Goal: Task Accomplishment & Management: Manage account settings

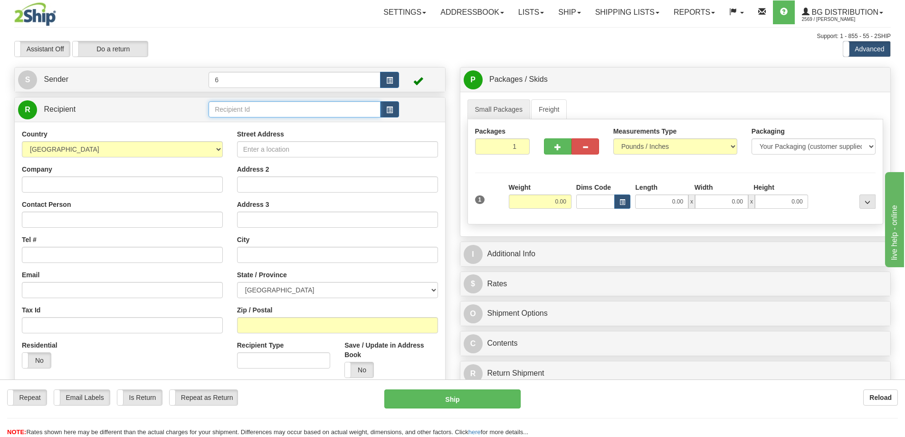
click at [222, 106] on input "text" at bounding box center [295, 109] width 172 height 16
type input "6"
click at [263, 129] on div "41026" at bounding box center [293, 125] width 163 height 10
type input "41026"
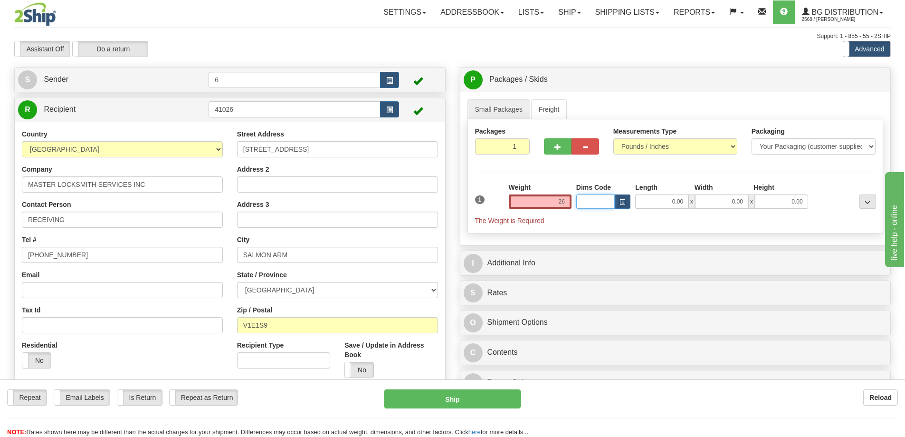
type input "26.00"
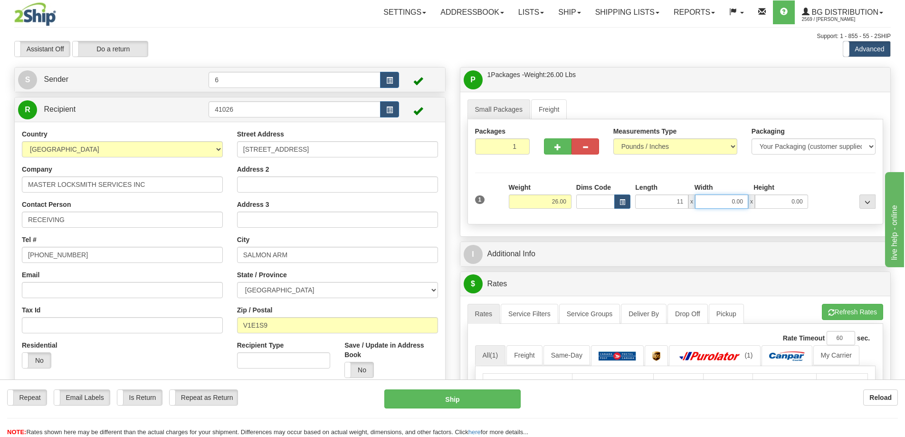
type input "11.00"
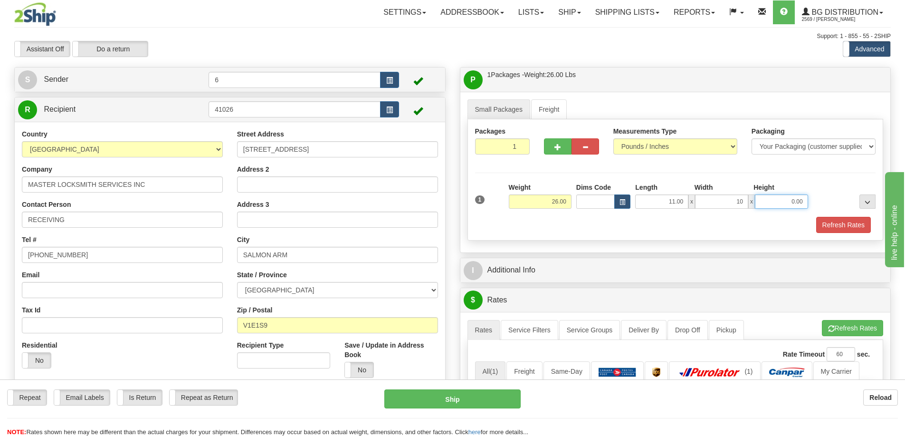
type input "10.00"
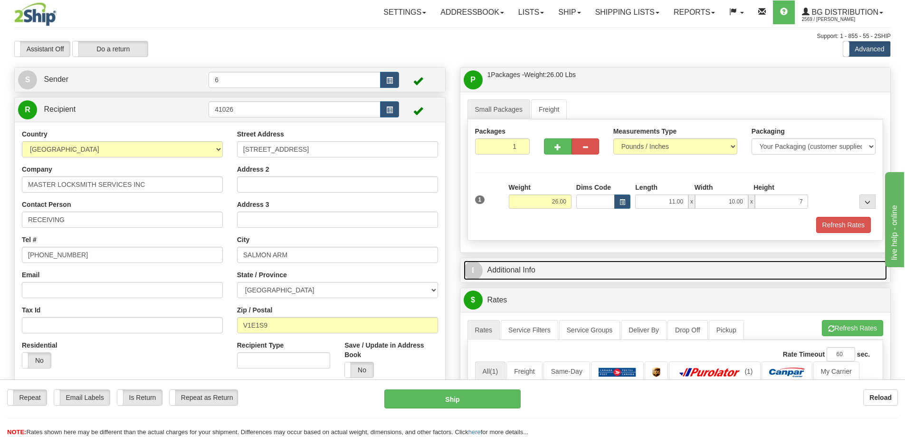
type input "7.00"
click at [542, 269] on link "I Additional Info" at bounding box center [676, 269] width 424 height 19
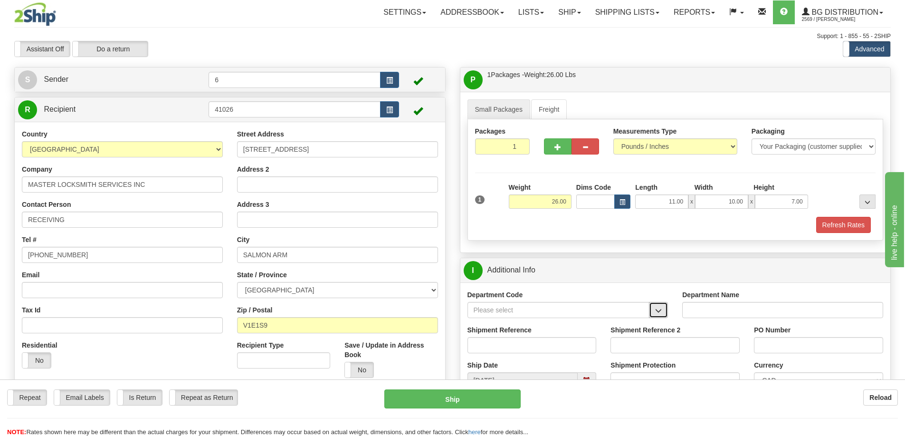
click at [664, 313] on button "button" at bounding box center [658, 310] width 19 height 16
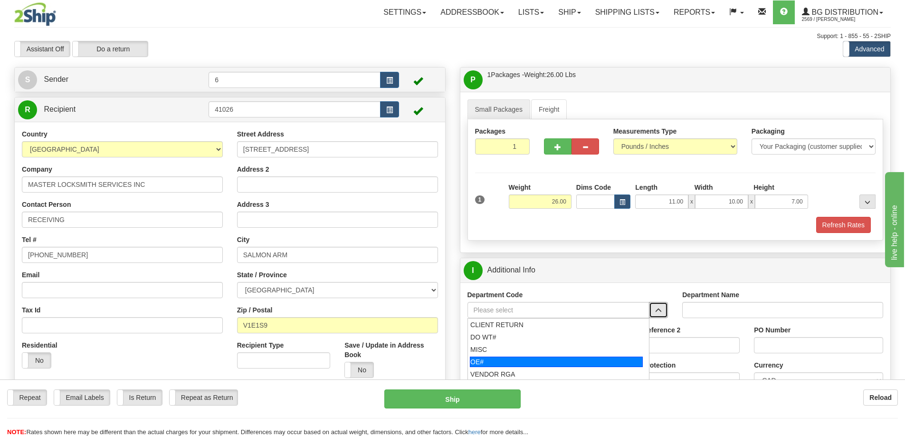
click at [546, 367] on div "OE#" at bounding box center [556, 361] width 173 height 10
type input "OE#"
type input "ORDERS"
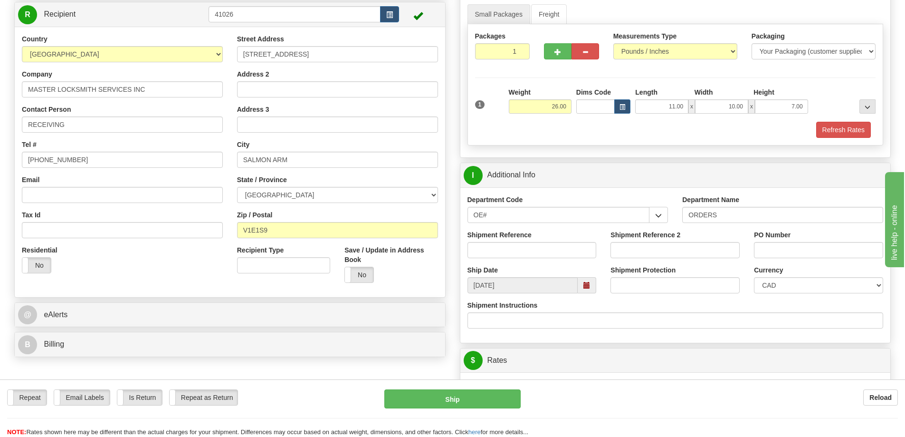
scroll to position [143, 0]
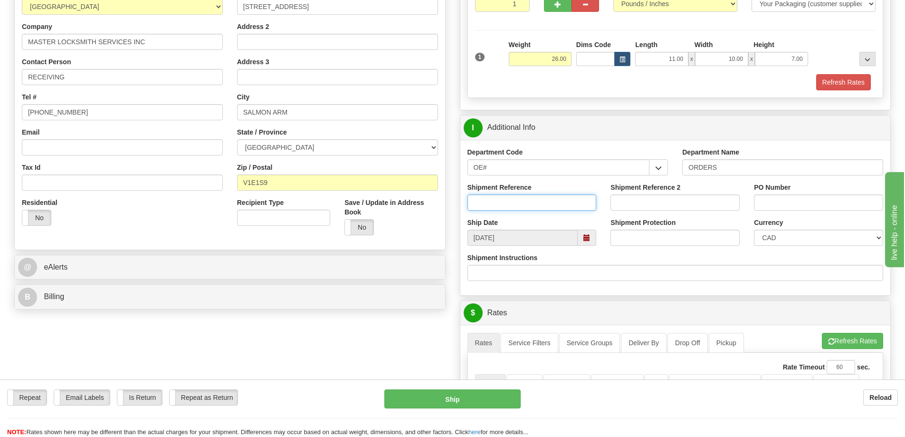
click at [541, 205] on input "Shipment Reference" at bounding box center [532, 202] width 129 height 16
type input "60029813"
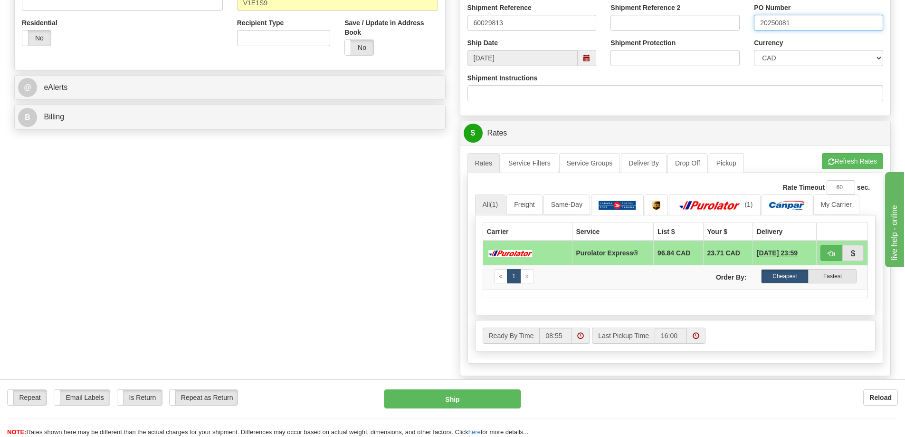
scroll to position [333, 0]
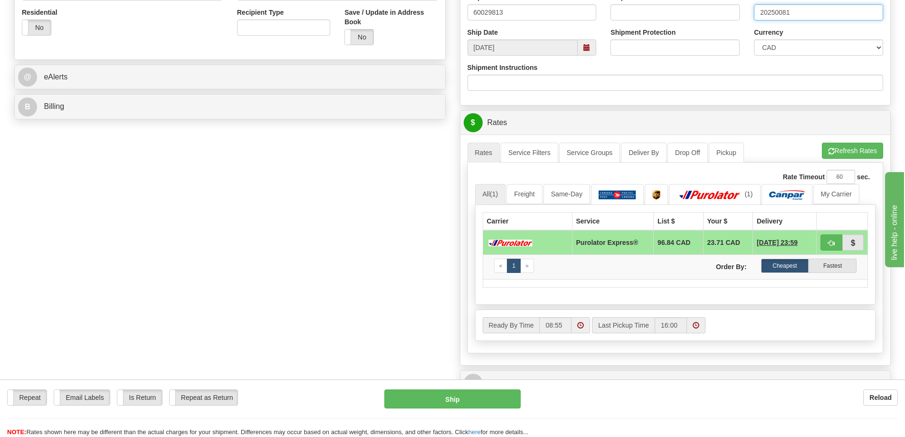
type input "20250081"
drag, startPoint x: 833, startPoint y: 240, endPoint x: 839, endPoint y: 239, distance: 6.3
click at [833, 240] on span "button" at bounding box center [831, 243] width 7 height 6
type input "202"
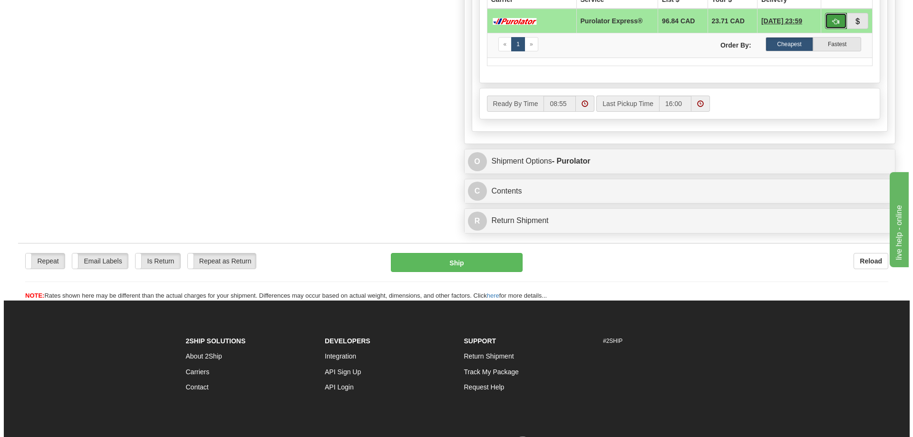
scroll to position [570, 0]
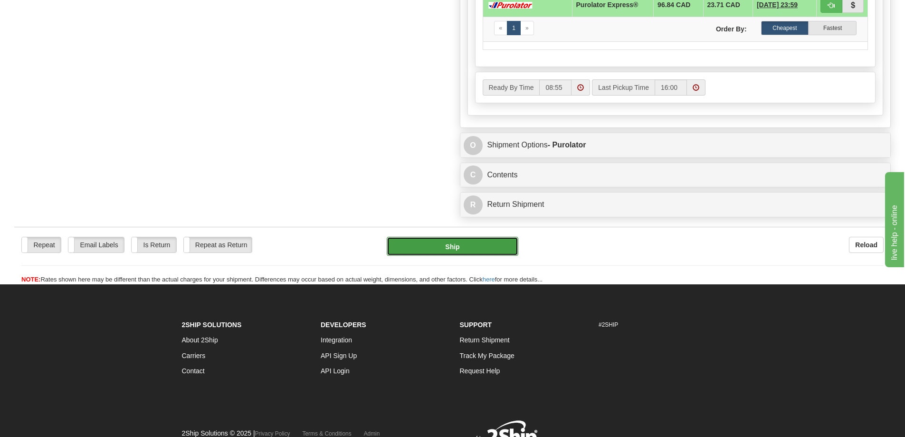
click at [480, 252] on button "Ship" at bounding box center [453, 246] width 132 height 19
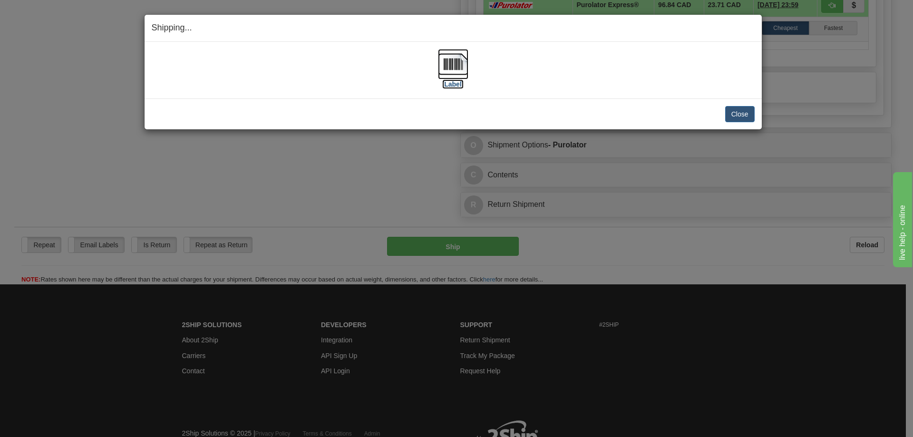
click at [454, 67] on img at bounding box center [453, 64] width 30 height 30
click at [459, 61] on img at bounding box center [453, 64] width 30 height 30
click at [737, 110] on button "Close" at bounding box center [739, 114] width 29 height 16
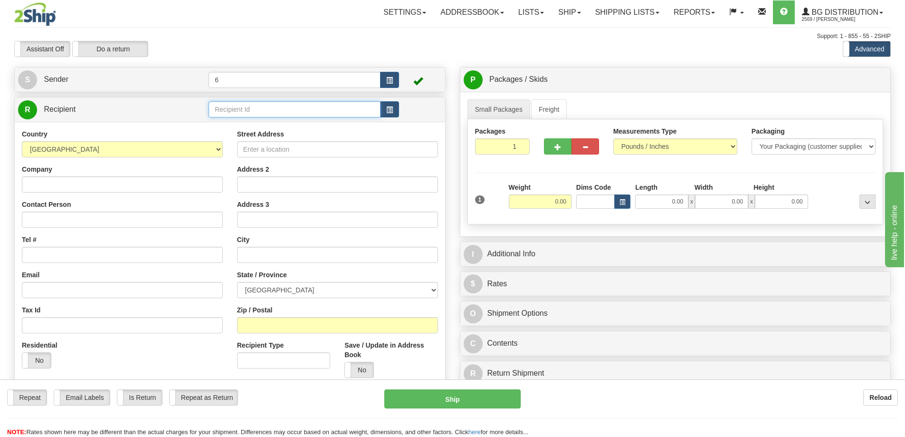
click at [256, 114] on input "text" at bounding box center [295, 109] width 172 height 16
click at [241, 121] on div "44008" at bounding box center [293, 125] width 163 height 10
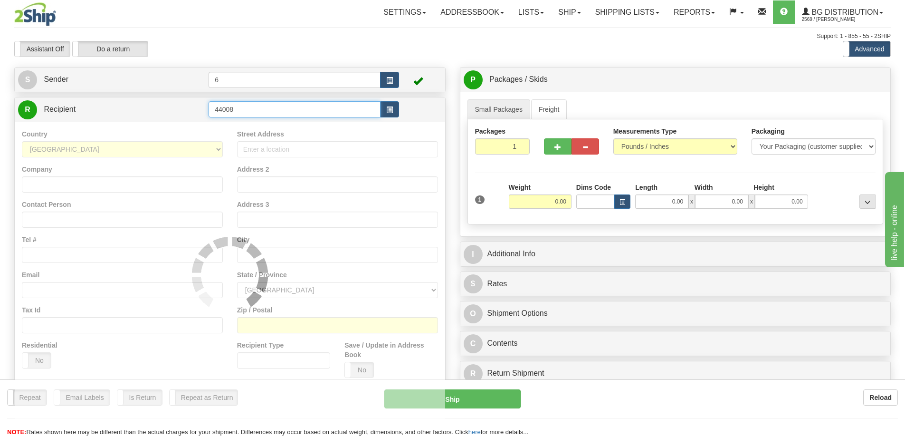
type input "44008"
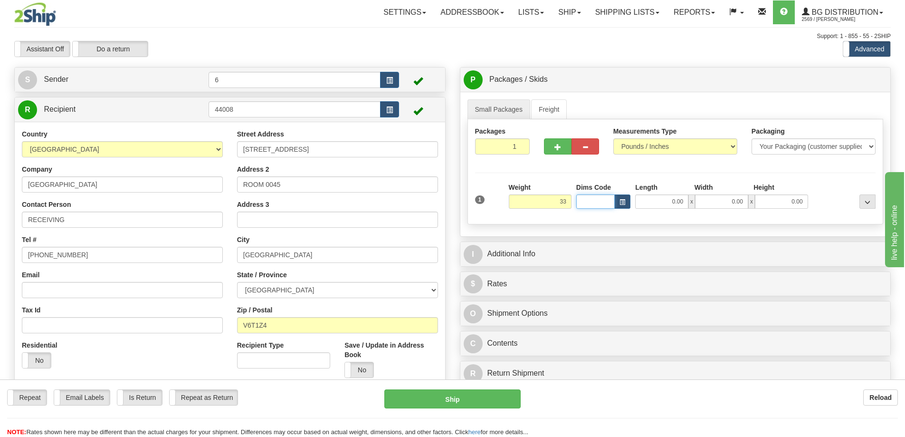
type input "33.00"
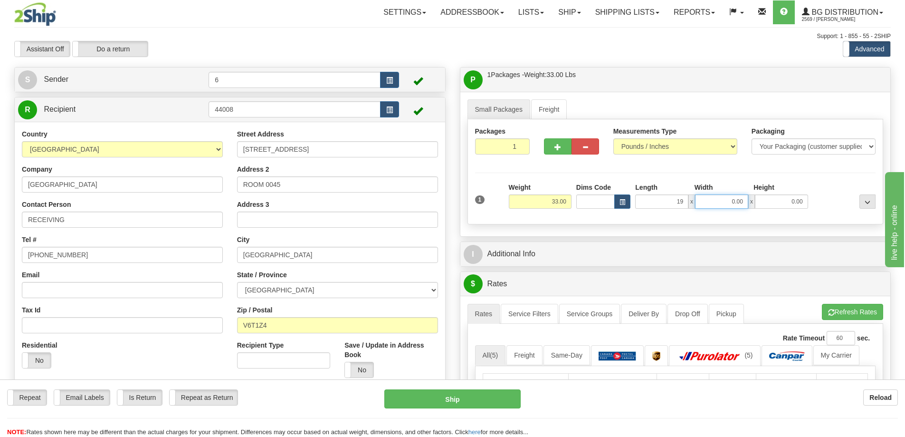
type input "19.00"
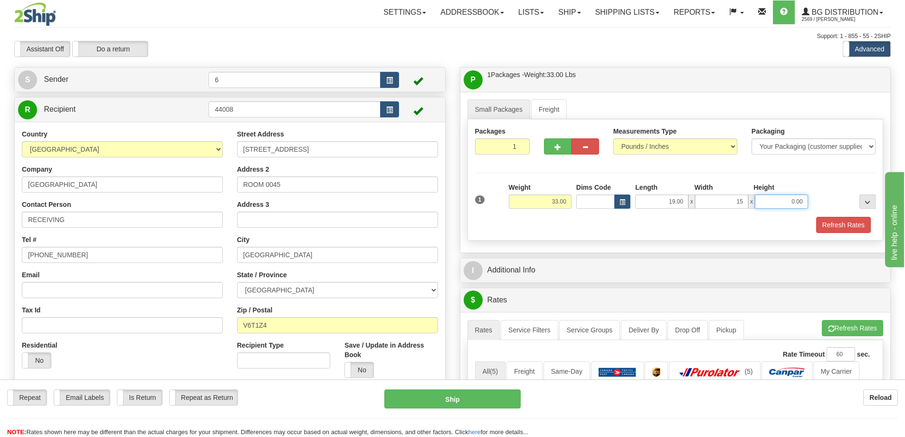
type input "15.00"
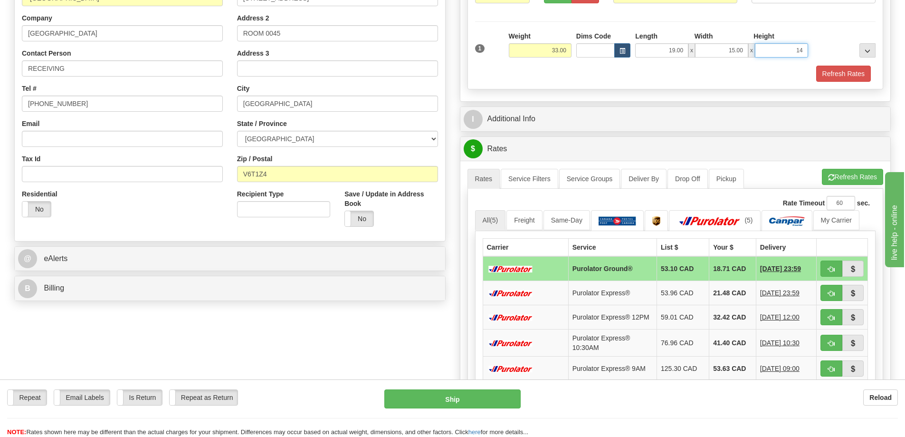
scroll to position [238, 0]
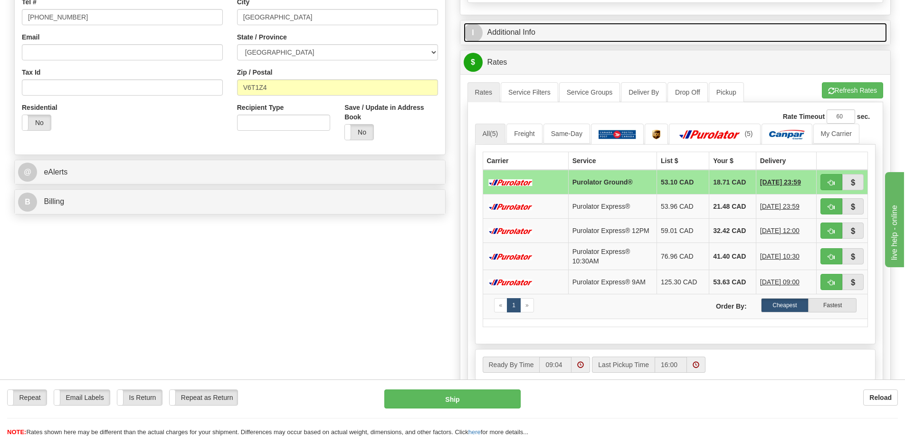
type input "14.00"
click at [488, 31] on link "I Additional Info" at bounding box center [676, 32] width 424 height 19
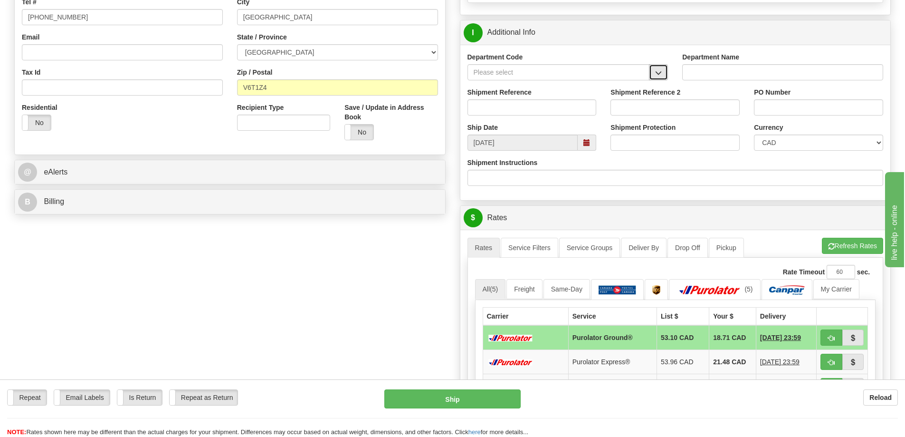
click at [657, 73] on span "button" at bounding box center [658, 73] width 7 height 6
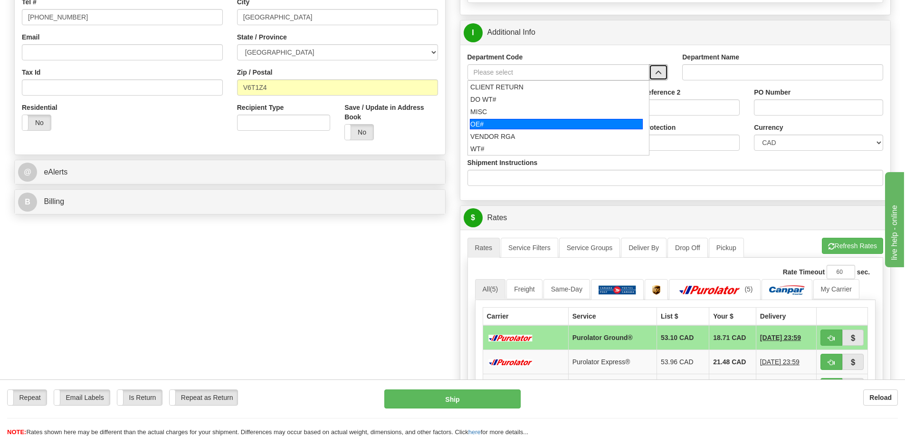
click at [548, 123] on div "OE#" at bounding box center [556, 124] width 173 height 10
type input "OE#"
type input "ORDERS"
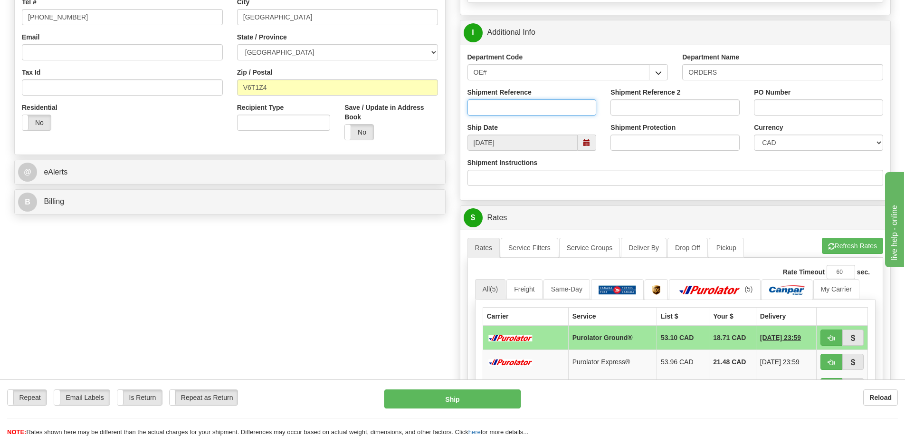
click at [545, 108] on input "Shipment Reference" at bounding box center [532, 107] width 129 height 16
type input "60031499 60029598-01"
type input "60031517 60030604"
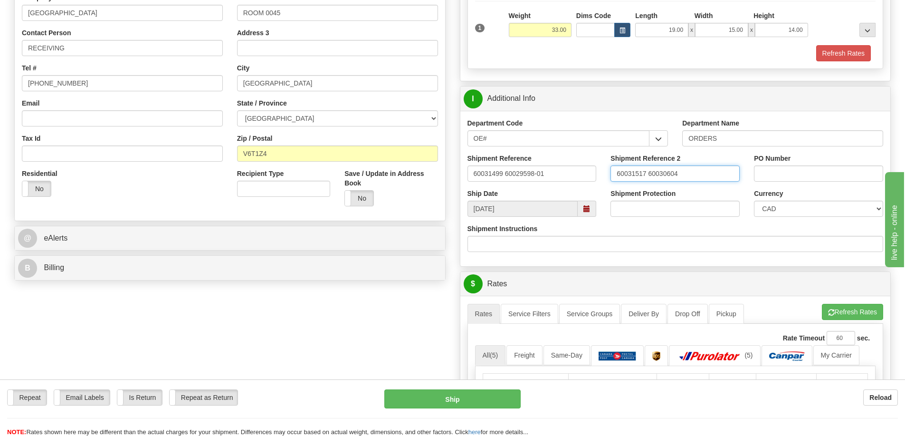
scroll to position [0, 0]
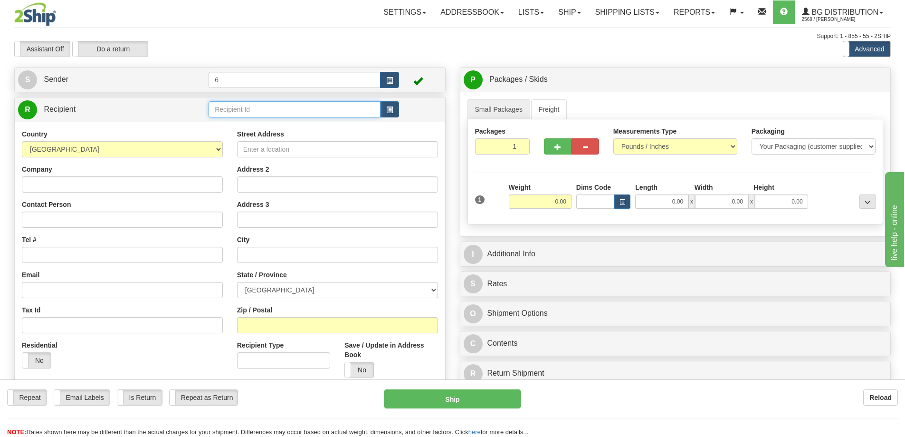
click at [276, 111] on input "text" at bounding box center [295, 109] width 172 height 16
click at [224, 127] on div "41059" at bounding box center [293, 125] width 163 height 10
type input "41059"
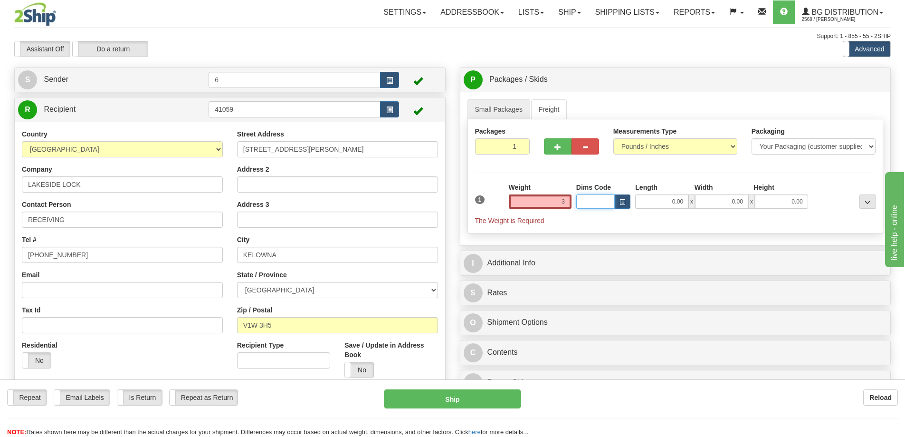
type input "3.00"
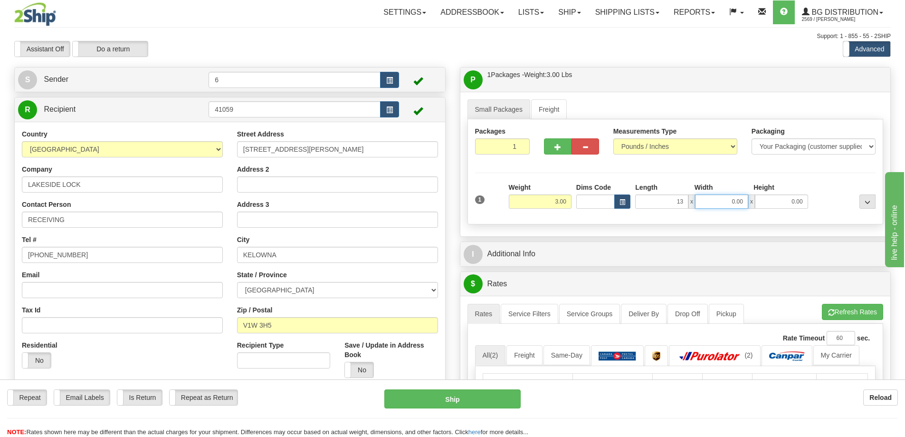
type input "13.00"
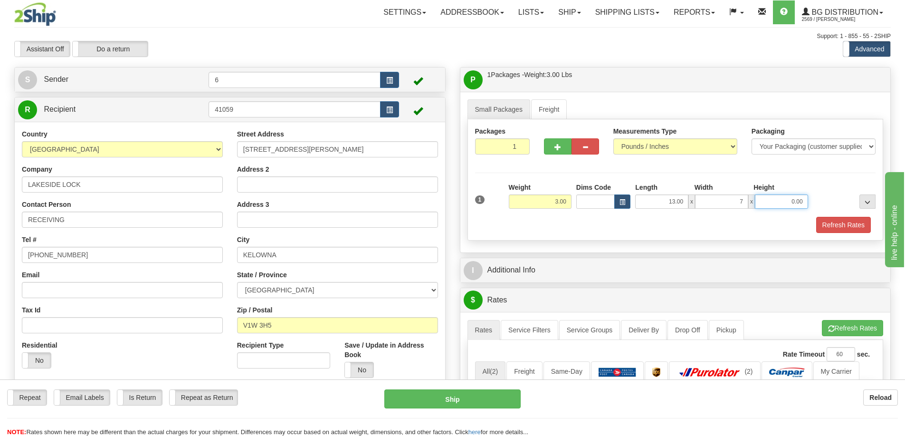
type input "7.00"
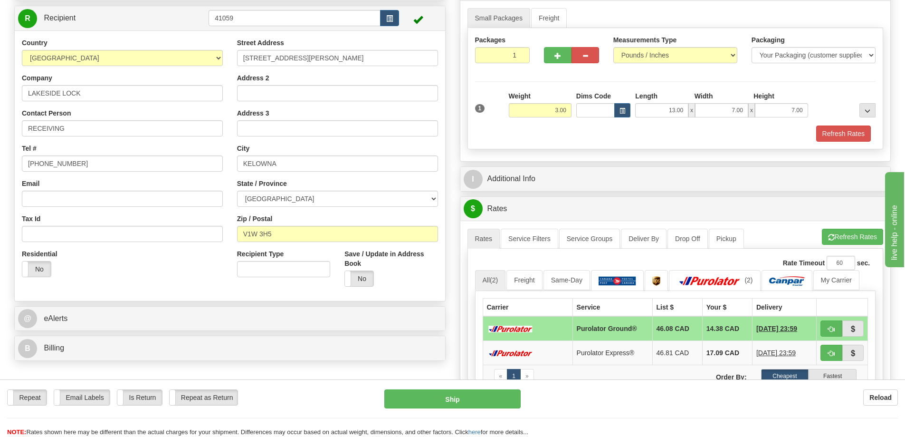
scroll to position [95, 0]
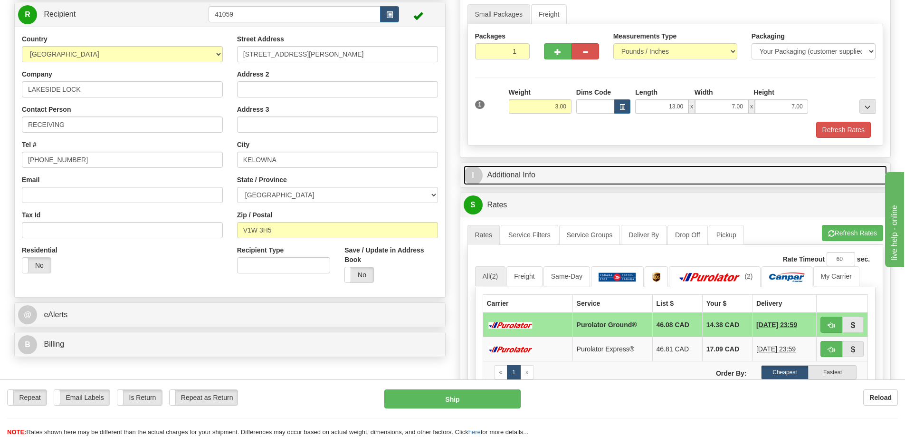
click at [552, 183] on link "I Additional Info" at bounding box center [676, 174] width 424 height 19
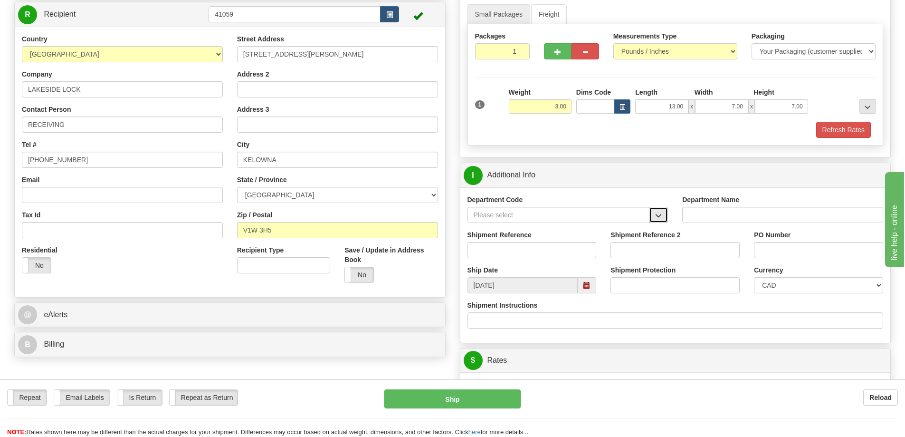
click at [661, 219] on span "button" at bounding box center [658, 215] width 7 height 6
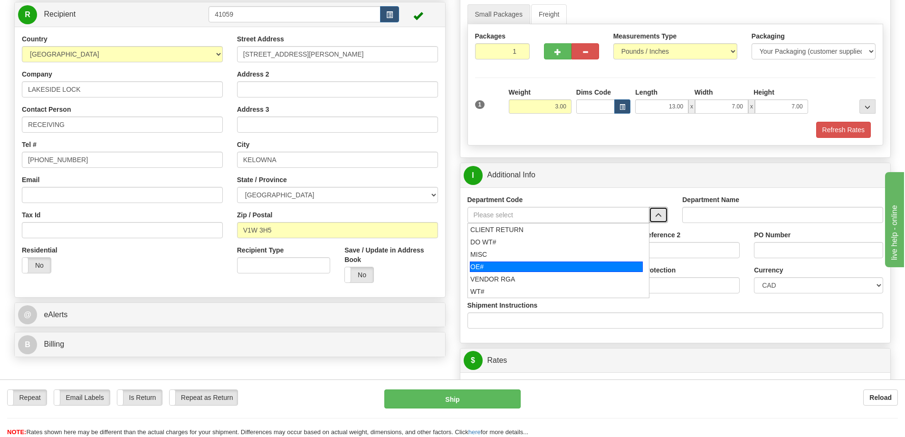
click at [586, 266] on div "OE#" at bounding box center [556, 266] width 173 height 10
type input "OE#"
type input "ORDERS"
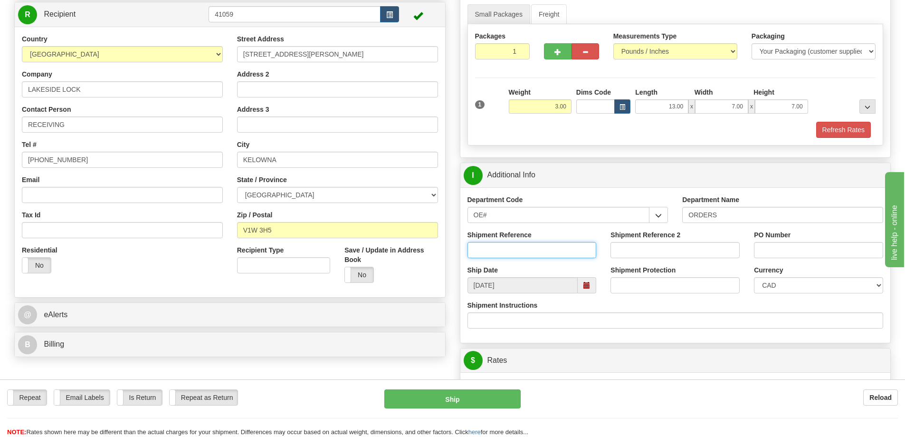
click at [537, 246] on input "Shipment Reference" at bounding box center [532, 250] width 129 height 16
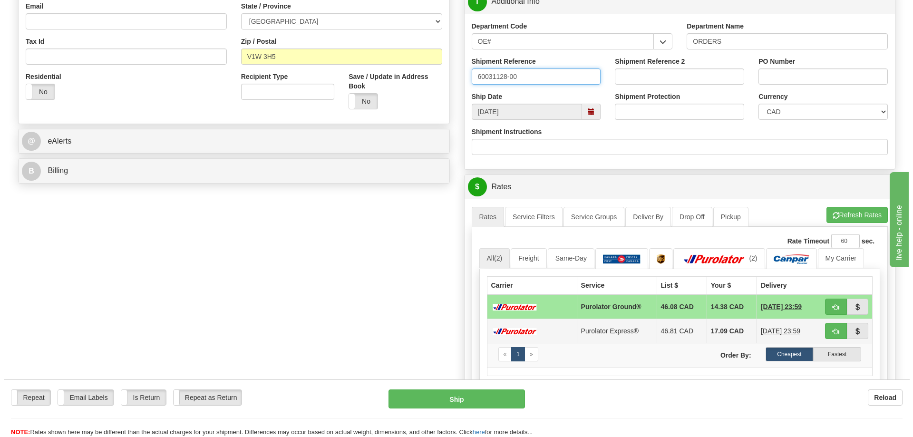
scroll to position [285, 0]
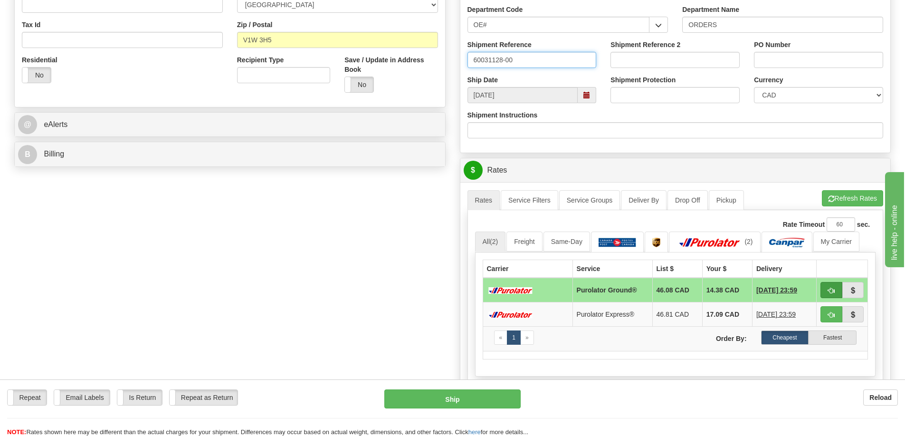
type input "60031128-00"
click at [829, 291] on span "button" at bounding box center [831, 291] width 7 height 6
type input "260"
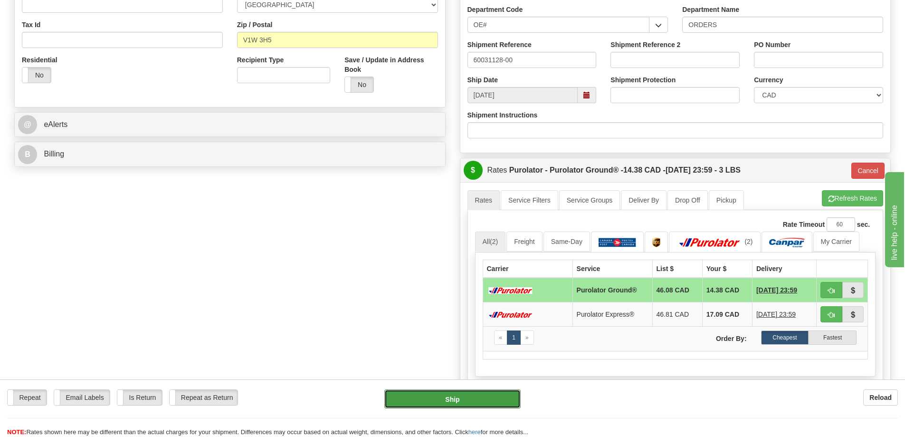
click at [480, 401] on button "Ship" at bounding box center [453, 398] width 136 height 19
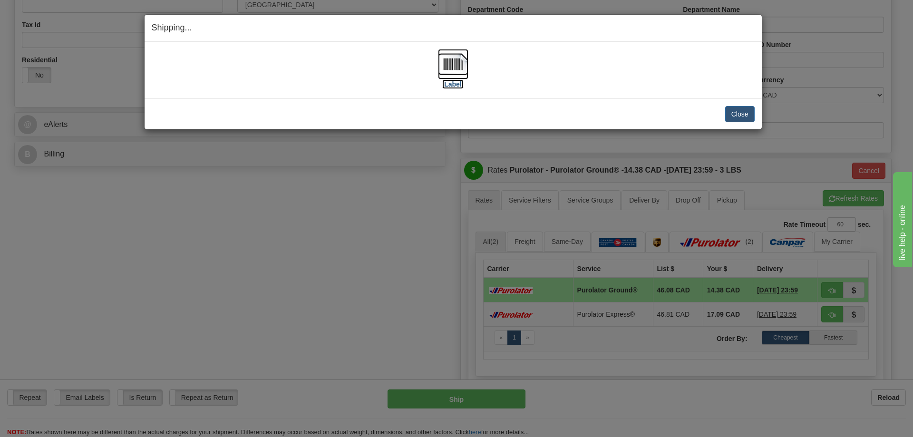
click at [452, 60] on img at bounding box center [453, 64] width 30 height 30
click at [731, 112] on button "Close" at bounding box center [739, 114] width 29 height 16
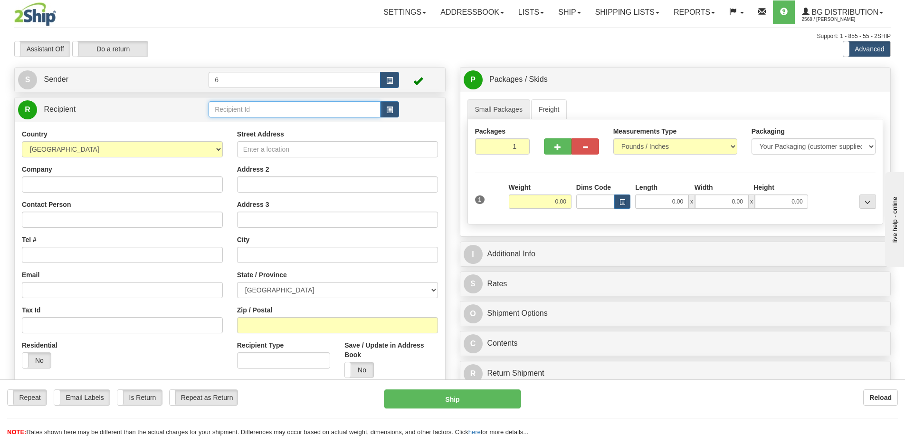
click at [244, 112] on input "text" at bounding box center [295, 109] width 172 height 16
click at [241, 123] on div "45031" at bounding box center [293, 125] width 163 height 10
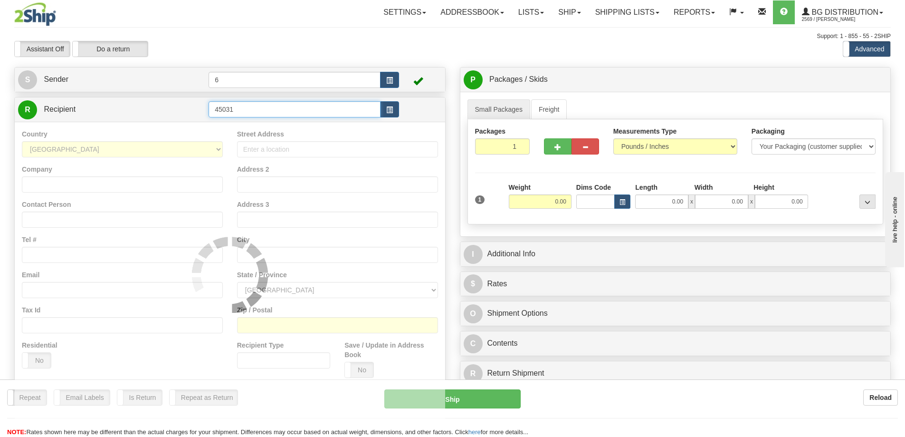
type input "45031"
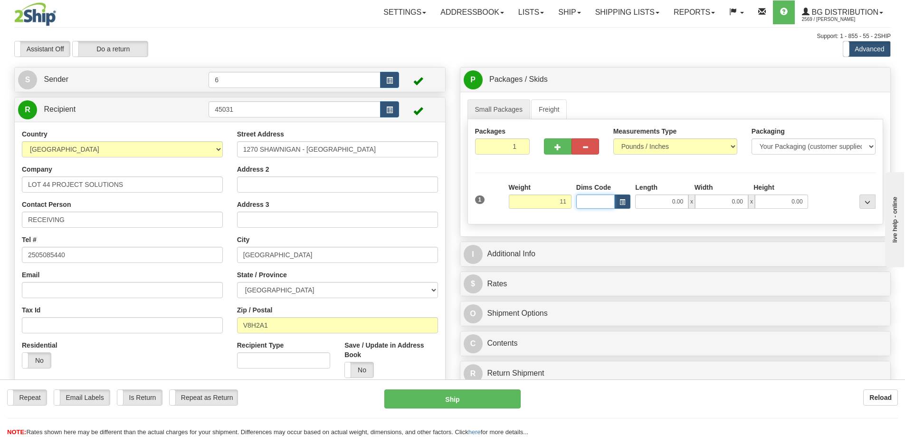
type input "11.00"
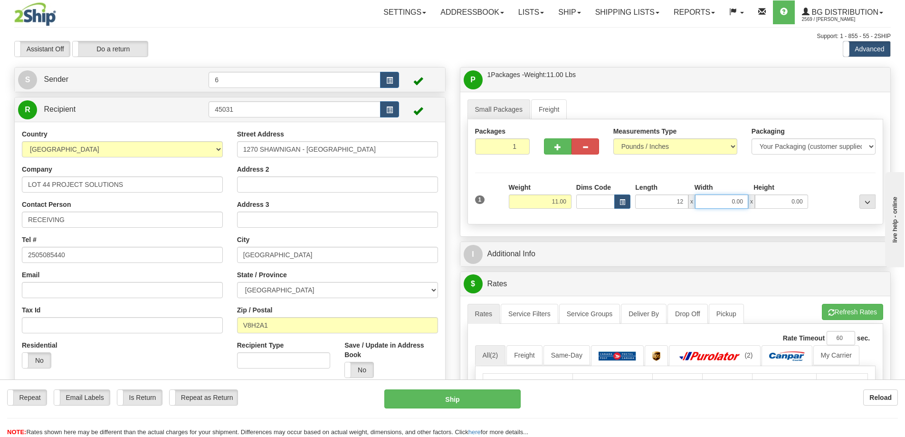
type input "12.00"
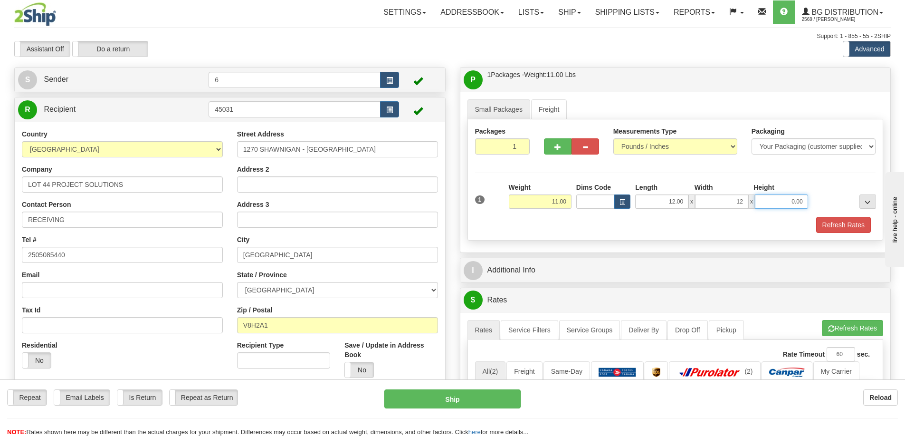
type input "12.00"
type input "6.00"
click at [553, 152] on button "button" at bounding box center [558, 146] width 28 height 16
radio input "true"
type input "2"
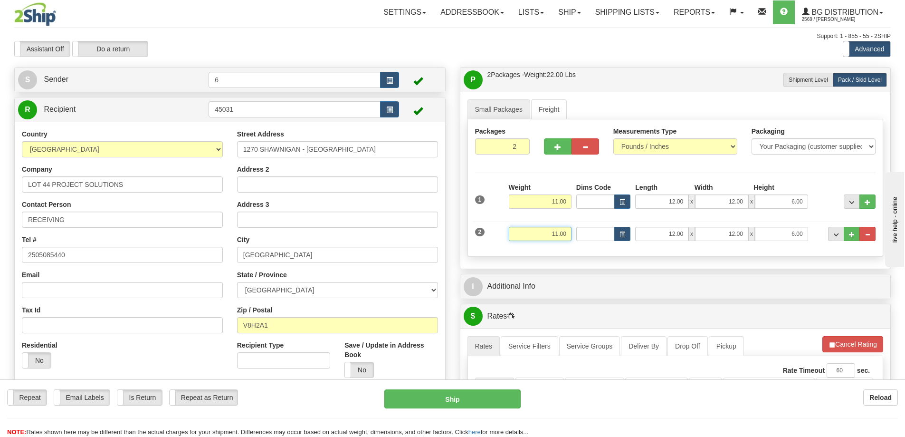
click at [556, 233] on input "11.00" at bounding box center [540, 234] width 63 height 14
type input "12.00"
type input "54.00"
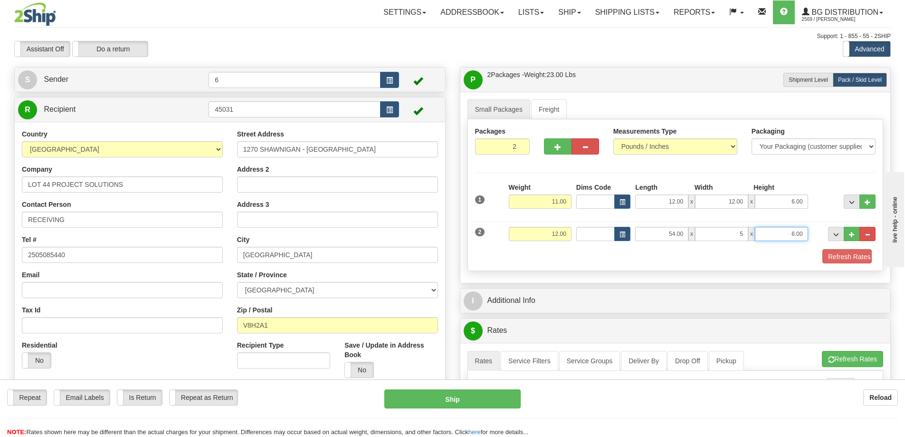
type input "5.00"
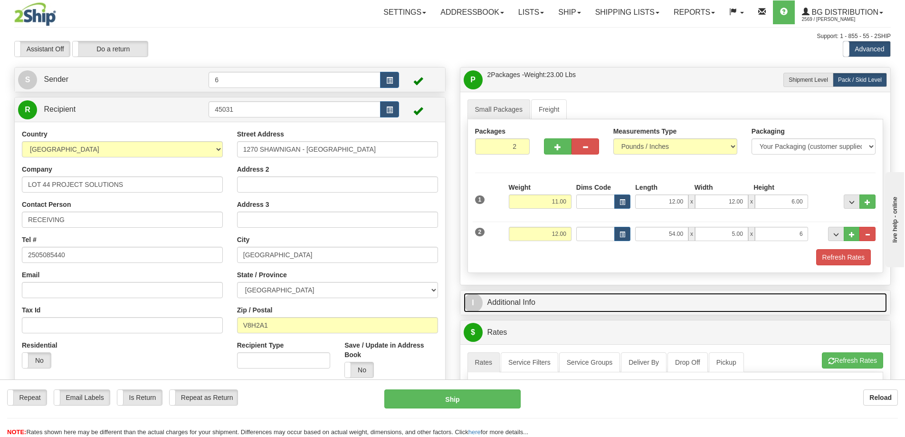
type input "6.00"
click at [580, 298] on link "I Additional Info" at bounding box center [676, 302] width 424 height 19
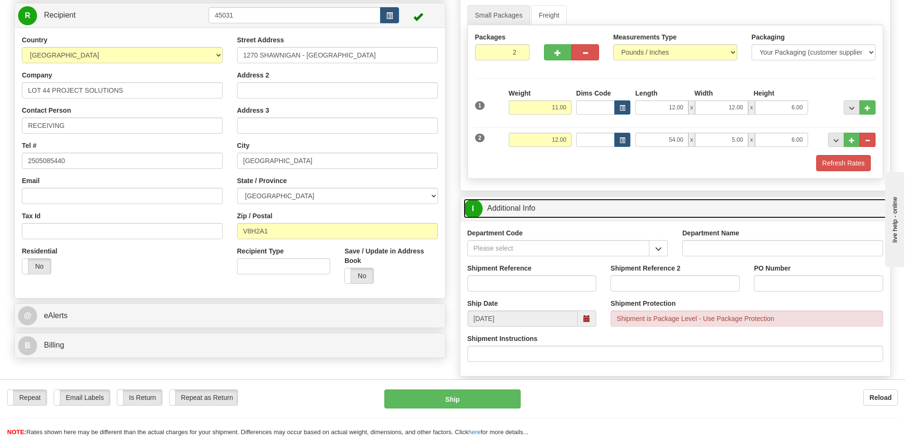
scroll to position [95, 0]
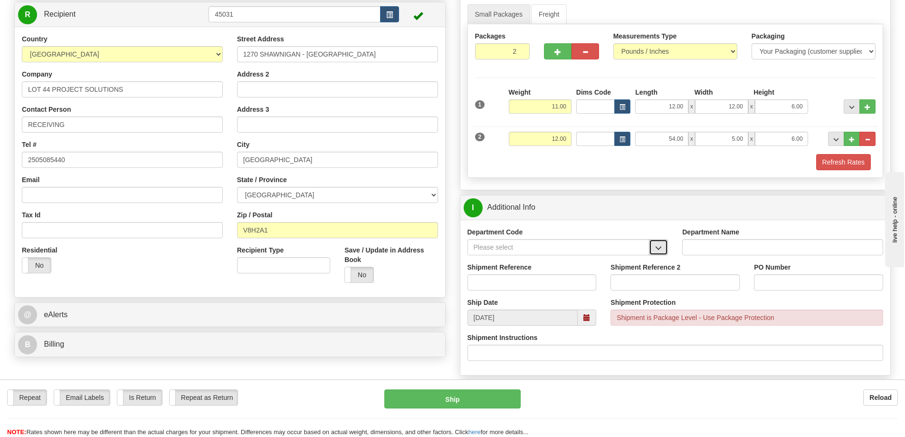
click at [659, 250] on span "button" at bounding box center [658, 248] width 7 height 6
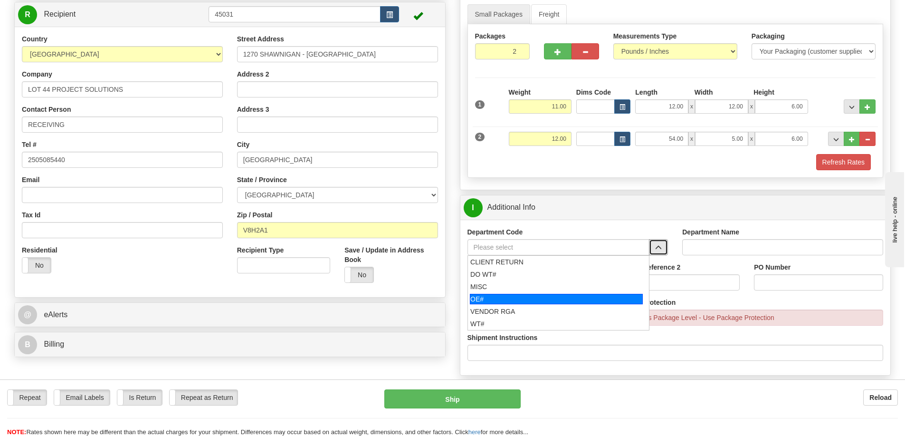
click at [528, 296] on div "OE#" at bounding box center [556, 299] width 173 height 10
type input "OE#"
type input "ORDERS"
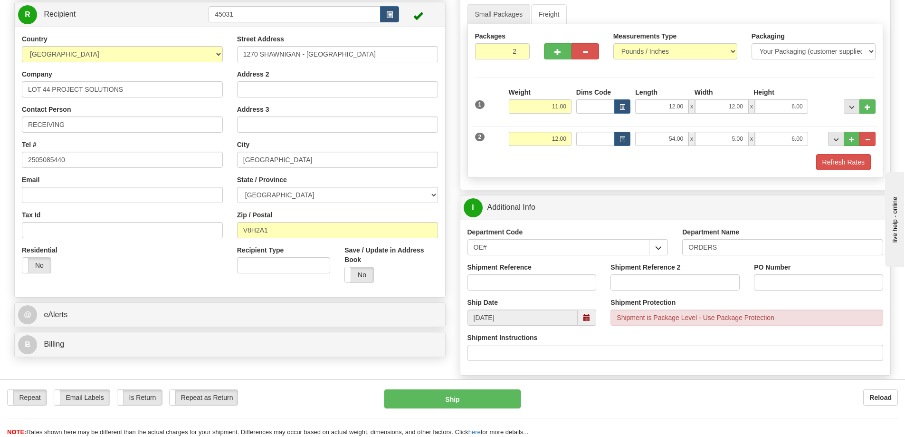
click at [546, 292] on div "Shipment Reference" at bounding box center [533, 279] width 144 height 35
click at [556, 275] on input "Shipment Reference" at bounding box center [532, 282] width 129 height 16
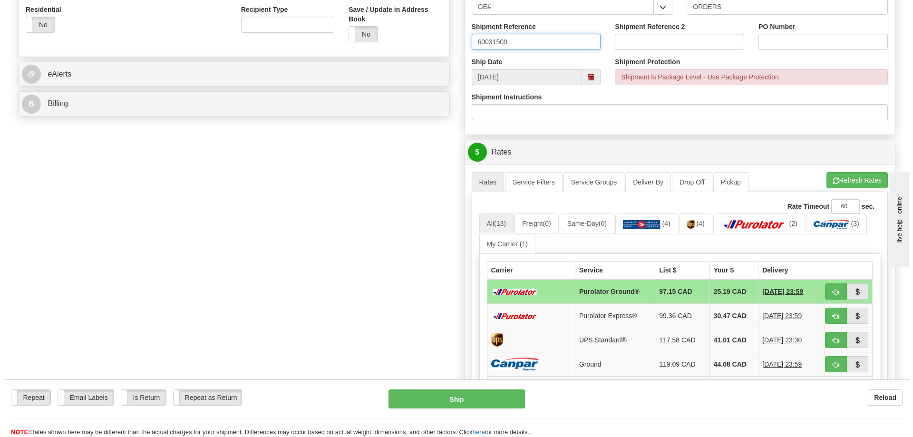
scroll to position [380, 0]
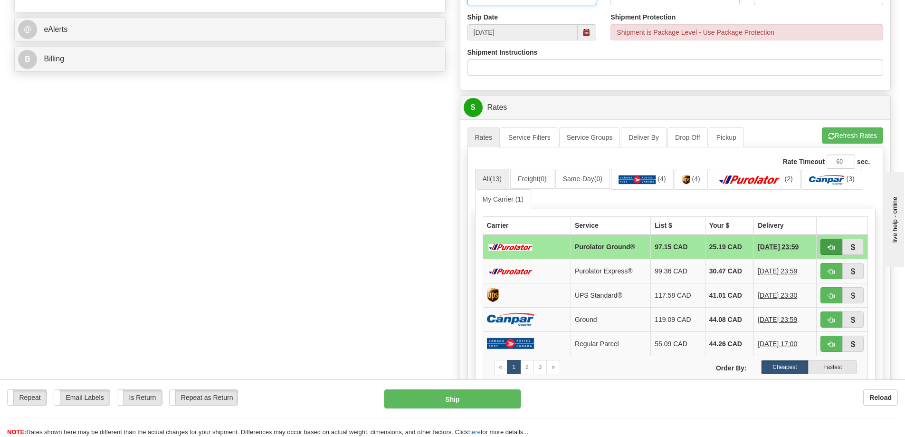
type input "60031509"
click at [832, 247] on span "button" at bounding box center [831, 247] width 7 height 6
type input "260"
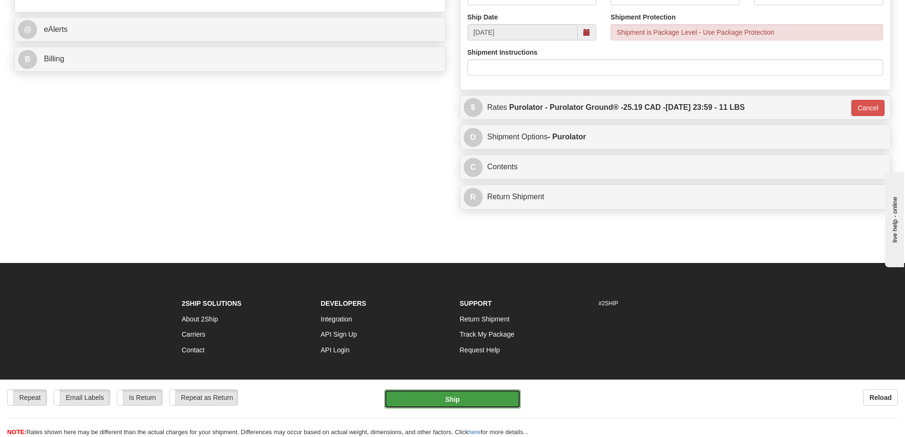
click at [461, 394] on button "Ship" at bounding box center [453, 398] width 136 height 19
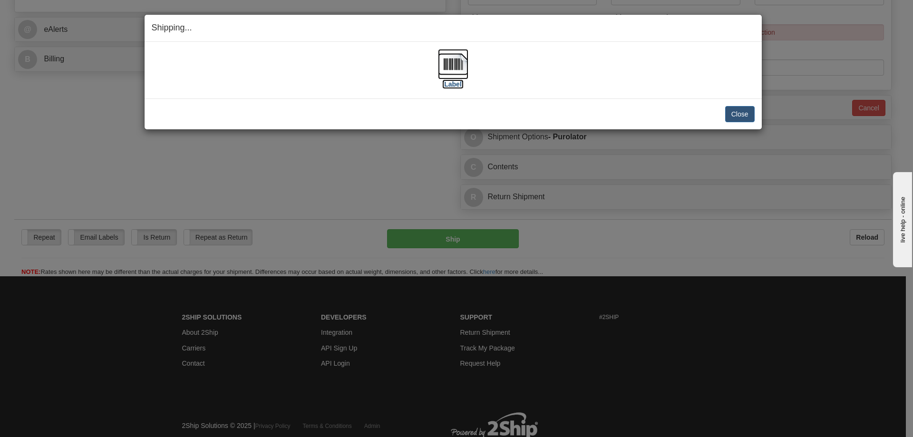
click at [458, 65] on img at bounding box center [453, 64] width 30 height 30
click at [728, 105] on div "Close Cancel Cancel Shipment and Quit Pickup Quit Pickup ONLY" at bounding box center [452, 113] width 617 height 31
click at [736, 110] on button "Close" at bounding box center [739, 114] width 29 height 16
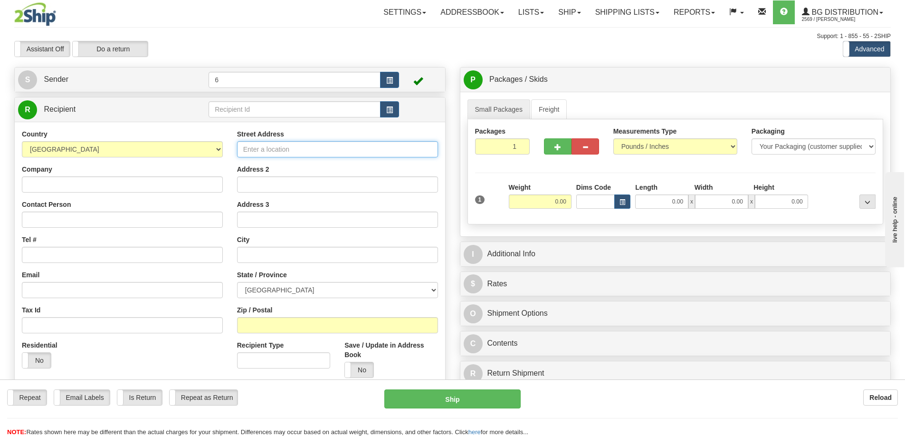
drag, startPoint x: 321, startPoint y: 156, endPoint x: 323, endPoint y: 151, distance: 5.7
click at [322, 152] on input "Street Address" at bounding box center [337, 149] width 201 height 16
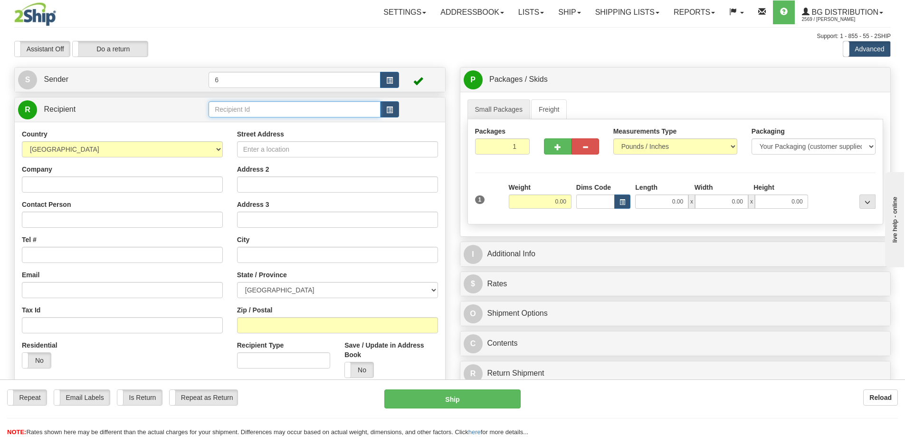
click at [232, 114] on input "text" at bounding box center [295, 109] width 172 height 16
click at [247, 126] on div "45017" at bounding box center [293, 125] width 163 height 10
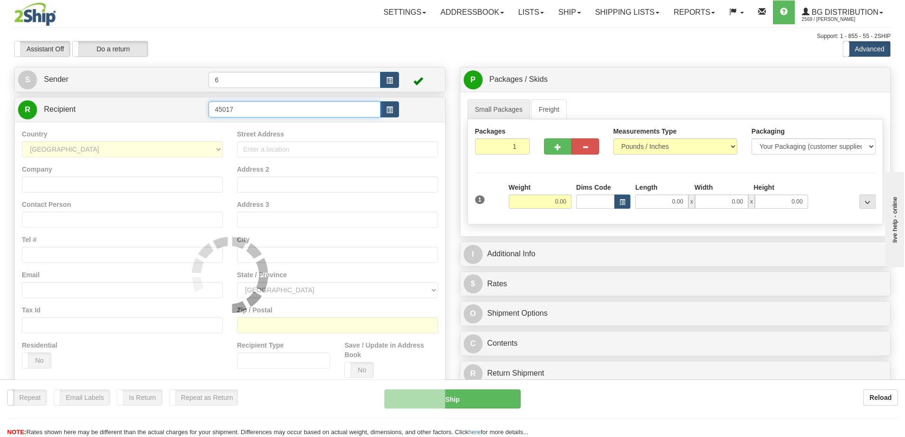
type input "45017"
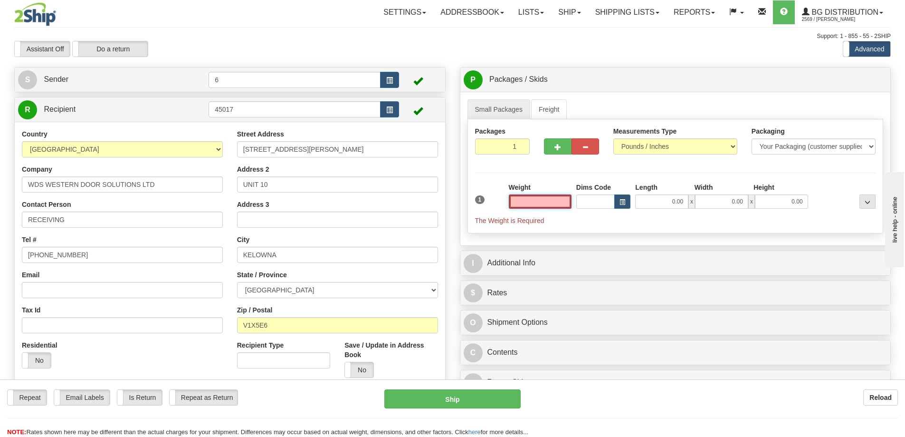
click at [554, 206] on input "text" at bounding box center [540, 201] width 63 height 14
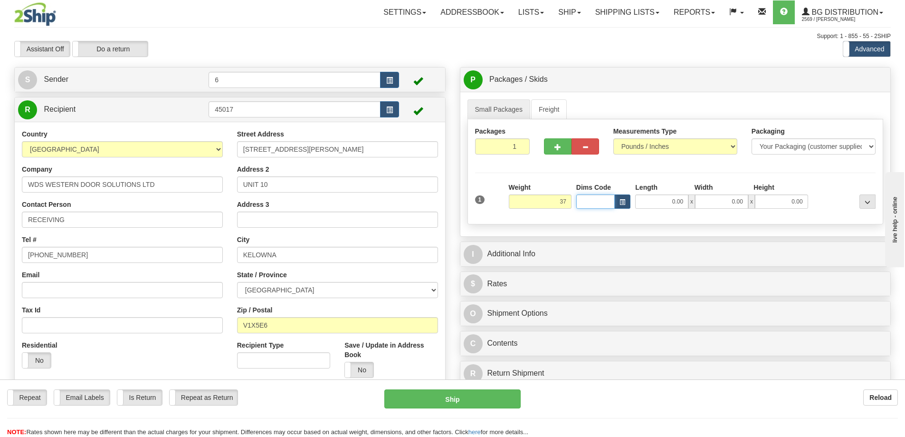
type input "37.00"
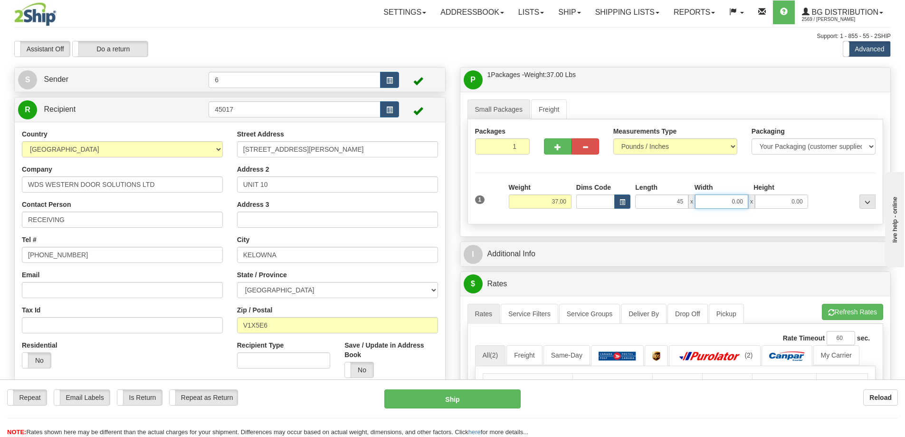
type input "45.00"
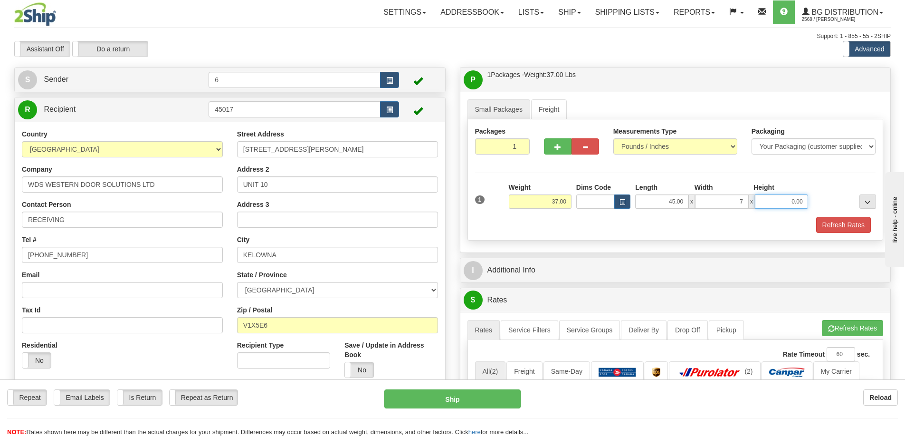
type input "7.00"
type input "11.00"
click at [558, 147] on span "button" at bounding box center [558, 147] width 7 height 6
radio input "true"
type input "2"
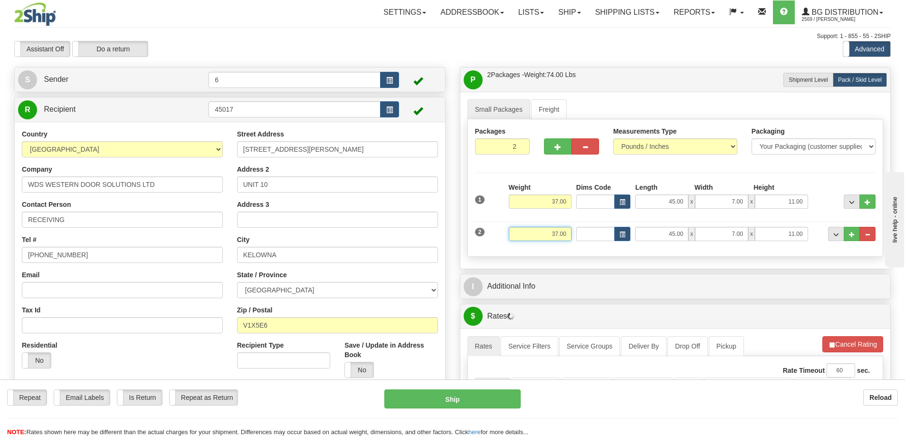
drag, startPoint x: 555, startPoint y: 234, endPoint x: 529, endPoint y: 230, distance: 26.4
click at [529, 235] on input "37.00" at bounding box center [540, 234] width 63 height 14
type input "7.00"
type input "13.00"
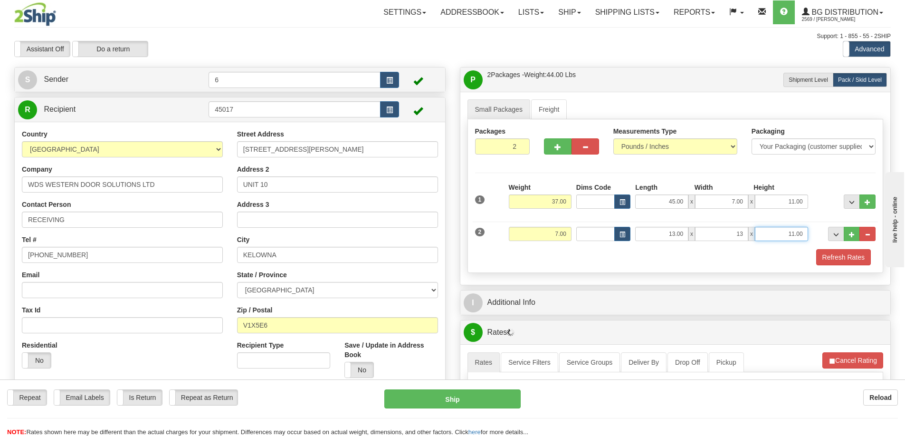
type input "13.00"
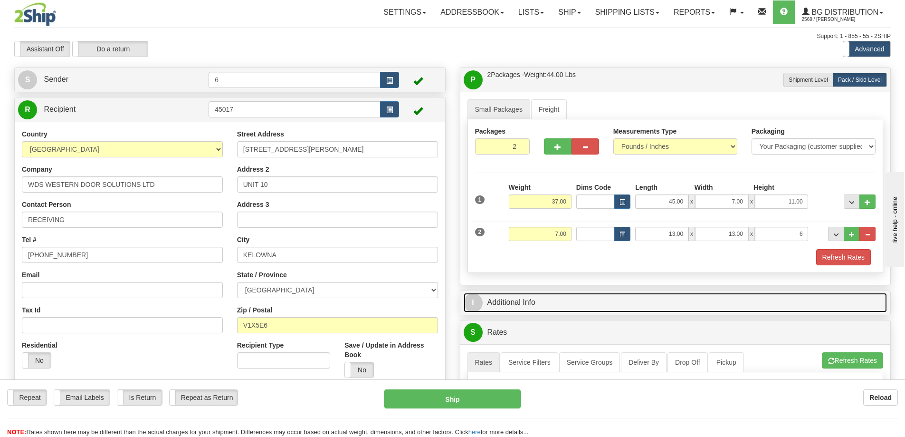
type input "6.00"
click at [555, 301] on link "I Additional Info" at bounding box center [676, 302] width 424 height 19
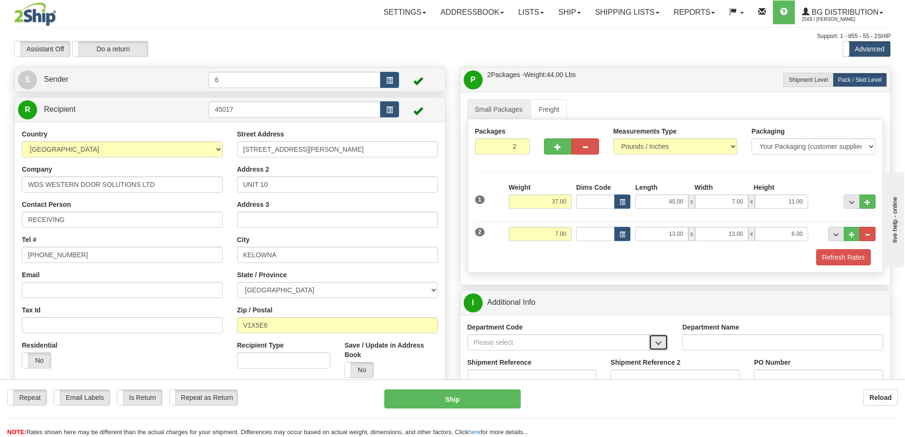
click at [666, 342] on button "button" at bounding box center [658, 342] width 19 height 16
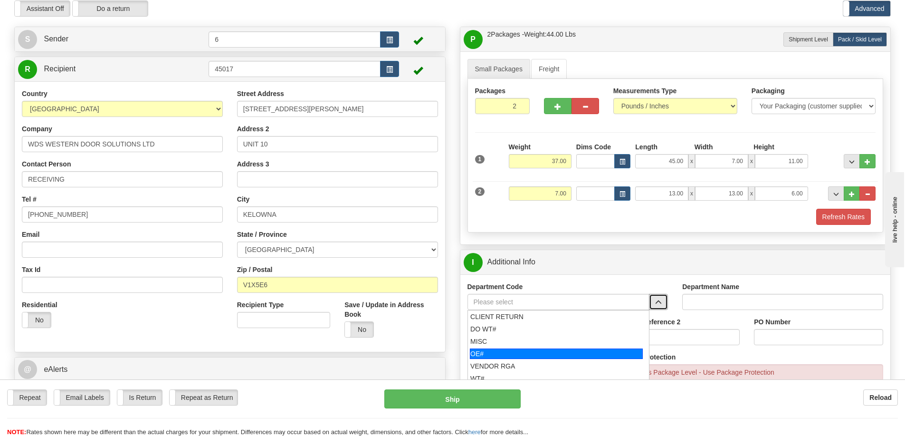
scroll to position [95, 0]
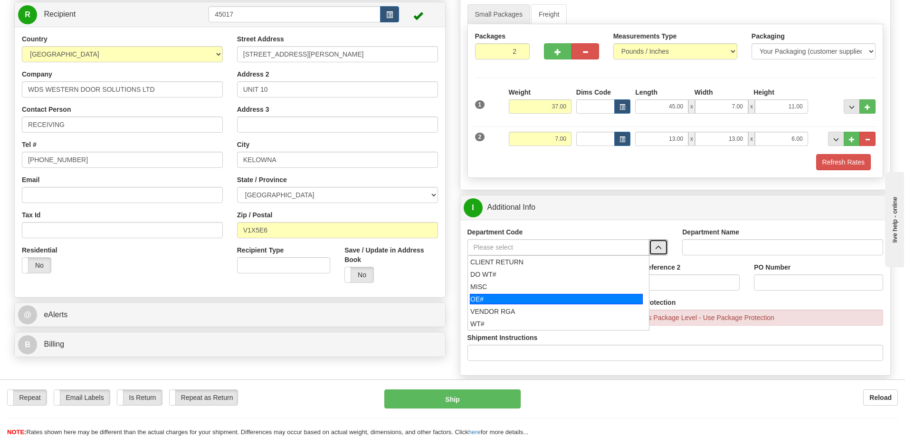
click at [544, 297] on div "OE#" at bounding box center [556, 299] width 173 height 10
type input "OE#"
type input "ORDERS"
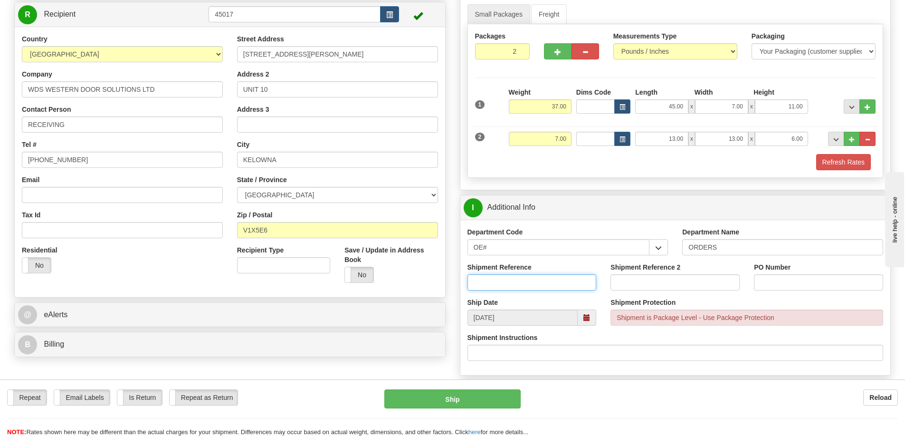
click at [552, 279] on input "Shipment Reference" at bounding box center [532, 282] width 129 height 16
type input "60031502-00"
type input "60031556-00"
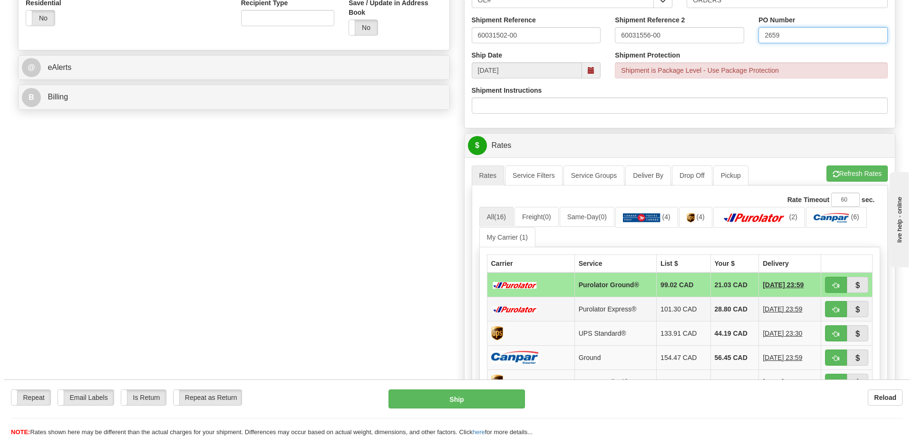
scroll to position [380, 0]
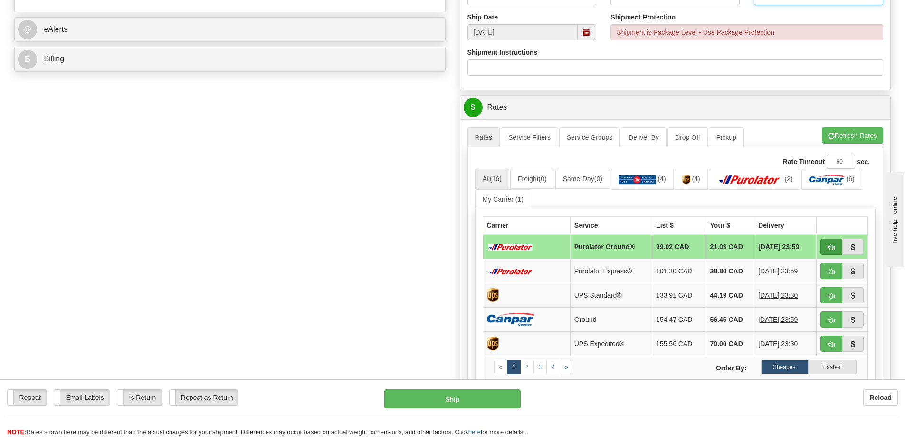
type input "2659"
click at [828, 242] on button "button" at bounding box center [832, 247] width 22 height 16
type input "260"
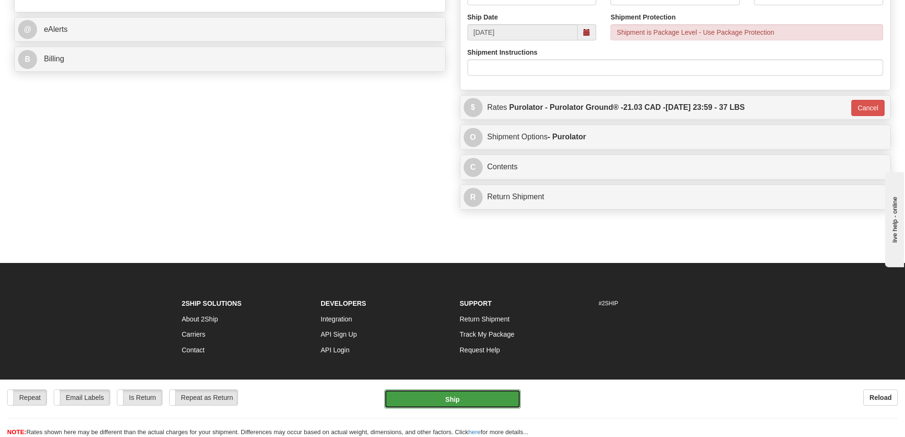
click at [471, 393] on button "Ship" at bounding box center [453, 398] width 136 height 19
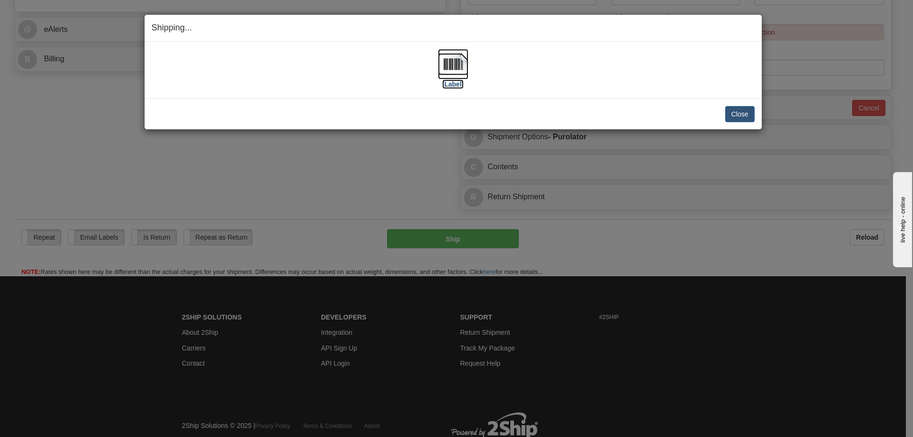
click at [462, 62] on img at bounding box center [453, 64] width 30 height 30
click at [734, 110] on button "Close" at bounding box center [739, 114] width 29 height 16
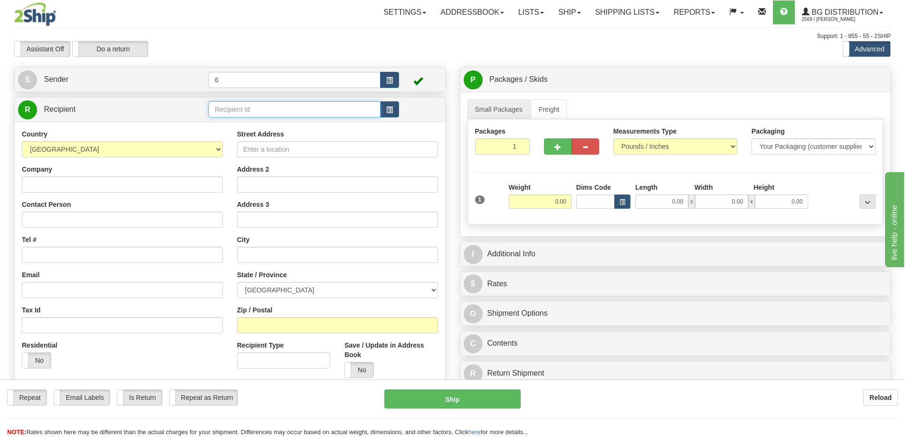
click at [298, 112] on input "text" at bounding box center [295, 109] width 172 height 16
click at [245, 126] on div "44008" at bounding box center [293, 125] width 163 height 10
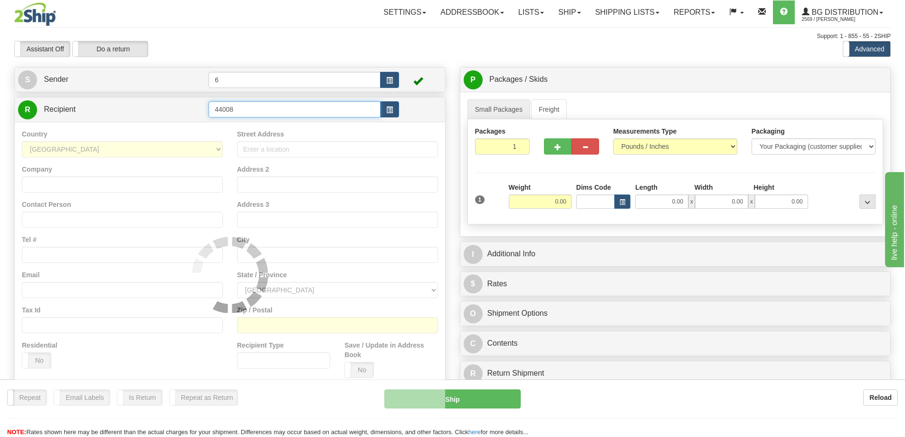
type input "44008"
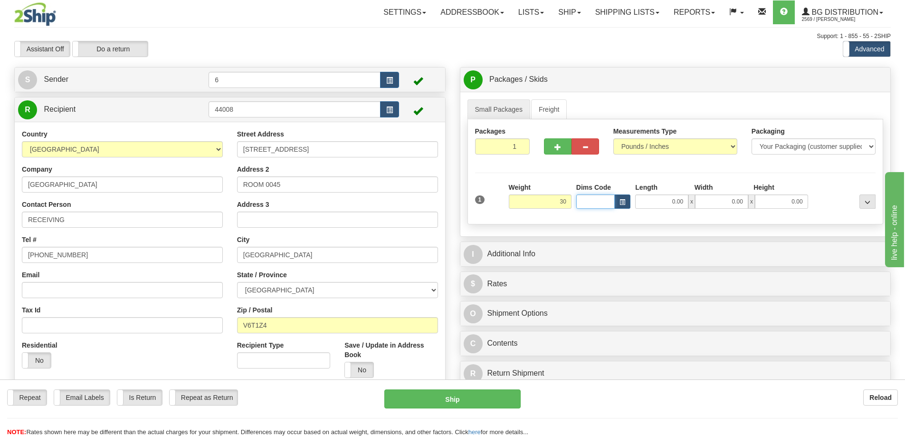
type input "30.00"
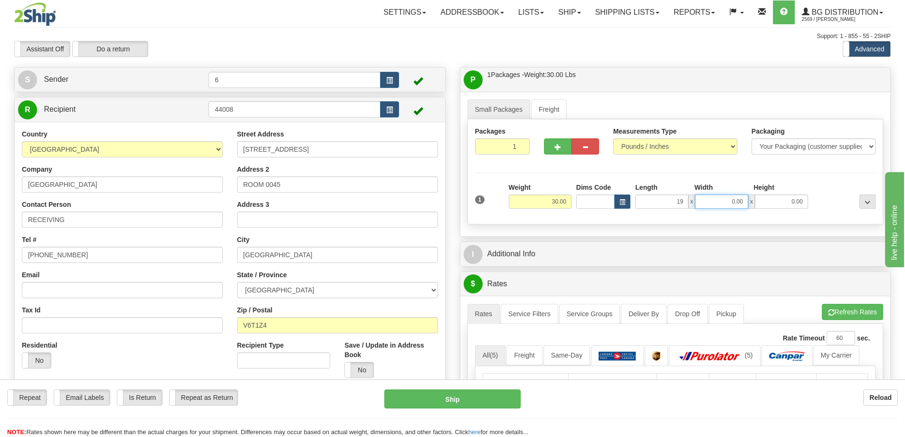
type input "19.00"
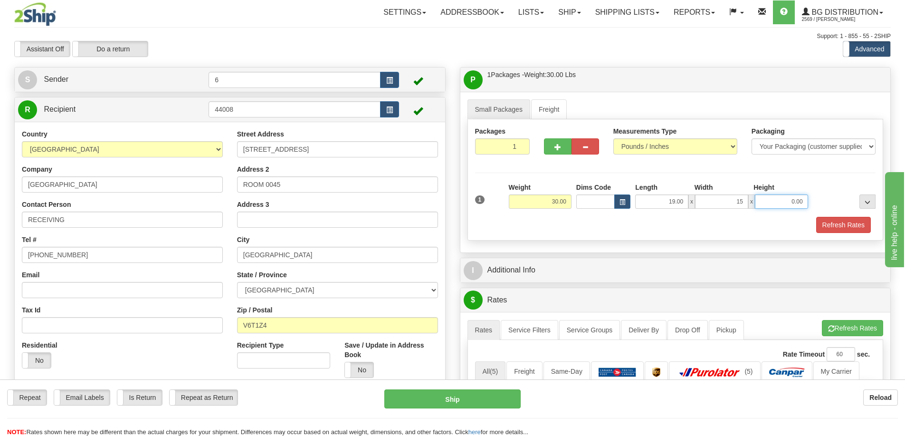
type input "15.00"
type input "14.00"
click at [607, 229] on div "Refresh Rates" at bounding box center [676, 225] width 406 height 16
click at [543, 282] on div "I Additional Info" at bounding box center [676, 270] width 431 height 24
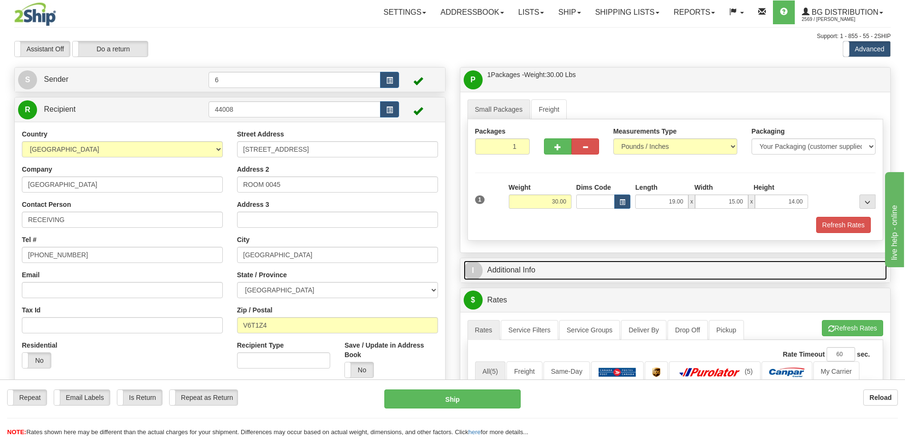
click at [559, 269] on link "I Additional Info" at bounding box center [676, 269] width 424 height 19
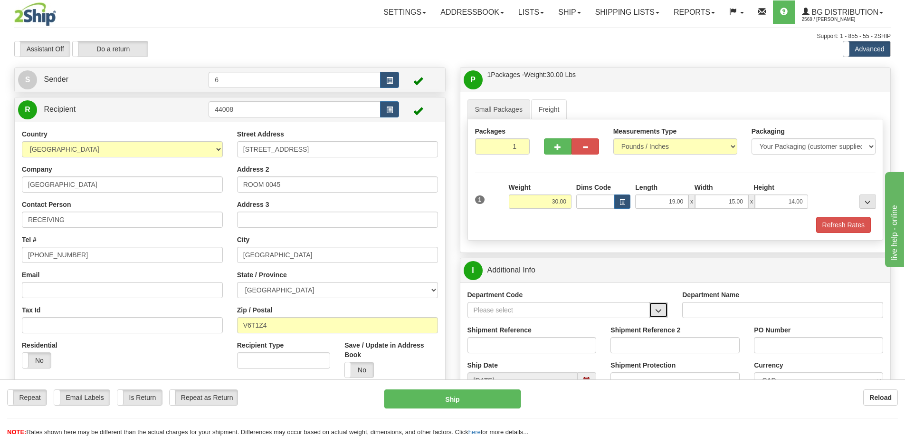
click at [657, 314] on span "button" at bounding box center [658, 311] width 7 height 6
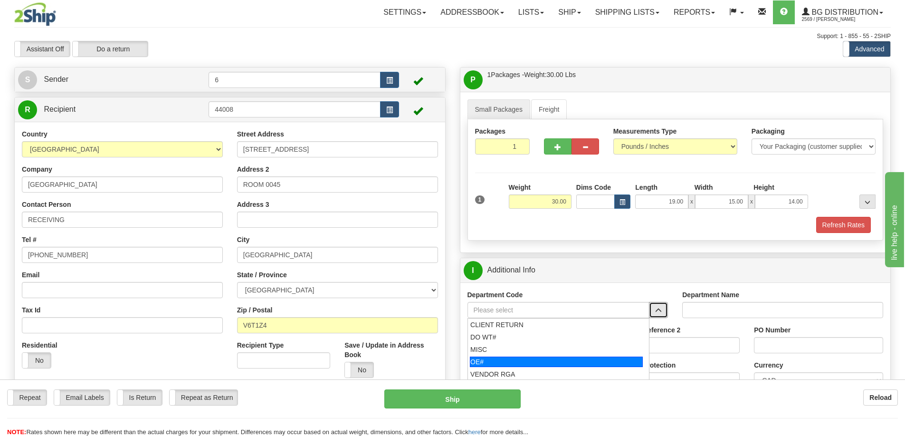
click at [567, 359] on div "OE#" at bounding box center [556, 361] width 173 height 10
type input "OE#"
type input "ORDERS"
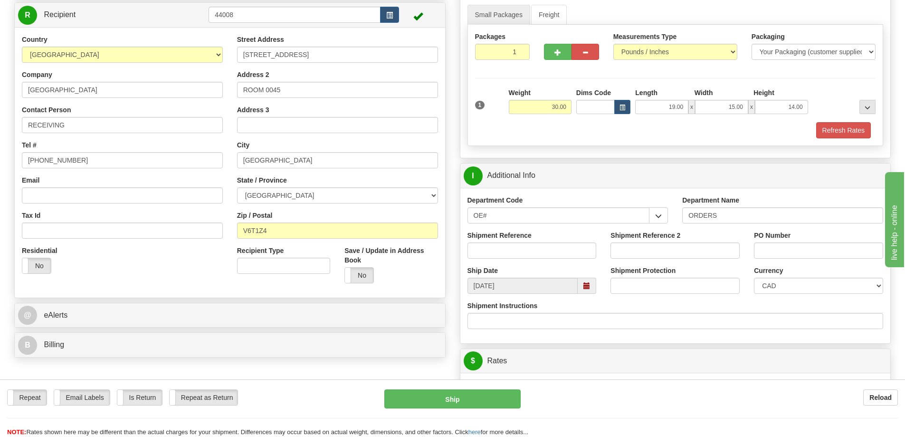
scroll to position [95, 0]
click at [543, 246] on input "Shipment Reference" at bounding box center [532, 250] width 129 height 16
drag, startPoint x: 555, startPoint y: 253, endPoint x: 507, endPoint y: 252, distance: 48.0
click at [507, 252] on input "60031499 60029598-01" at bounding box center [532, 250] width 129 height 16
type input "60031499 60029598-01"
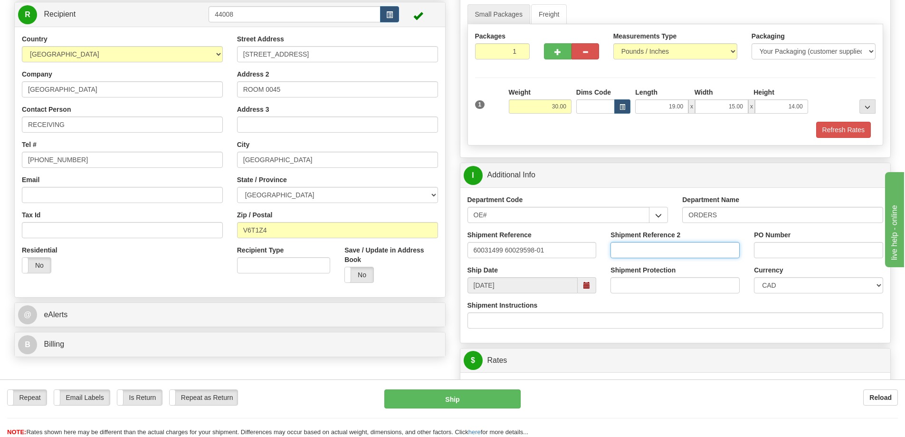
click at [699, 255] on input "Shipment Reference 2" at bounding box center [675, 250] width 129 height 16
paste input "60029598-01"
type input "60029598-01"
drag, startPoint x: 556, startPoint y: 253, endPoint x: 505, endPoint y: 249, distance: 51.1
click at [505, 249] on input "60031499 60029598-01" at bounding box center [532, 250] width 129 height 16
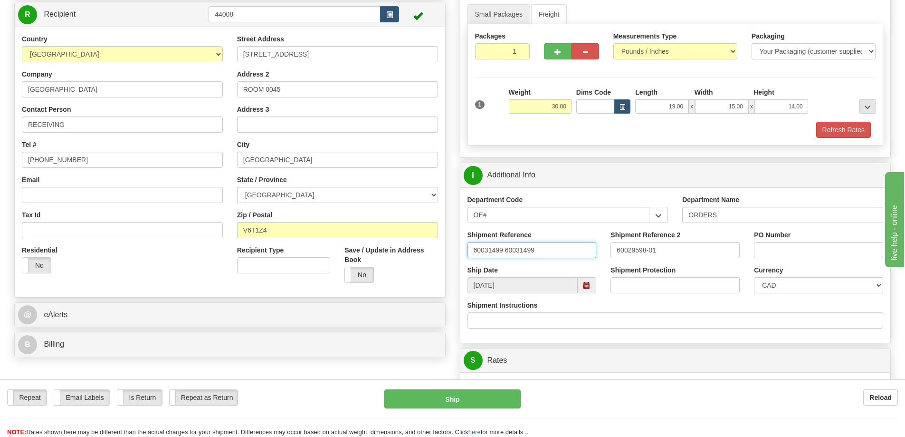
type input "60031499 60031499"
click at [791, 254] on input "PO Number" at bounding box center [818, 250] width 129 height 16
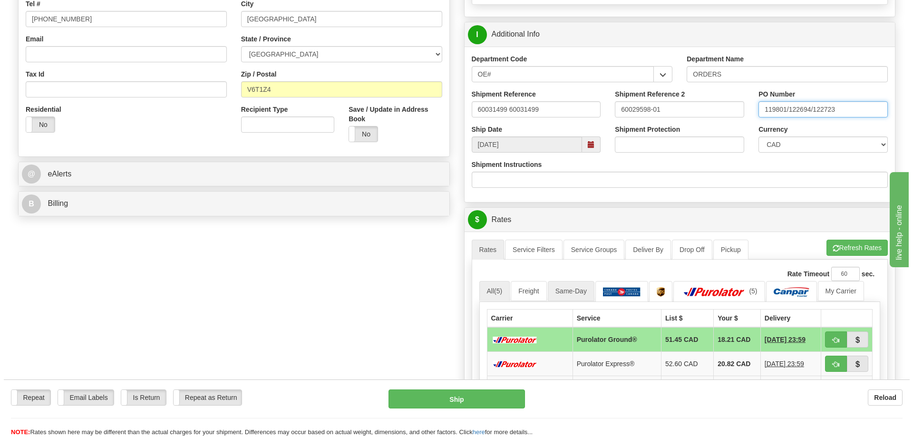
scroll to position [285, 0]
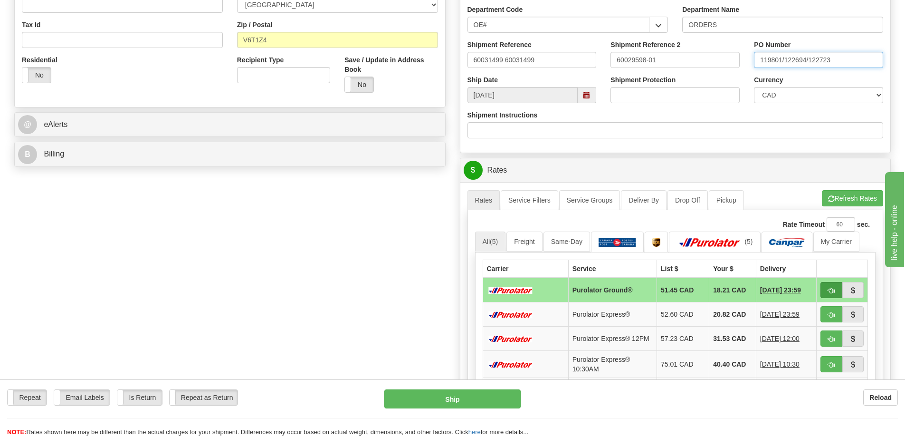
type input "119801/122694/122723"
click at [828, 289] on span "button" at bounding box center [831, 291] width 7 height 6
type input "260"
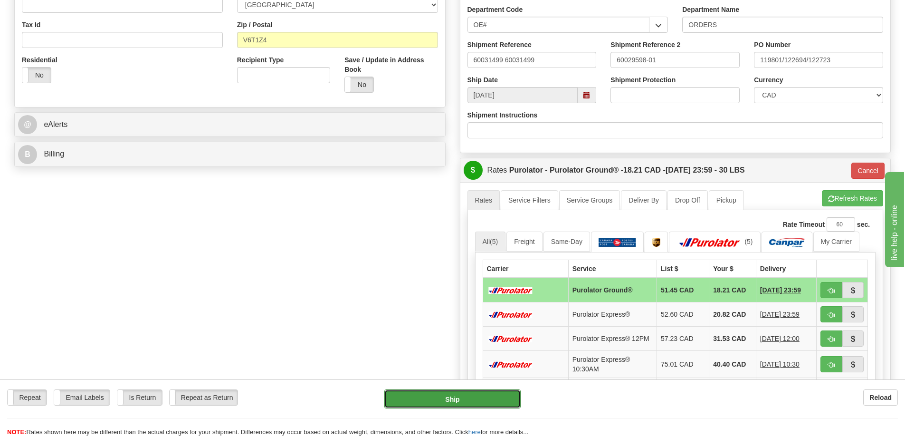
click at [469, 394] on button "Ship" at bounding box center [453, 398] width 136 height 19
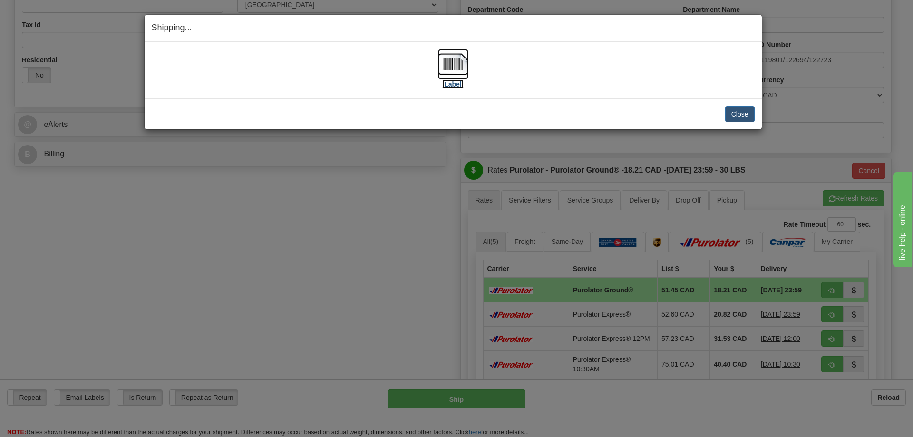
click at [454, 66] on img at bounding box center [453, 64] width 30 height 30
click at [743, 113] on button "Close" at bounding box center [739, 114] width 29 height 16
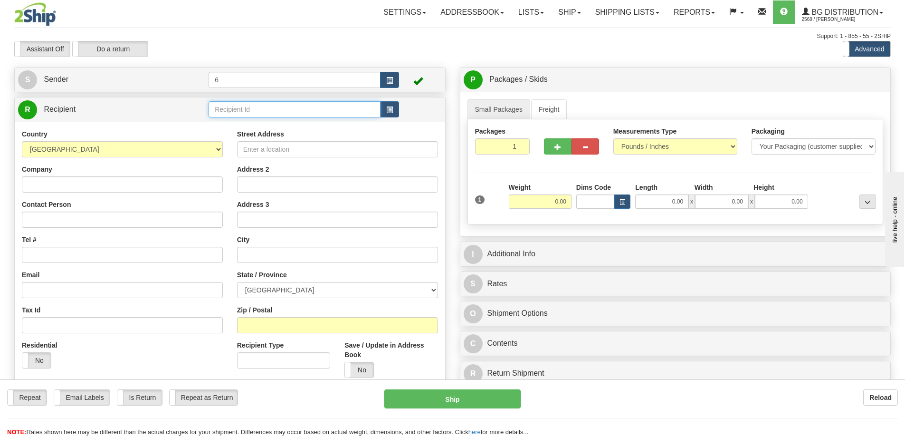
click at [271, 108] on input "text" at bounding box center [295, 109] width 172 height 16
click at [250, 150] on div "44017 - NRH" at bounding box center [293, 150] width 163 height 10
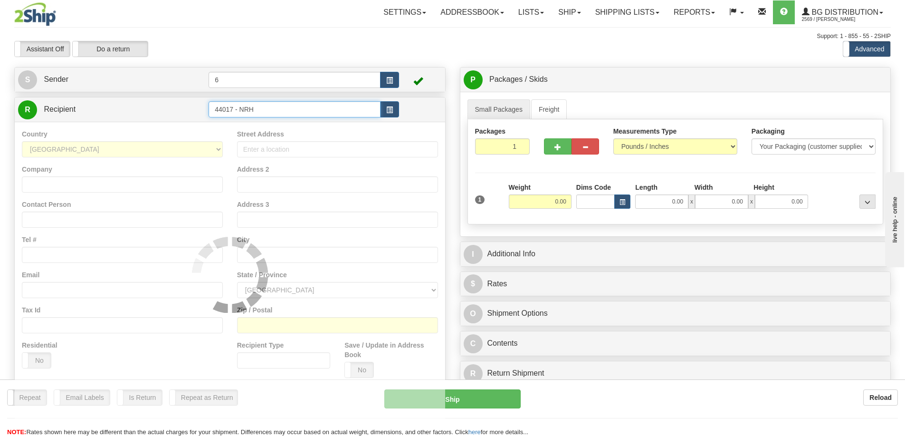
type input "44017 - NRH"
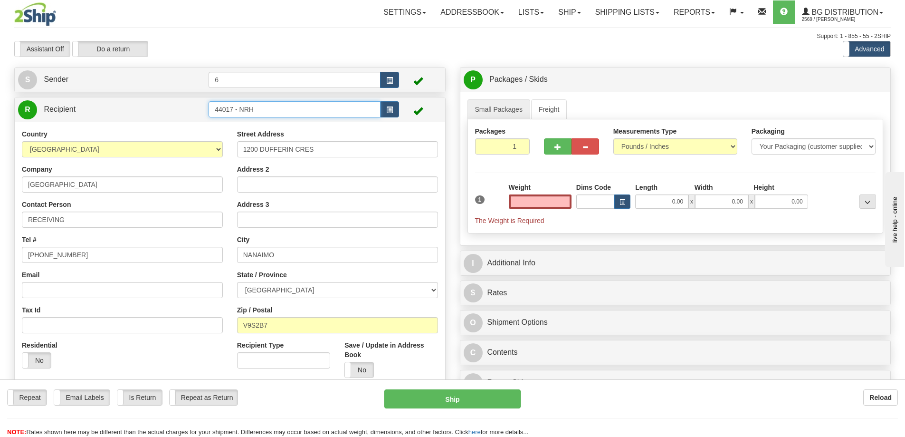
type input "0.00"
drag, startPoint x: 261, startPoint y: 108, endPoint x: 234, endPoint y: 107, distance: 26.6
click at [234, 107] on input "44017 - NRH" at bounding box center [295, 109] width 172 height 16
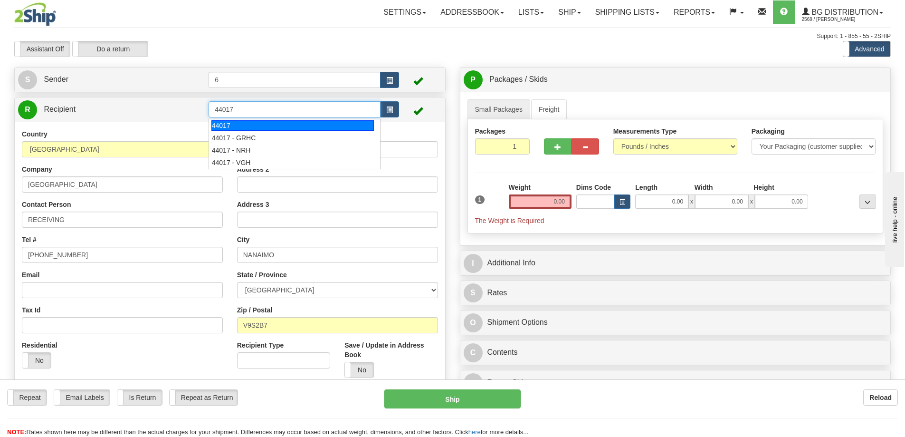
click at [243, 121] on div "44017" at bounding box center [293, 125] width 163 height 10
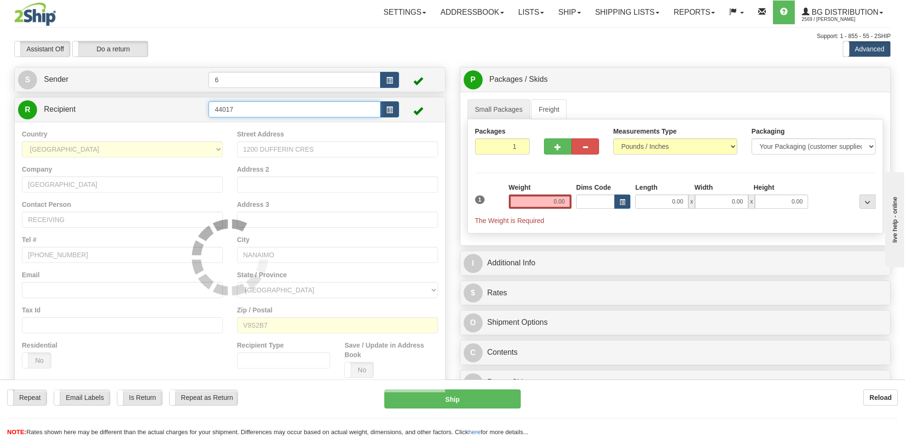
type input "44017"
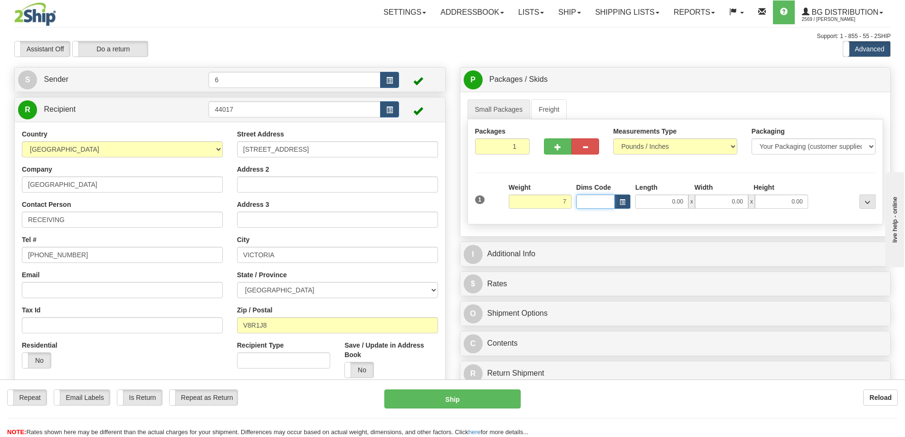
type input "7.00"
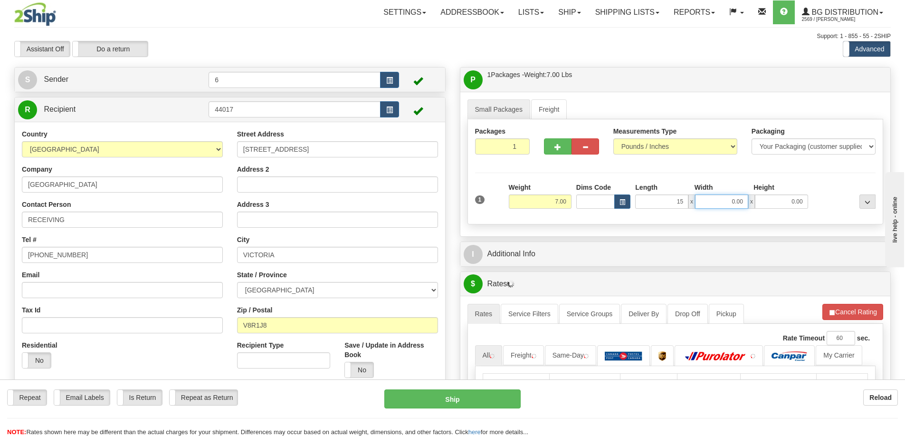
type input "15.00"
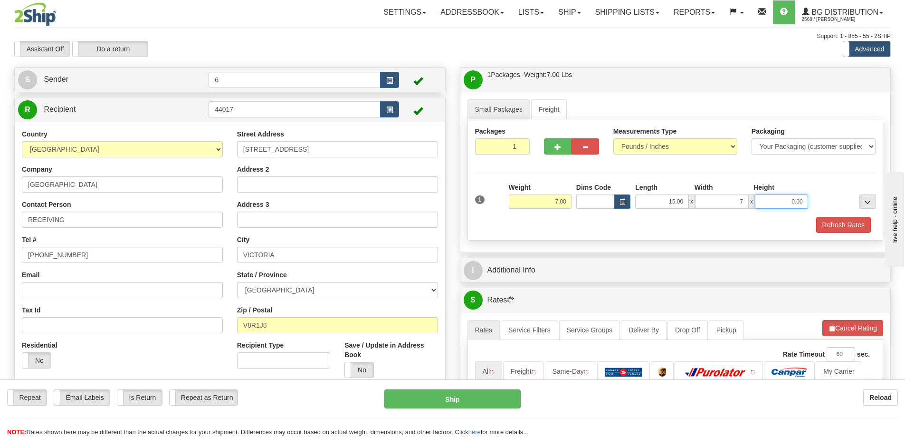
type input "7.00"
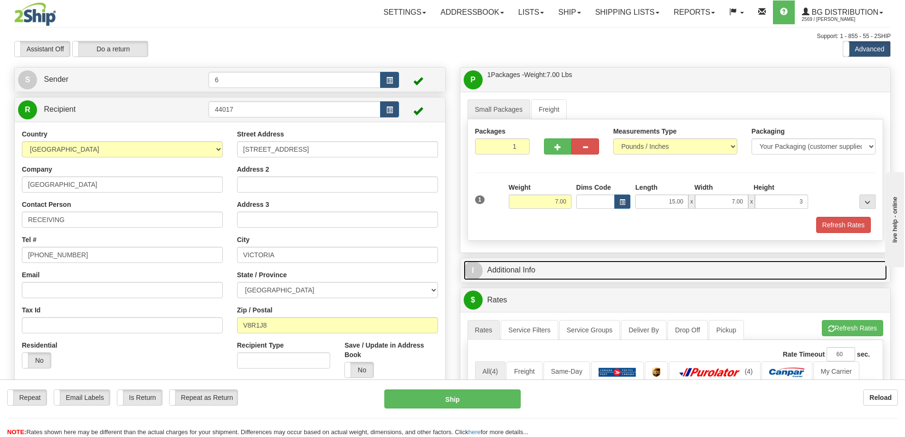
type input "3.00"
click at [486, 270] on link "I Additional Info" at bounding box center [676, 269] width 424 height 19
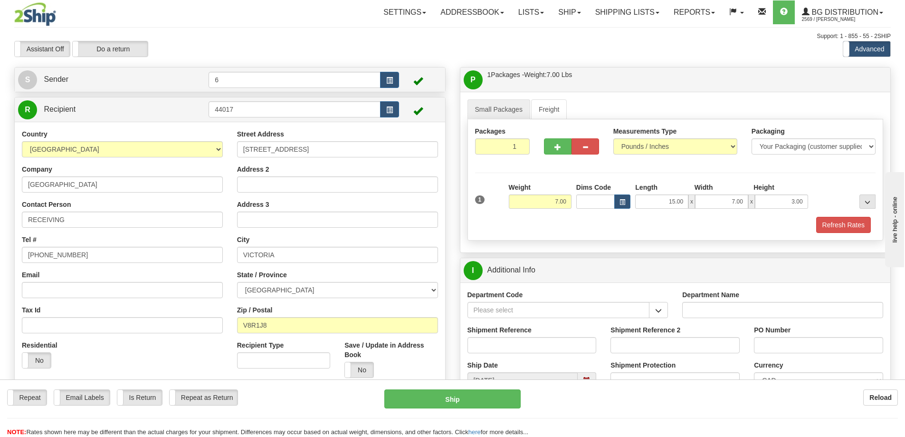
click at [657, 302] on div "Department Code" at bounding box center [568, 304] width 201 height 28
click at [661, 305] on button "button" at bounding box center [658, 310] width 19 height 16
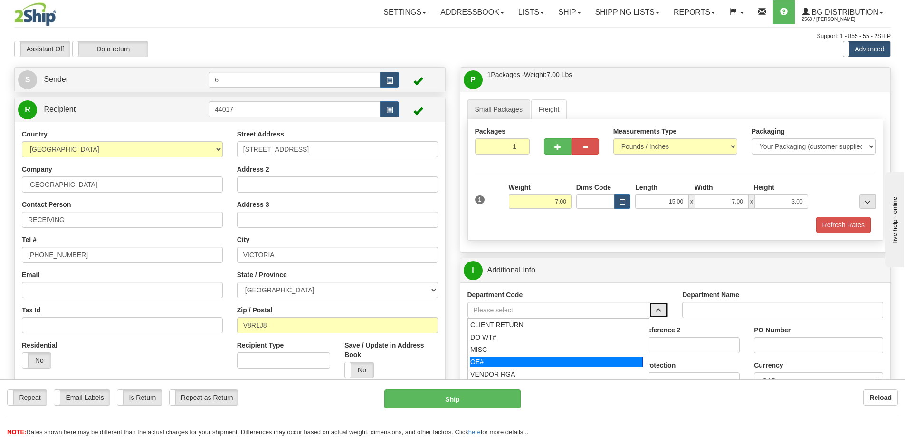
click at [528, 362] on div "OE#" at bounding box center [556, 361] width 173 height 10
type input "OE#"
type input "ORDERS"
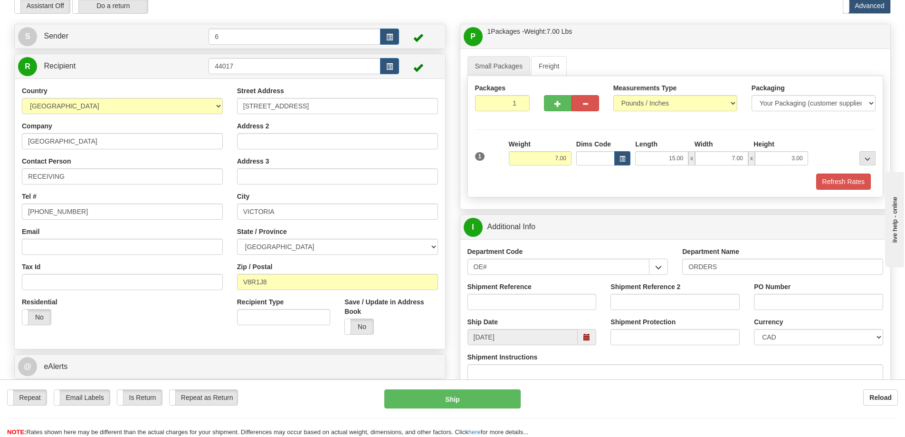
scroll to position [48, 0]
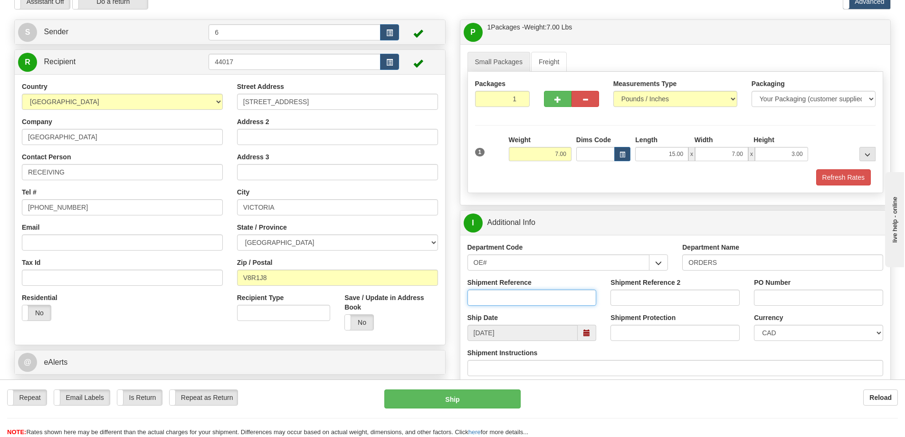
click at [514, 299] on input "Shipment Reference" at bounding box center [532, 297] width 129 height 16
type input "60025860-00"
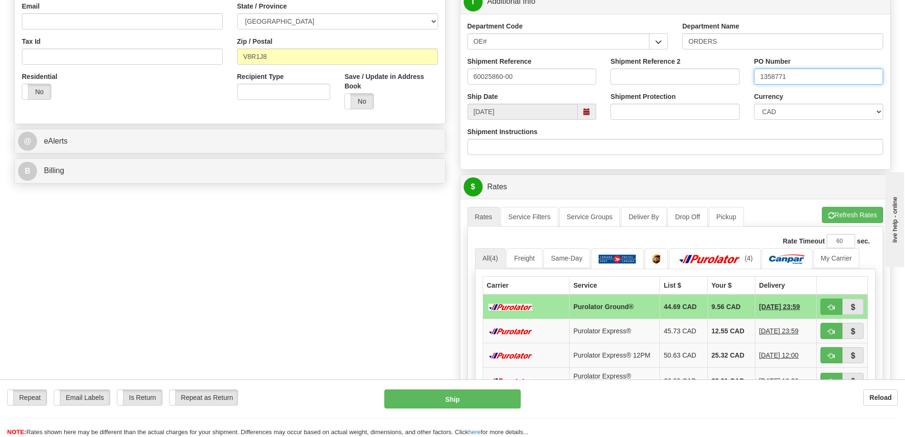
scroll to position [285, 0]
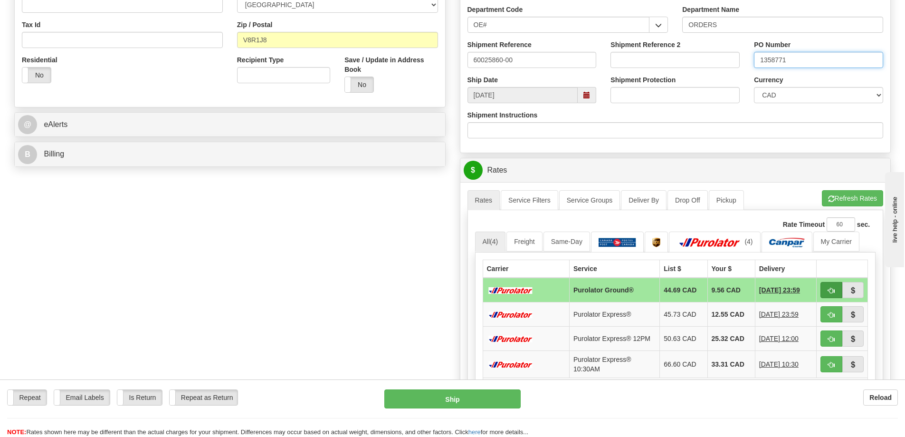
type input "1358771"
click at [830, 294] on span "button" at bounding box center [831, 291] width 7 height 6
type input "260"
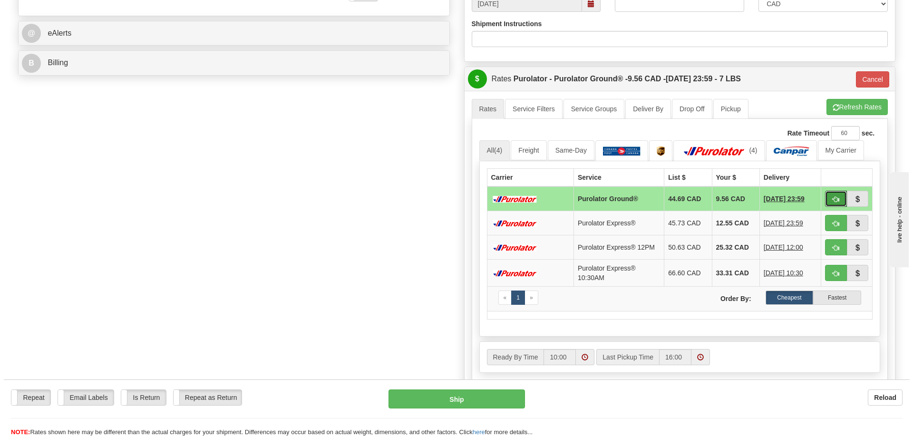
scroll to position [380, 0]
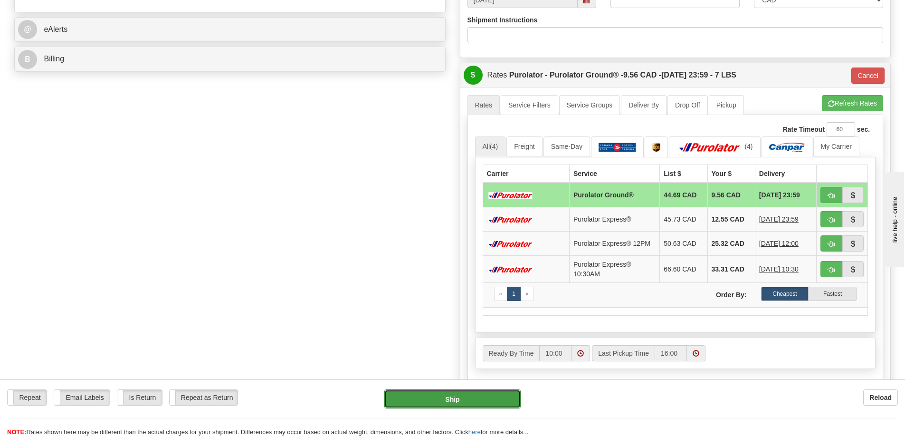
click at [486, 396] on button "Ship" at bounding box center [453, 398] width 136 height 19
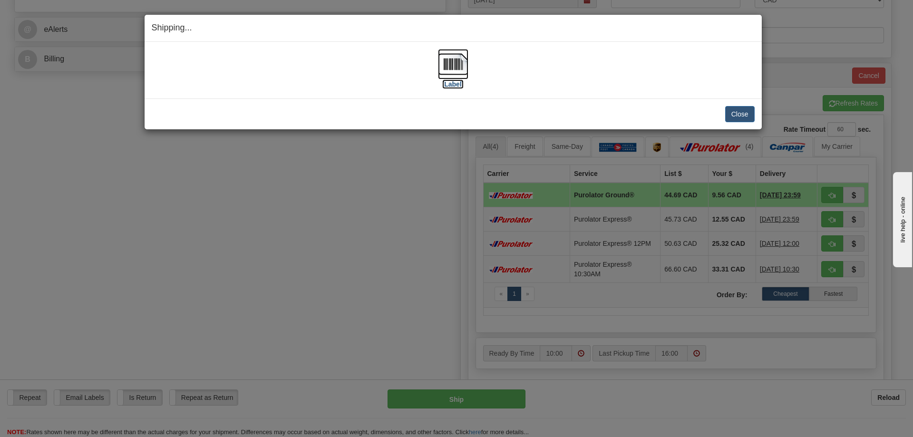
click at [449, 62] on img at bounding box center [453, 64] width 30 height 30
drag, startPoint x: 746, startPoint y: 114, endPoint x: 734, endPoint y: 129, distance: 19.7
click at [748, 113] on button "Close" at bounding box center [739, 114] width 29 height 16
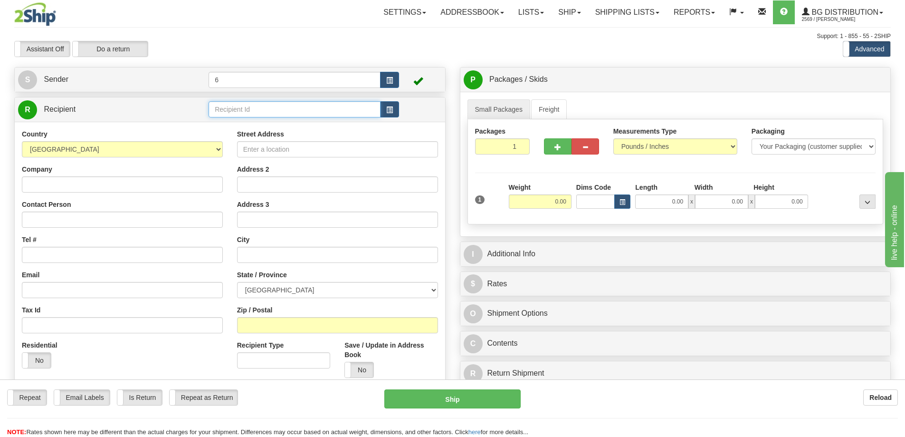
click at [280, 115] on input "text" at bounding box center [295, 109] width 172 height 16
type input "41072"
click button "Delete" at bounding box center [0, 0] width 0 height 0
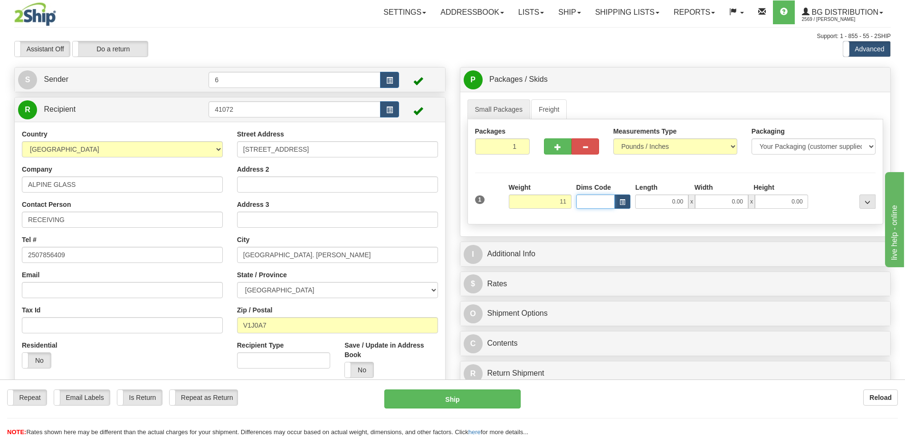
type input "11.00"
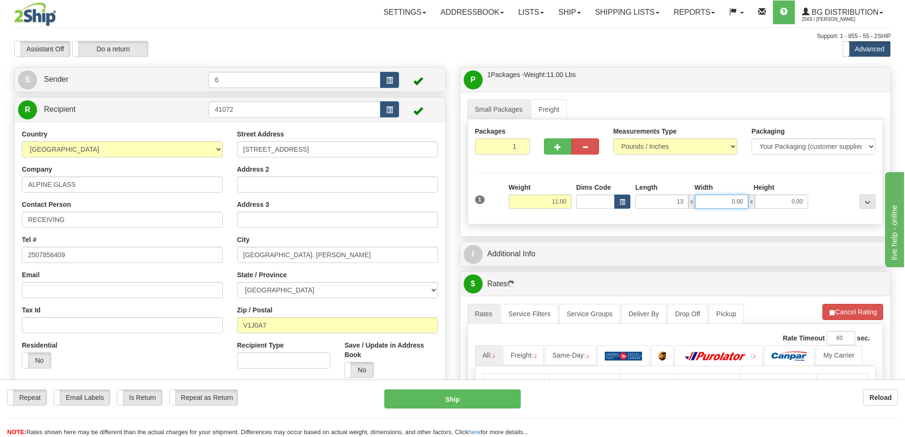
type input "13.00"
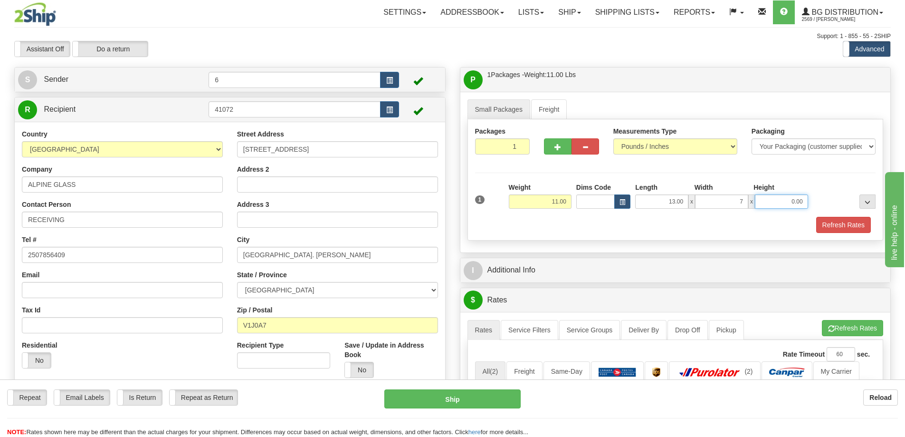
type input "7.00"
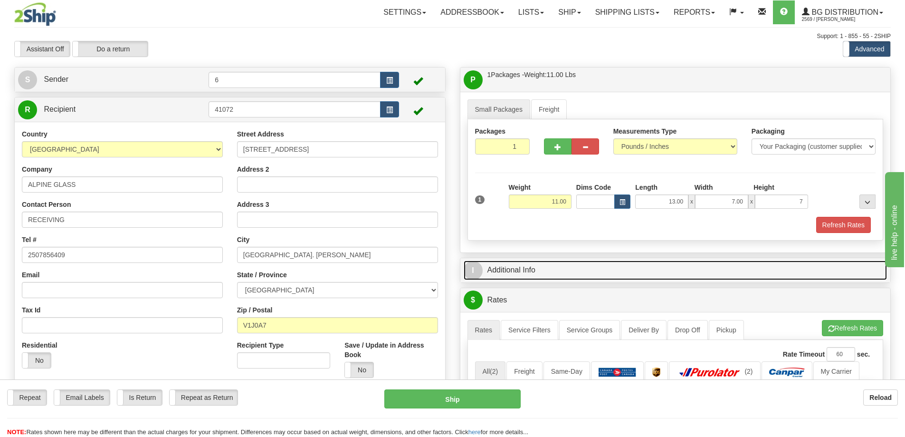
type input "7.00"
click at [514, 276] on link "I Additional Info" at bounding box center [676, 269] width 424 height 19
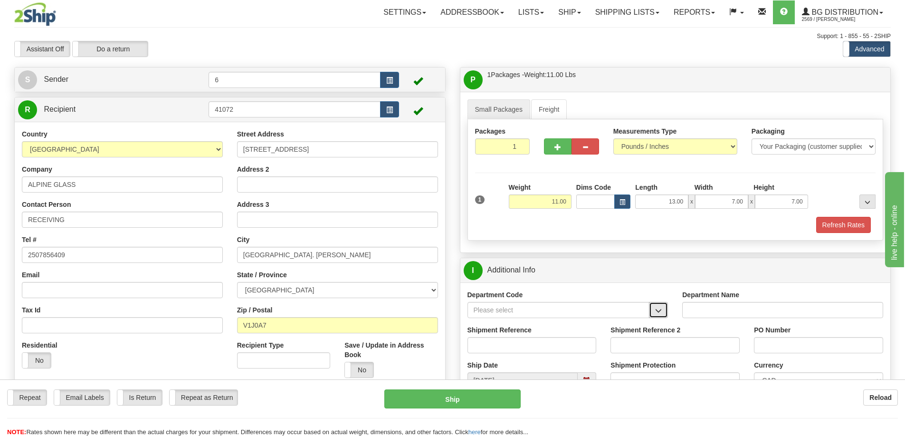
click at [663, 308] on button "button" at bounding box center [658, 310] width 19 height 16
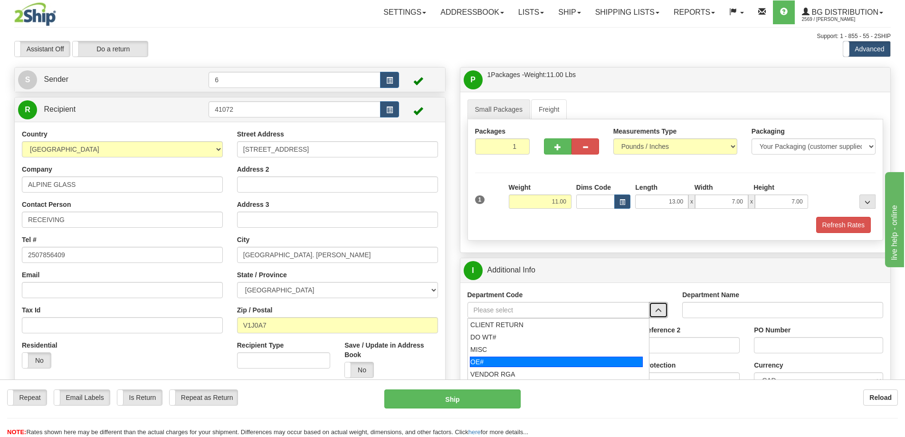
click at [561, 362] on div "OE#" at bounding box center [556, 361] width 173 height 10
type input "OE#"
type input "ORDERS"
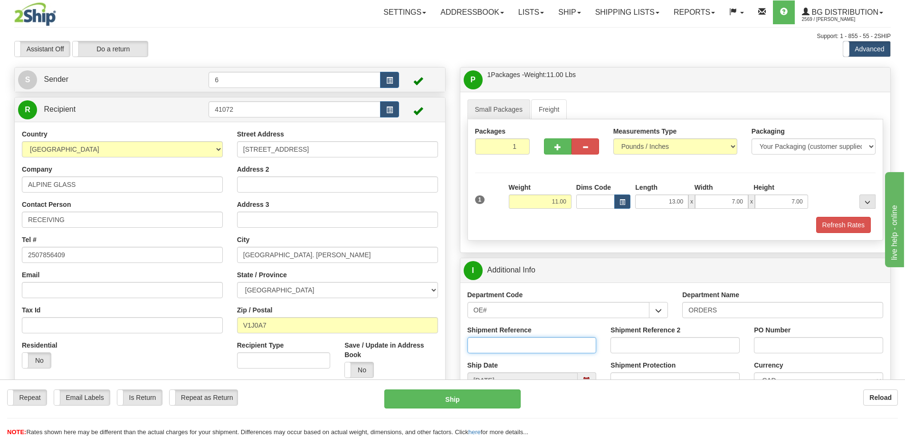
click at [545, 344] on input "Shipment Reference" at bounding box center [532, 345] width 129 height 16
type input "60029424"
type input "60031636"
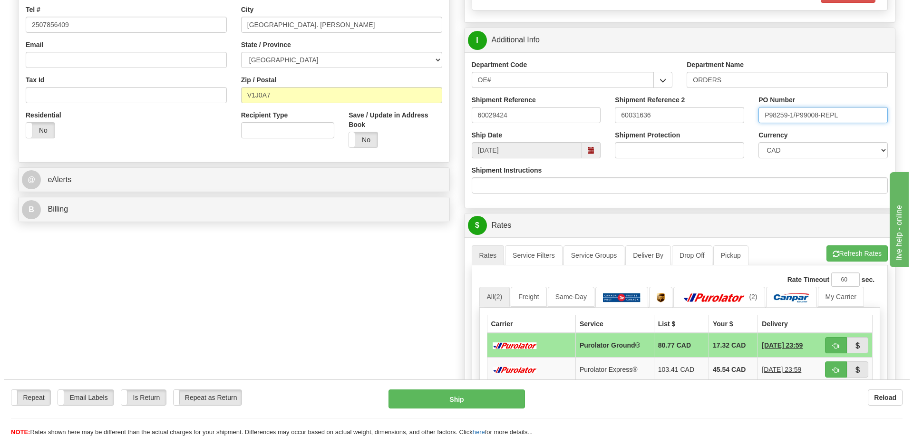
scroll to position [285, 0]
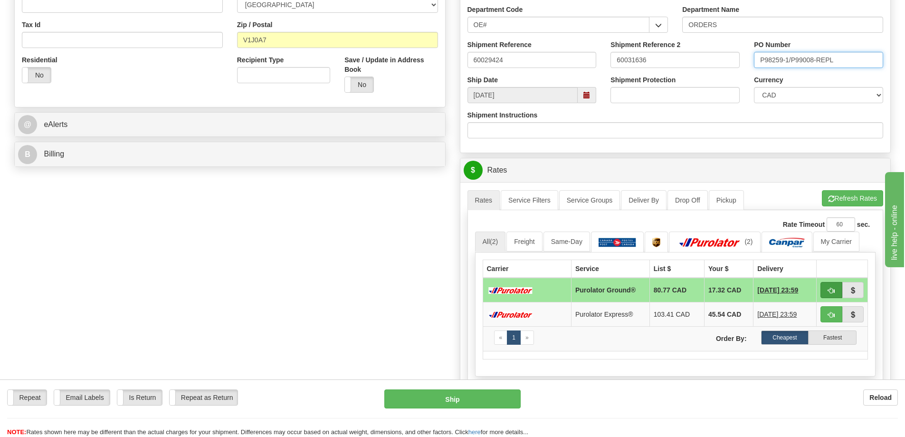
type input "P98259-1/P99008-REPL"
click at [830, 288] on span "button" at bounding box center [831, 291] width 7 height 6
type input "260"
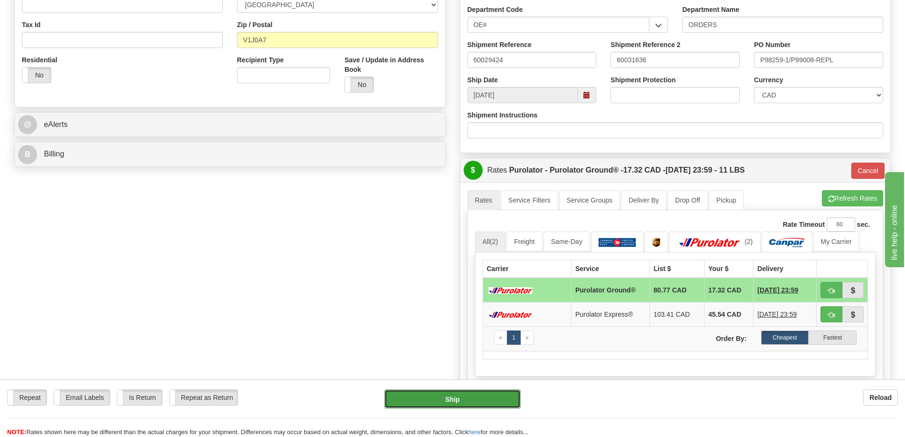
click at [479, 392] on button "Ship" at bounding box center [453, 398] width 136 height 19
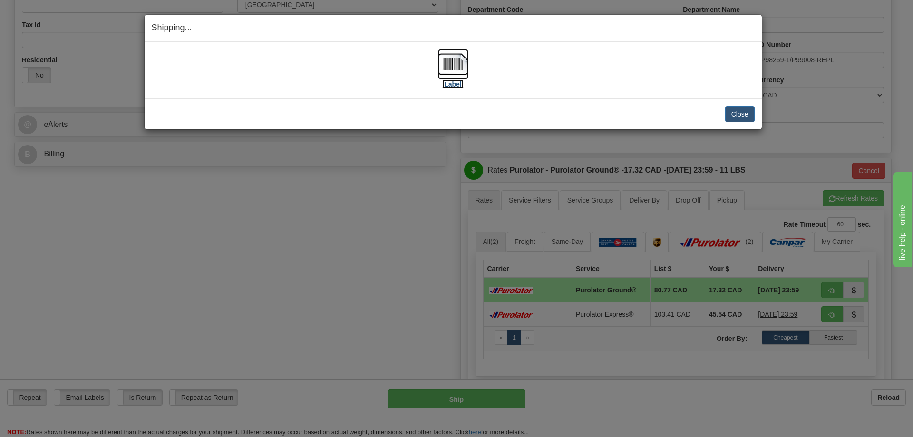
click at [463, 65] on img at bounding box center [453, 64] width 30 height 30
click at [742, 115] on button "Close" at bounding box center [739, 114] width 29 height 16
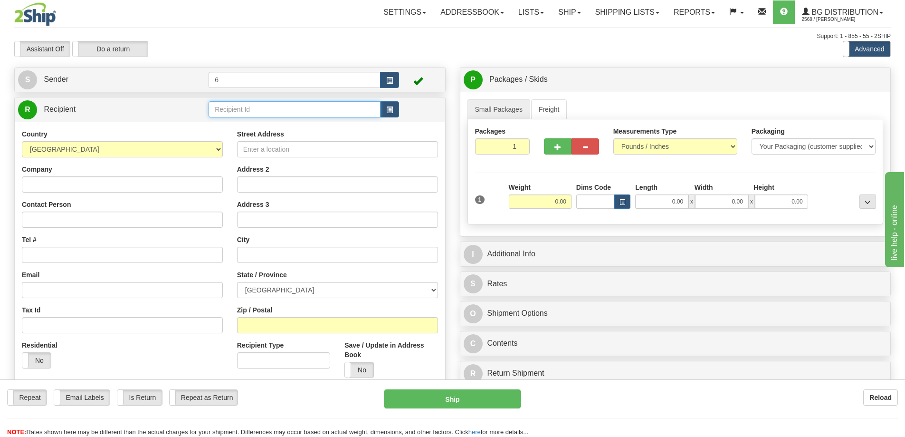
click at [268, 115] on input "text" at bounding box center [295, 109] width 172 height 16
click at [266, 128] on div "55000" at bounding box center [293, 125] width 163 height 10
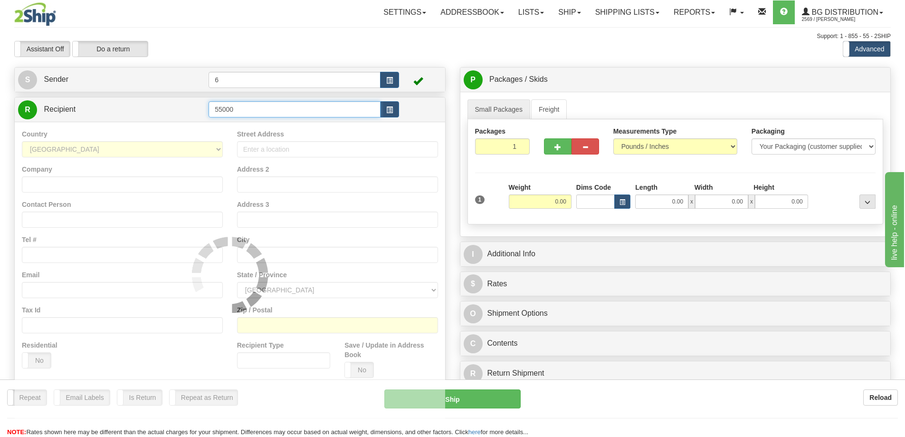
type input "55000"
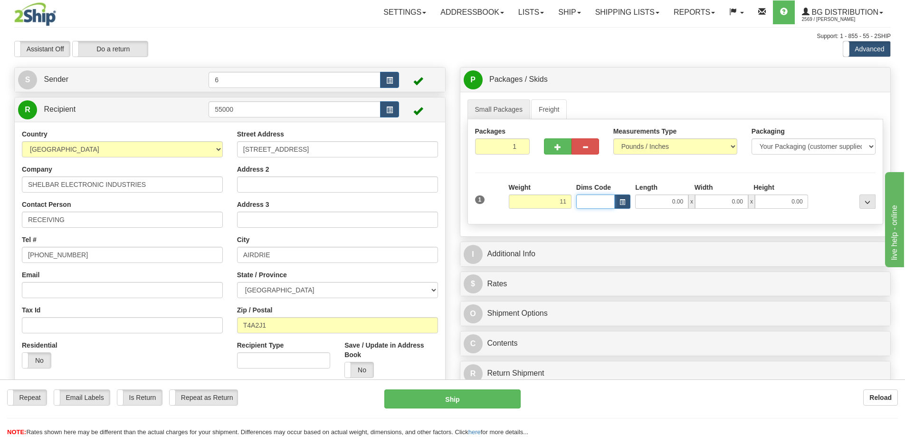
type input "11.00"
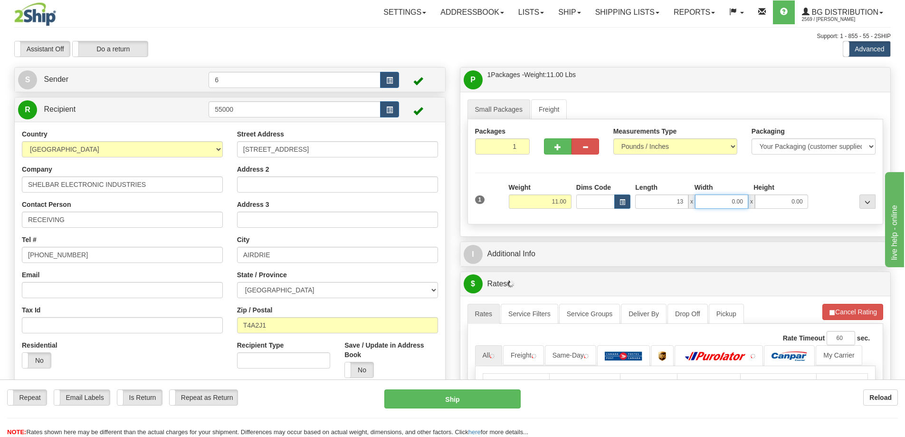
type input "13.00"
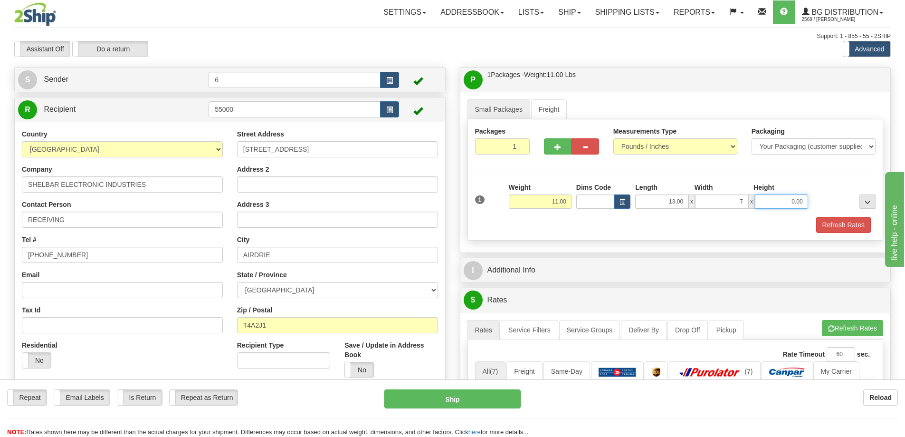
type input "7.00"
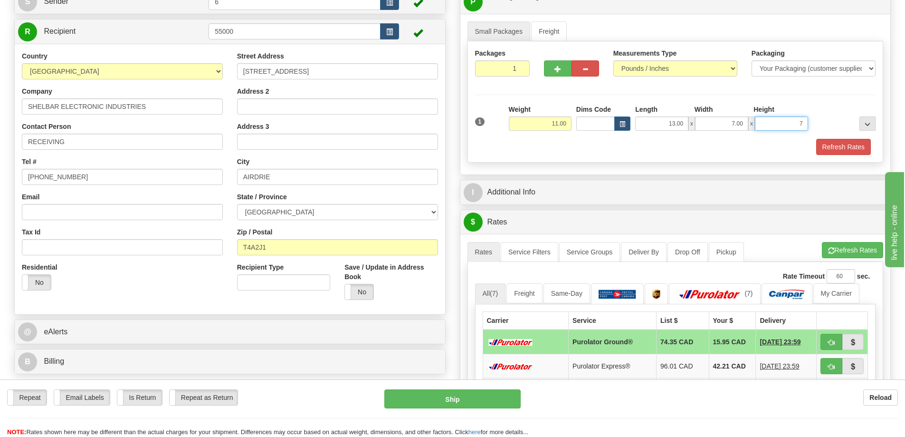
scroll to position [95, 0]
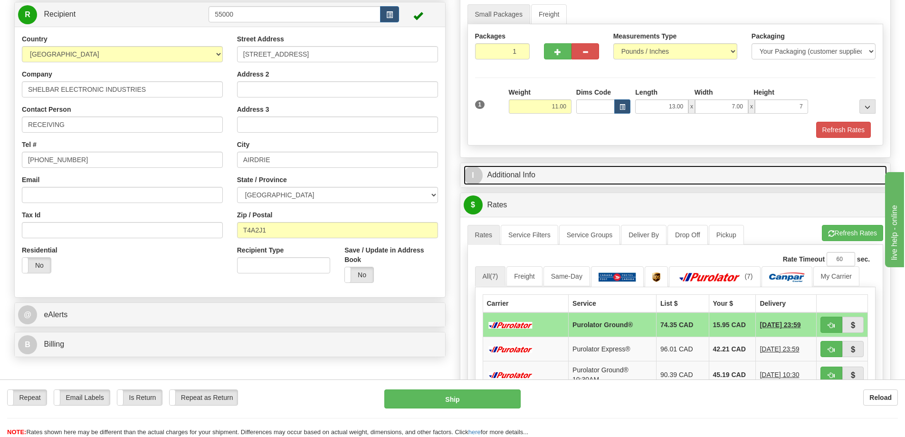
type input "7.00"
click at [515, 176] on link "I Additional Info" at bounding box center [676, 174] width 424 height 19
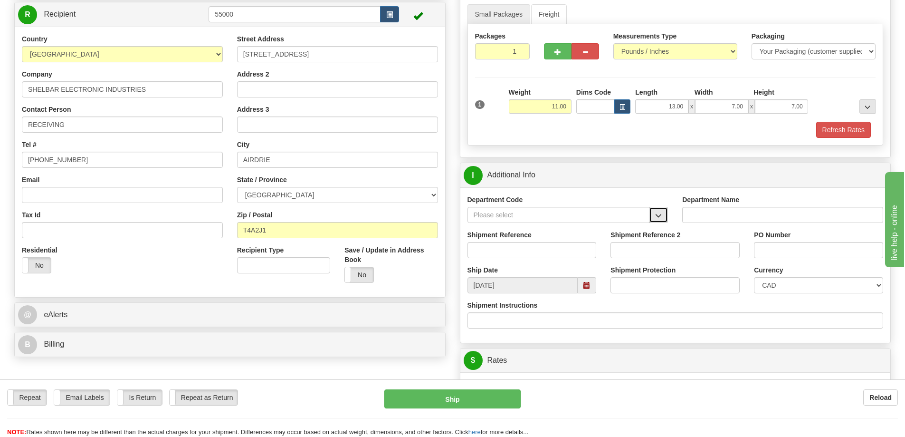
click at [653, 216] on button "button" at bounding box center [658, 215] width 19 height 16
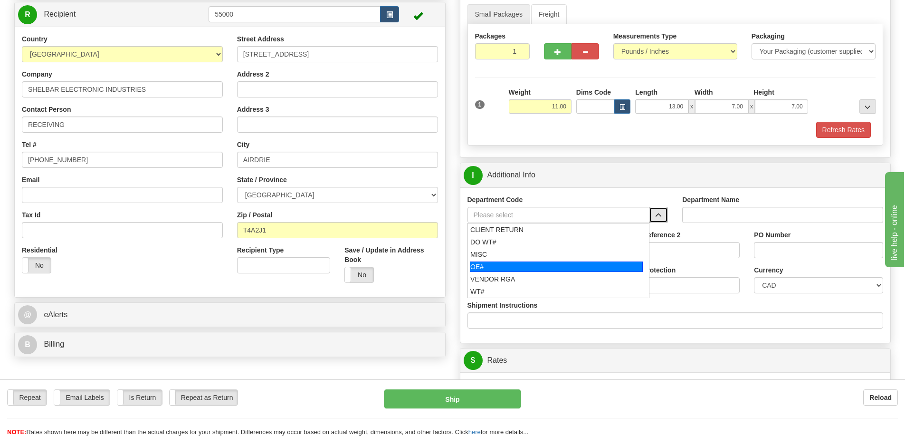
click at [551, 264] on div "OE#" at bounding box center [556, 266] width 173 height 10
type input "OE#"
type input "ORDERS"
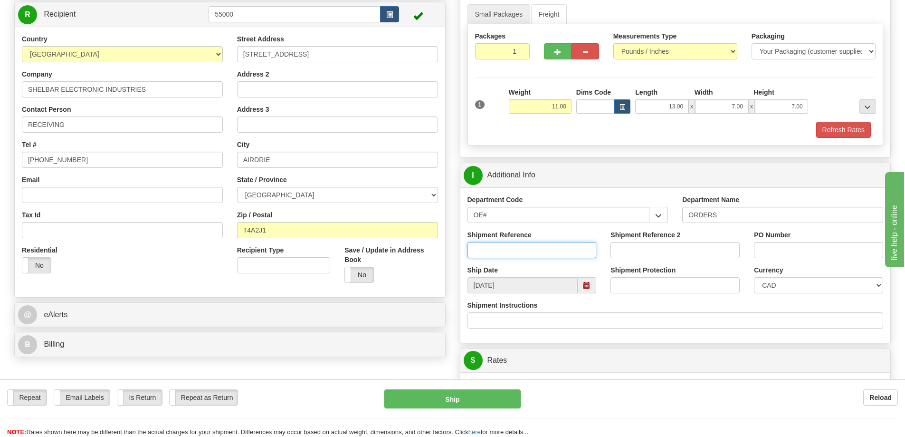
click at [518, 248] on input "Shipment Reference" at bounding box center [532, 250] width 129 height 16
type input "60031552"
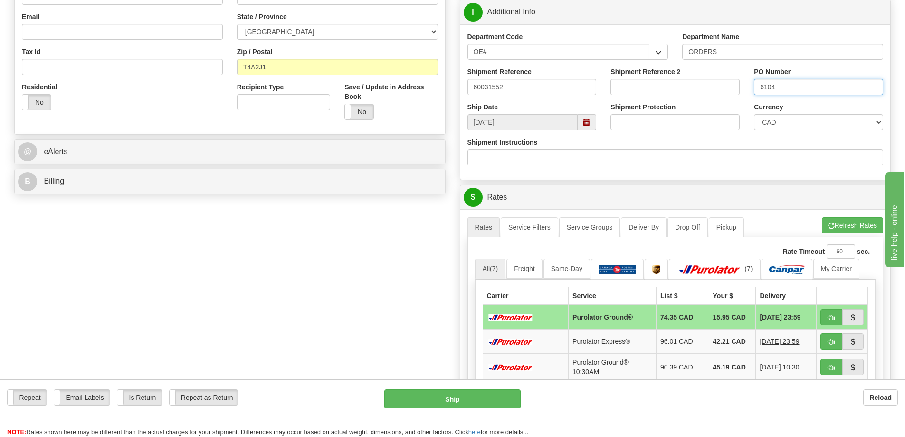
scroll to position [285, 0]
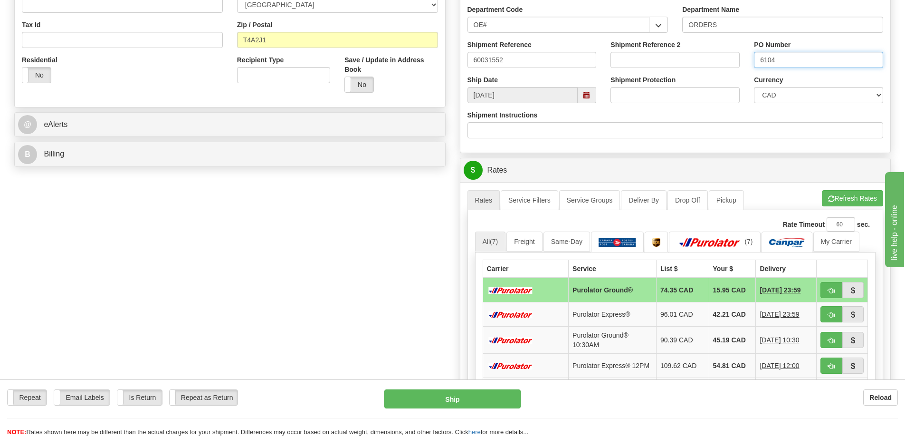
type input "6104"
click at [828, 289] on span "button" at bounding box center [831, 291] width 7 height 6
type input "260"
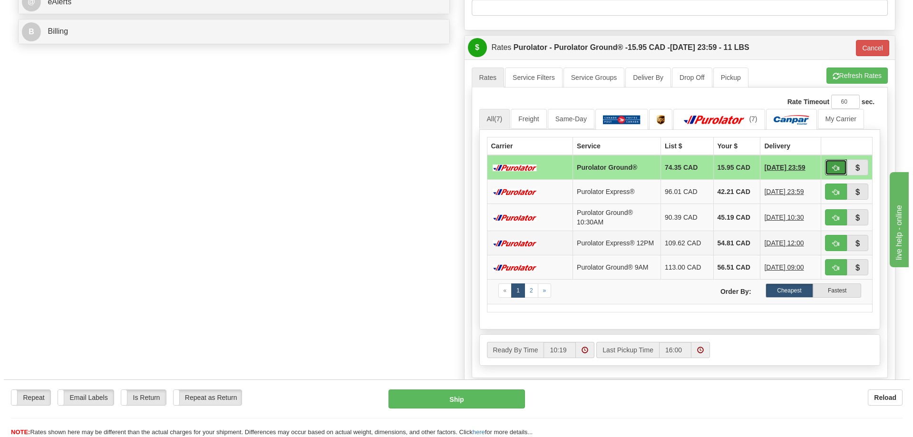
scroll to position [428, 0]
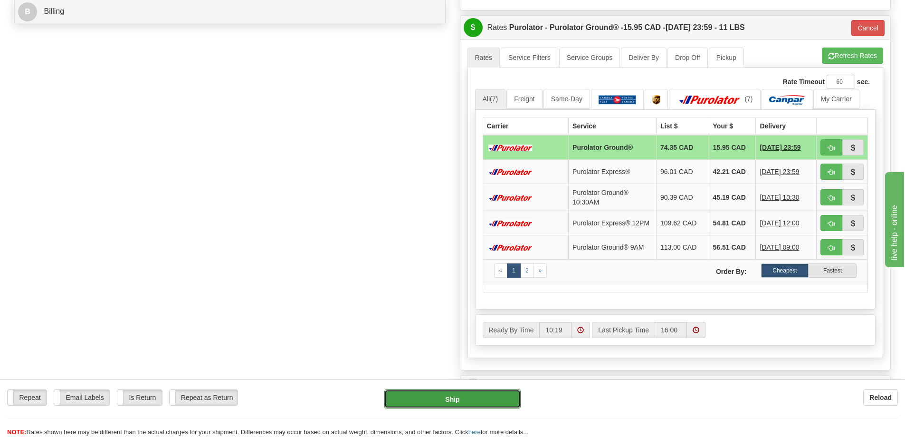
click at [474, 394] on button "Ship" at bounding box center [453, 398] width 136 height 19
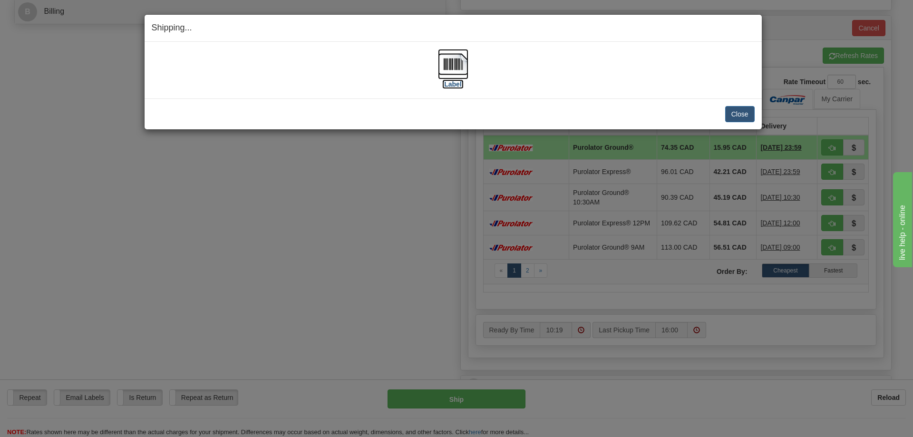
click at [457, 61] on img at bounding box center [453, 64] width 30 height 30
click at [734, 111] on button "Close" at bounding box center [739, 114] width 29 height 16
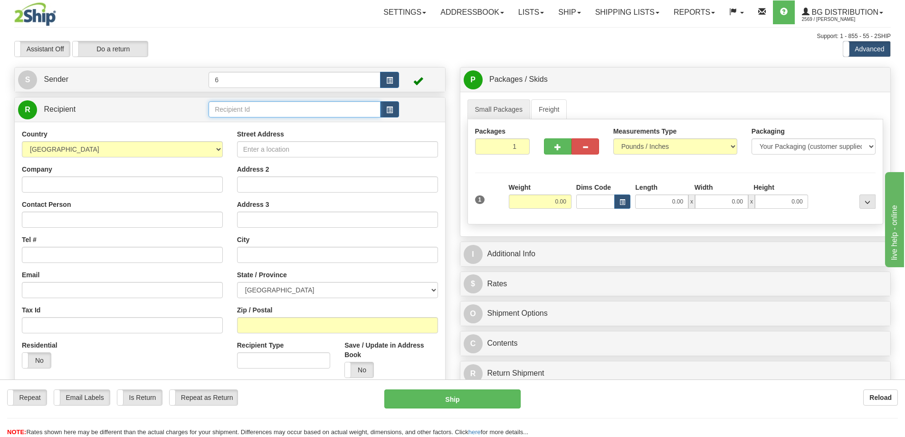
click at [248, 111] on input "text" at bounding box center [295, 109] width 172 height 16
click at [249, 125] on div "43029" at bounding box center [293, 125] width 163 height 10
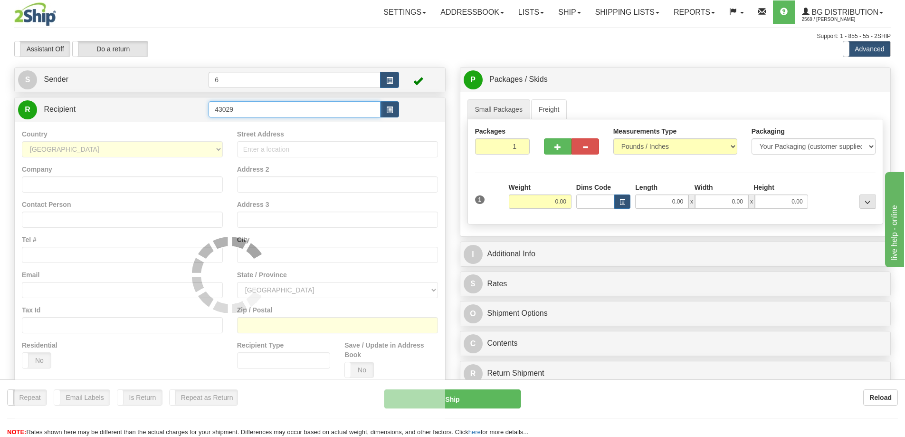
type input "43029"
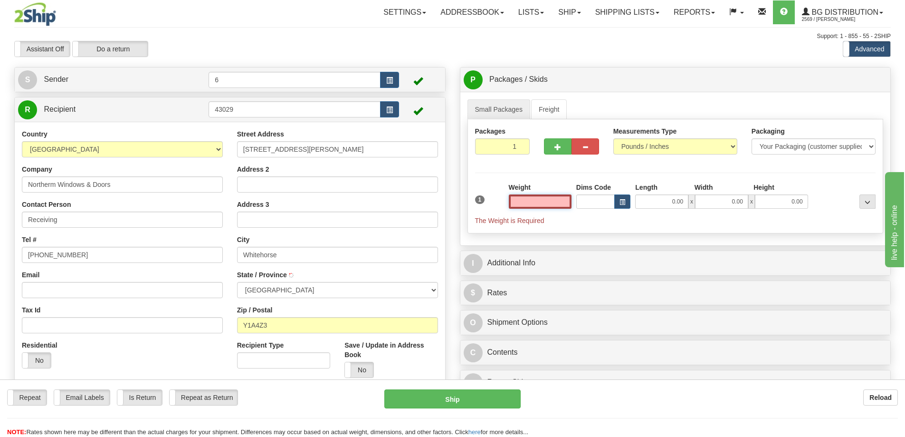
type input "WHITEHORSE"
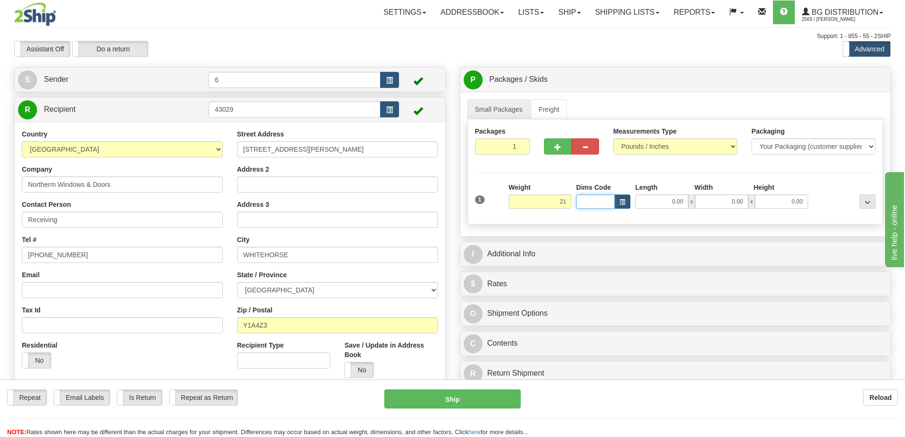
type input "21.00"
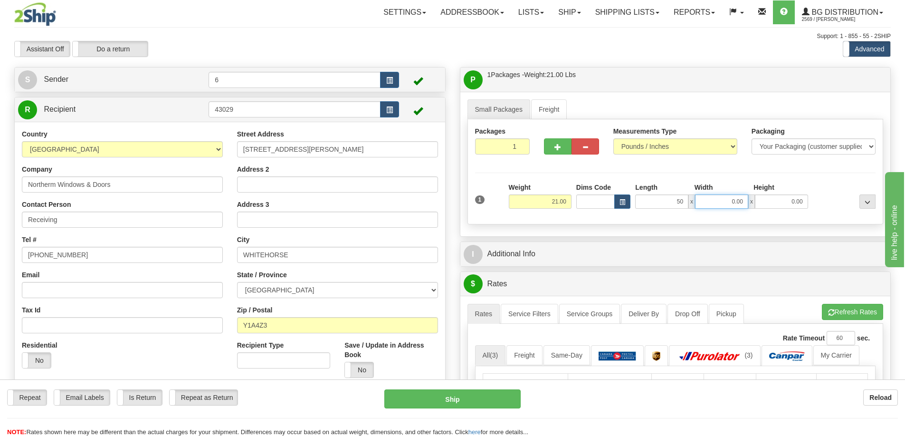
type input "50.00"
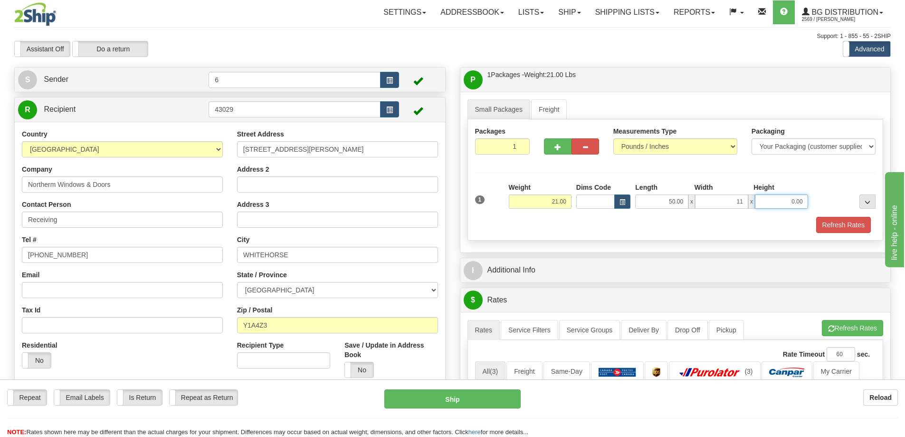
type input "11.00"
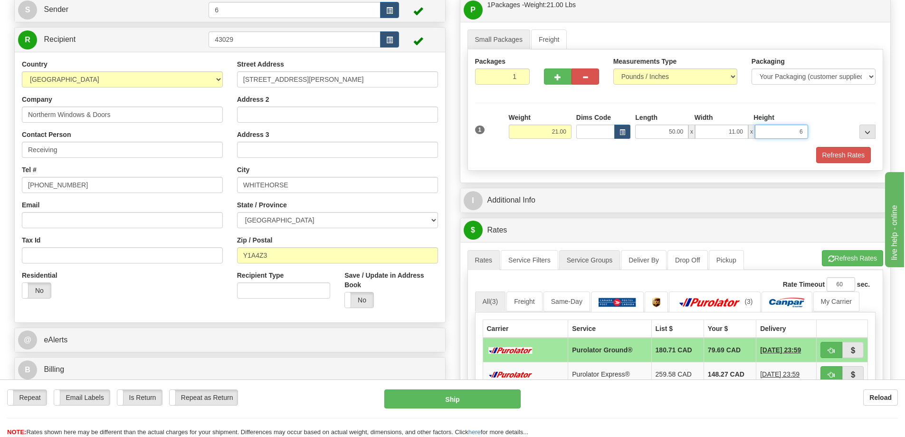
scroll to position [143, 0]
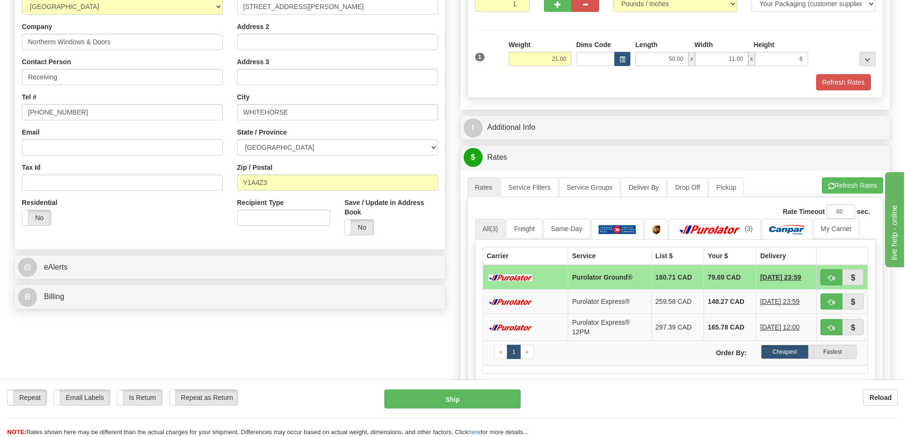
type input "6.00"
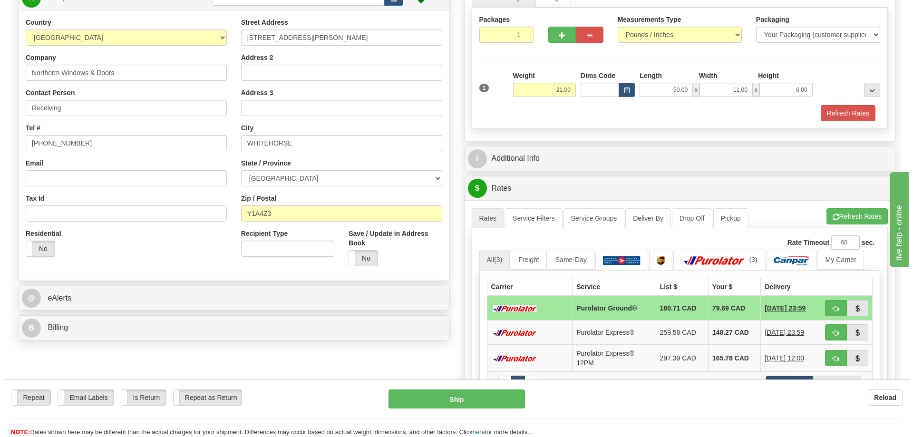
scroll to position [95, 0]
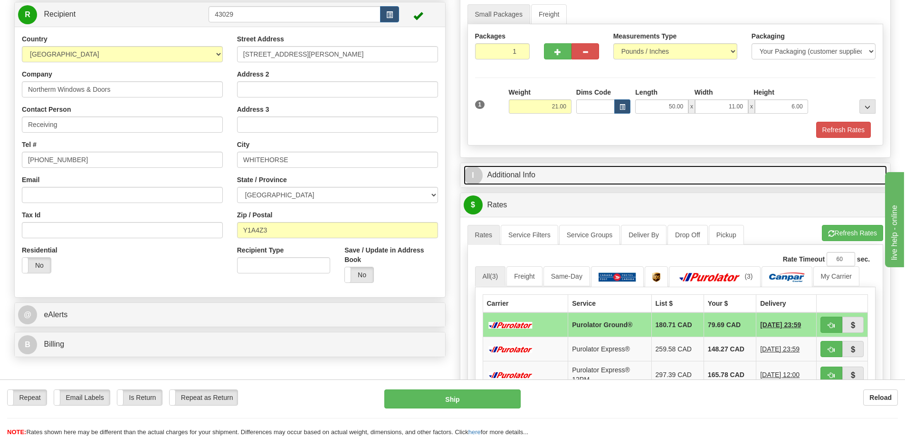
click at [509, 170] on link "I Additional Info" at bounding box center [676, 174] width 424 height 19
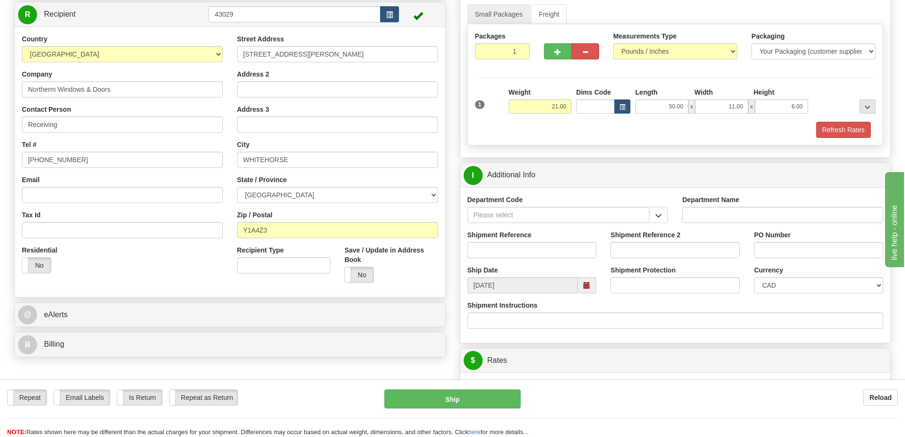
click at [668, 223] on div at bounding box center [659, 215] width 19 height 16
click at [661, 217] on span "button" at bounding box center [658, 215] width 7 height 6
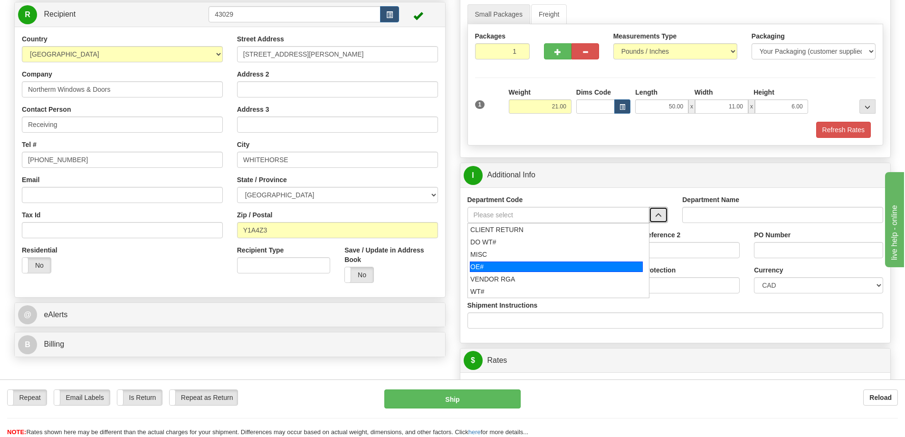
click at [483, 265] on div "OE#" at bounding box center [556, 266] width 173 height 10
type input "OE#"
type input "ORDERS"
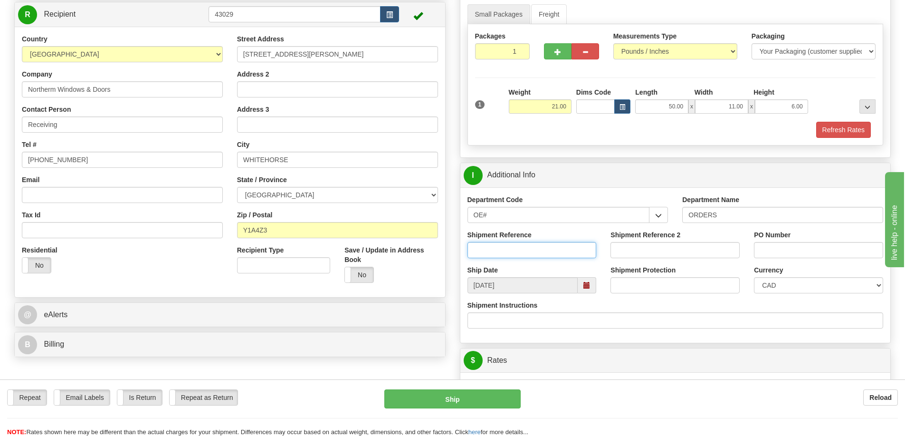
click at [543, 251] on input "Shipment Reference" at bounding box center [532, 250] width 129 height 16
type input "60031018-00"
type input "60031041-00"
click at [779, 248] on input "PO Number" at bounding box center [818, 250] width 129 height 16
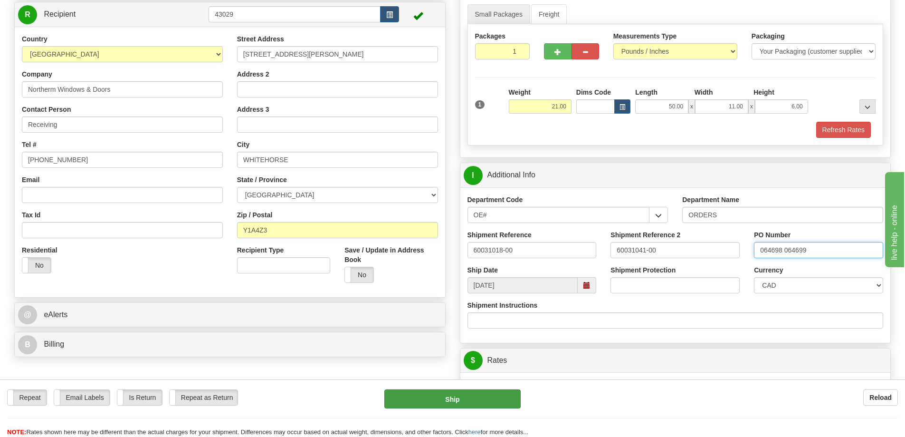
type input "064698 064699"
click at [468, 397] on button "Ship" at bounding box center [453, 398] width 136 height 19
type input "260"
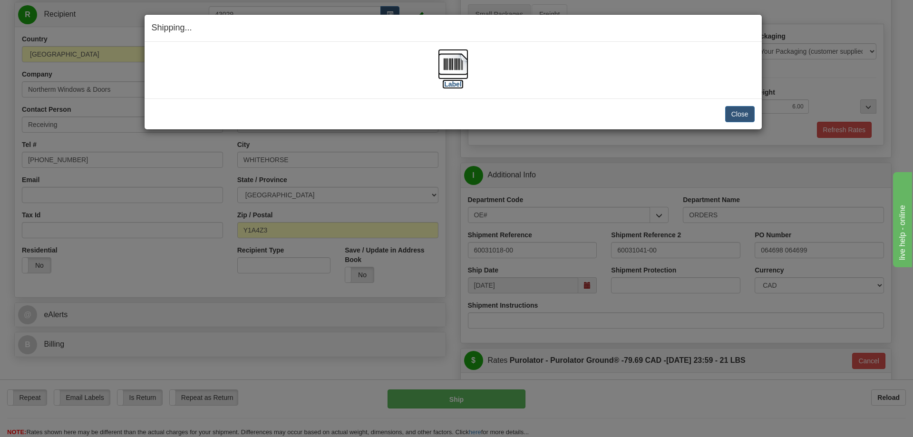
click at [456, 64] on img at bounding box center [453, 64] width 30 height 30
click at [732, 113] on button "Close" at bounding box center [739, 114] width 29 height 16
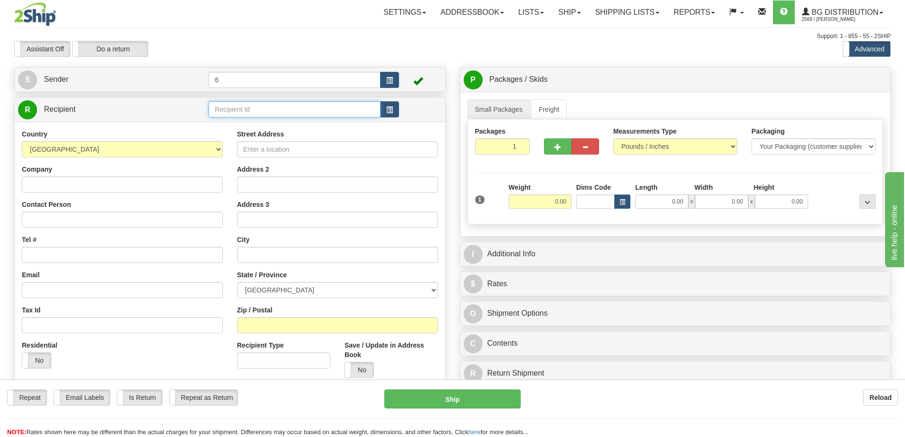
click at [277, 113] on input "text" at bounding box center [295, 109] width 172 height 16
click at [268, 122] on div "43027" at bounding box center [293, 125] width 163 height 10
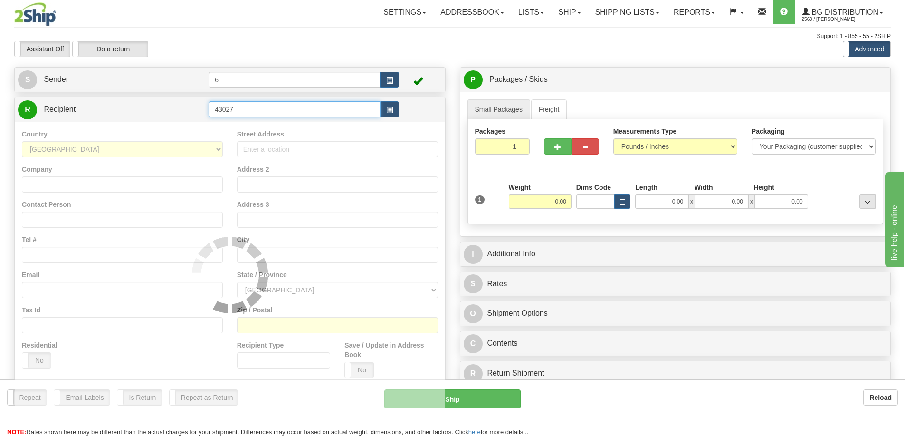
type input "43027"
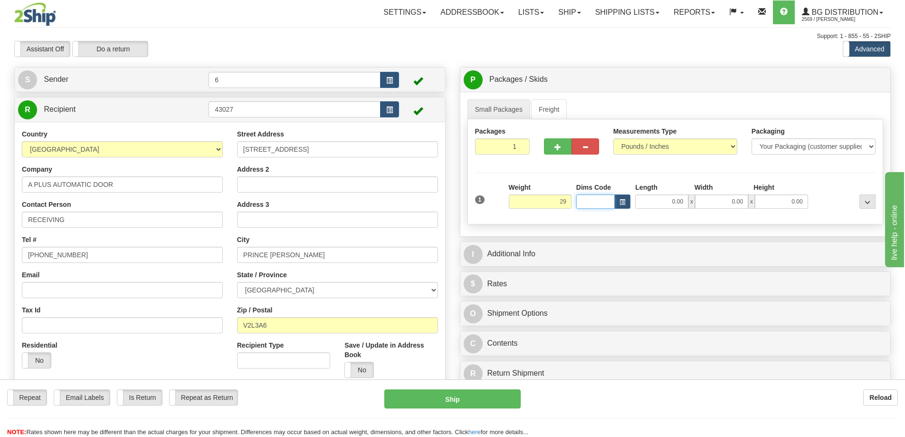
type input "29.00"
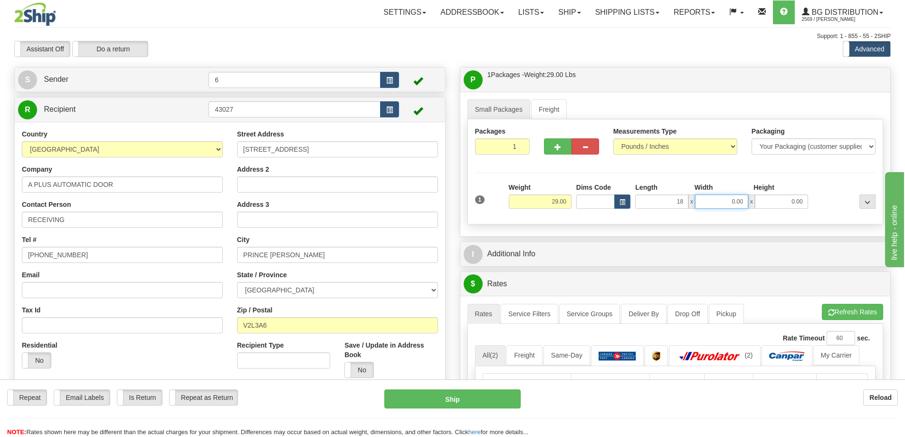
type input "18.00"
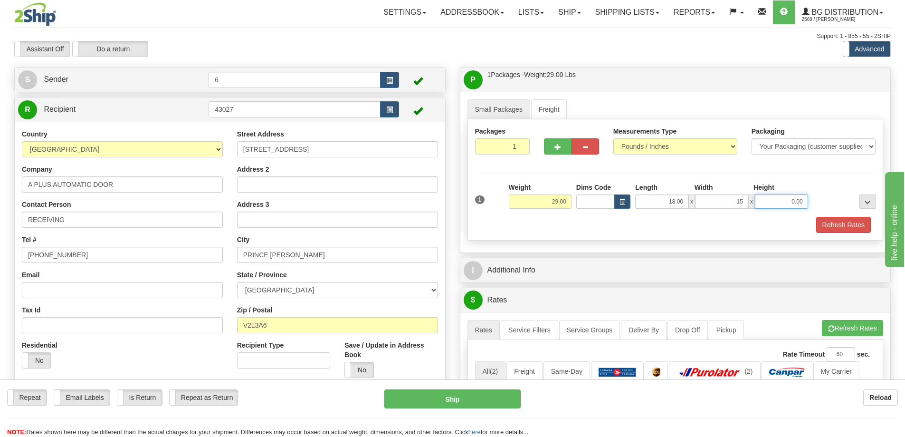
type input "15.00"
type input "11.00"
click at [554, 149] on button "button" at bounding box center [558, 146] width 28 height 16
radio input "true"
type input "2"
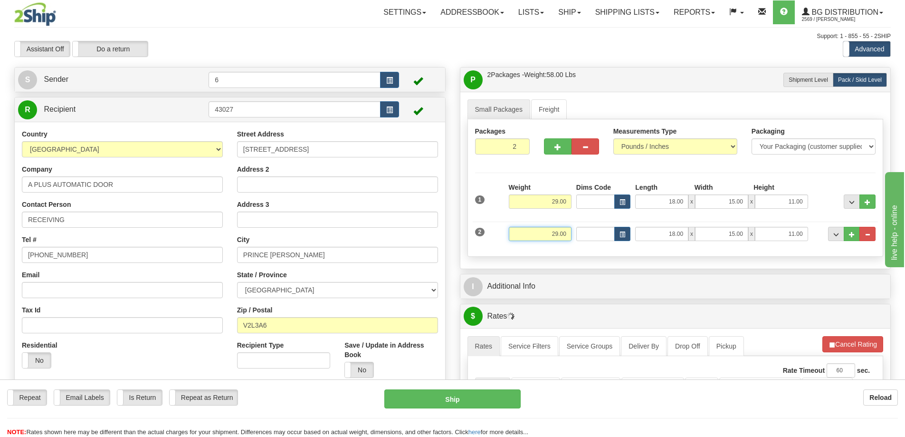
click at [556, 234] on input "29.00" at bounding box center [540, 234] width 63 height 14
type input "21.00"
type input "16.00"
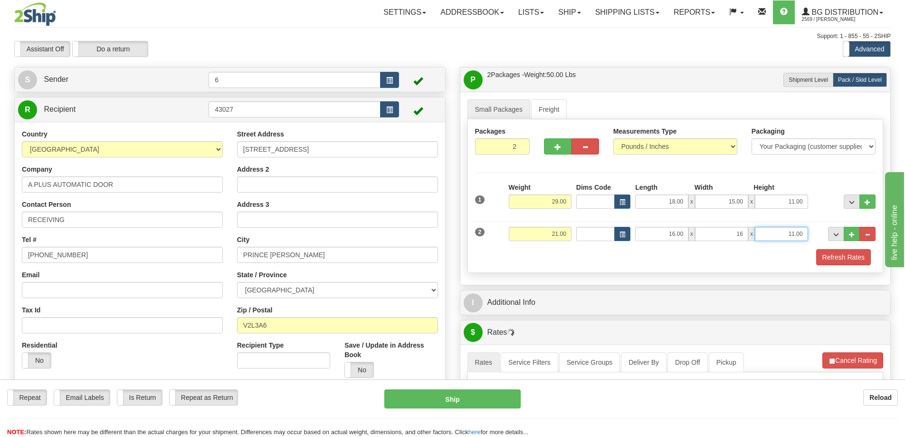
type input "16.00"
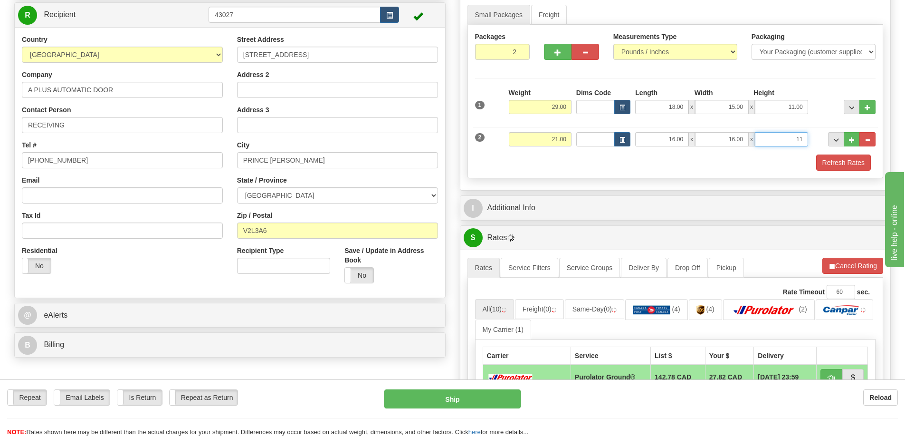
scroll to position [95, 0]
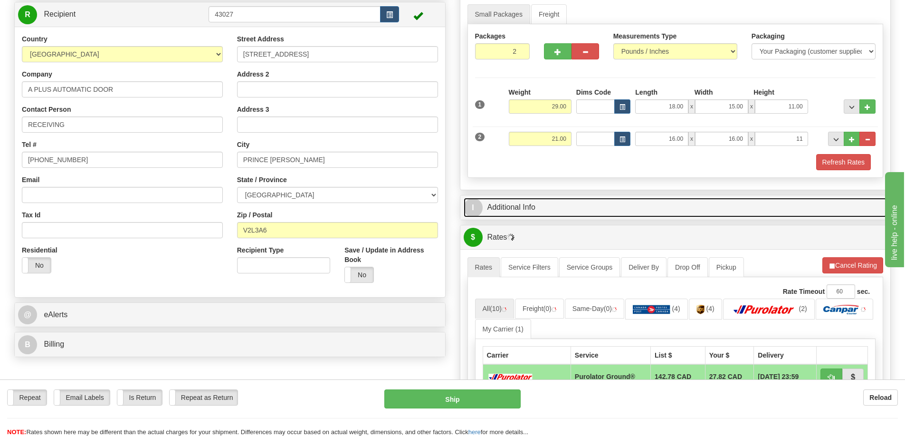
type input "11.00"
click at [587, 201] on link "I Additional Info" at bounding box center [676, 207] width 424 height 19
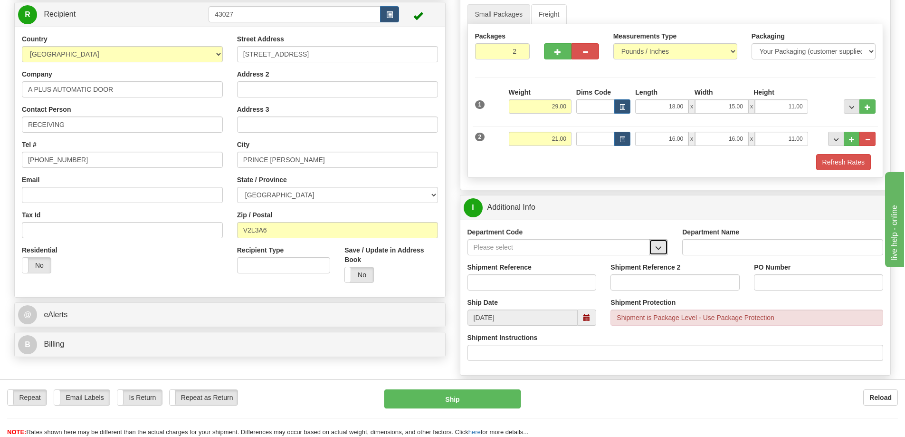
click at [659, 247] on span "button" at bounding box center [658, 248] width 7 height 6
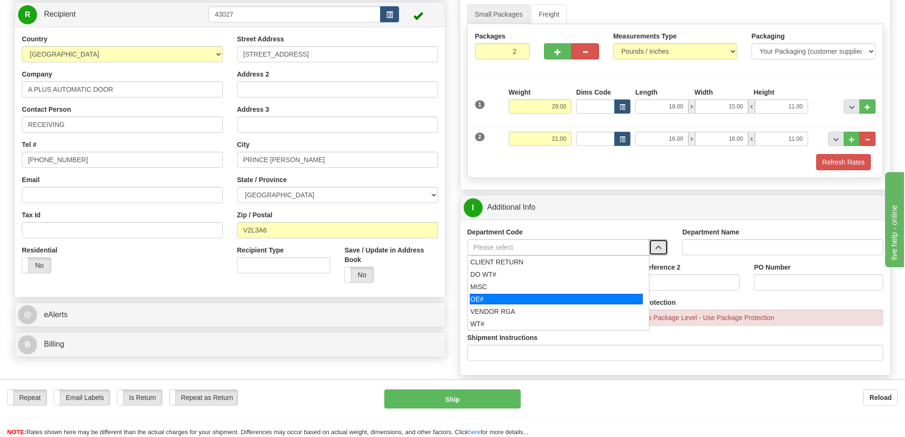
click at [528, 295] on div "OE#" at bounding box center [556, 299] width 173 height 10
type input "OE#"
type input "ORDERS"
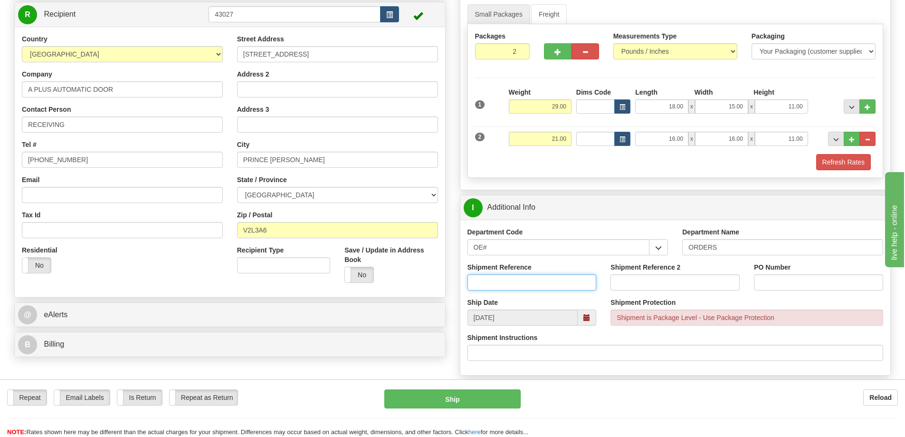
click at [553, 279] on input "Shipment Reference" at bounding box center [532, 282] width 129 height 16
type input "60028791-00"
click at [783, 287] on input "PO Number" at bounding box center [818, 282] width 129 height 16
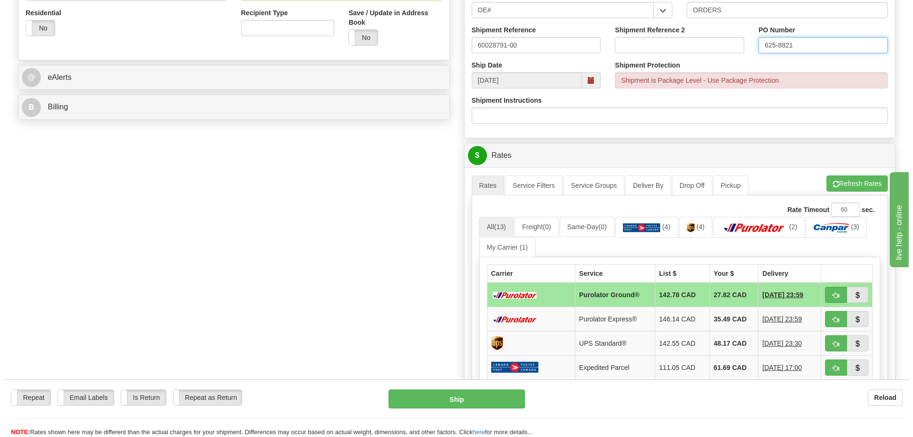
scroll to position [333, 0]
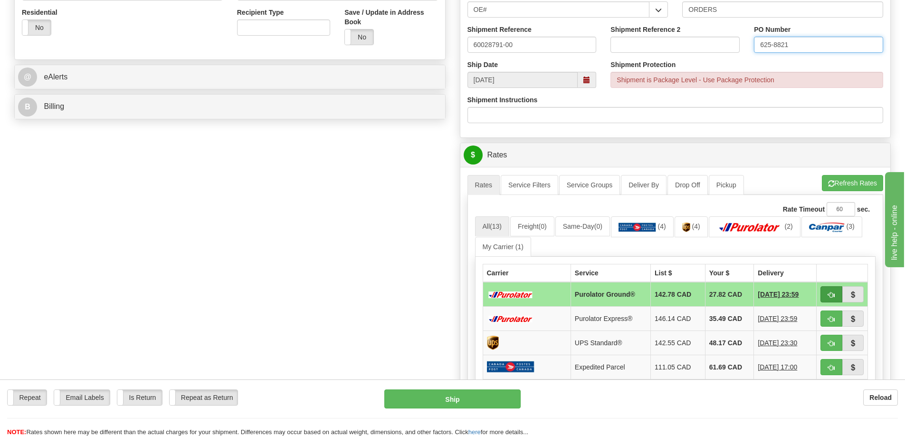
type input "625-8821"
drag, startPoint x: 829, startPoint y: 294, endPoint x: 849, endPoint y: 280, distance: 24.4
click at [829, 292] on button "button" at bounding box center [832, 294] width 22 height 16
type input "260"
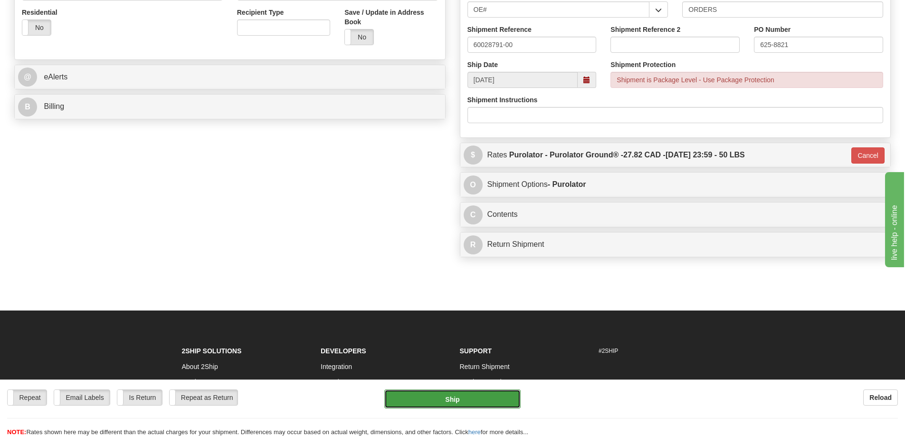
click at [454, 396] on button "Ship" at bounding box center [453, 398] width 136 height 19
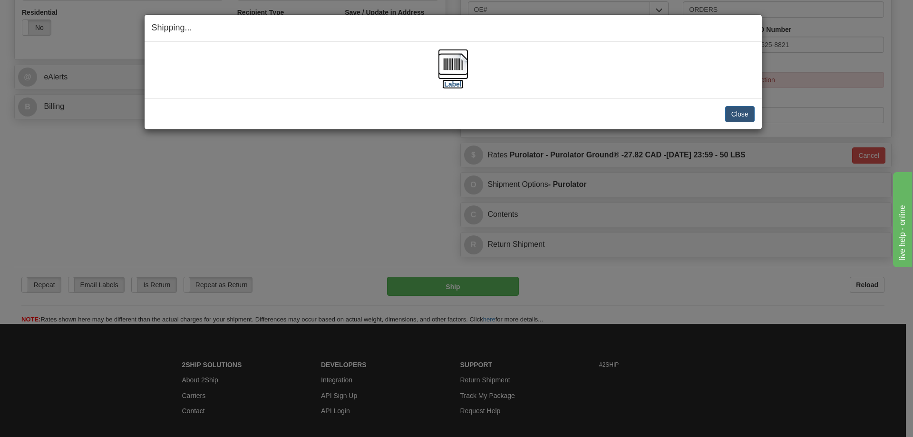
click at [461, 68] on img at bounding box center [453, 64] width 30 height 30
click at [742, 115] on button "Close" at bounding box center [739, 114] width 29 height 16
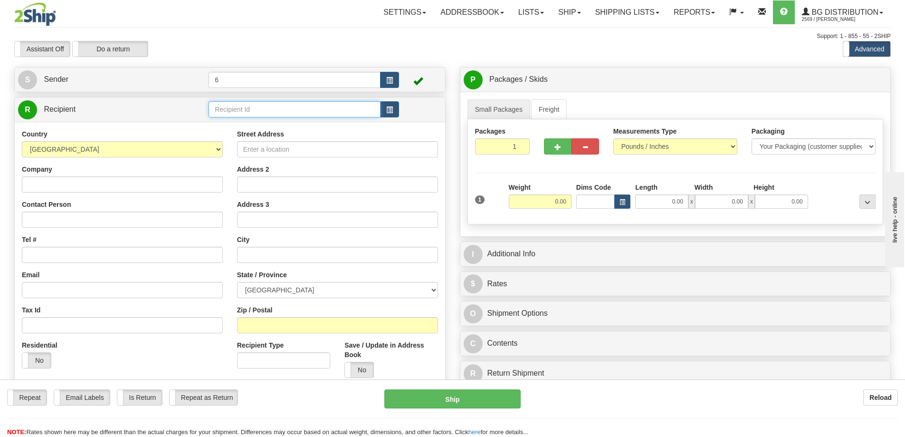
click at [275, 111] on input "text" at bounding box center [295, 109] width 172 height 16
click at [266, 122] on div "80048" at bounding box center [293, 125] width 163 height 10
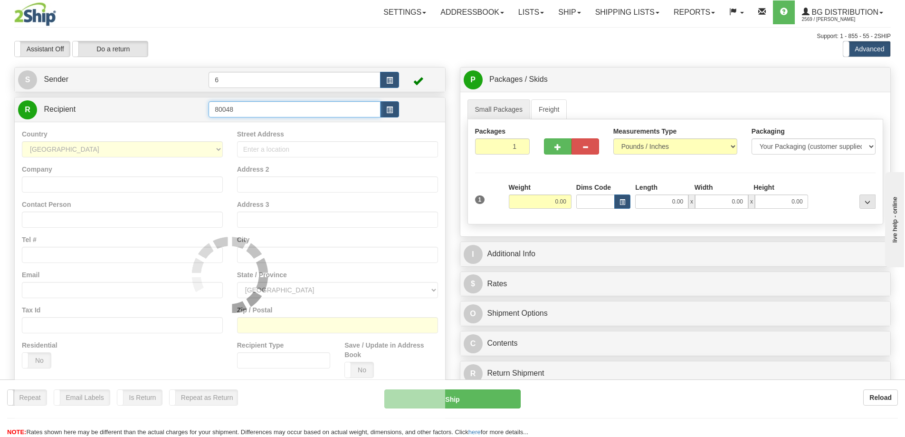
type input "80048"
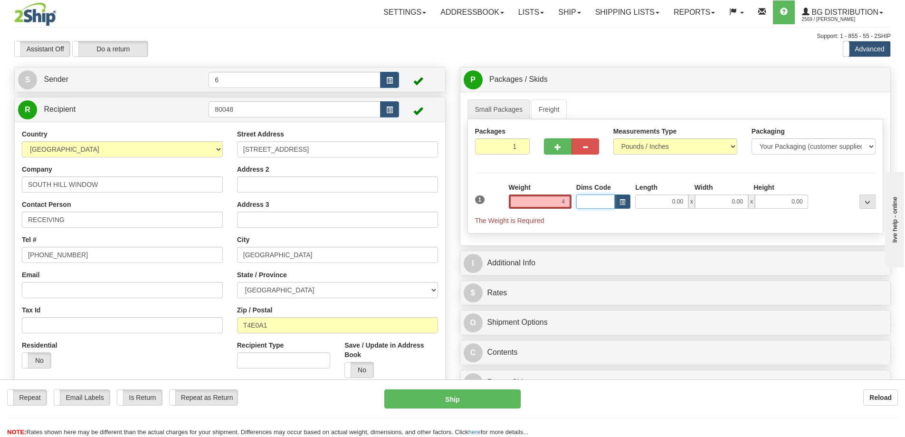
type input "4.00"
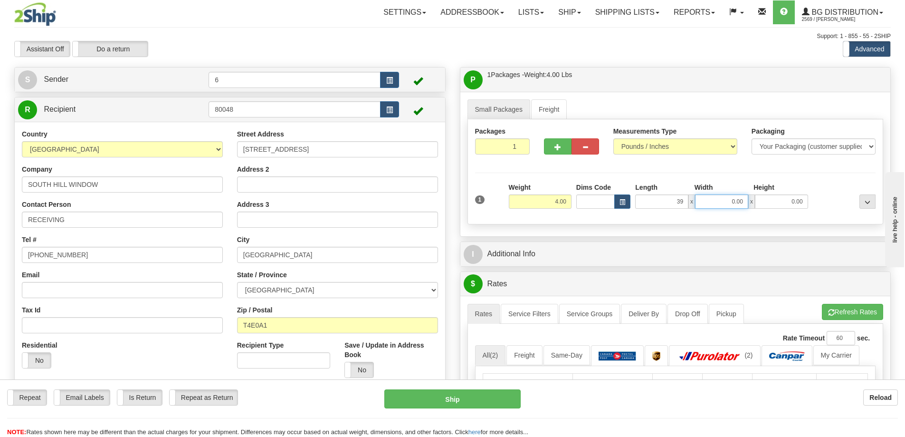
type input "39.00"
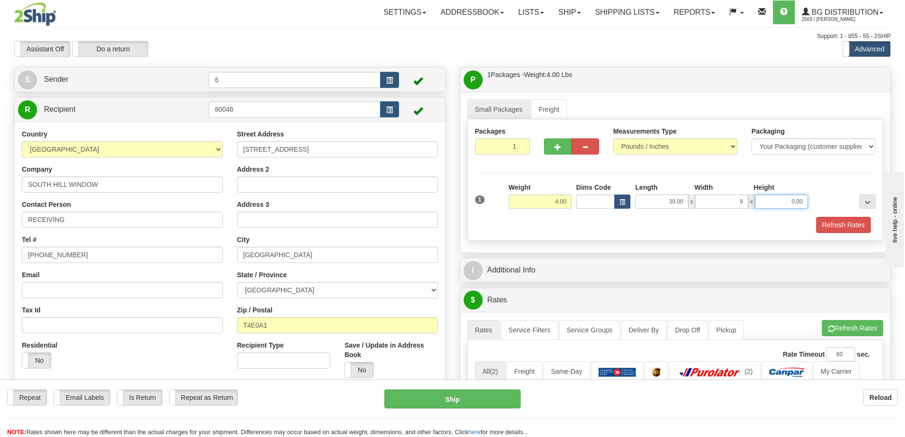
type input "9.00"
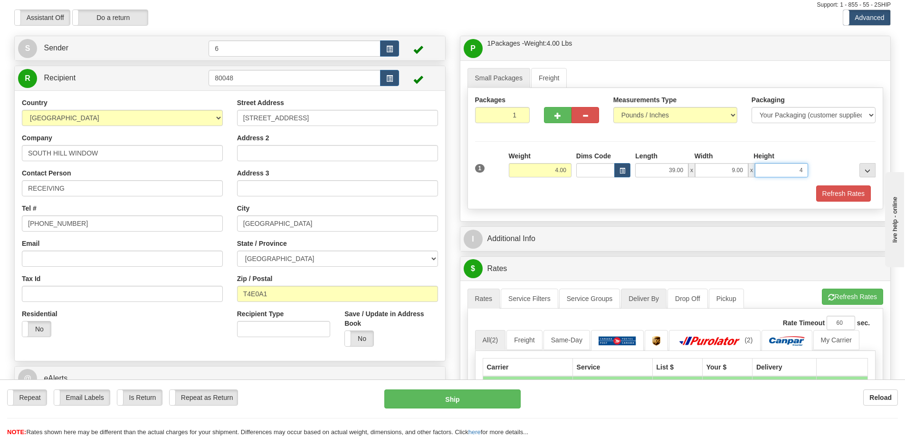
scroll to position [143, 0]
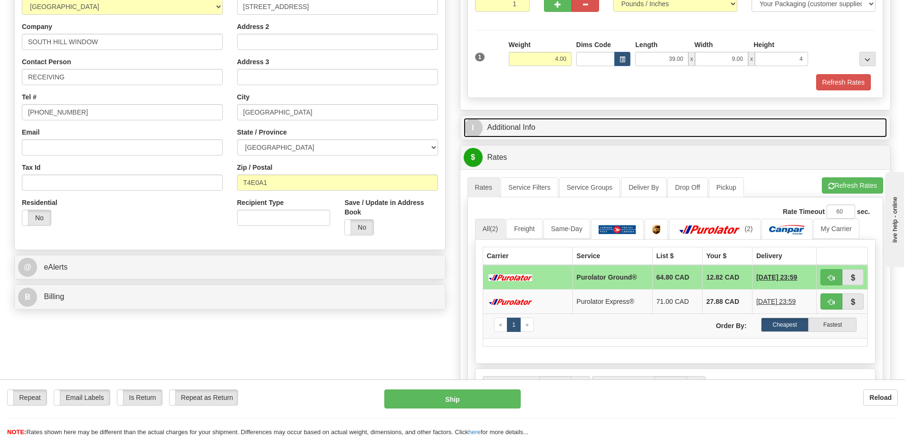
type input "4.00"
click at [498, 126] on link "I Additional Info" at bounding box center [676, 127] width 424 height 19
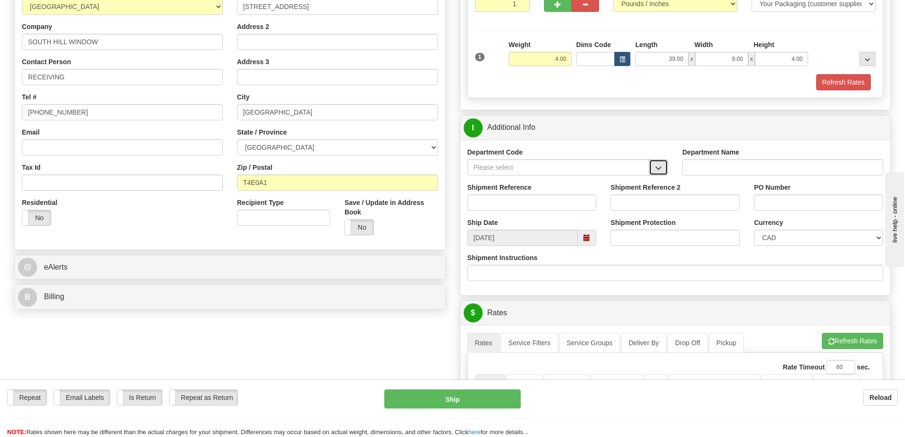
click at [657, 168] on span "button" at bounding box center [658, 168] width 7 height 6
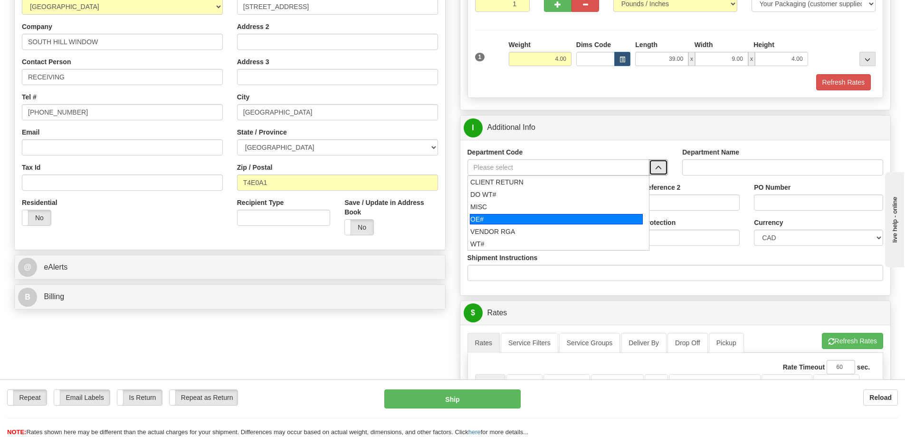
click at [574, 221] on div "OE#" at bounding box center [556, 219] width 173 height 10
type input "OE#"
type input "ORDERS"
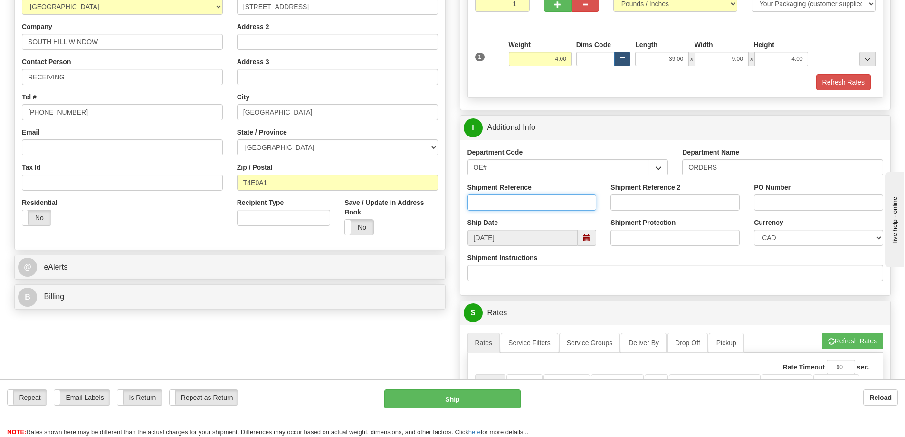
click at [572, 202] on input "Shipment Reference" at bounding box center [532, 202] width 129 height 16
type input "60031565-00"
type input "d"
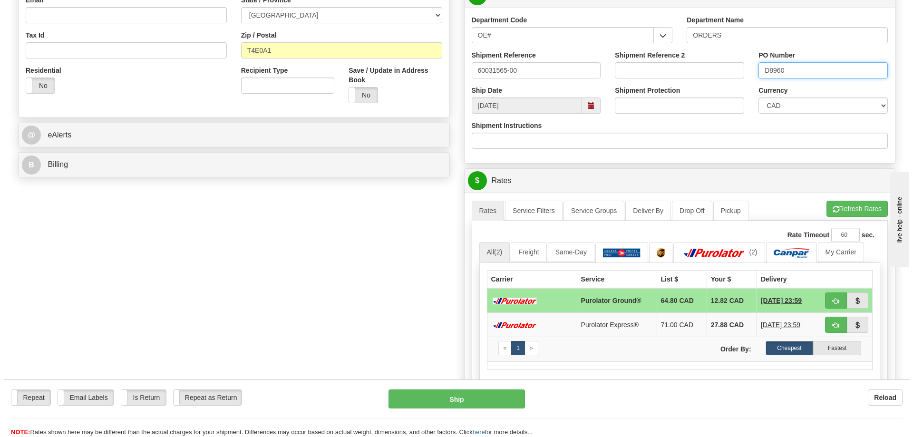
scroll to position [285, 0]
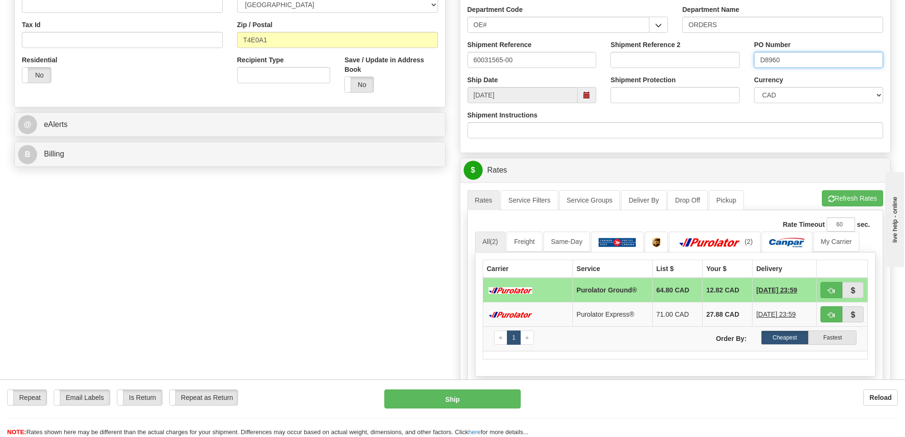
type input "D8960"
click at [834, 298] on button "button" at bounding box center [832, 290] width 22 height 16
type input "260"
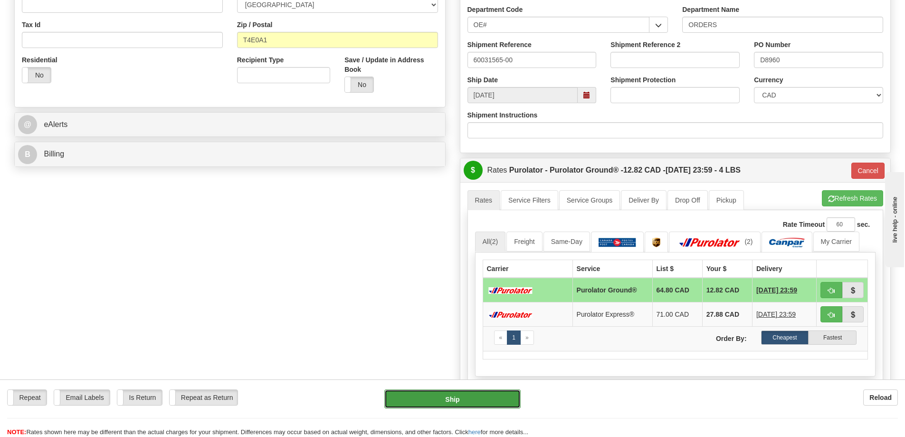
click at [515, 404] on button "Ship" at bounding box center [453, 398] width 136 height 19
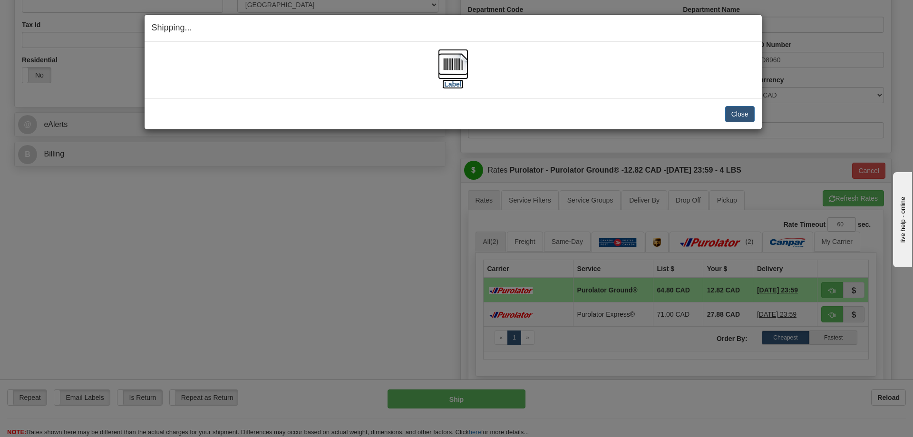
click at [447, 67] on img at bounding box center [453, 64] width 30 height 30
click at [738, 113] on button "Close" at bounding box center [739, 114] width 29 height 16
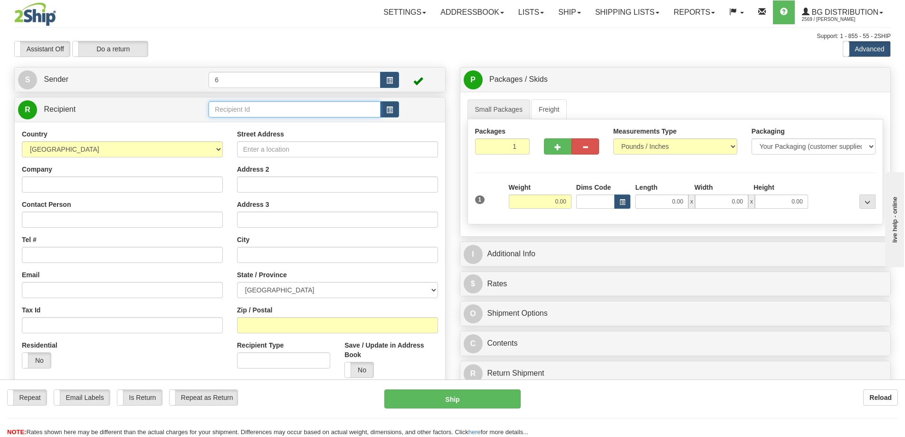
click at [326, 113] on input "text" at bounding box center [295, 109] width 172 height 16
click at [273, 124] on div "60006" at bounding box center [293, 125] width 163 height 10
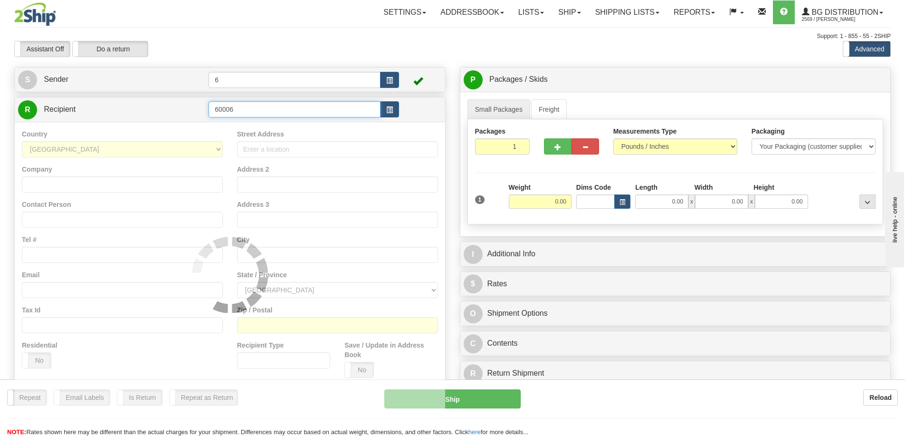
type input "60006"
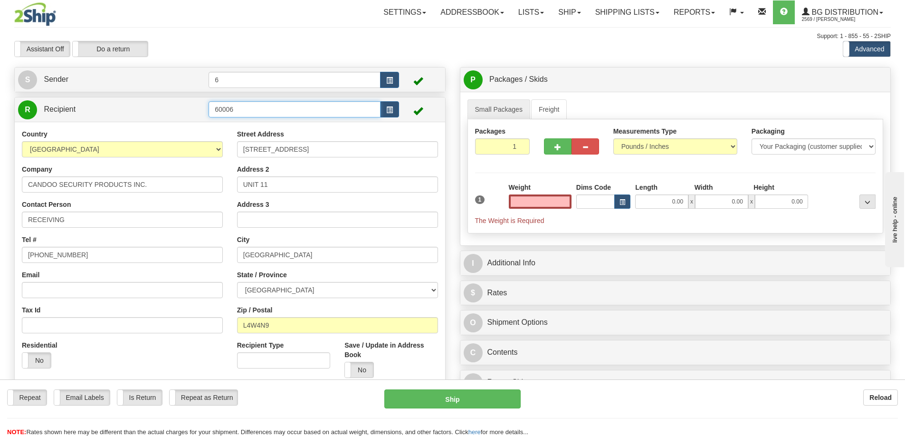
type input "0.00"
click at [276, 117] on input "60006" at bounding box center [295, 109] width 172 height 16
click at [235, 135] on div "60006" at bounding box center [293, 138] width 163 height 10
type input "60006"
type input "0.00"
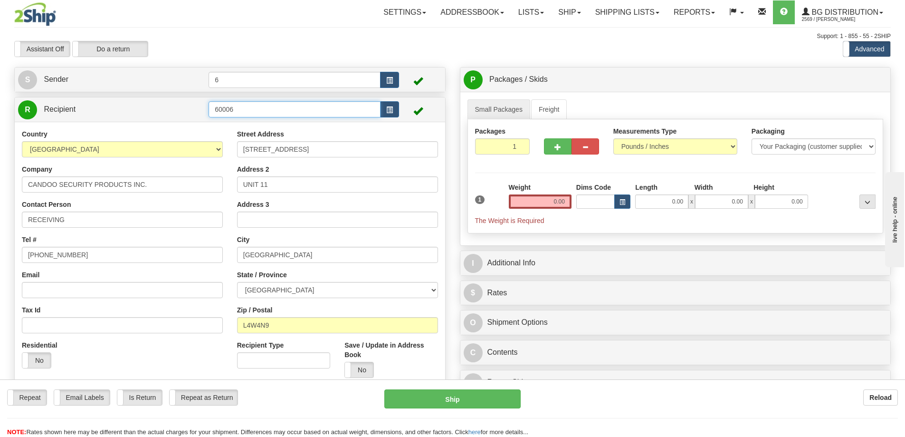
click at [244, 115] on input "60006" at bounding box center [295, 109] width 172 height 16
type input "6"
type input "60006"
click at [233, 134] on div "60006" at bounding box center [293, 138] width 163 height 10
type input "0.00"
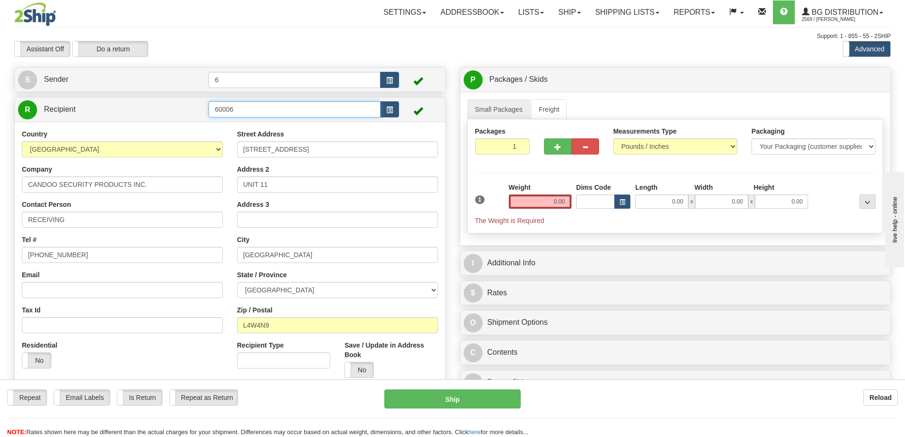
click at [247, 109] on input "60006" at bounding box center [295, 109] width 172 height 16
type input "60006"
click at [253, 124] on div "60006" at bounding box center [293, 125] width 163 height 10
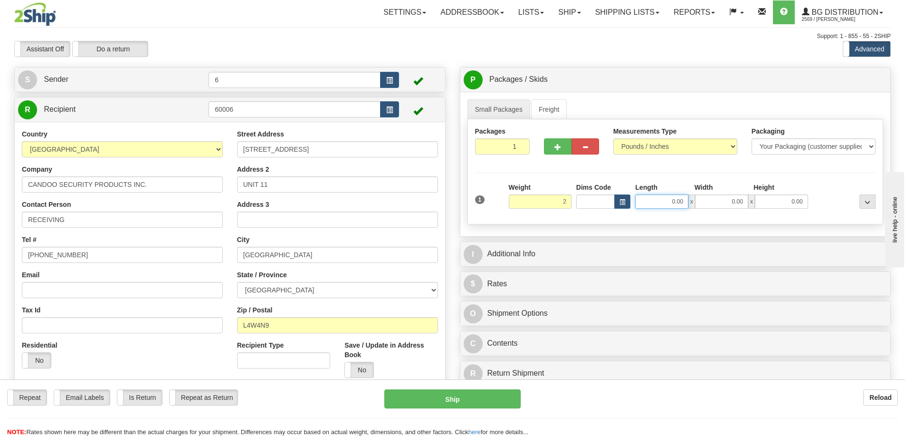
type input "2.00"
click at [674, 197] on input "0.00" at bounding box center [661, 201] width 53 height 14
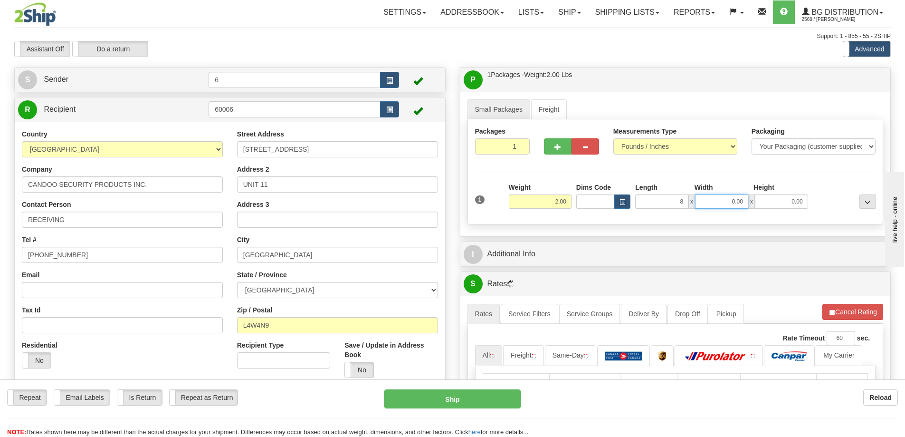
type input "8.00"
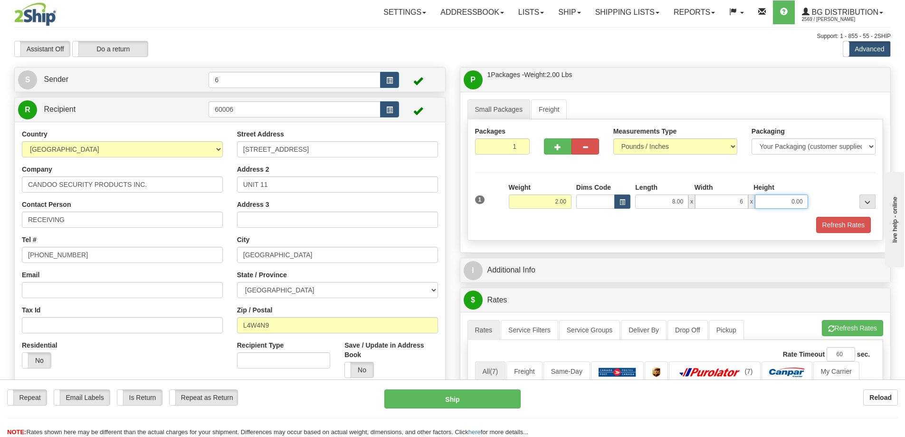
type input "6.00"
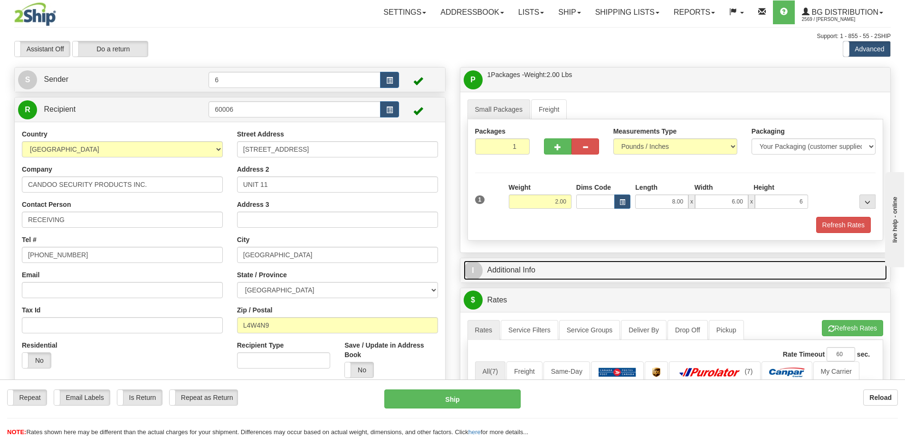
type input "6.00"
click at [632, 272] on link "I Additional Info" at bounding box center [676, 269] width 424 height 19
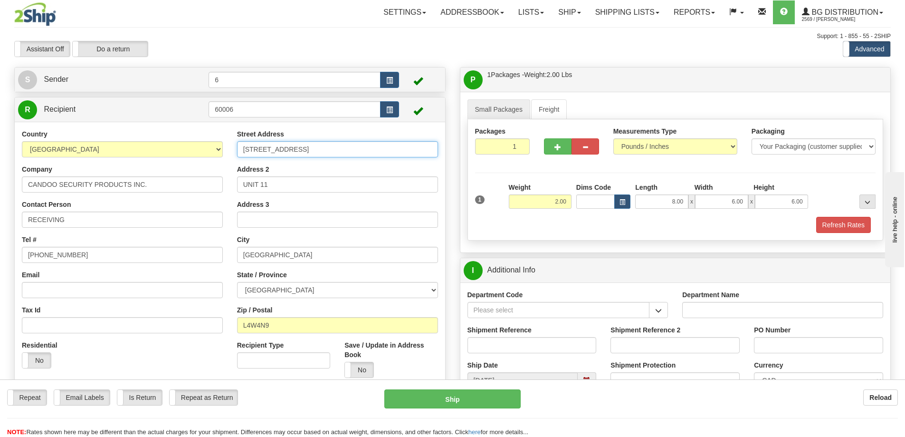
drag, startPoint x: 368, startPoint y: 148, endPoint x: 221, endPoint y: 143, distance: 147.4
click at [221, 143] on div "Country AFGHANISTAN ALAND ISLANDS ALBANIA ALGERIA AMERICAN SAMOA ANDORRA ANGOLA…" at bounding box center [230, 257] width 431 height 256
click at [279, 151] on input "1495 STRA TOP RD" at bounding box center [337, 149] width 201 height 16
type input "1495 STAR TOP RD"
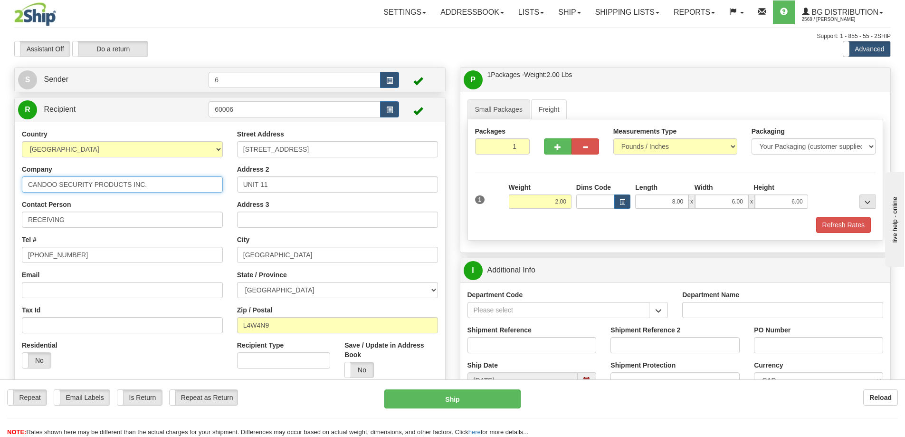
drag, startPoint x: 159, startPoint y: 183, endPoint x: -212, endPoint y: 141, distance: 373.1
click at [0, 141] on html "Training Course Close Toggle navigation Settings Shipping Preferences New Sende…" at bounding box center [452, 218] width 905 height 437
type input "CITY LOCKSMITH LOCK&KEY"
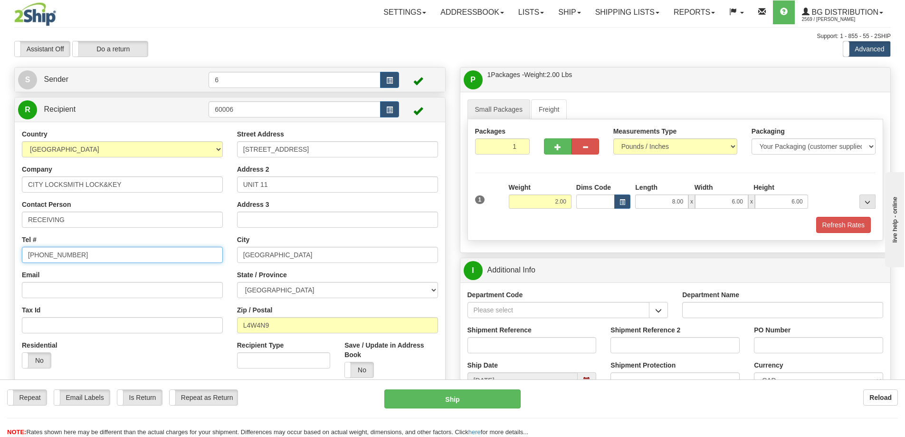
drag, startPoint x: 105, startPoint y: 257, endPoint x: -133, endPoint y: 210, distance: 242.3
click at [0, 210] on html "Training Course Close Toggle navigation Settings Shipping Preferences New Sende…" at bounding box center [452, 218] width 905 height 437
paste input "613) 746-5397"
type input "613-746-5397"
drag, startPoint x: 299, startPoint y: 254, endPoint x: 144, endPoint y: 247, distance: 155.6
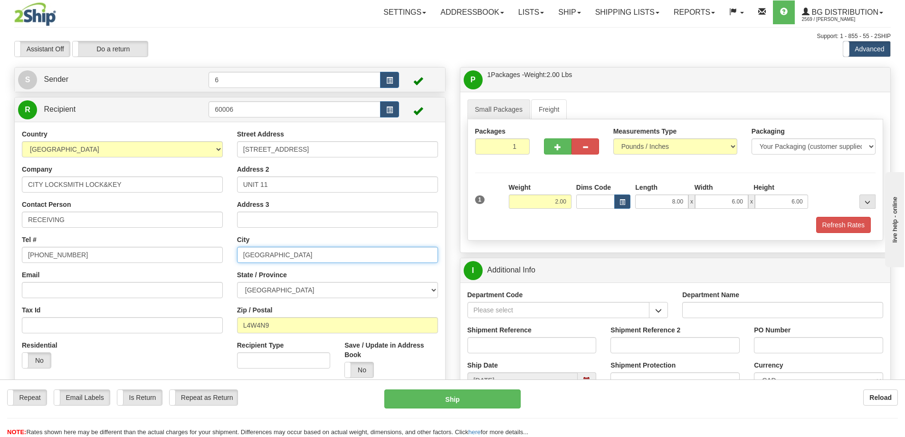
click at [144, 248] on div "Country AFGHANISTAN ALAND ISLANDS ALBANIA ALGERIA AMERICAN SAMOA ANDORRA ANGOLA…" at bounding box center [230, 257] width 431 height 256
type input "g"
type input "GLOUCESTER"
drag, startPoint x: 270, startPoint y: 325, endPoint x: 189, endPoint y: 311, distance: 83.0
click at [189, 311] on div "Country AFGHANISTAN ALAND ISLANDS ALBANIA ALGERIA AMERICAN SAMOA ANDORRA ANGOLA…" at bounding box center [230, 257] width 431 height 256
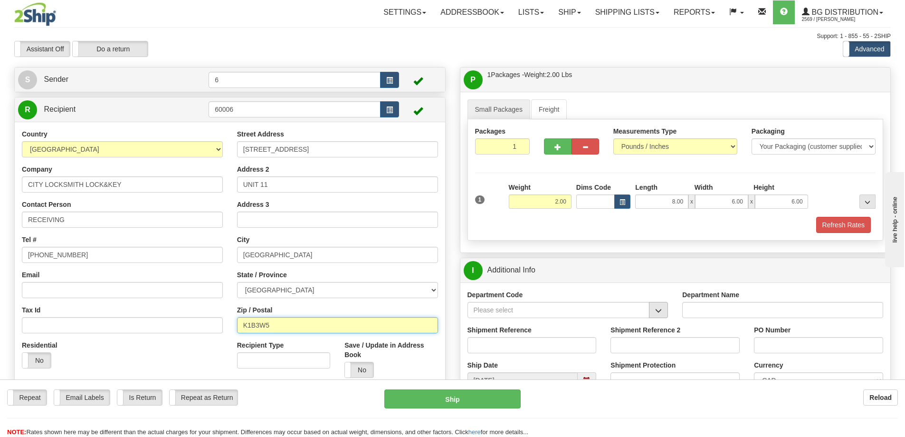
type input "K1B3W5"
click at [662, 312] on span "button" at bounding box center [658, 311] width 7 height 6
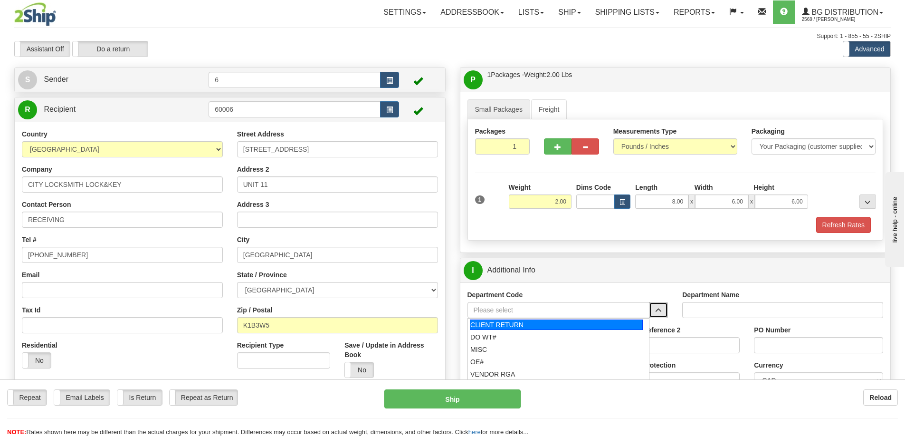
scroll to position [48, 0]
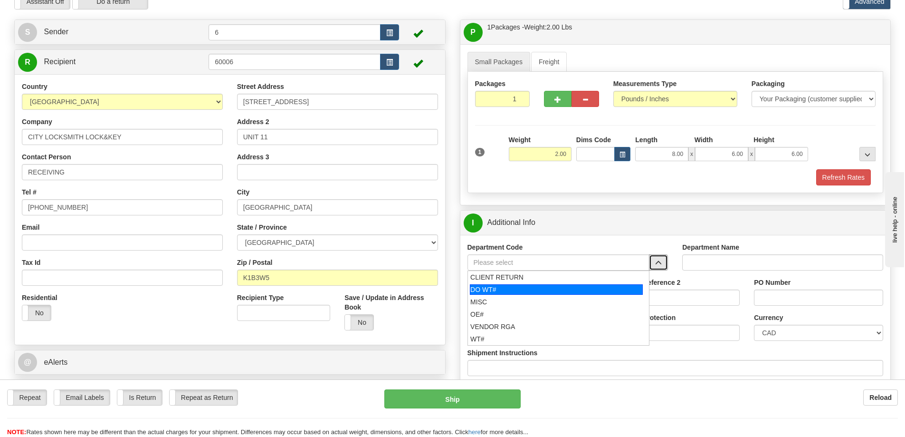
click at [526, 294] on div "DO WT#" at bounding box center [556, 289] width 173 height 10
type input "DO WT#"
type input "DIRECT ORDERS"
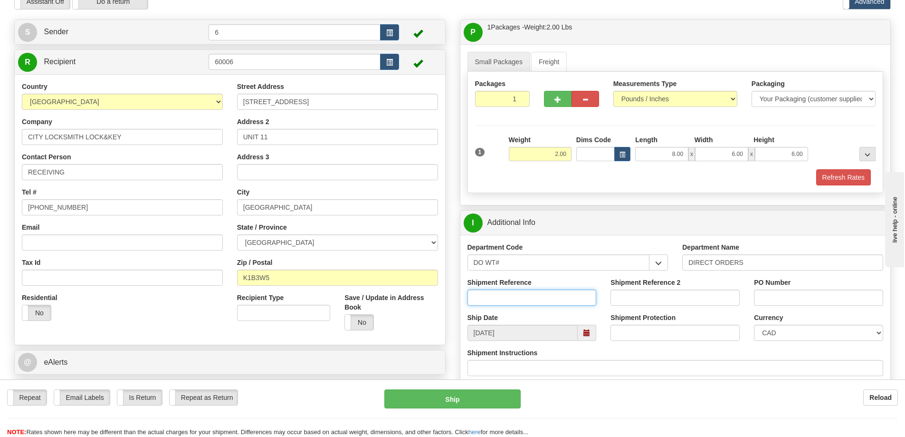
click at [526, 302] on input "Shipment Reference" at bounding box center [532, 297] width 129 height 16
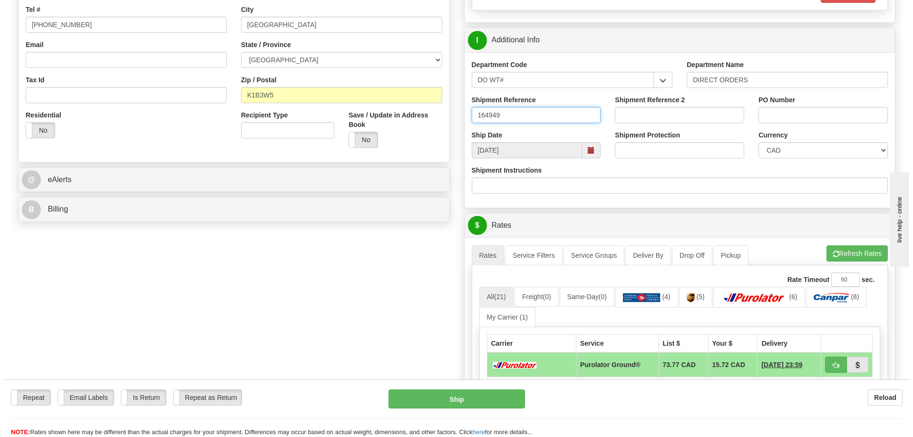
scroll to position [285, 0]
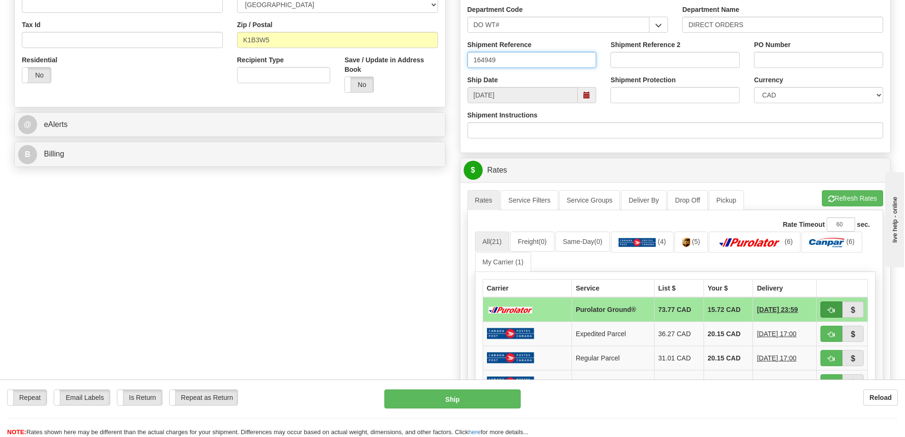
type input "164949"
click at [830, 311] on span "button" at bounding box center [831, 310] width 7 height 6
type input "260"
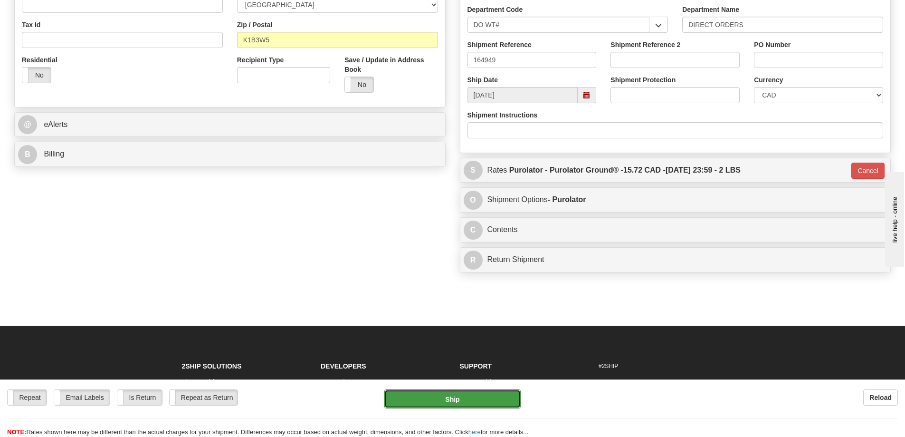
click at [448, 392] on button "Ship" at bounding box center [453, 398] width 136 height 19
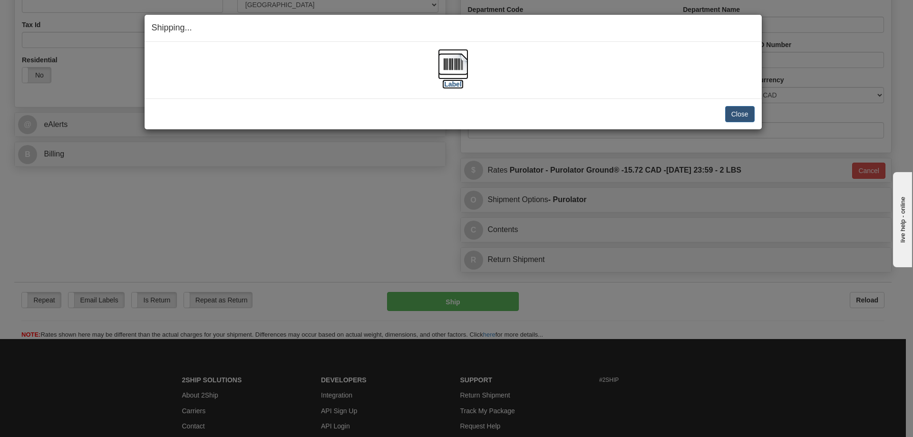
click at [450, 71] on img at bounding box center [453, 64] width 30 height 30
click at [735, 114] on button "Close" at bounding box center [739, 114] width 29 height 16
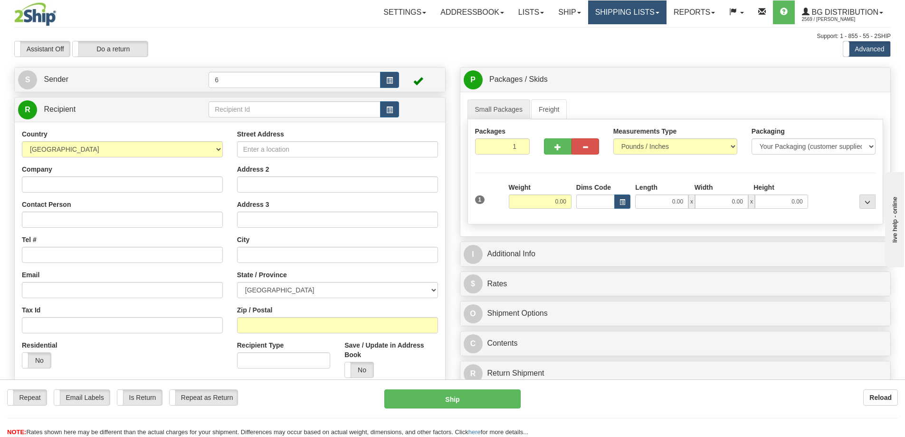
click at [621, 14] on link "Shipping lists" at bounding box center [627, 12] width 78 height 24
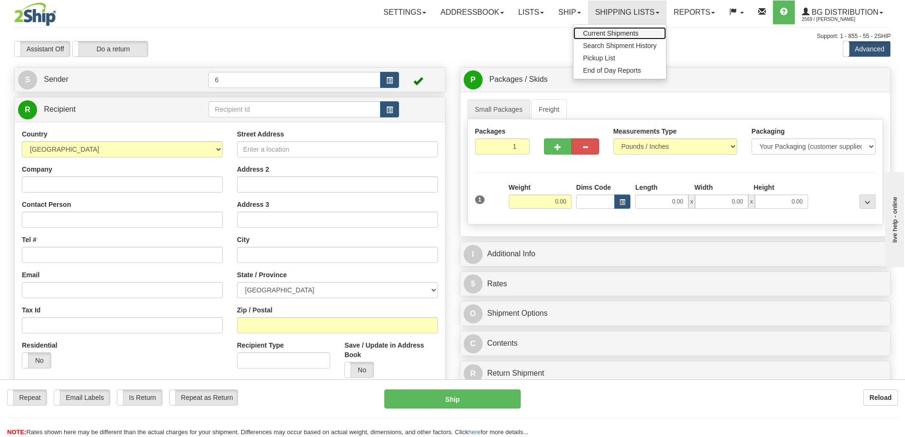
click at [624, 32] on span "Current Shipments" at bounding box center [611, 33] width 56 height 8
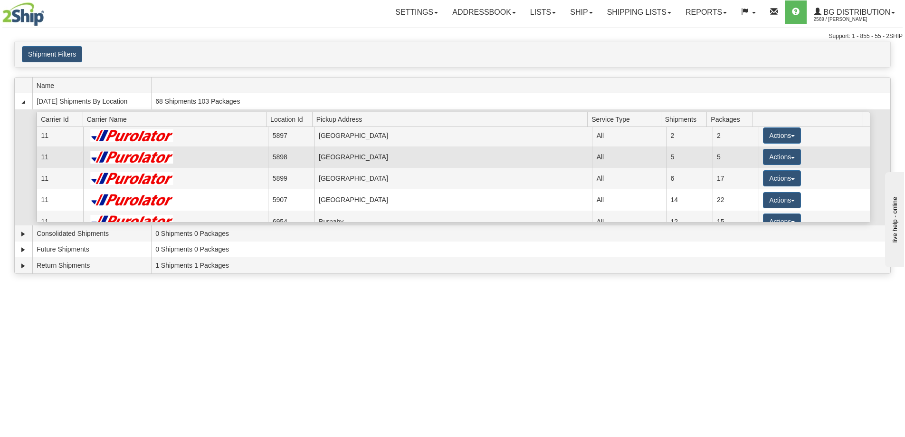
scroll to position [48, 0]
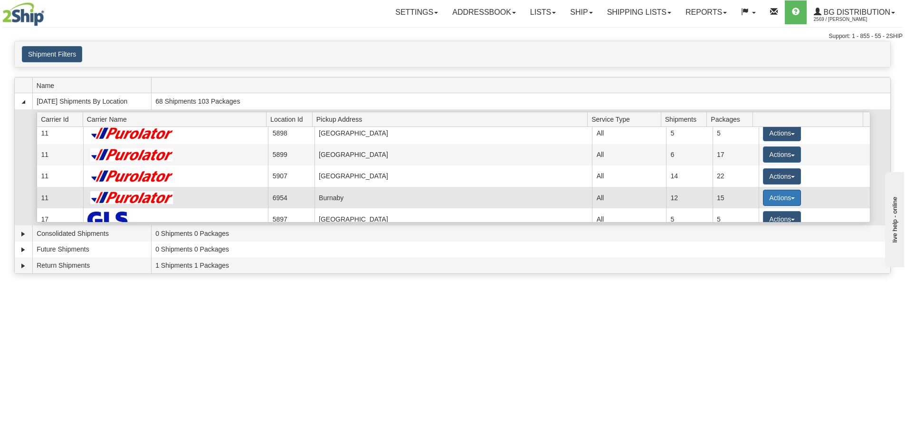
click at [773, 199] on button "Actions" at bounding box center [782, 198] width 38 height 16
click at [766, 215] on link "Details" at bounding box center [763, 216] width 76 height 12
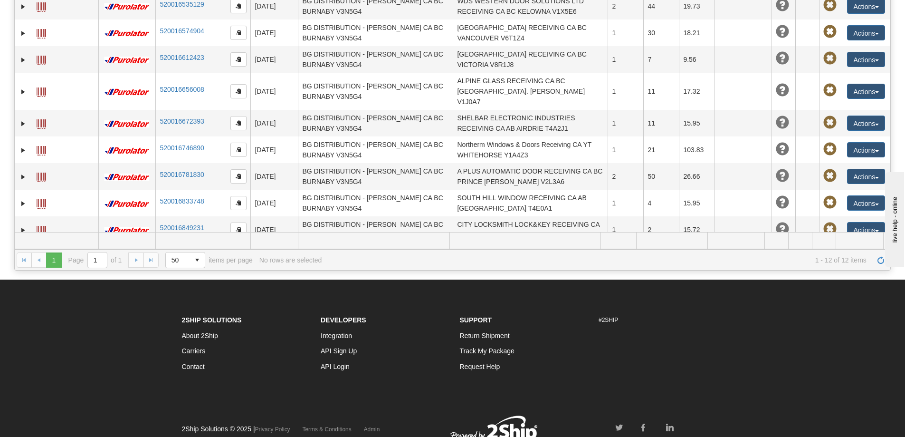
scroll to position [190, 0]
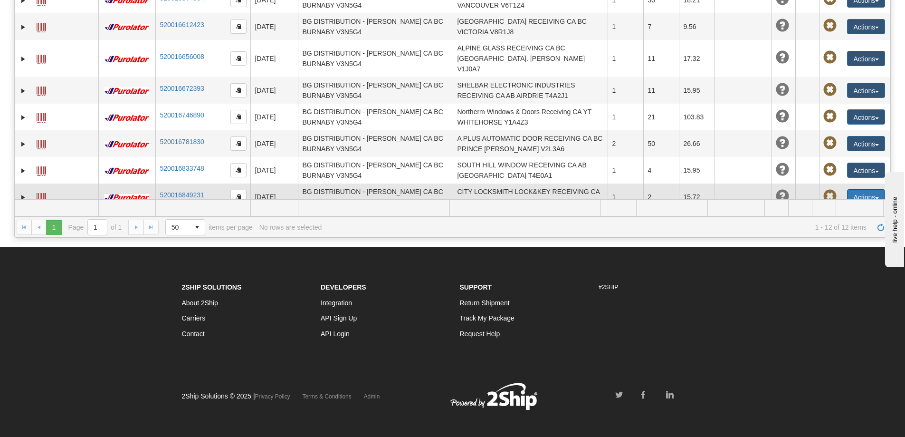
click at [849, 189] on button "Actions" at bounding box center [866, 196] width 38 height 15
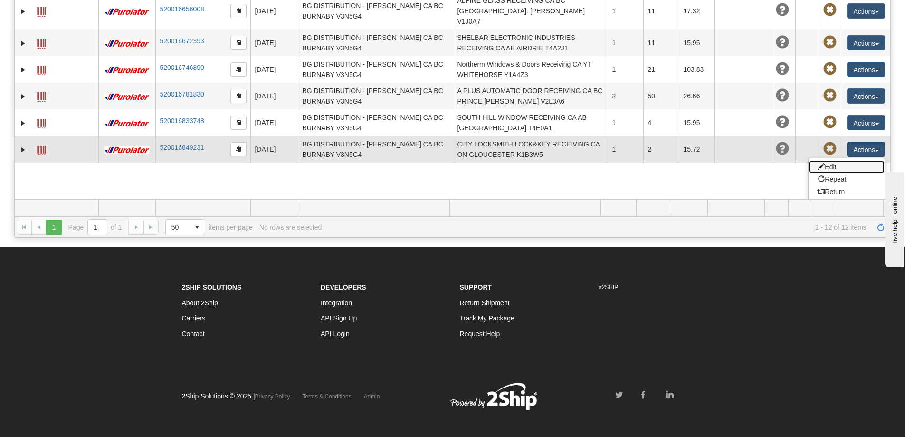
click at [824, 162] on link "Edit" at bounding box center [847, 167] width 76 height 12
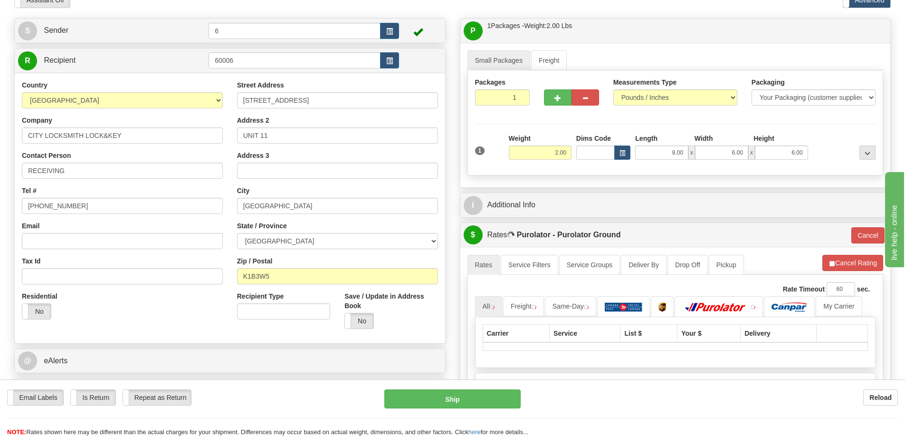
scroll to position [95, 0]
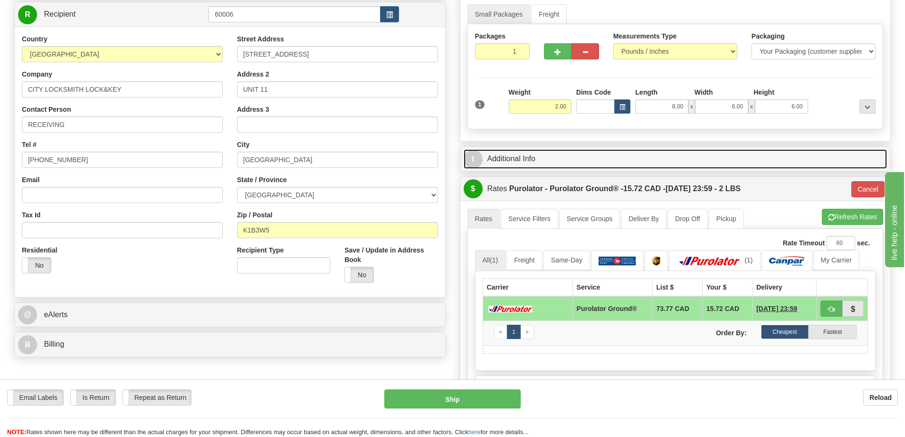
click at [498, 162] on link "I Additional Info" at bounding box center [676, 158] width 424 height 19
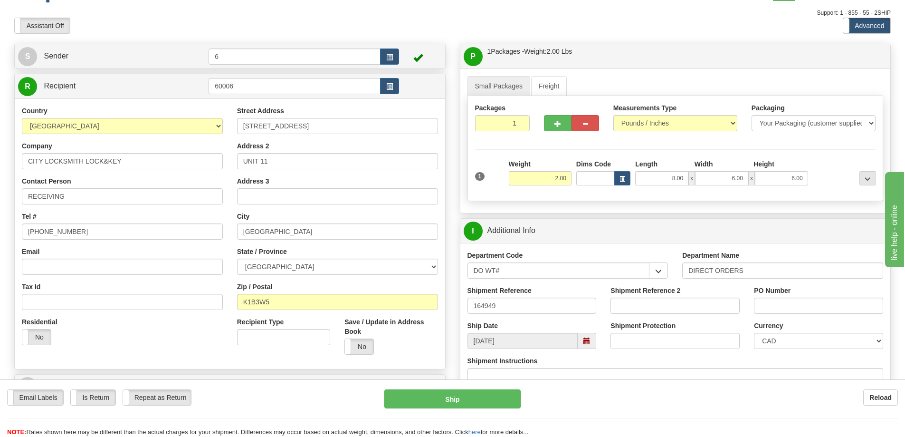
scroll to position [0, 0]
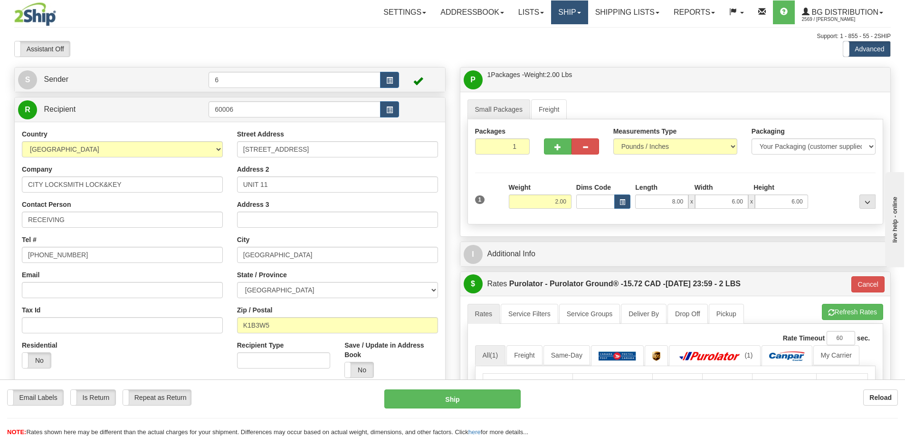
click at [577, 13] on link "Ship" at bounding box center [569, 12] width 37 height 24
click at [567, 31] on link "Ship Screen" at bounding box center [550, 33] width 75 height 12
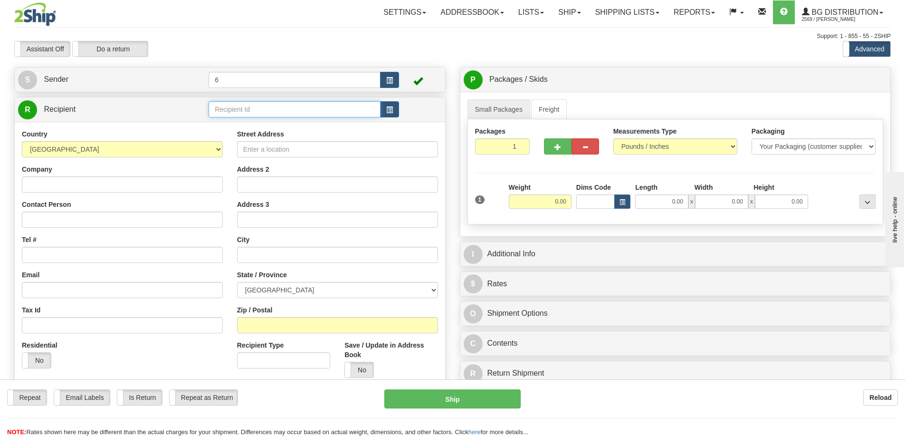
click at [269, 106] on input "text" at bounding box center [295, 109] width 172 height 16
click at [268, 127] on div "46002" at bounding box center [293, 125] width 163 height 10
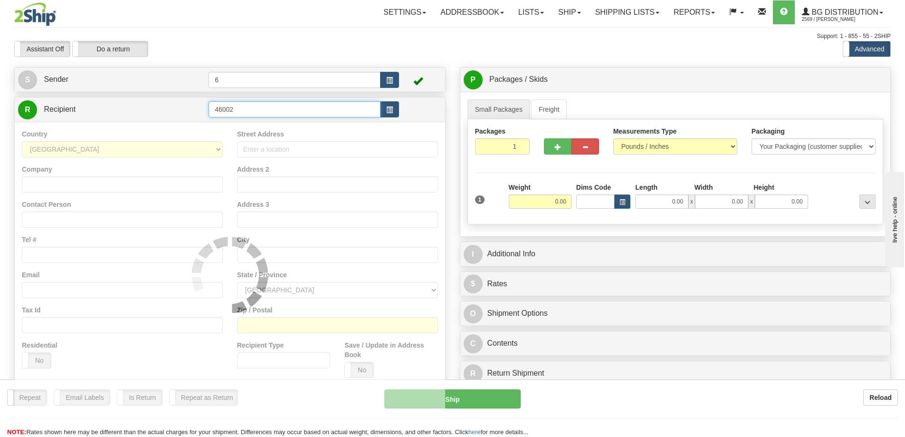
type input "46002"
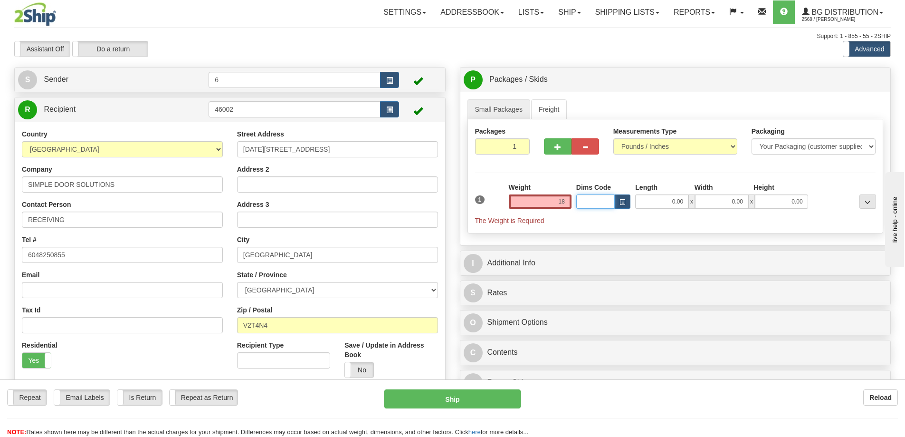
type input "18.00"
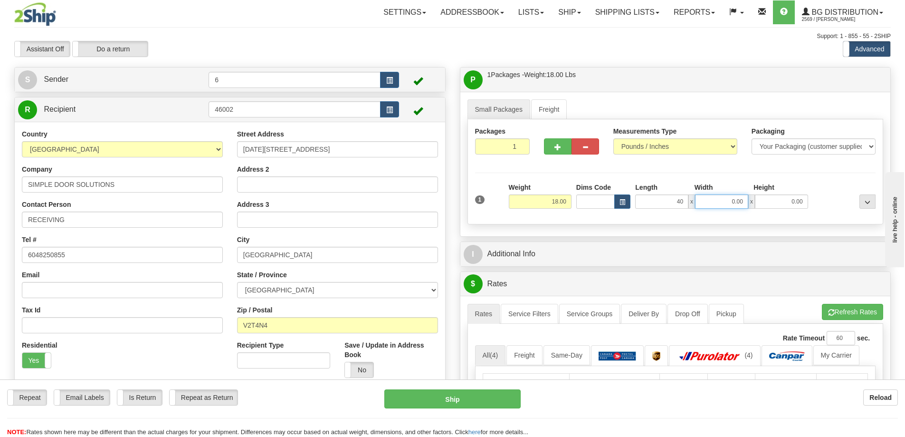
type input "40.00"
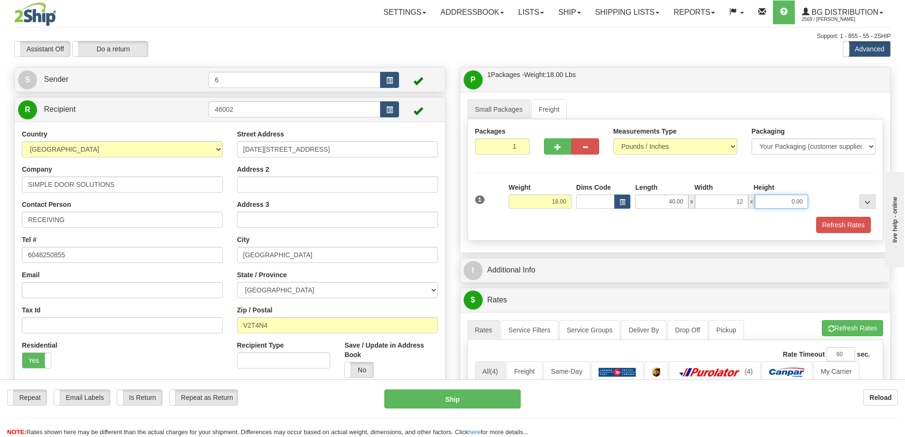
type input "12.00"
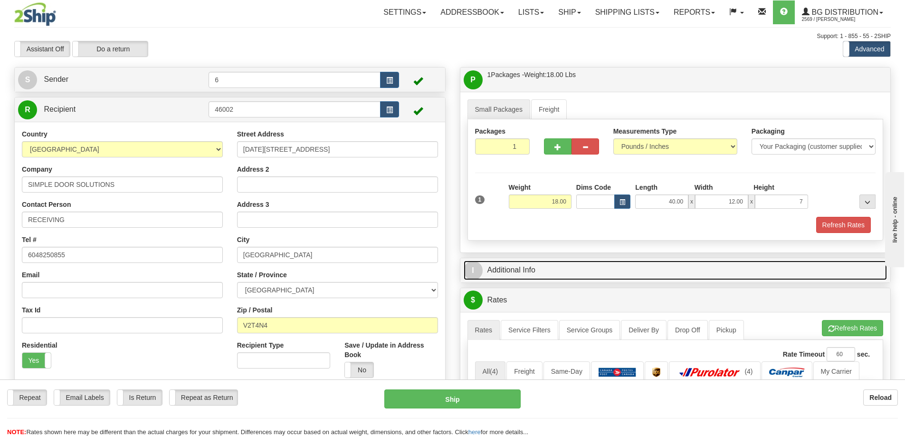
type input "7.00"
click at [549, 276] on link "I Additional Info" at bounding box center [676, 269] width 424 height 19
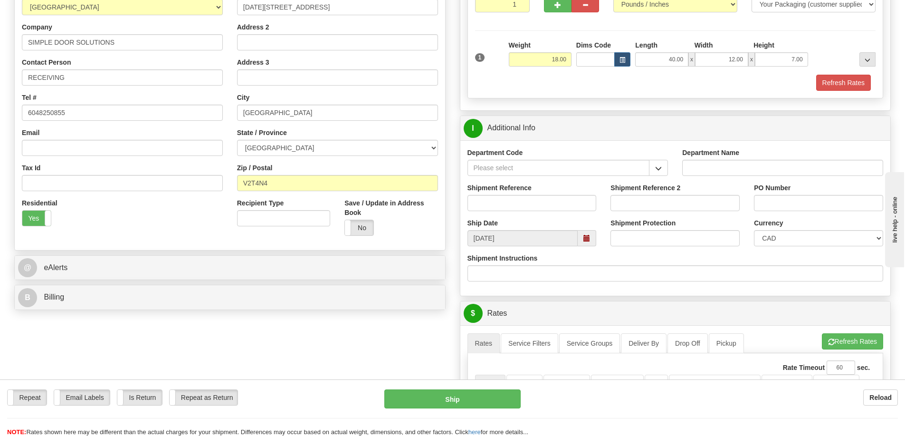
scroll to position [143, 0]
drag, startPoint x: 655, startPoint y: 168, endPoint x: 648, endPoint y: 173, distance: 7.9
click at [655, 168] on button "button" at bounding box center [658, 167] width 19 height 16
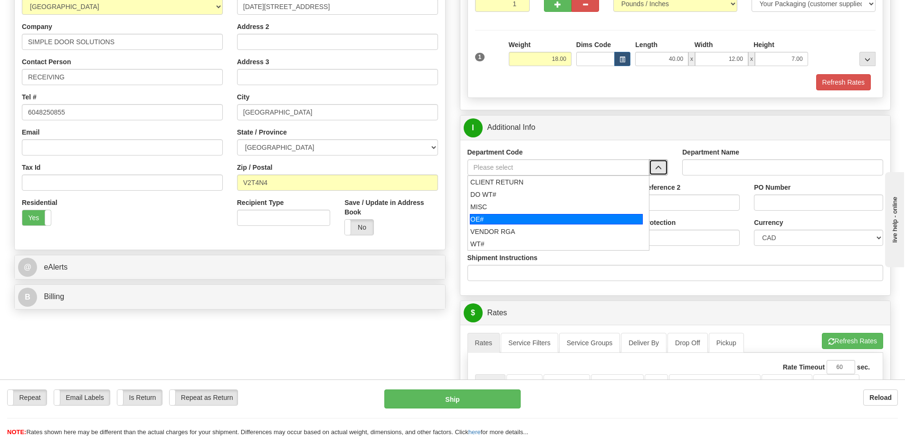
click at [569, 221] on div "OE#" at bounding box center [556, 219] width 173 height 10
type input "OE#"
type input "ORDERS"
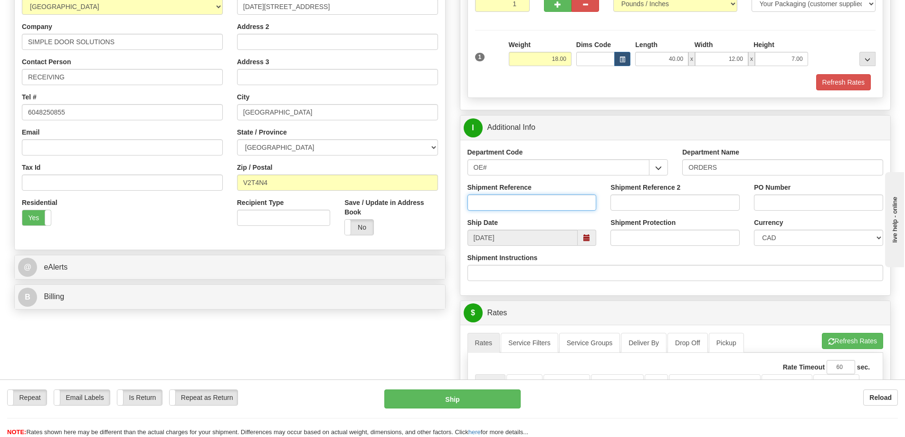
click at [543, 203] on input "Shipment Reference" at bounding box center [532, 202] width 129 height 16
type input "60031583-00"
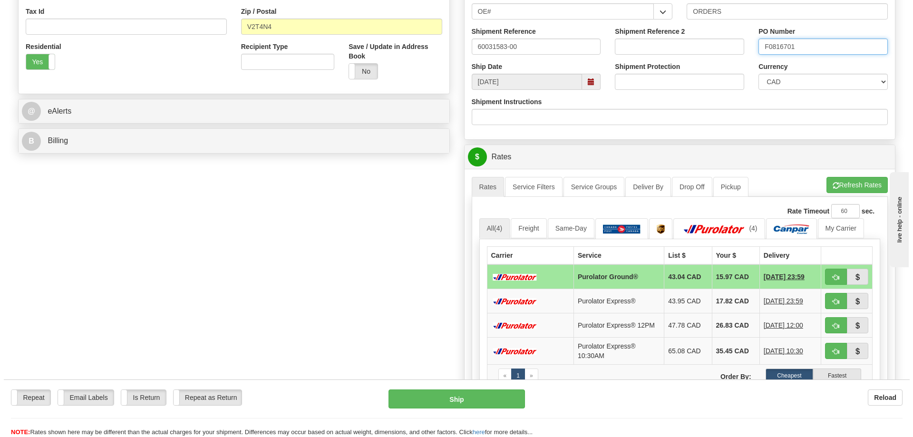
scroll to position [333, 0]
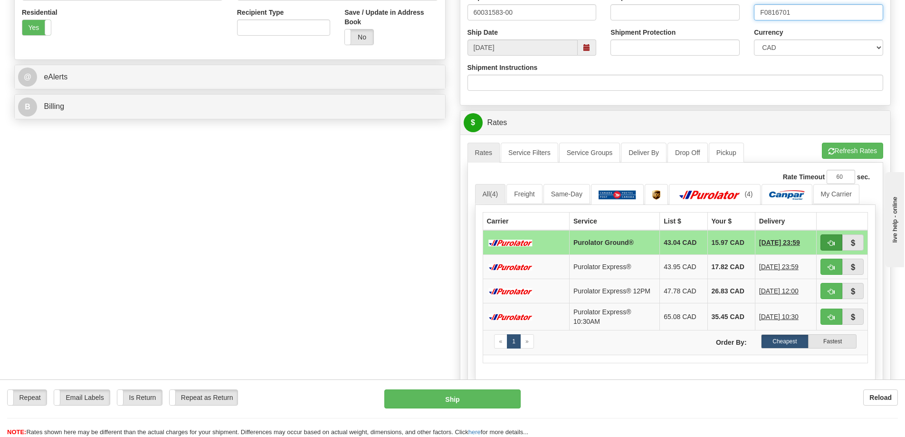
type input "F0816701"
drag, startPoint x: 834, startPoint y: 243, endPoint x: 838, endPoint y: 241, distance: 5.3
click at [836, 243] on button "button" at bounding box center [832, 242] width 22 height 16
type input "260"
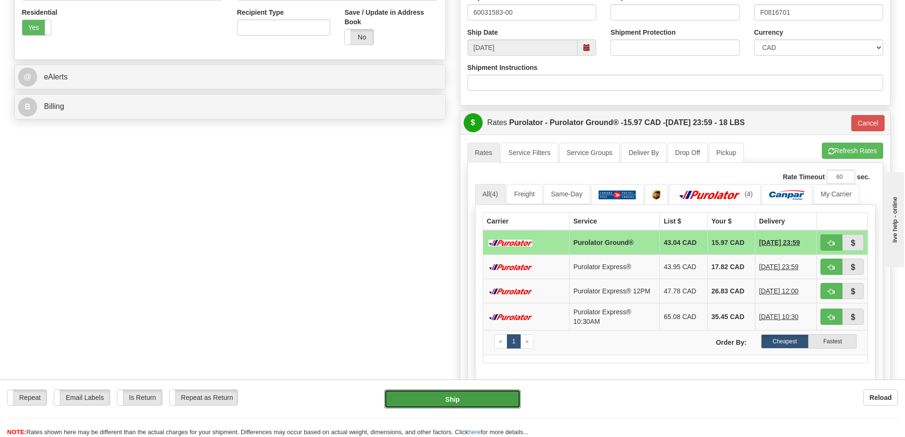
click at [411, 403] on button "Ship" at bounding box center [453, 398] width 136 height 19
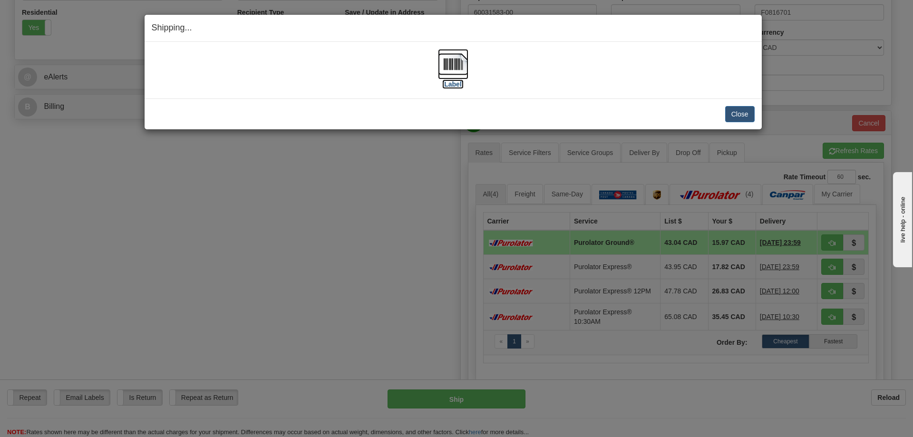
click at [456, 63] on img at bounding box center [453, 64] width 30 height 30
click at [732, 112] on button "Close" at bounding box center [739, 114] width 29 height 16
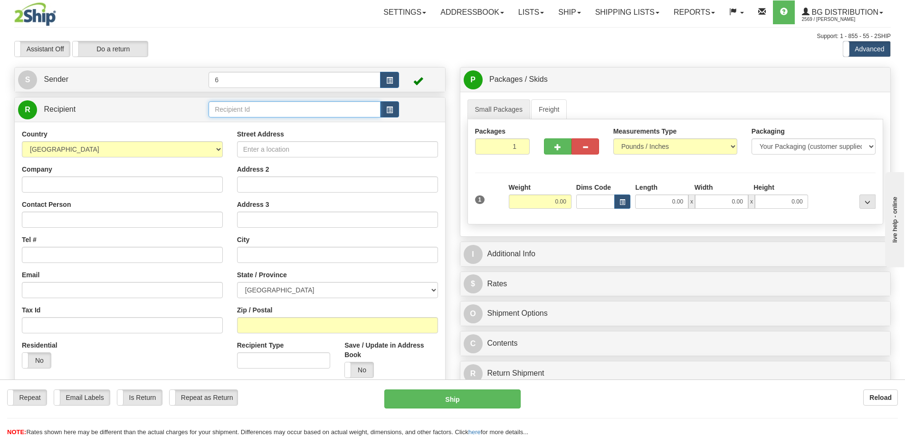
click at [276, 111] on input "text" at bounding box center [295, 109] width 172 height 16
click at [284, 121] on div "44001" at bounding box center [293, 126] width 162 height 10
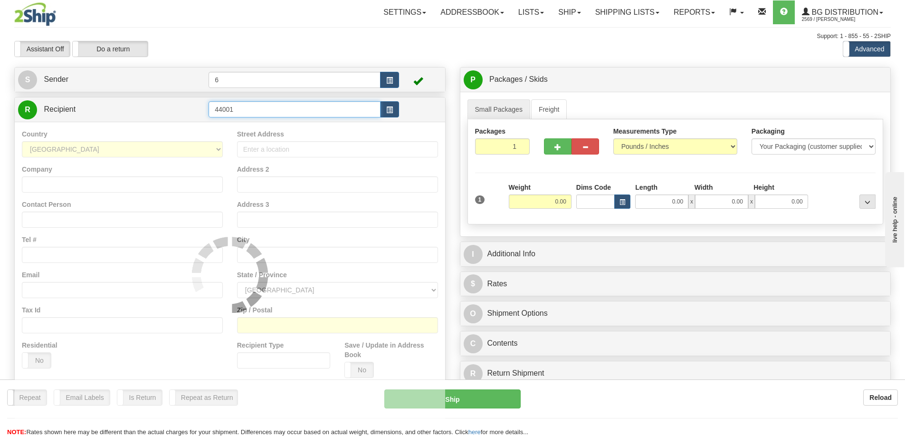
type input "44001"
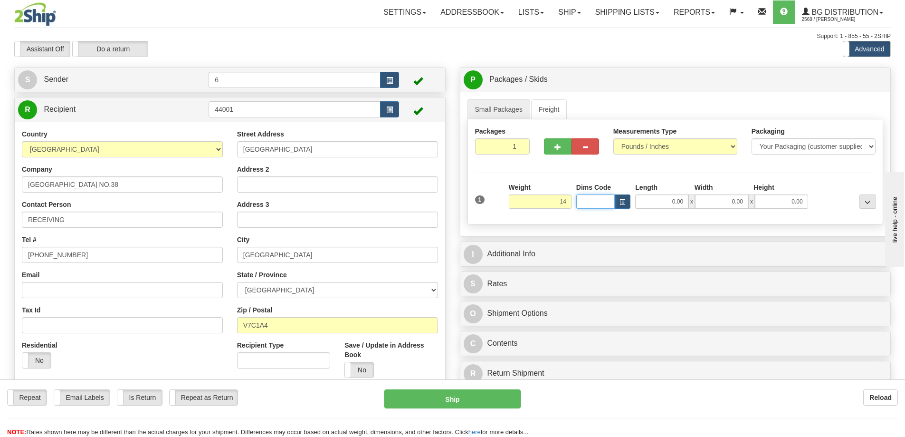
type input "14.00"
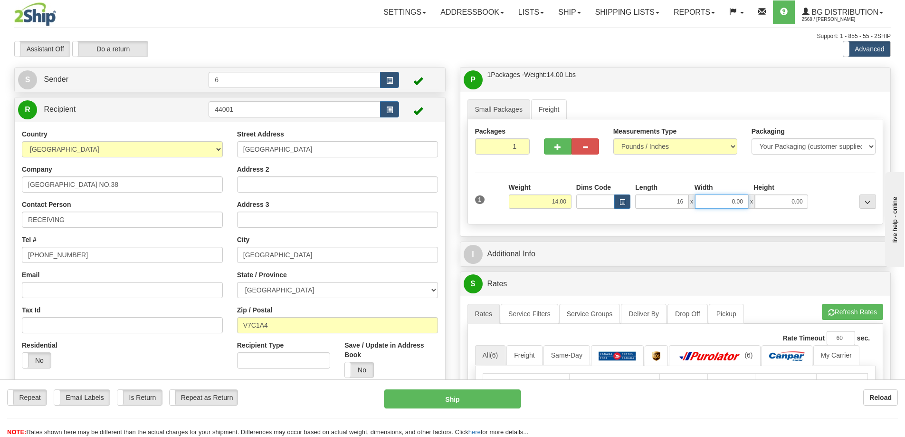
type input "16.00"
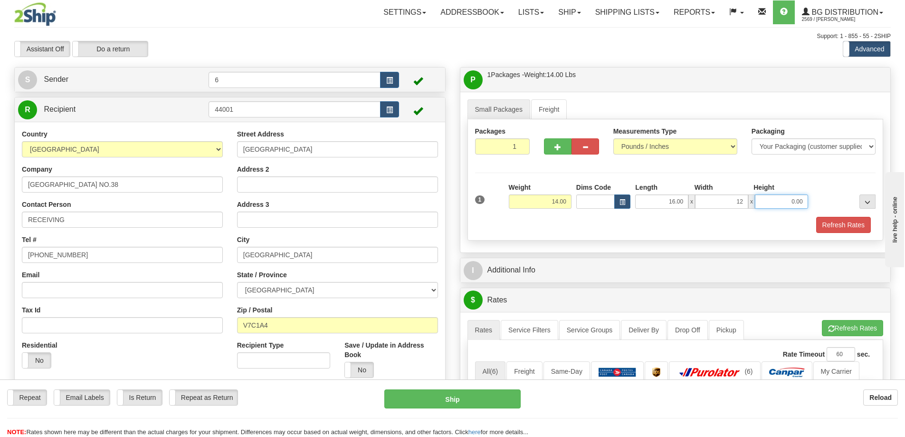
type input "12.00"
type input "9.00"
click at [597, 230] on div "Refresh Rates" at bounding box center [676, 225] width 406 height 16
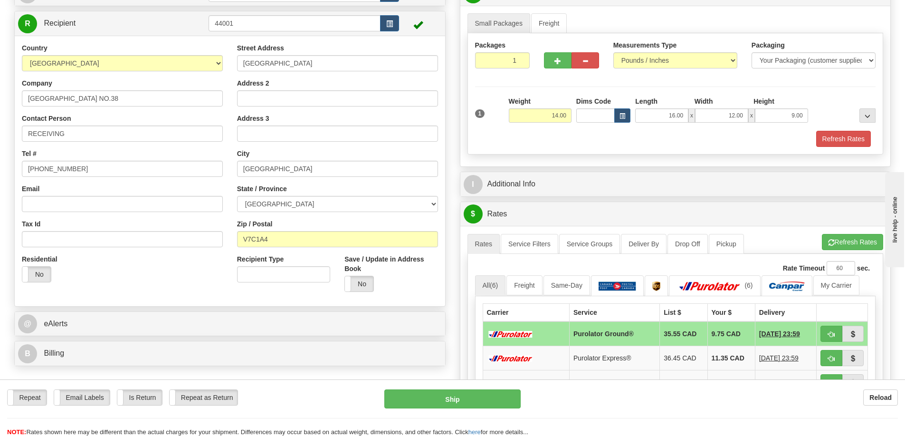
scroll to position [95, 0]
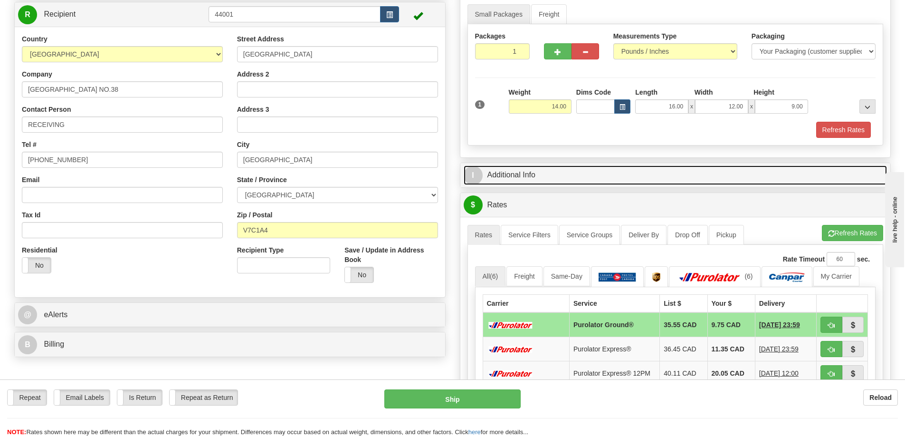
click at [536, 173] on link "I Additional Info" at bounding box center [676, 174] width 424 height 19
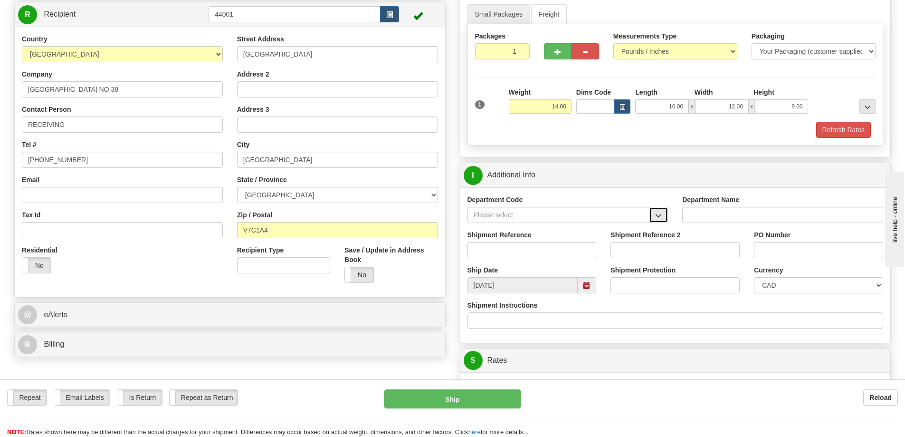
click at [659, 216] on span "button" at bounding box center [658, 215] width 7 height 6
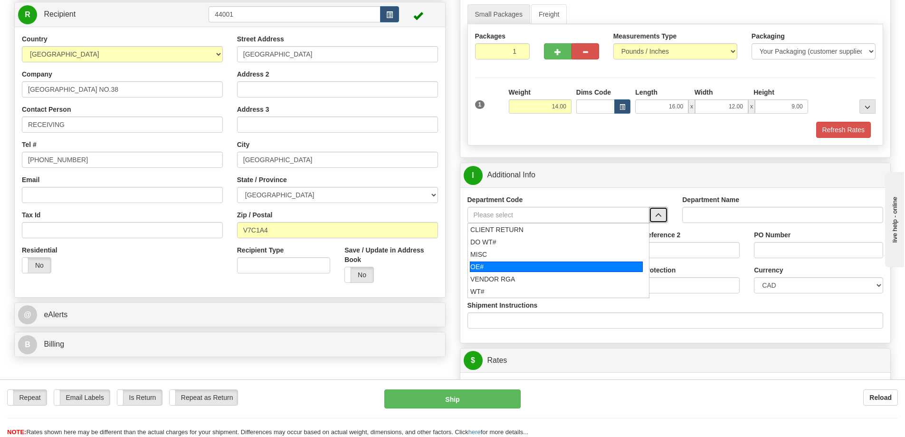
click at [579, 263] on div "OE#" at bounding box center [556, 266] width 173 height 10
type input "OE#"
type input "ORDERS"
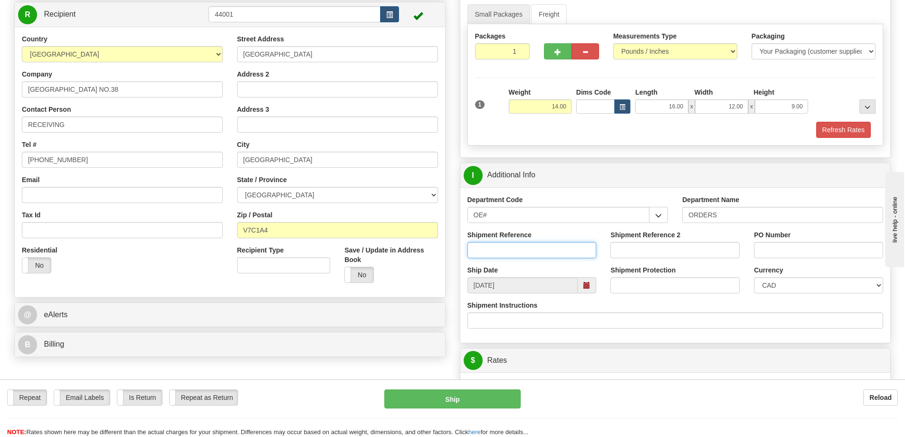
click at [576, 248] on input "Shipment Reference" at bounding box center [532, 250] width 129 height 16
type input "60031569-00"
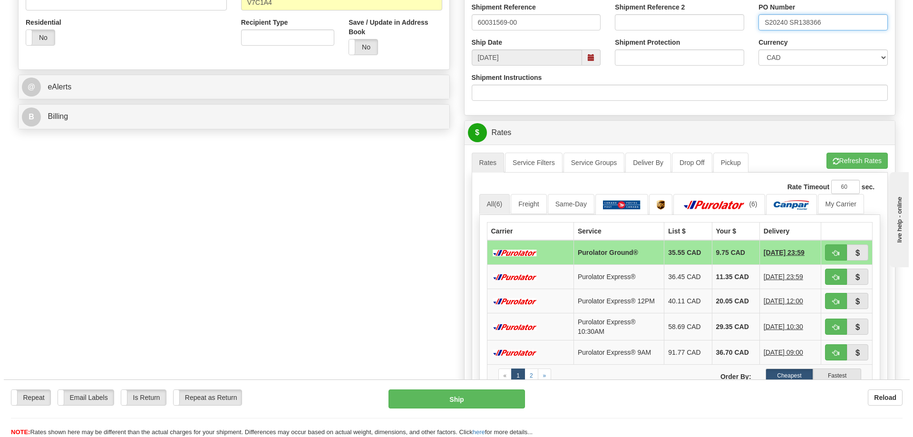
scroll to position [333, 0]
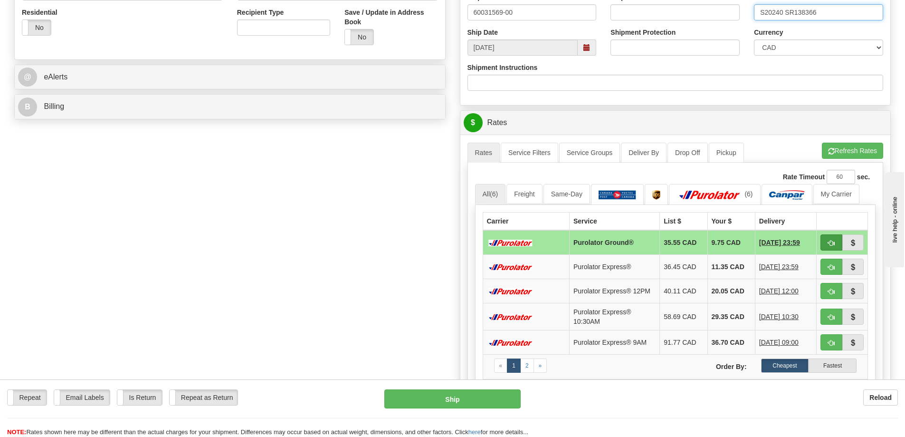
type input "S20240 SR138366"
click at [832, 239] on button "button" at bounding box center [832, 242] width 22 height 16
type input "260"
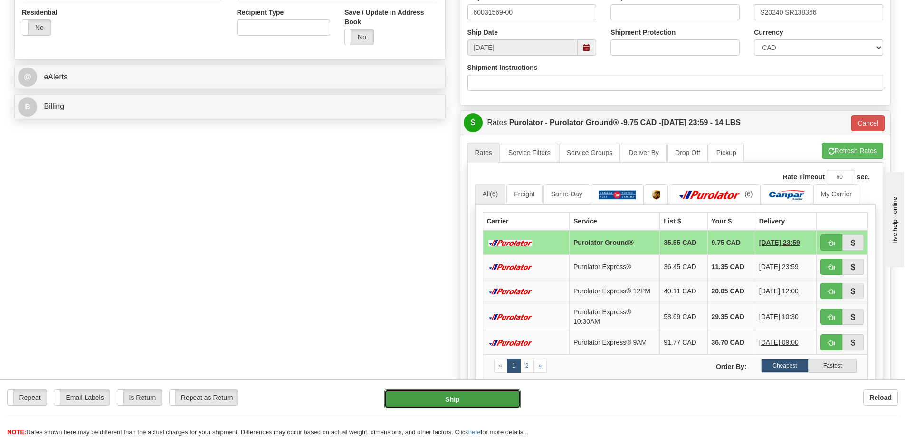
click at [460, 394] on button "Ship" at bounding box center [453, 398] width 136 height 19
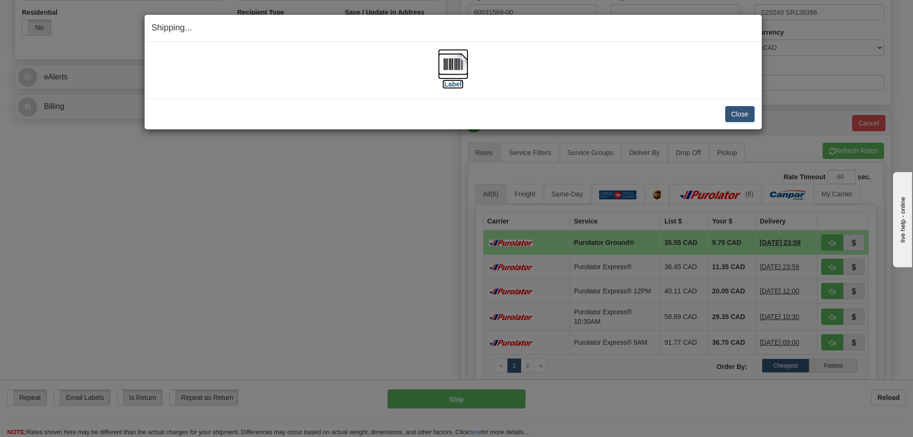
click at [455, 67] on img at bounding box center [453, 64] width 30 height 30
click at [737, 110] on button "Close" at bounding box center [739, 114] width 29 height 16
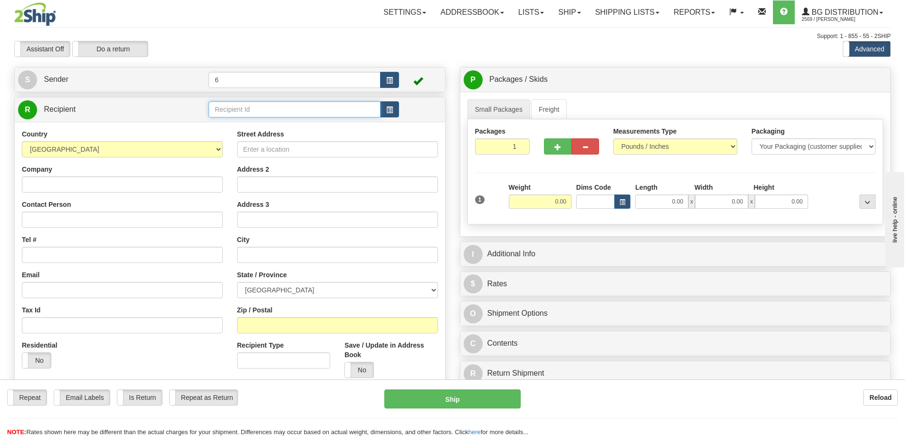
click at [252, 110] on input "text" at bounding box center [295, 109] width 172 height 16
click at [238, 125] on div "910658 - LETHBRIDGE" at bounding box center [293, 126] width 162 height 10
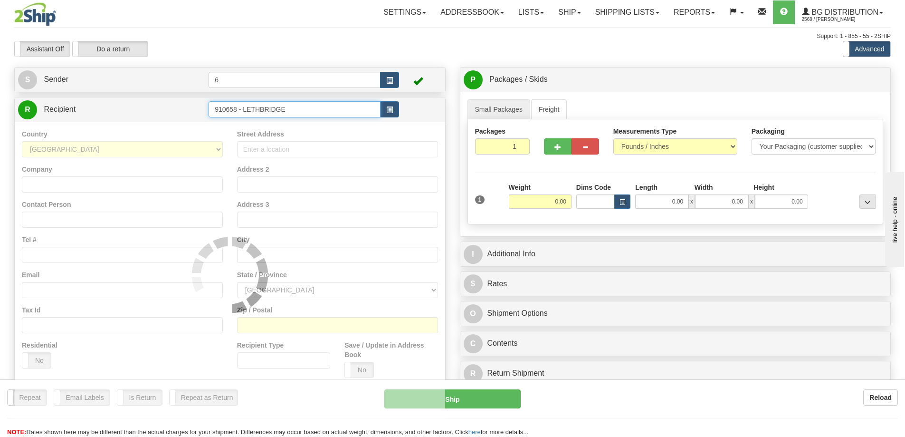
type input "910658 - LETHBRIDGE"
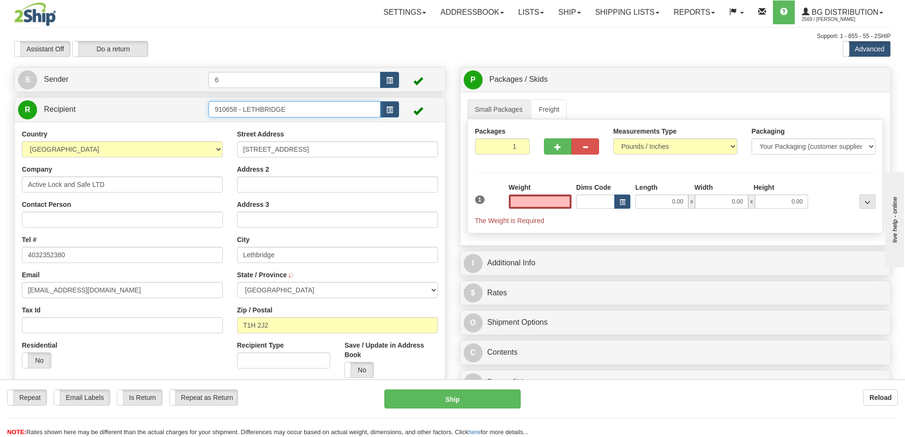
type input "0.00"
type input "LETHBRIDGE"
drag, startPoint x: 297, startPoint y: 115, endPoint x: 240, endPoint y: 111, distance: 57.2
click at [240, 111] on input "910658 - LETHBRIDGE" at bounding box center [295, 109] width 172 height 16
click at [246, 135] on div "910658" at bounding box center [293, 138] width 163 height 10
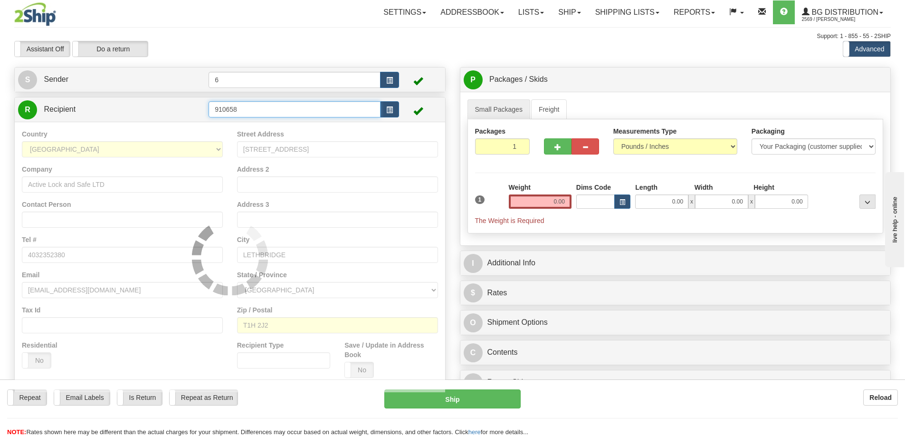
type input "910658"
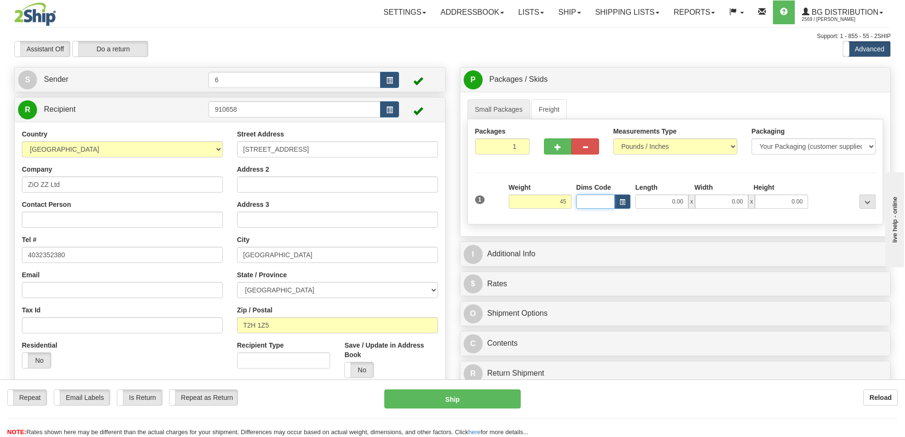
type input "45.00"
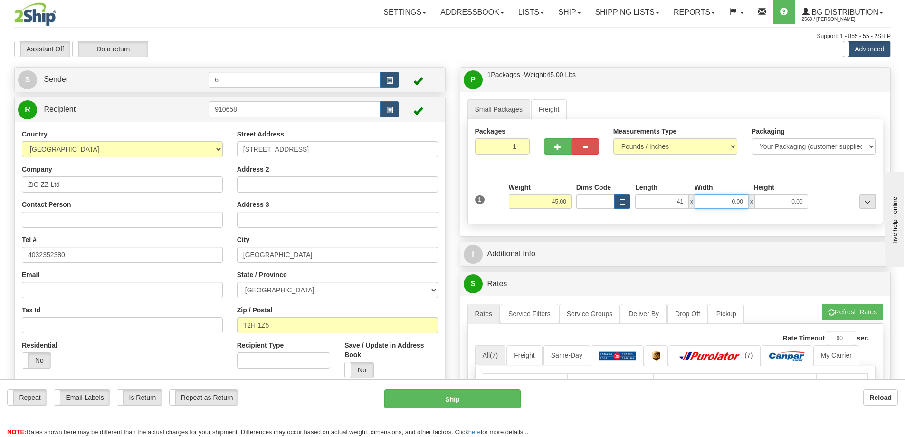
type input "41.00"
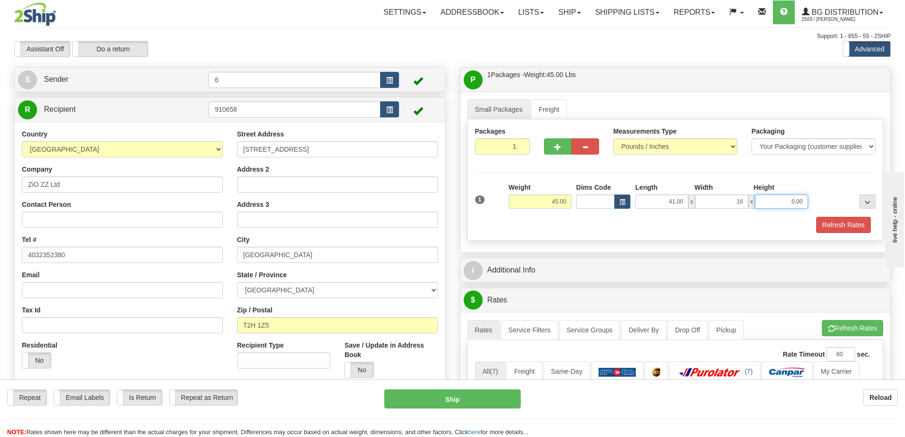
type input "16.00"
type input "11.00"
click at [550, 144] on button "button" at bounding box center [558, 146] width 28 height 16
radio input "true"
type input "2"
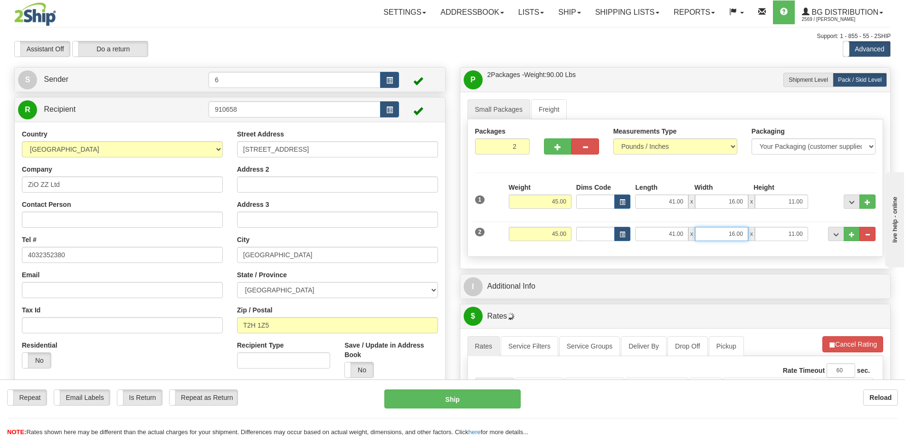
click at [735, 233] on input "16.00" at bounding box center [721, 234] width 53 height 14
type input "17.00"
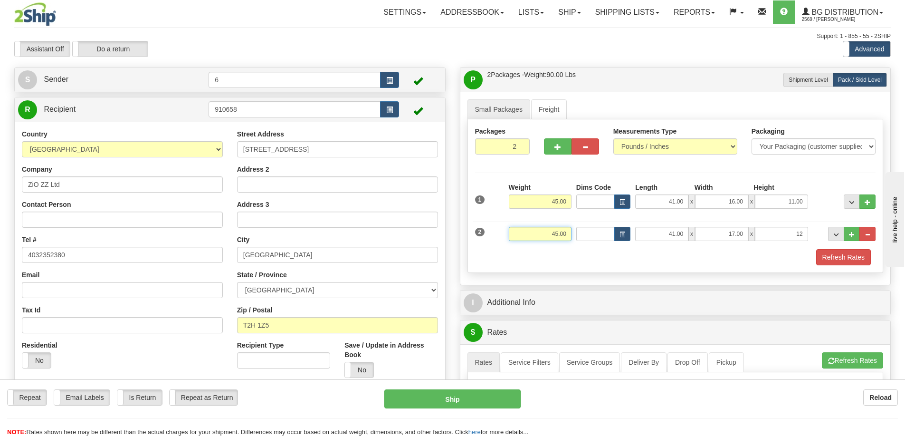
type input "12.00"
click at [556, 234] on input "45.00" at bounding box center [540, 234] width 63 height 14
type input "44.00"
click at [567, 147] on button "button" at bounding box center [558, 146] width 28 height 16
type input "3"
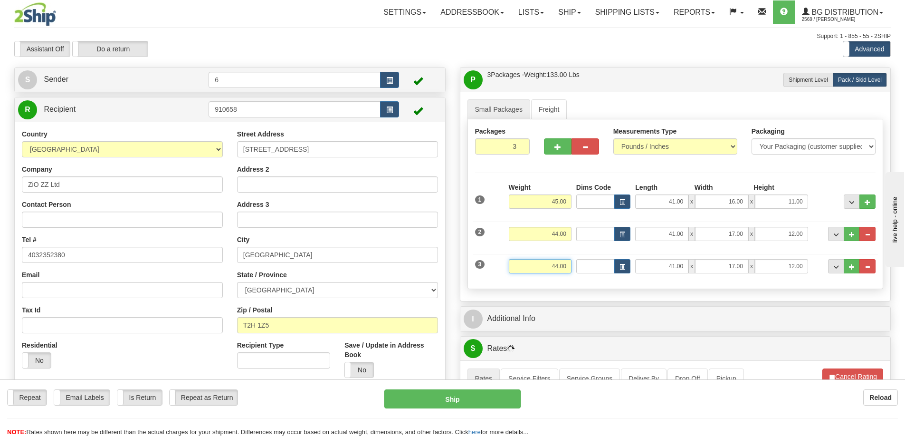
drag, startPoint x: 562, startPoint y: 265, endPoint x: 538, endPoint y: 266, distance: 24.3
click at [538, 267] on input "44.00" at bounding box center [540, 266] width 63 height 14
type input "16.00"
type input "1"
type input "16.00"
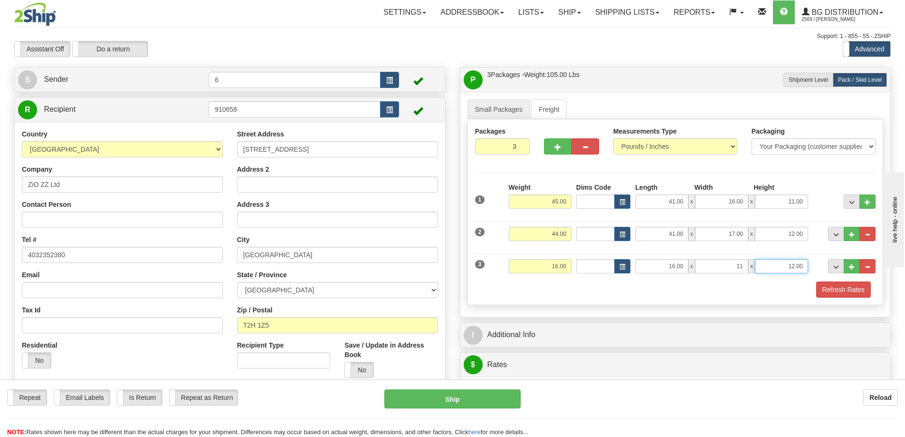
type input "11.00"
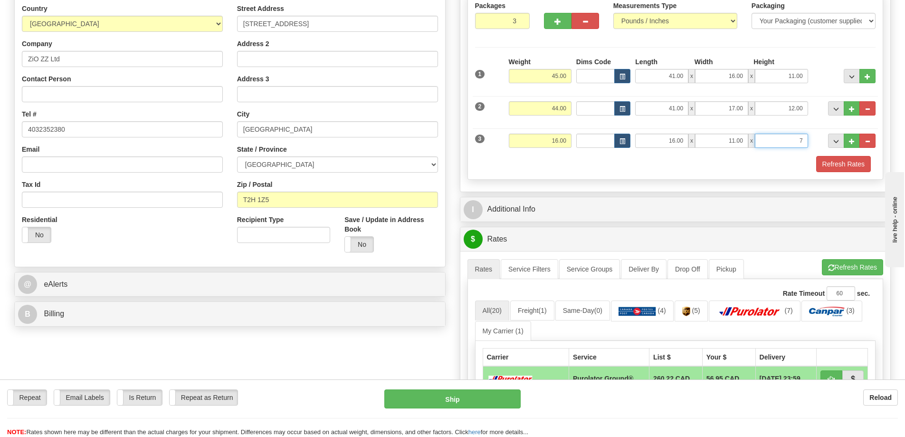
scroll to position [143, 0]
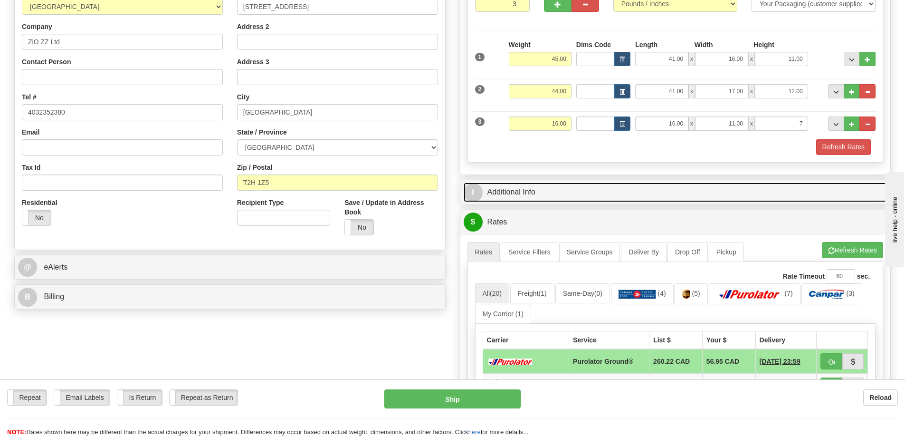
type input "7.00"
click at [538, 196] on link "I Additional Info" at bounding box center [676, 192] width 424 height 19
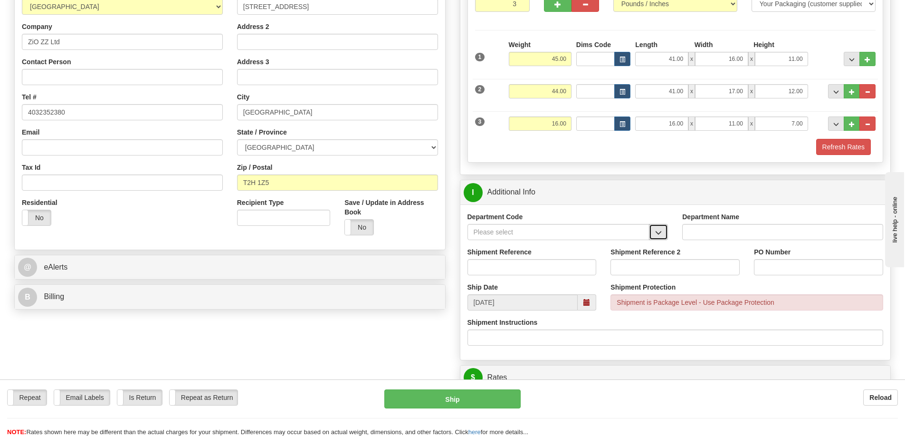
click at [663, 232] on button "button" at bounding box center [658, 232] width 19 height 16
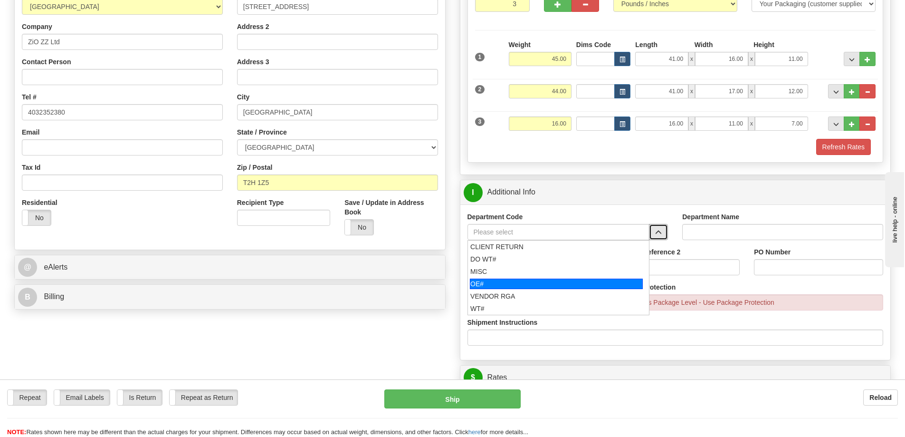
click at [565, 285] on div "OE#" at bounding box center [556, 284] width 173 height 10
type input "OE#"
type input "ORDERS"
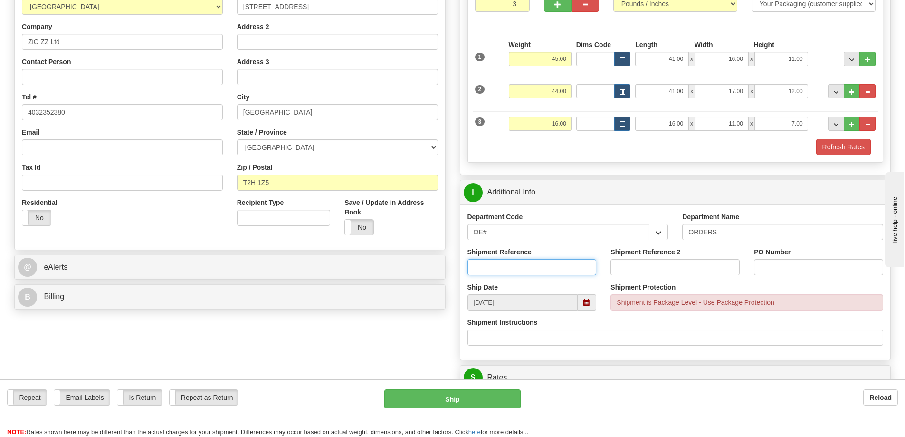
click at [558, 270] on input "Shipment Reference" at bounding box center [532, 267] width 129 height 16
type input "60031586-00"
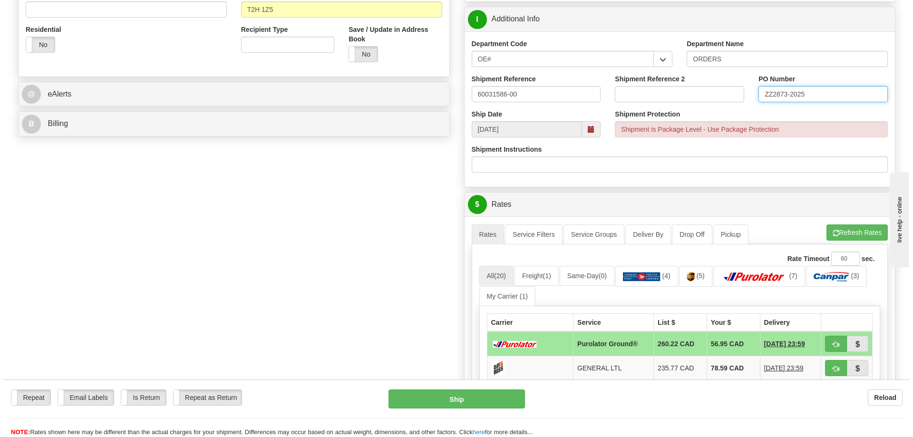
scroll to position [333, 0]
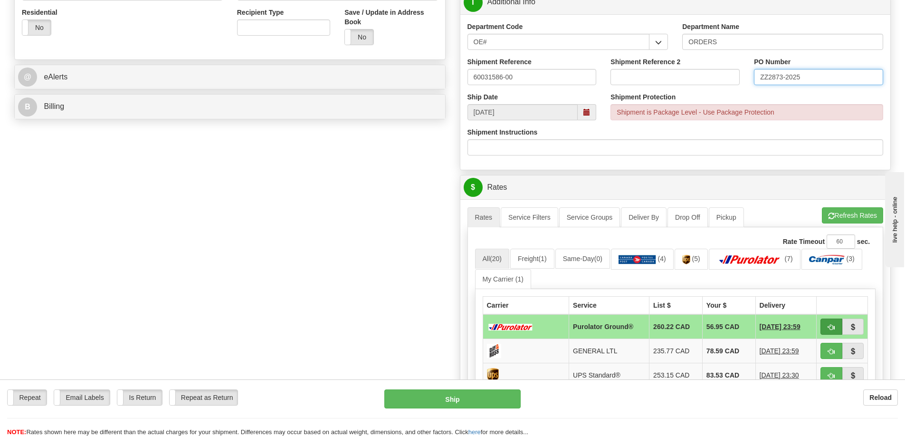
type input "ZZ2873-2025"
click at [827, 326] on button "button" at bounding box center [832, 326] width 22 height 16
type input "260"
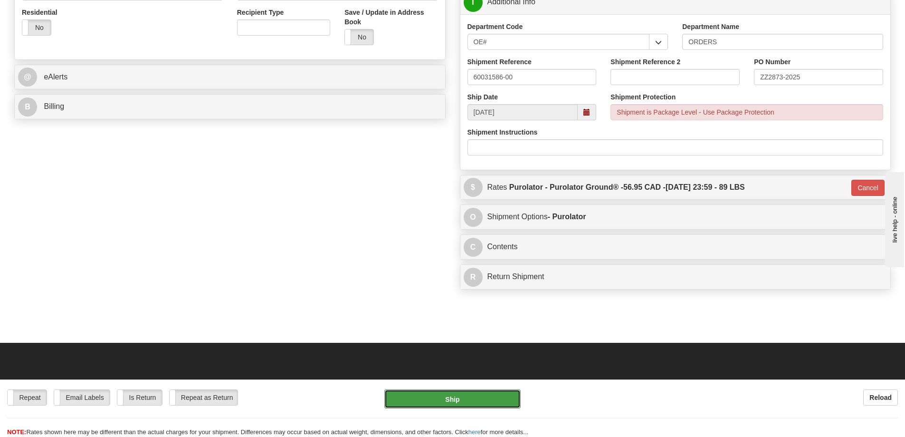
click at [488, 394] on button "Ship" at bounding box center [453, 398] width 136 height 19
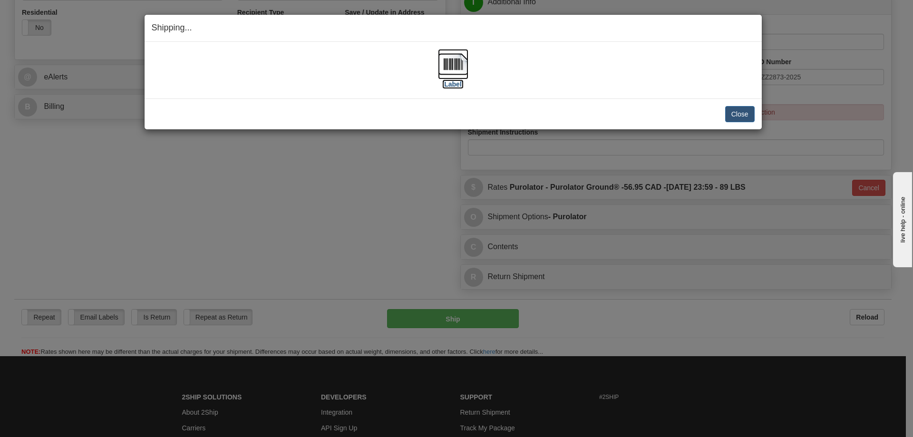
click at [455, 59] on img at bounding box center [453, 64] width 30 height 30
click at [738, 111] on button "Close" at bounding box center [739, 114] width 29 height 16
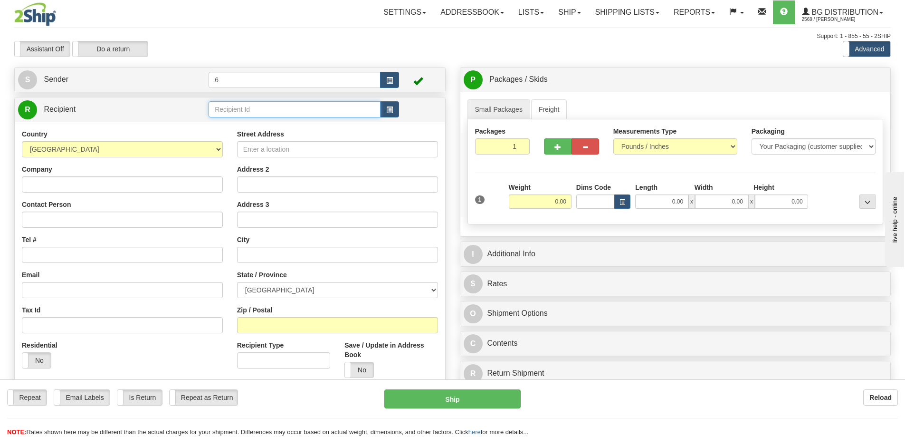
click at [253, 112] on input "text" at bounding box center [295, 109] width 172 height 16
type input "1"
click button "Delete" at bounding box center [0, 0] width 0 height 0
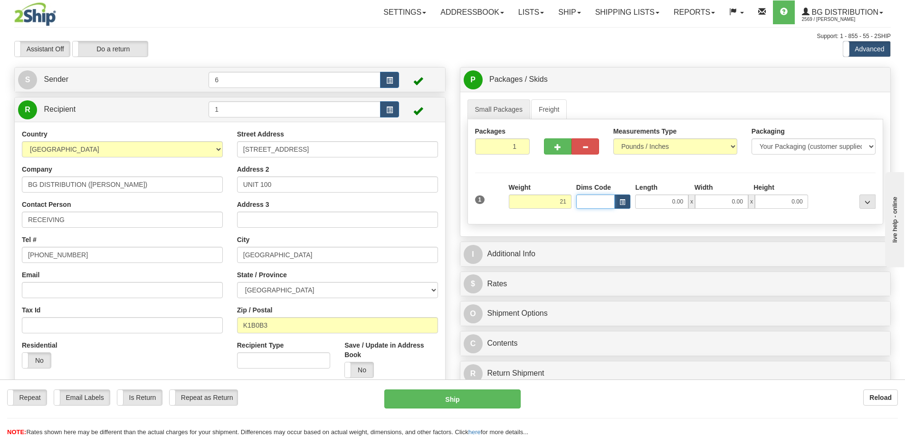
type input "21.00"
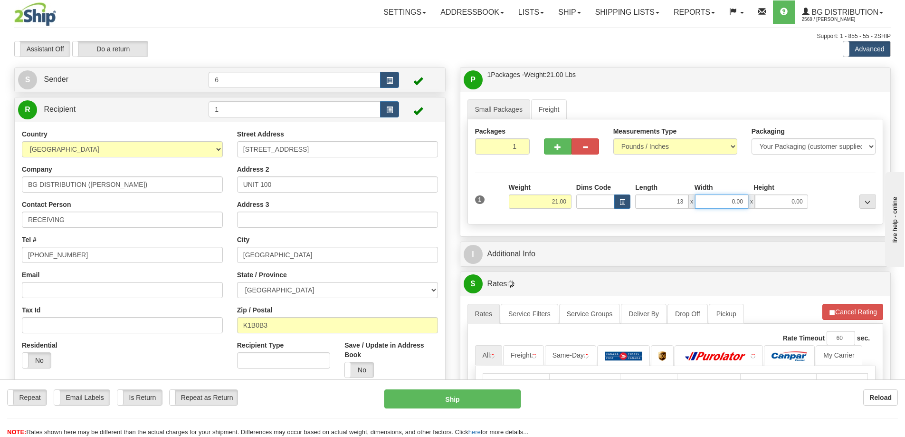
type input "13.00"
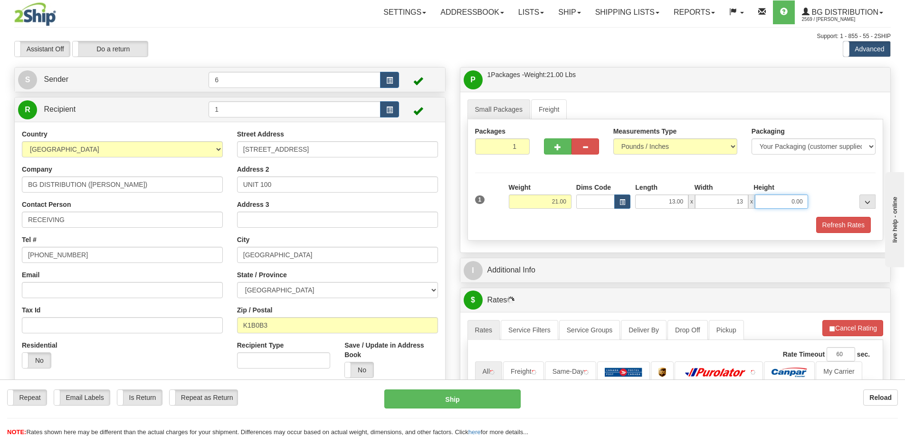
type input "13.00"
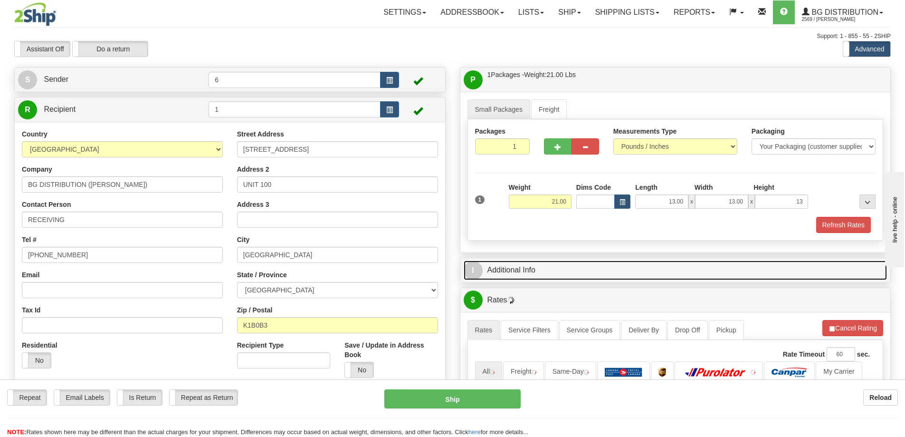
type input "13.00"
click at [552, 274] on link "I Additional Info" at bounding box center [676, 269] width 424 height 19
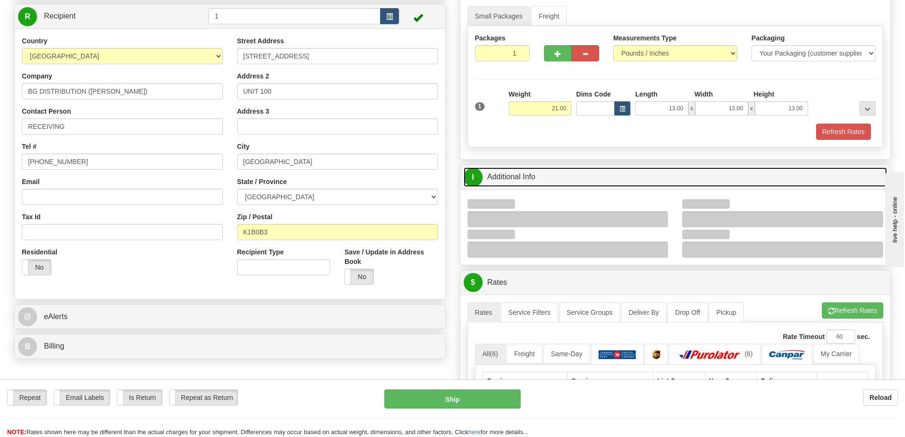
scroll to position [95, 0]
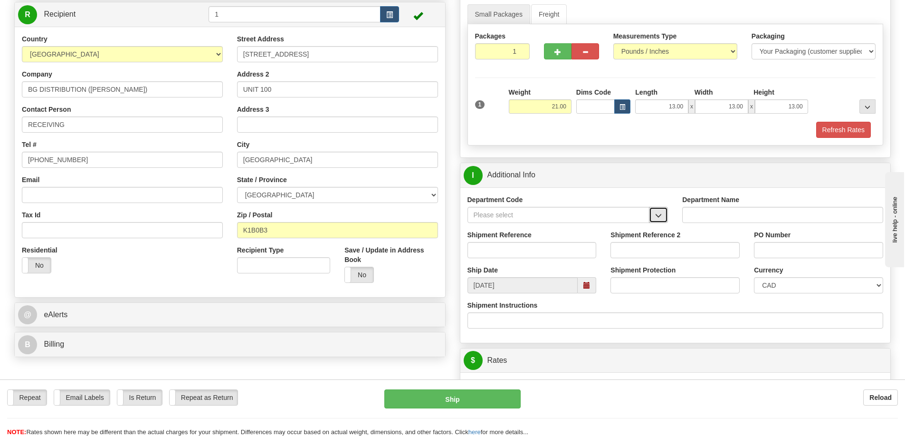
click at [660, 217] on span "button" at bounding box center [658, 215] width 7 height 6
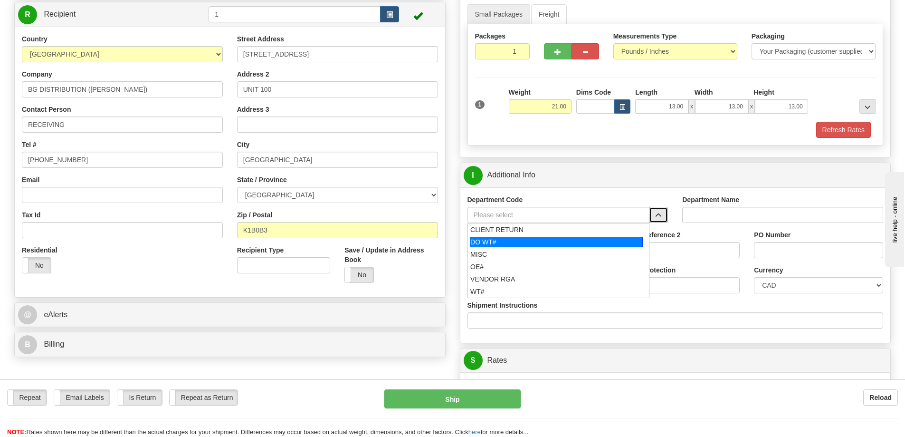
click at [548, 244] on div "DO WT#" at bounding box center [556, 242] width 173 height 10
type input "DO WT#"
type input "DIRECT ORDERS"
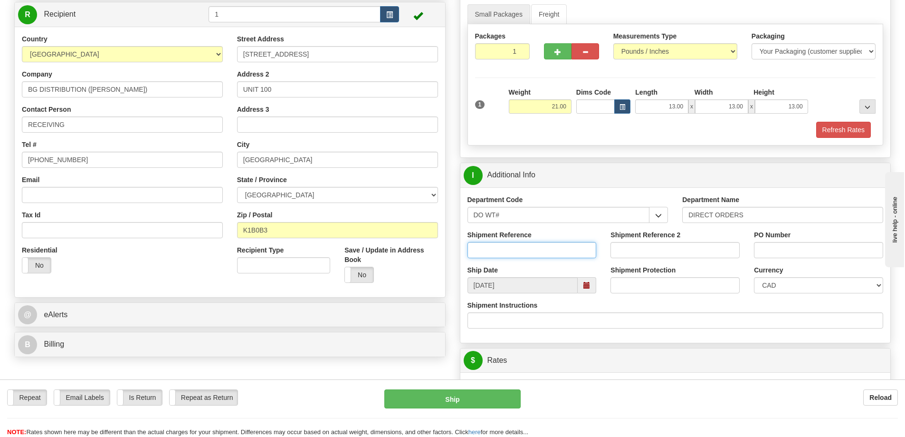
click at [515, 249] on input "Shipment Reference" at bounding box center [532, 250] width 129 height 16
click at [656, 213] on span "button" at bounding box center [658, 215] width 7 height 6
drag, startPoint x: 623, startPoint y: 217, endPoint x: 433, endPoint y: 210, distance: 190.7
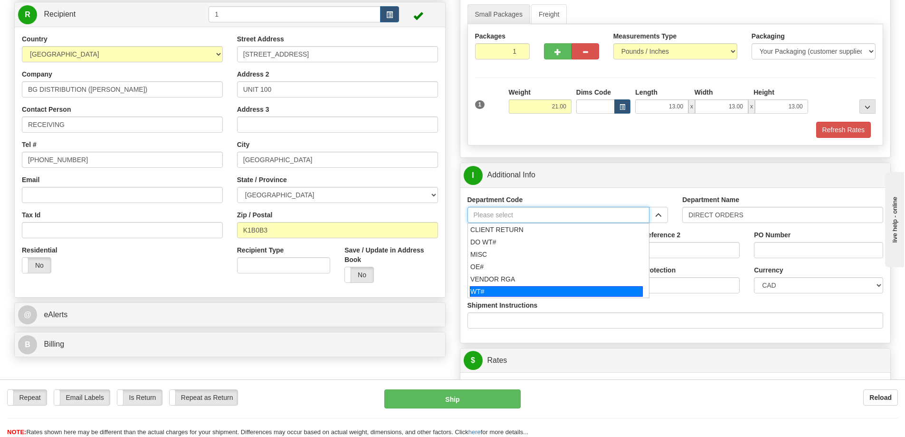
click at [513, 288] on div "WT#" at bounding box center [556, 291] width 173 height 10
type input "WT#"
type input "WAREHOUSE TRANSFERS"
type input "WT#"
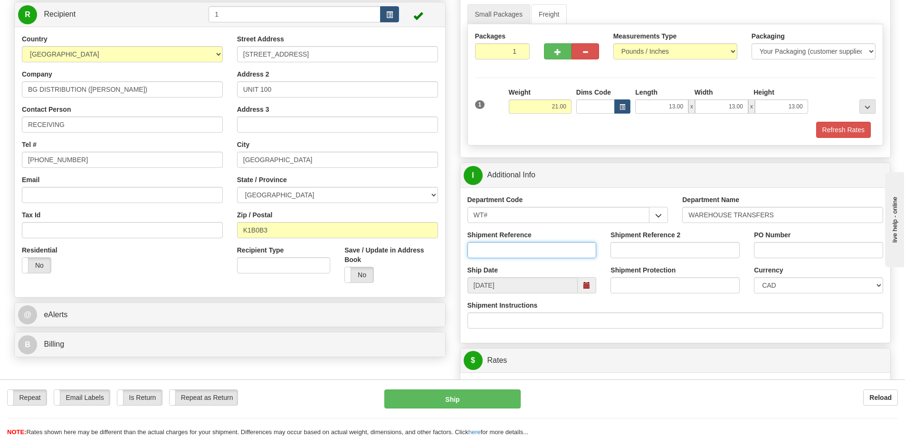
click at [519, 251] on input "Shipment Reference" at bounding box center [532, 250] width 129 height 16
type input "164830-00"
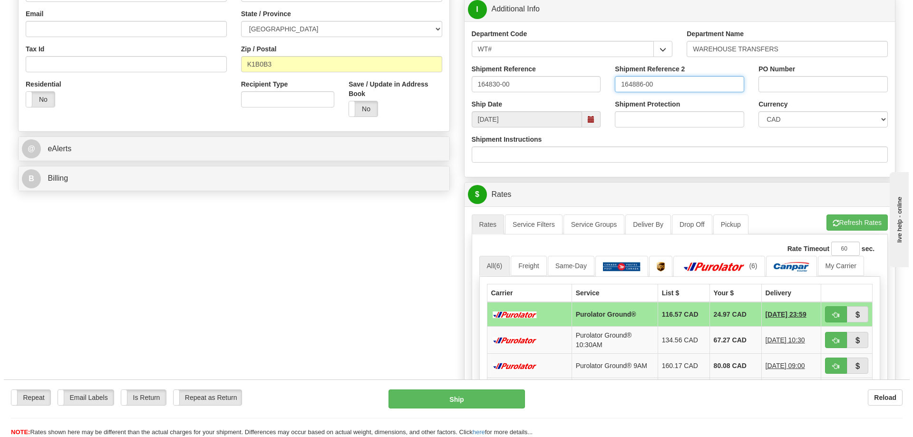
scroll to position [285, 0]
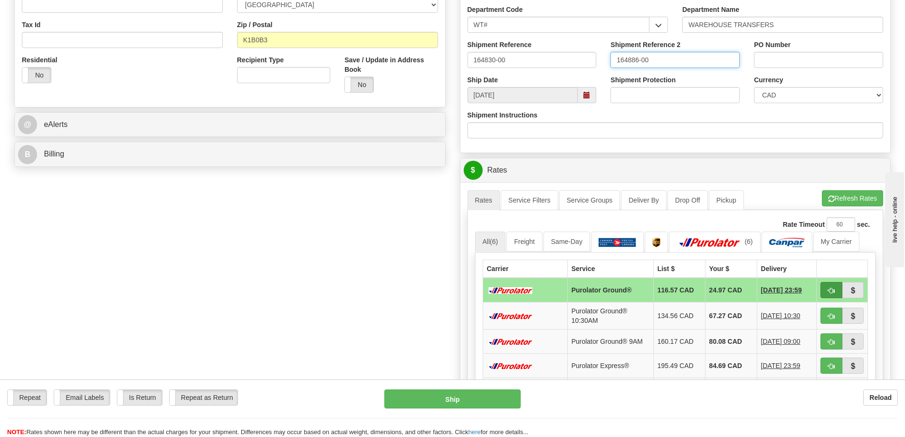
type input "164886-00"
click at [836, 292] on button "button" at bounding box center [832, 290] width 22 height 16
type input "260"
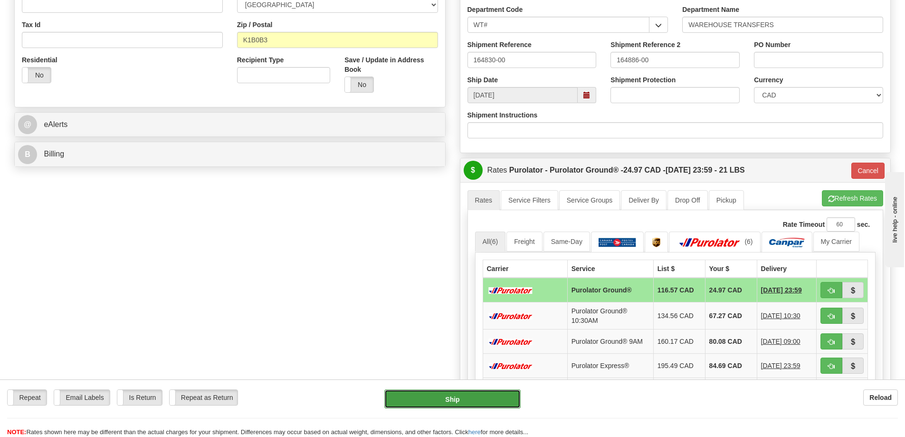
click at [512, 401] on button "Ship" at bounding box center [453, 398] width 136 height 19
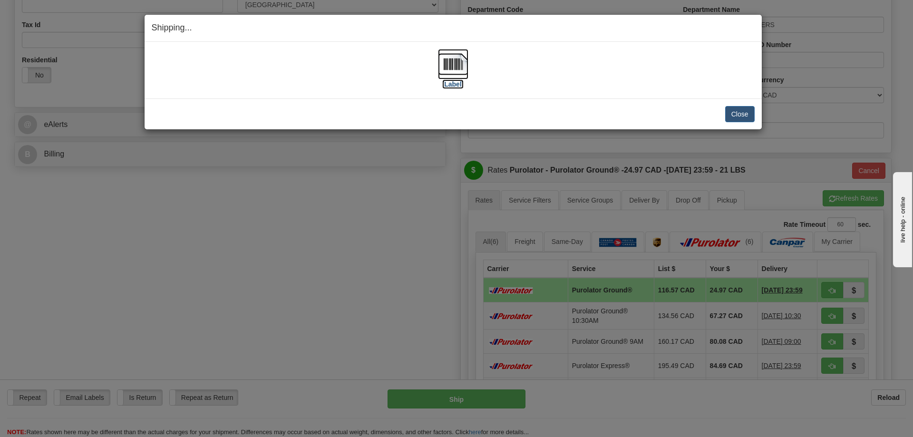
click at [457, 69] on img at bounding box center [453, 64] width 30 height 30
click at [740, 112] on button "Close" at bounding box center [739, 114] width 29 height 16
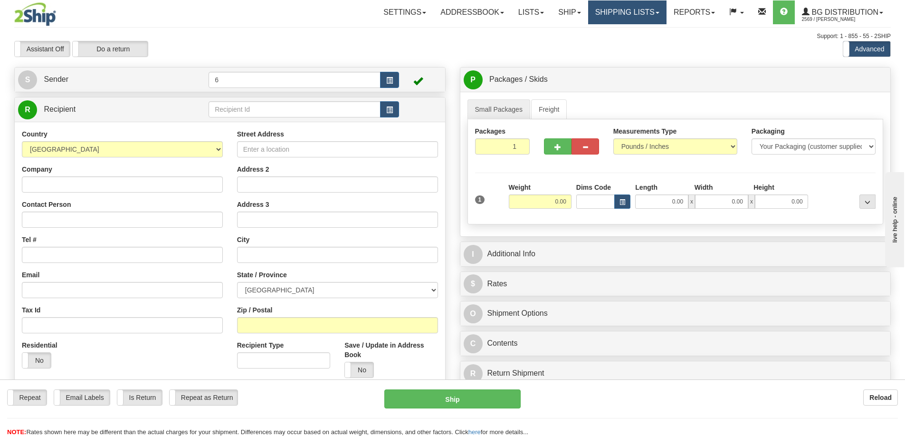
click at [632, 14] on link "Shipping lists" at bounding box center [627, 12] width 78 height 24
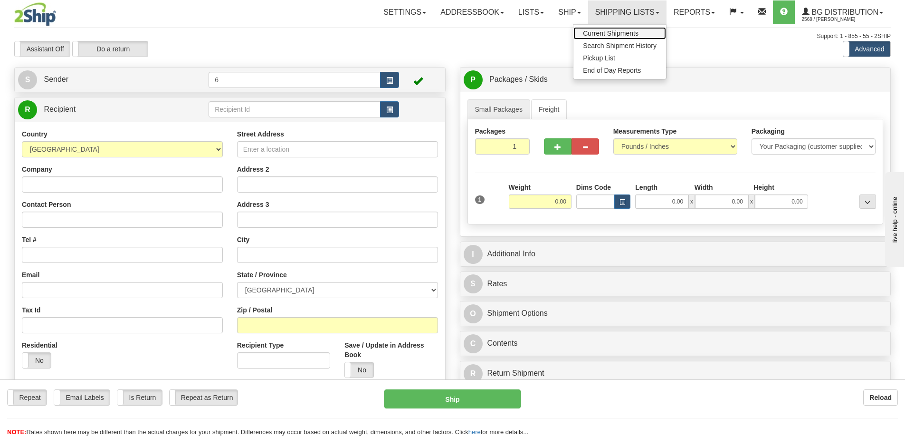
click at [592, 29] on link "Current Shipments" at bounding box center [620, 33] width 93 height 12
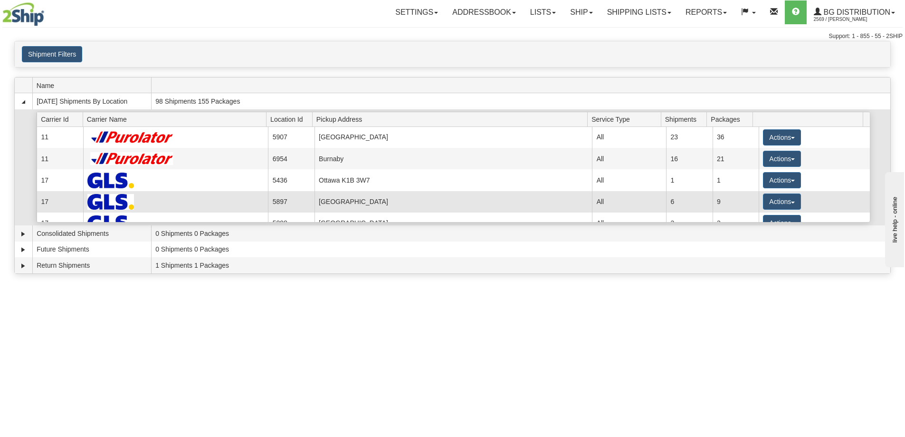
scroll to position [95, 0]
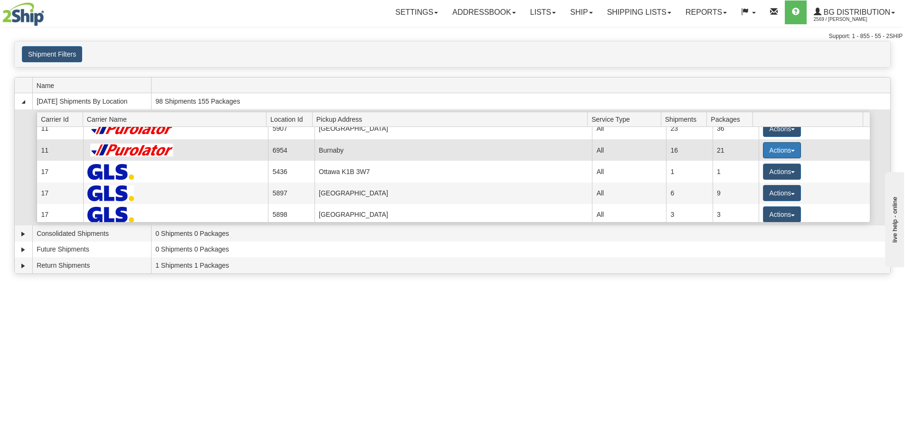
click at [774, 151] on button "Actions" at bounding box center [782, 150] width 38 height 16
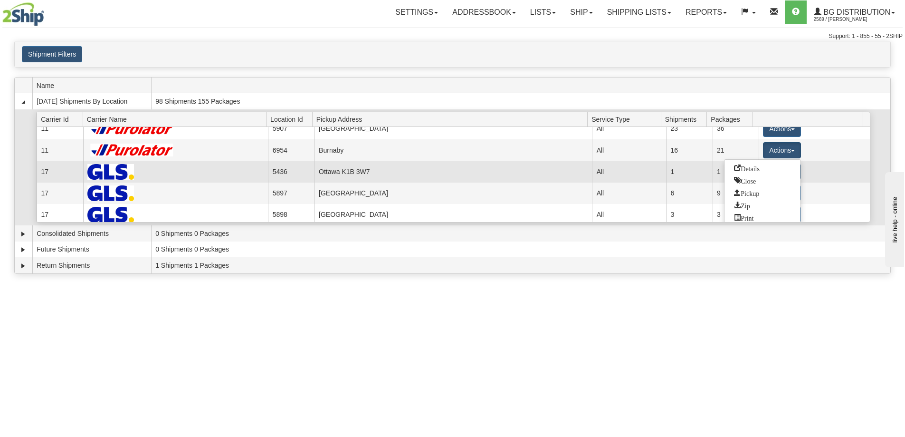
click at [760, 171] on span "Details" at bounding box center [747, 167] width 26 height 7
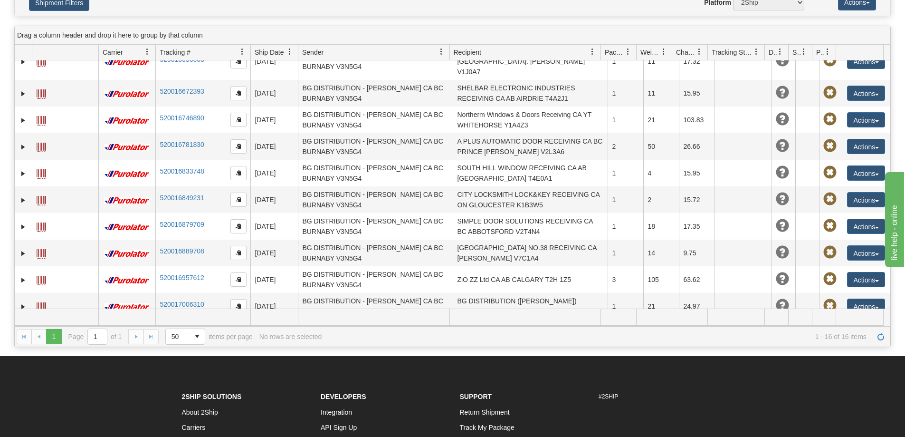
scroll to position [225, 0]
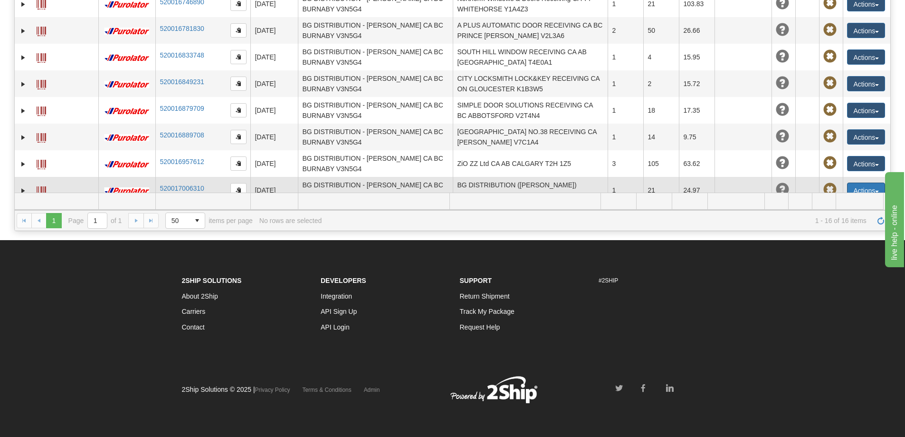
click at [851, 183] on button "Actions" at bounding box center [866, 190] width 38 height 15
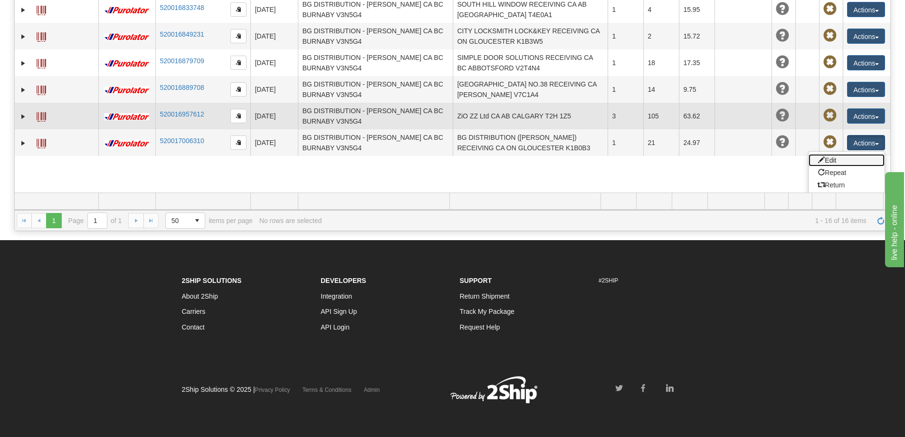
click at [820, 154] on link "Edit" at bounding box center [847, 160] width 76 height 12
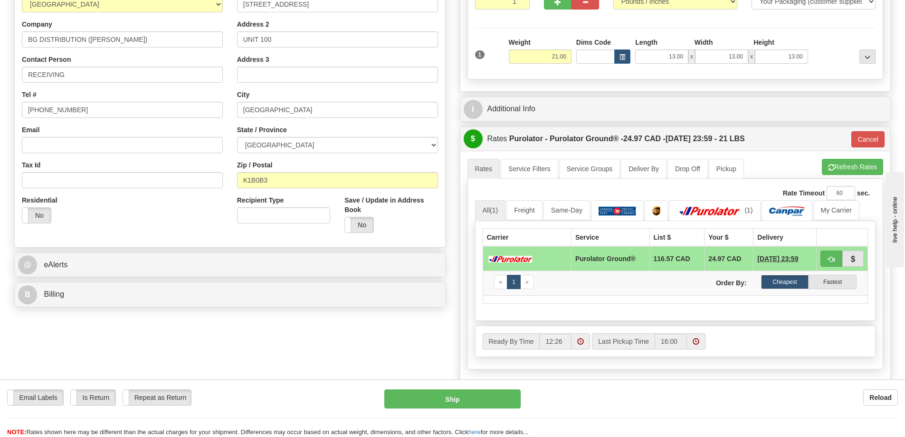
scroll to position [143, 0]
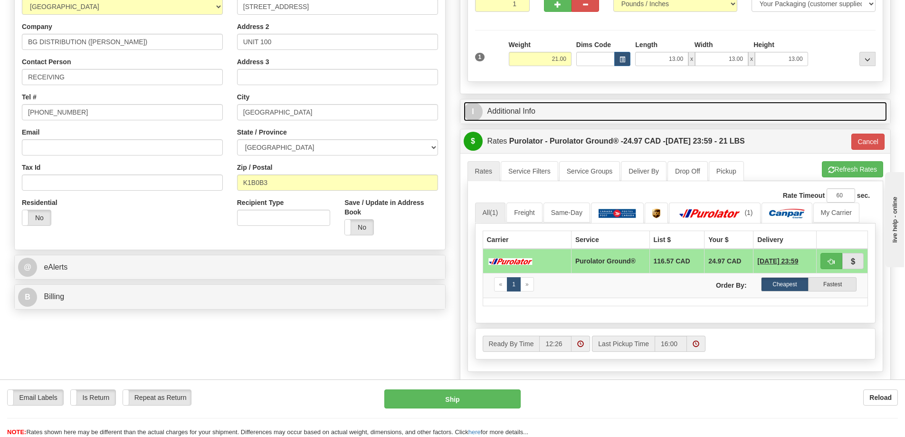
click at [495, 107] on link "I Additional Info" at bounding box center [676, 111] width 424 height 19
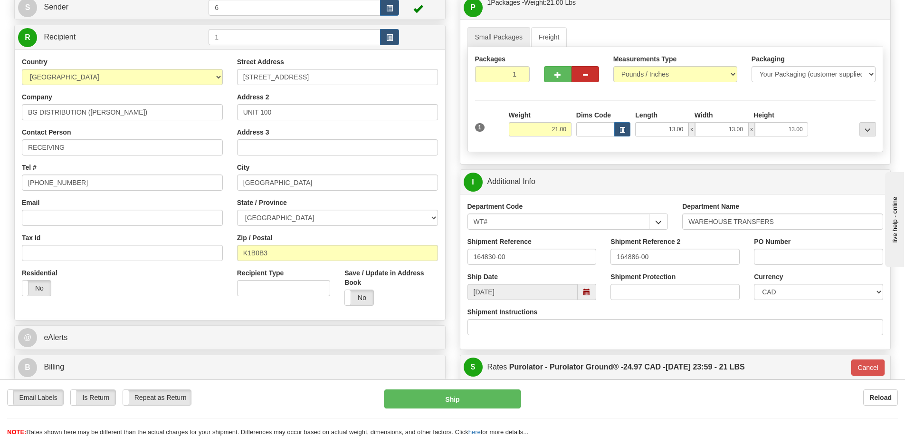
scroll to position [0, 0]
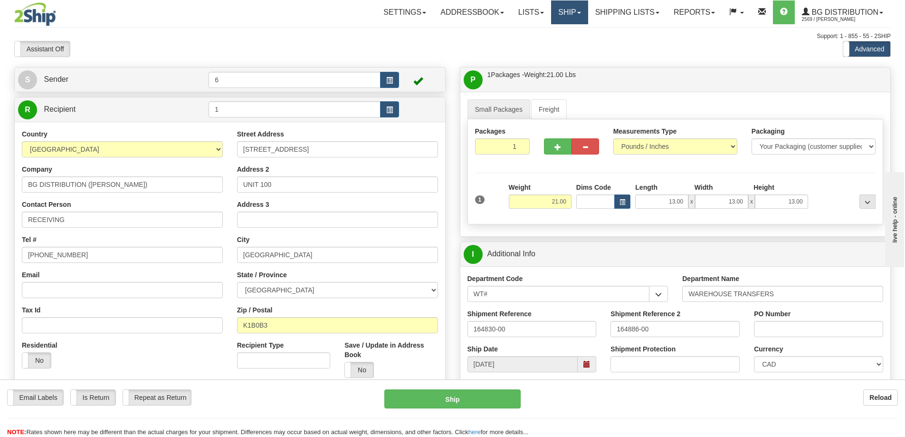
click at [573, 11] on link "Ship" at bounding box center [569, 12] width 37 height 24
click at [556, 30] on link "Ship Screen" at bounding box center [550, 33] width 75 height 12
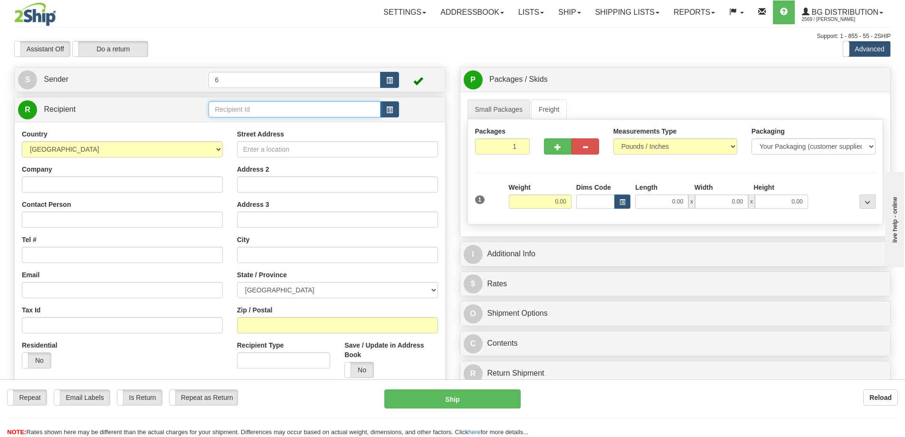
click at [268, 115] on input "text" at bounding box center [295, 109] width 172 height 16
type input "3"
click button "Delete" at bounding box center [0, 0] width 0 height 0
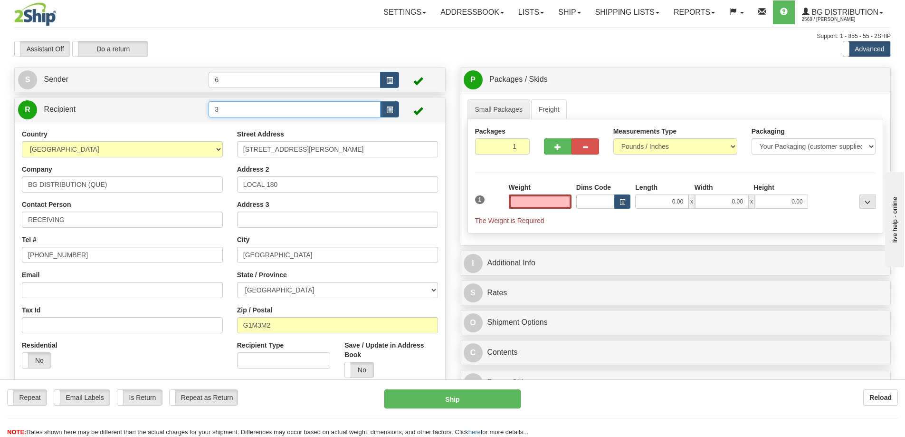
type input "0.00"
click at [269, 117] on input "3" at bounding box center [295, 109] width 172 height 16
type input "9"
click button "Delete" at bounding box center [0, 0] width 0 height 0
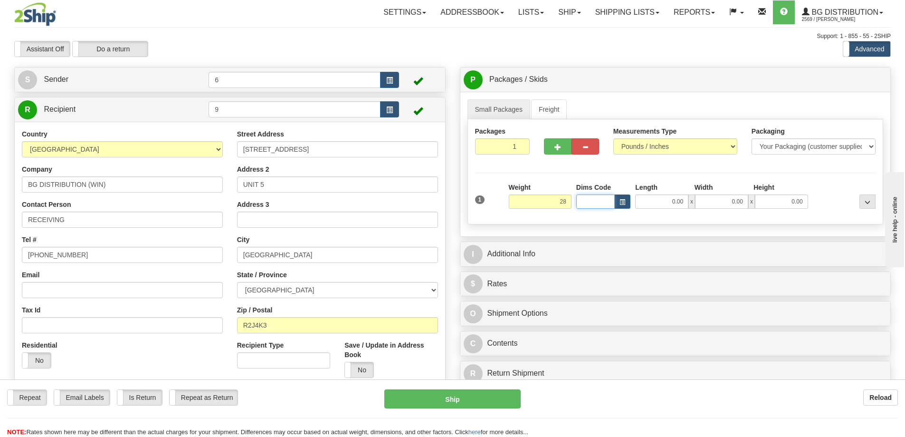
type input "28.00"
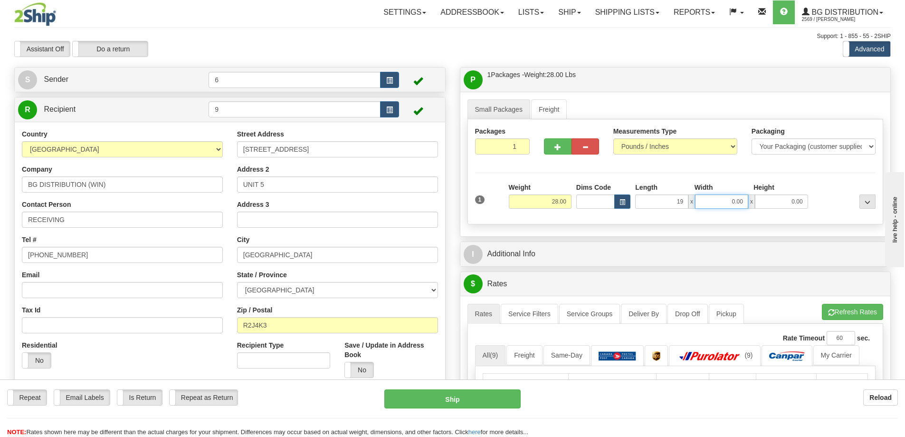
type input "19.00"
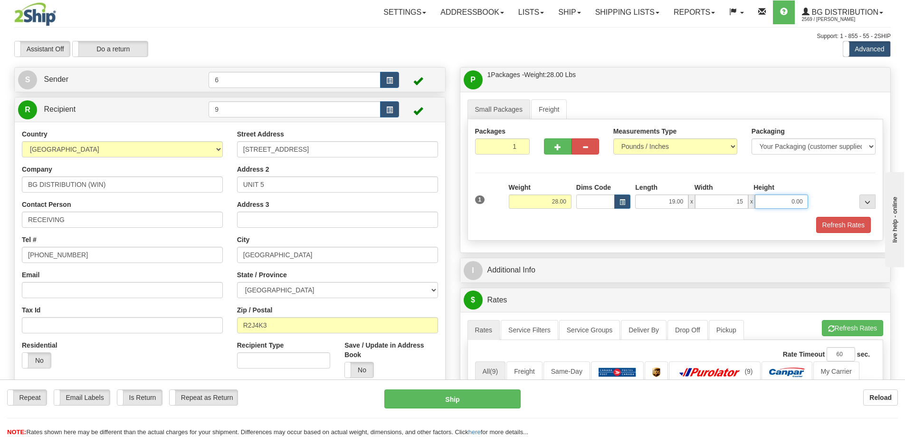
type input "15.00"
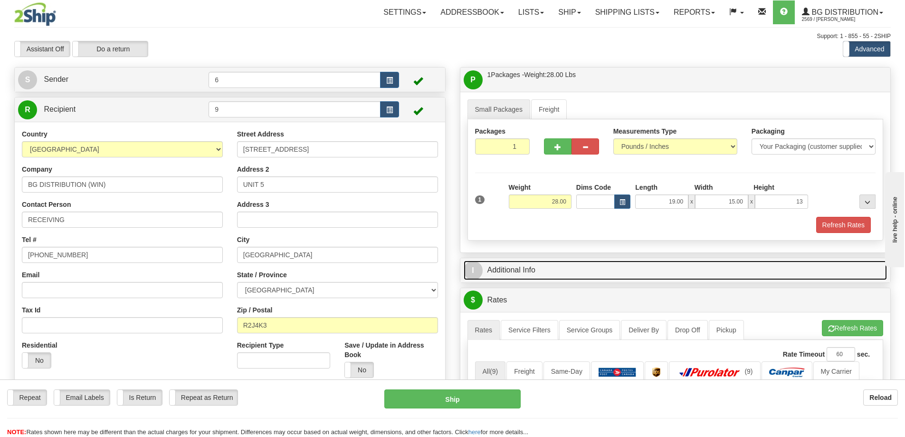
type input "13.00"
click at [558, 268] on link "I Additional Info" at bounding box center [676, 269] width 424 height 19
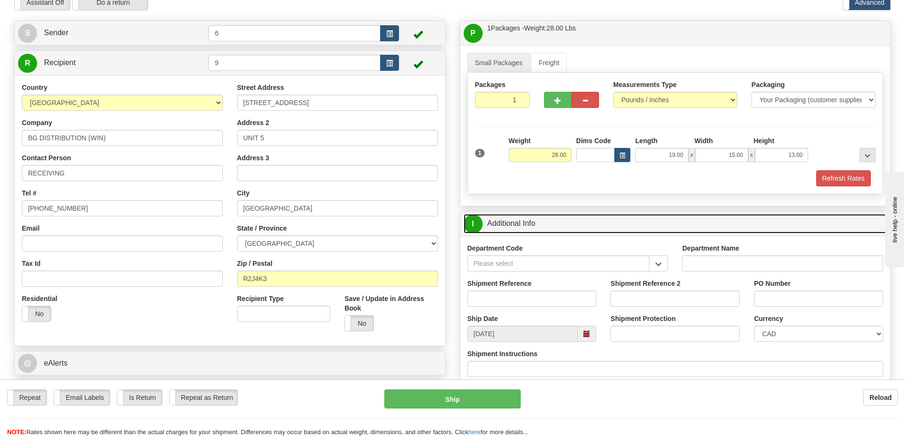
scroll to position [48, 0]
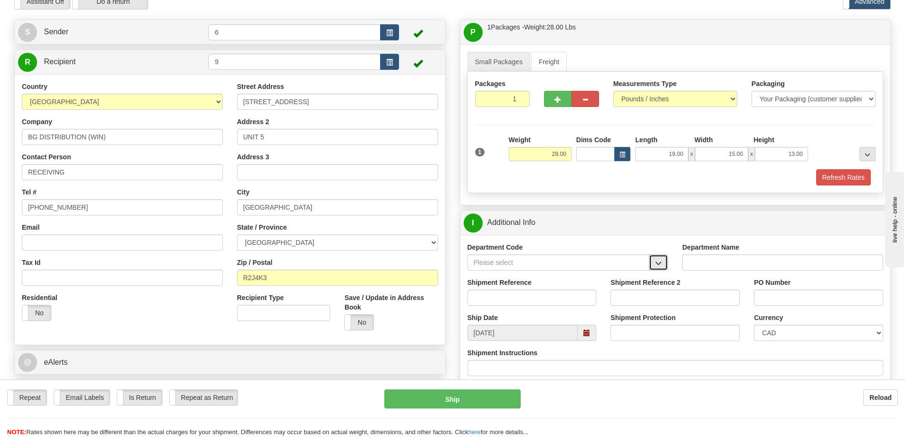
click at [663, 262] on button "button" at bounding box center [658, 262] width 19 height 16
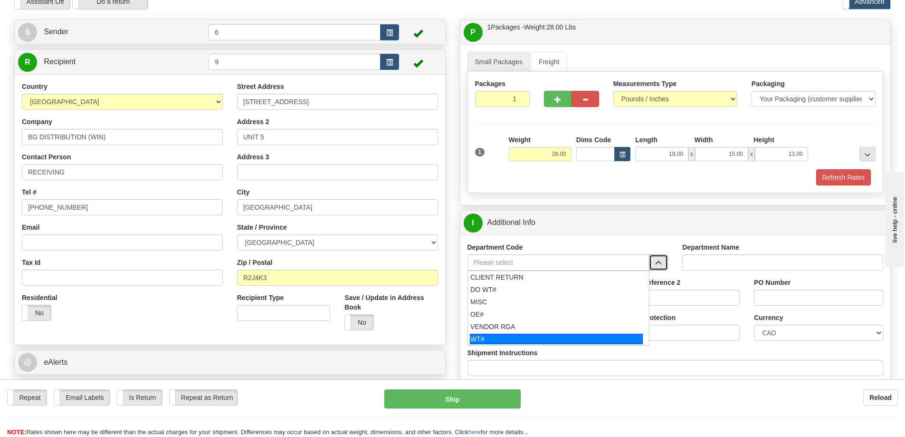
click at [500, 337] on div "WT#" at bounding box center [556, 339] width 173 height 10
type input "WT#"
type input "WAREHOUSE TRANSFERS"
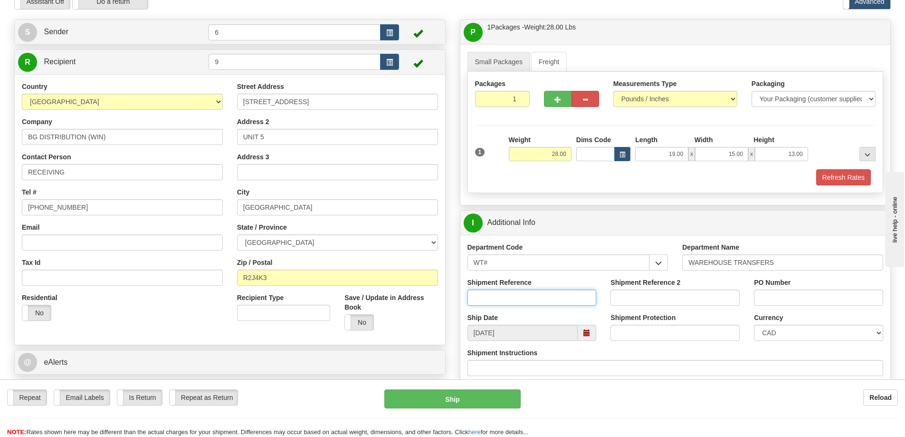
click at [507, 303] on input "Shipment Reference" at bounding box center [532, 297] width 129 height 16
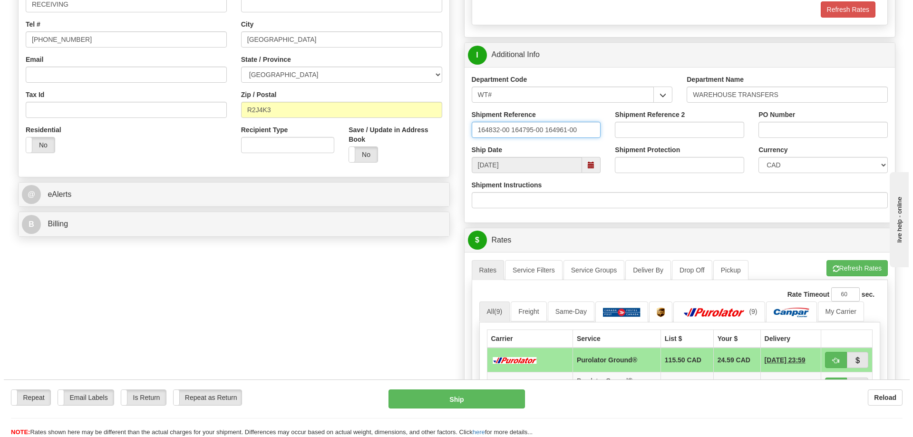
scroll to position [238, 0]
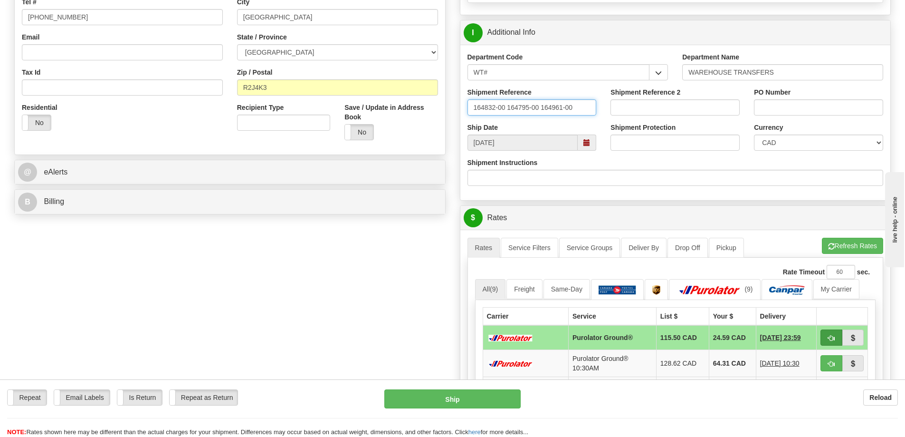
type input "164832-00 164795-00 164961-00"
click at [835, 339] on button "button" at bounding box center [832, 337] width 22 height 16
type input "260"
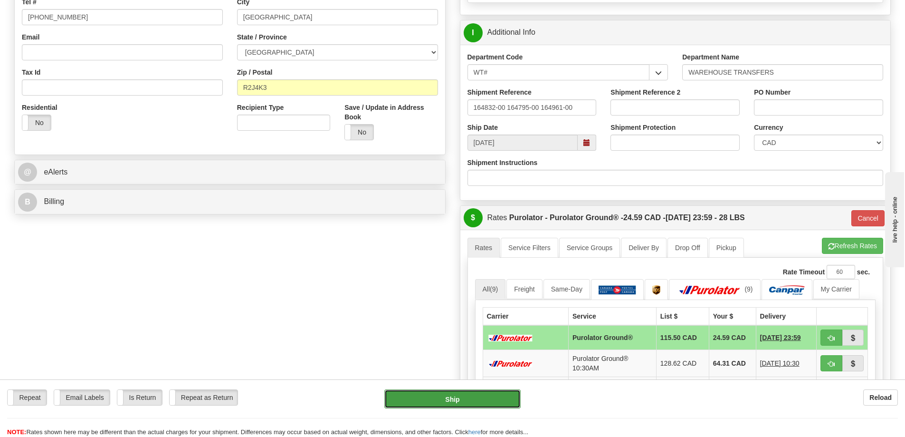
click at [465, 397] on button "Ship" at bounding box center [453, 398] width 136 height 19
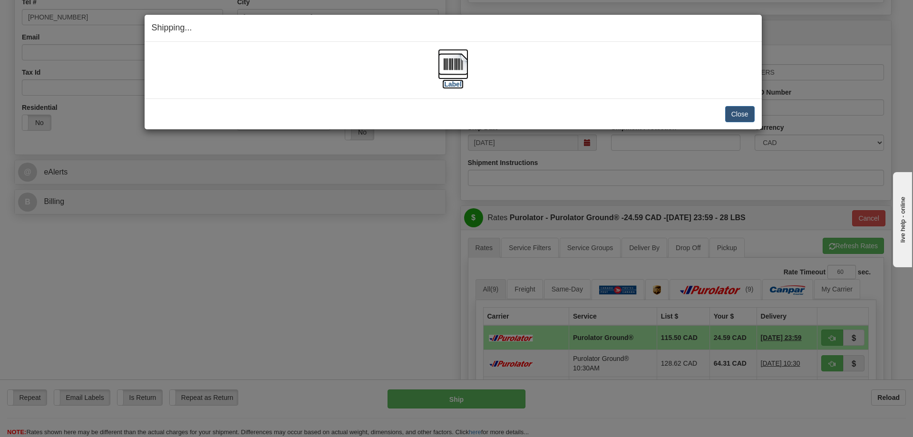
click at [461, 66] on img at bounding box center [453, 64] width 30 height 30
click at [734, 109] on button "Close" at bounding box center [739, 114] width 29 height 16
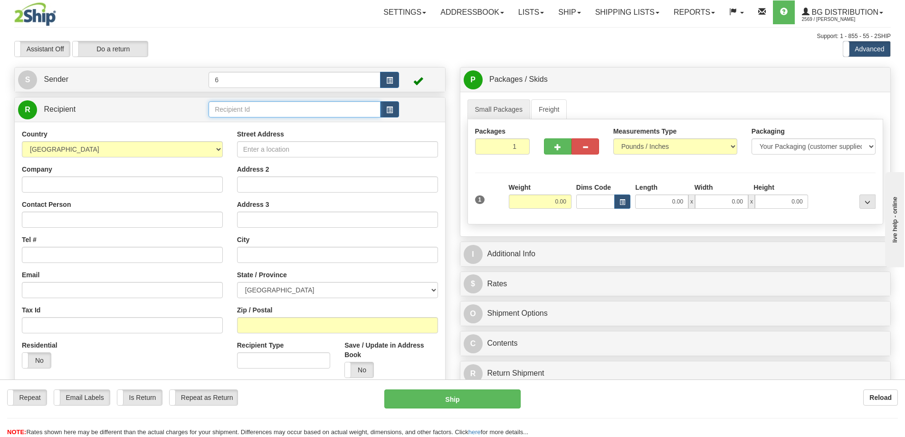
click at [264, 111] on input "text" at bounding box center [295, 109] width 172 height 16
type input "42041"
click button "Delete" at bounding box center [0, 0] width 0 height 0
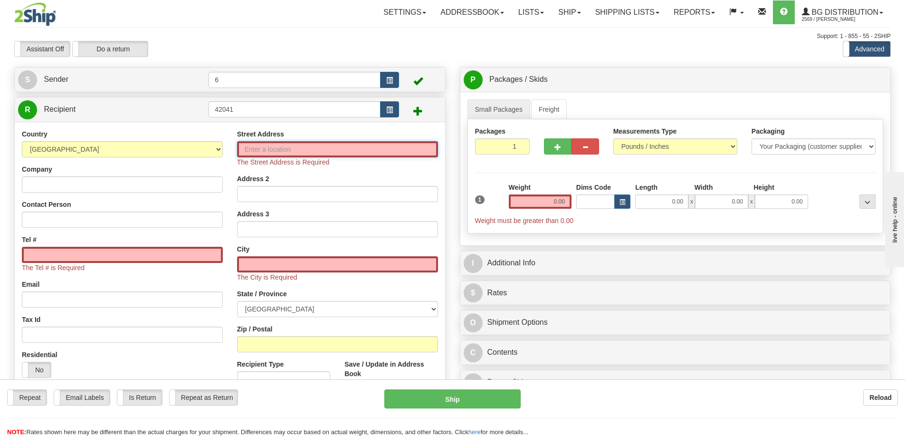
click at [316, 150] on input "Street Address" at bounding box center [337, 149] width 201 height 16
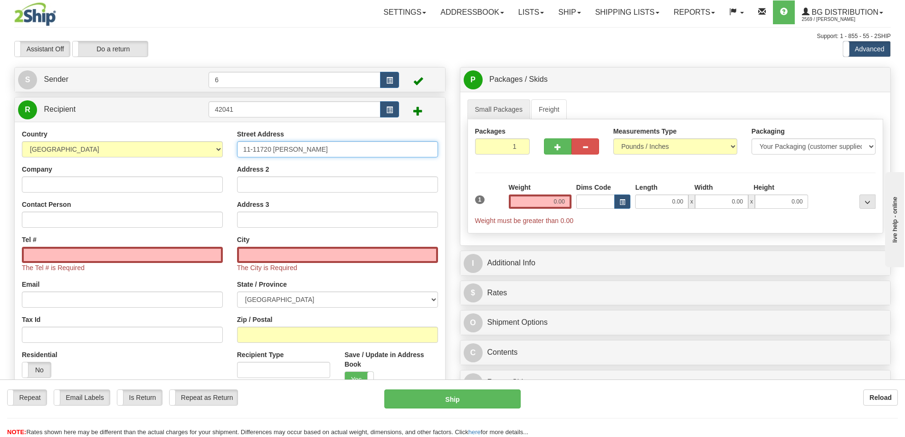
type input "11-11720 [PERSON_NAME]"
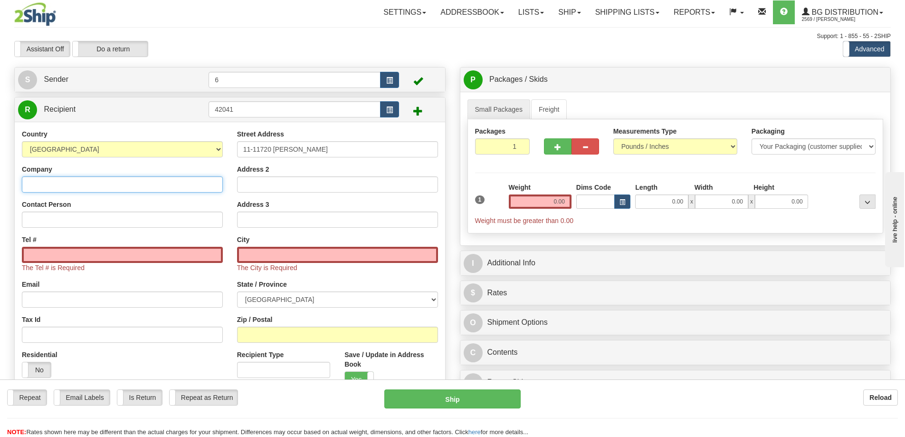
click at [171, 188] on input "Company" at bounding box center [122, 184] width 201 height 16
type input "TILLICUM AGENCIES"
click at [133, 257] on input "Tel #" at bounding box center [122, 255] width 201 height 16
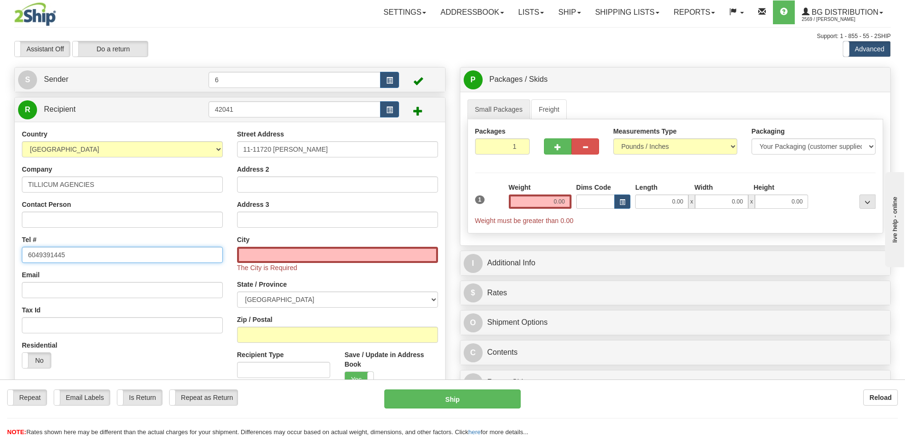
type input "6049391445"
click at [289, 253] on input "text" at bounding box center [337, 255] width 201 height 16
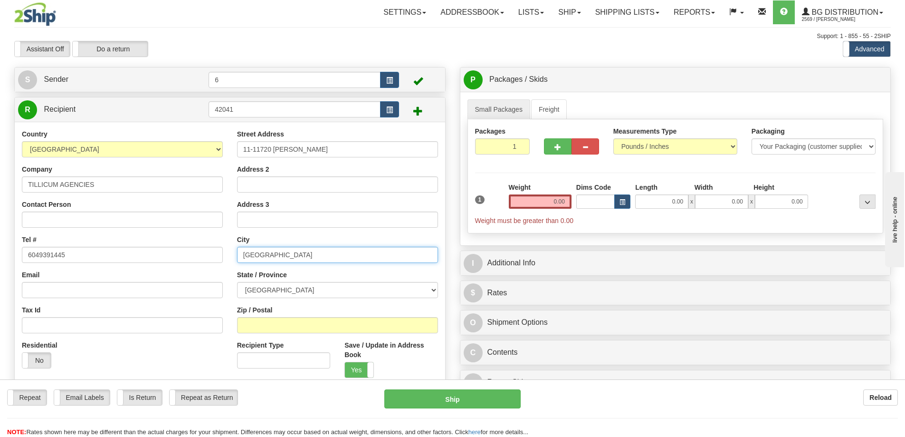
type input "[GEOGRAPHIC_DATA]"
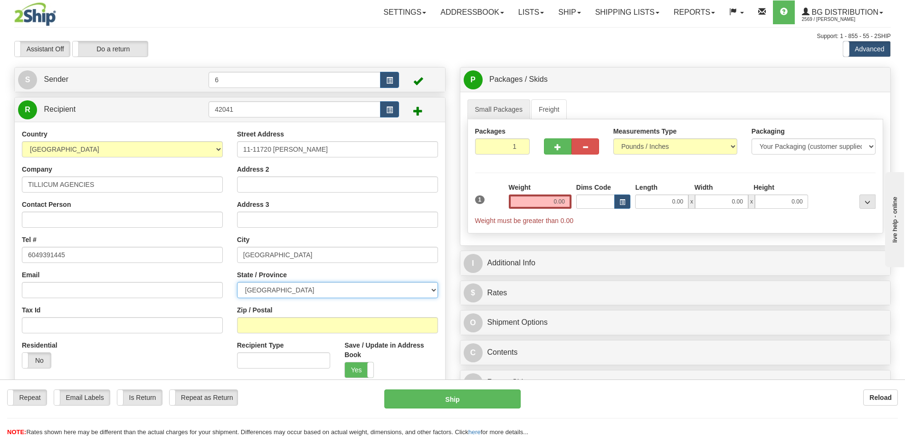
click at [322, 290] on select "[GEOGRAPHIC_DATA] [GEOGRAPHIC_DATA] [GEOGRAPHIC_DATA] [GEOGRAPHIC_DATA] [GEOGRA…" at bounding box center [337, 290] width 201 height 16
select select "BC"
click at [237, 283] on select "[GEOGRAPHIC_DATA] [GEOGRAPHIC_DATA] [GEOGRAPHIC_DATA] [GEOGRAPHIC_DATA] [GEOGRA…" at bounding box center [337, 290] width 201 height 16
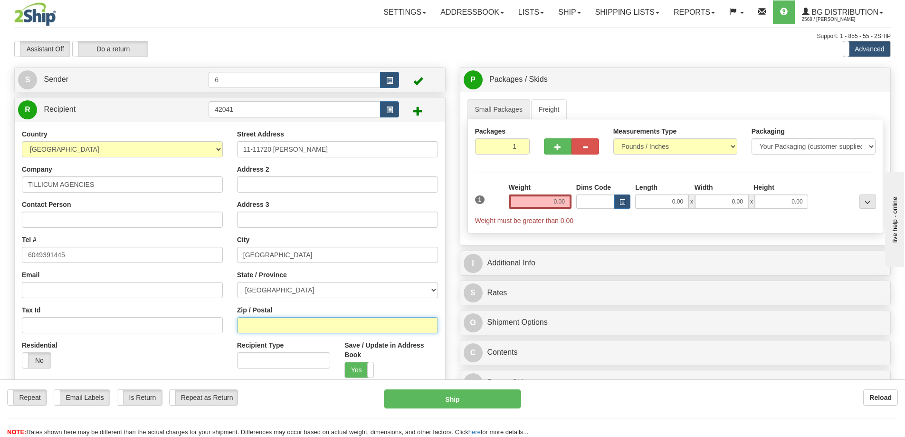
click at [290, 320] on input "Zip / Postal" at bounding box center [337, 325] width 201 height 16
type input "V2X 9E7"
click at [131, 223] on input "Contact Person" at bounding box center [122, 220] width 201 height 16
type input "RECEVEING"
click at [422, 113] on span at bounding box center [418, 111] width 10 height 10
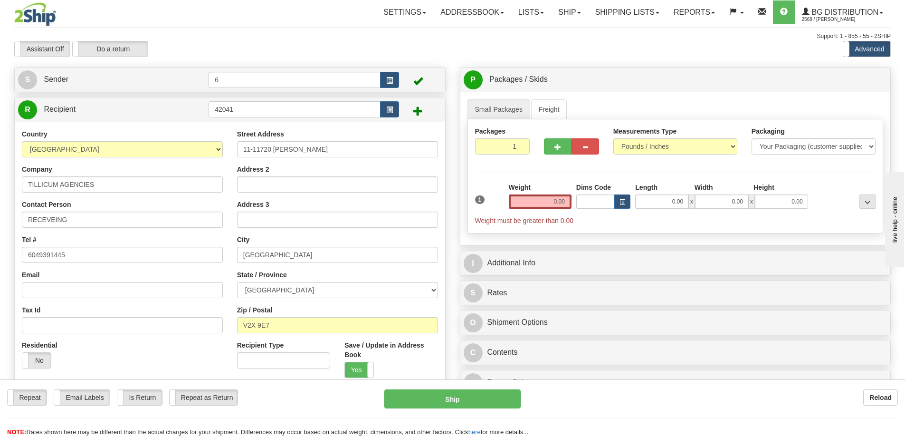
click at [419, 111] on span at bounding box center [418, 111] width 10 height 10
click at [336, 108] on input "42041" at bounding box center [295, 109] width 172 height 16
click at [392, 109] on span "button" at bounding box center [389, 110] width 7 height 6
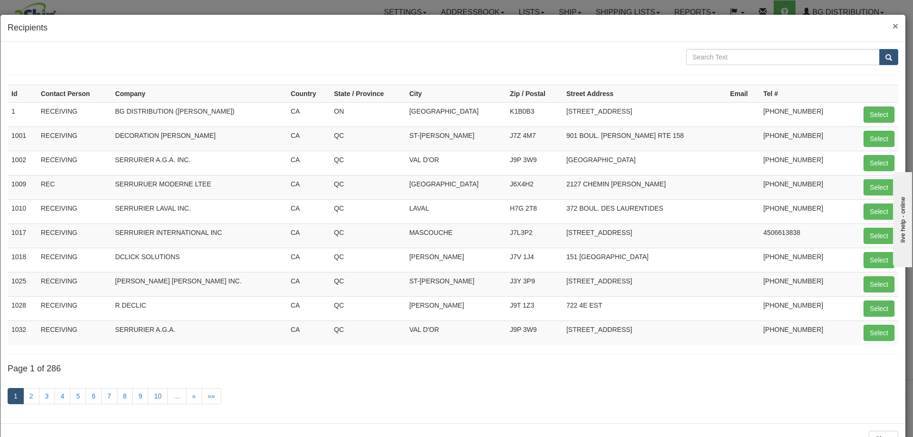
click at [892, 26] on span "×" at bounding box center [895, 25] width 6 height 11
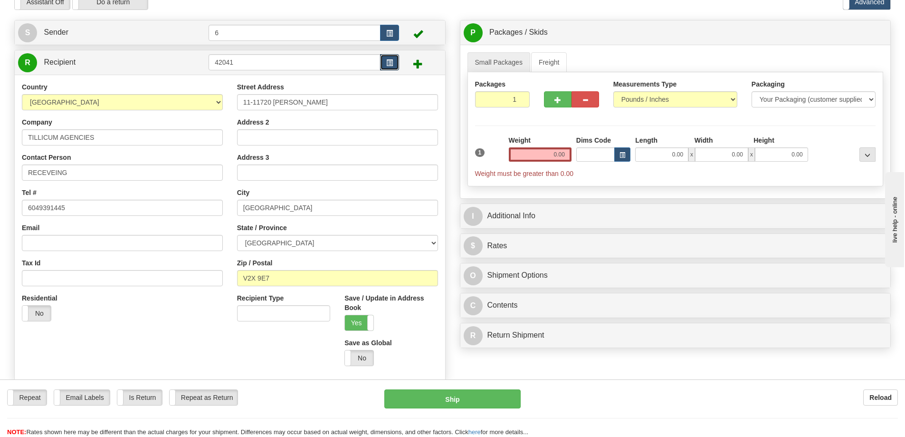
scroll to position [48, 0]
click at [553, 155] on input "0.00" at bounding box center [540, 154] width 63 height 14
type input "0.00"
type input "16"
click at [593, 151] on input "16" at bounding box center [596, 154] width 38 height 14
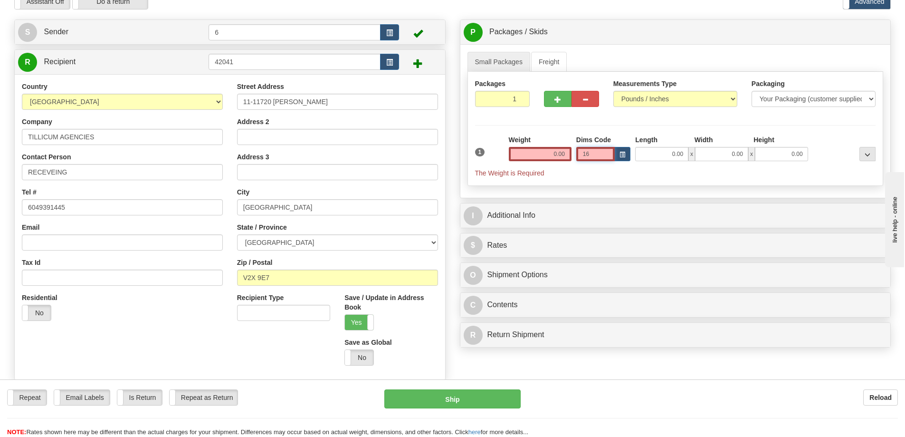
type input "1"
click at [551, 154] on input "0.00" at bounding box center [540, 154] width 63 height 14
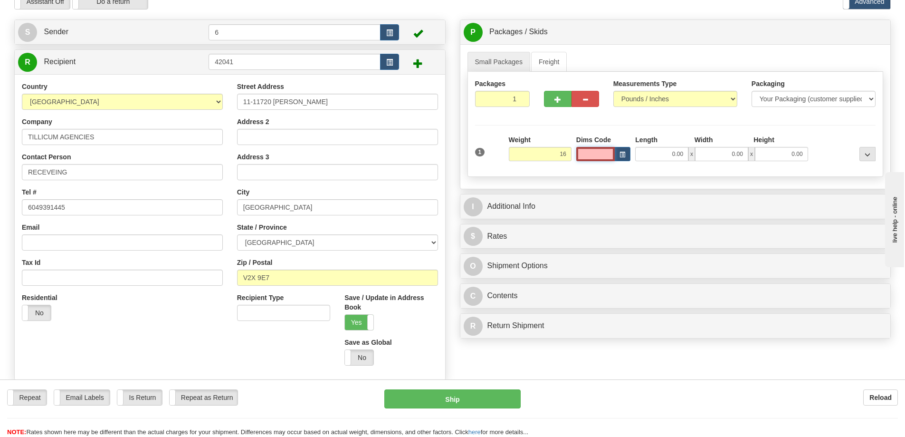
type input "16.00"
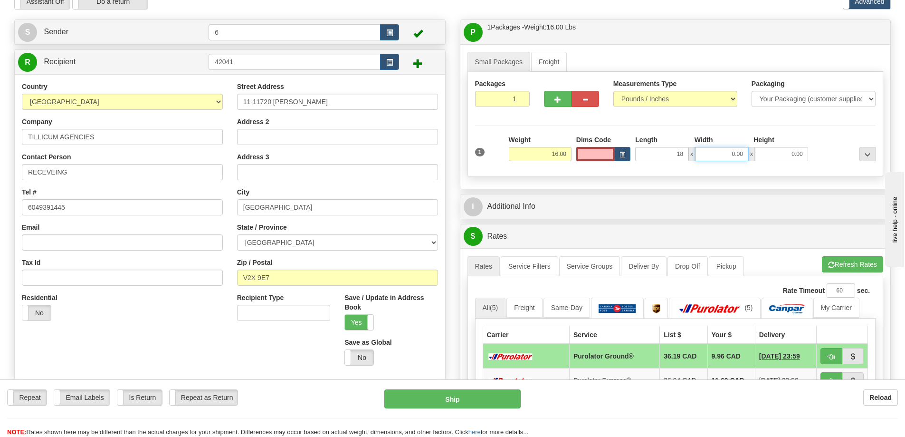
type input "18.00"
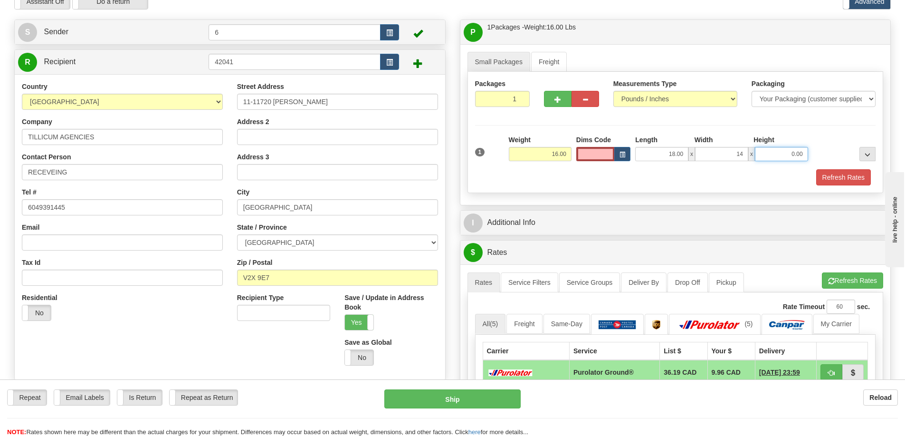
type input "14.00"
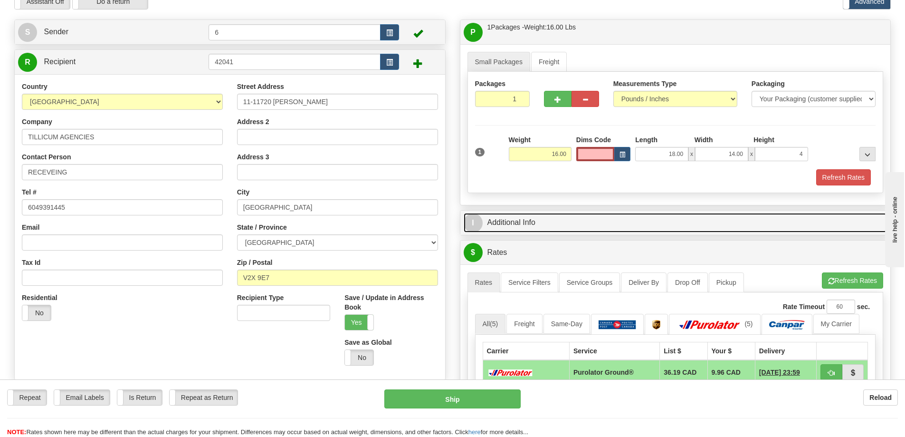
type input "4.00"
click at [558, 222] on link "I Additional Info" at bounding box center [676, 222] width 424 height 19
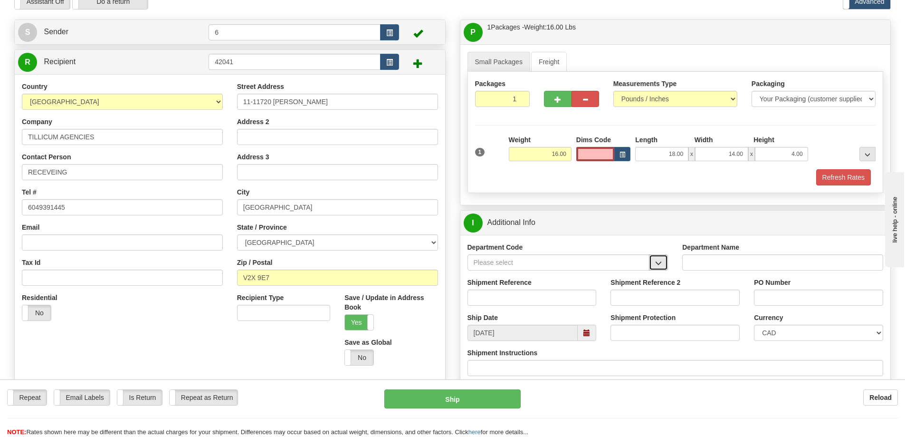
click at [657, 266] on span "button" at bounding box center [658, 263] width 7 height 6
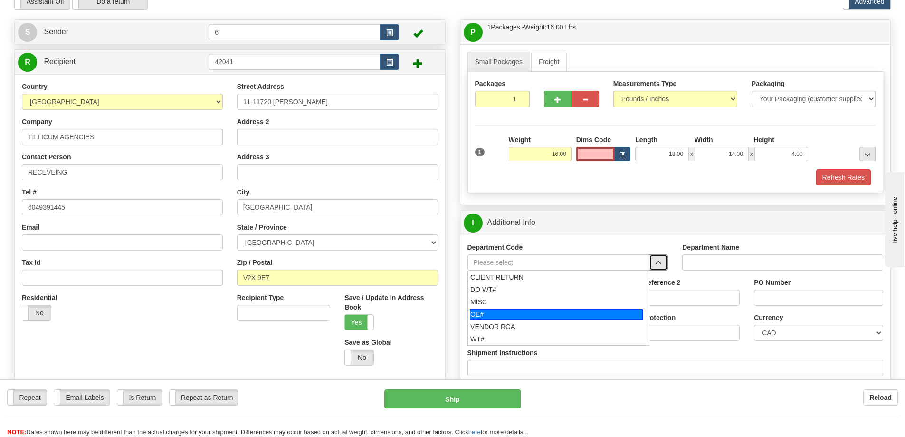
click at [567, 315] on div "OE#" at bounding box center [556, 314] width 173 height 10
type input "OE#"
type input "ORDERS"
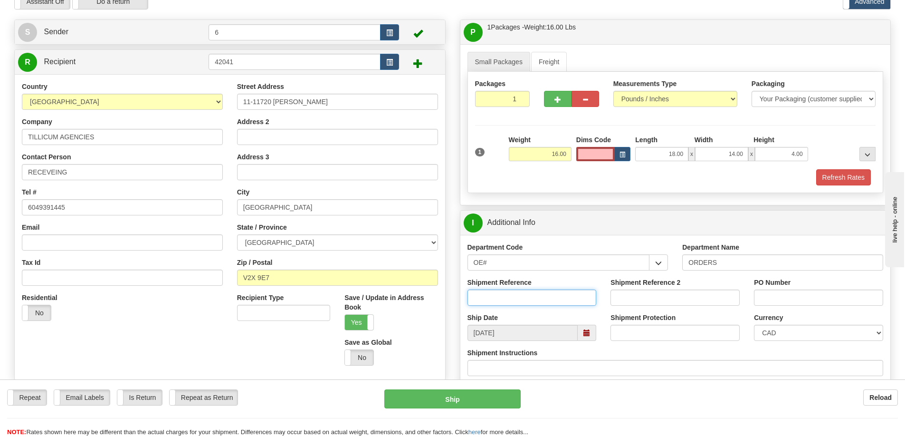
click at [581, 294] on input "Shipment Reference" at bounding box center [532, 297] width 129 height 16
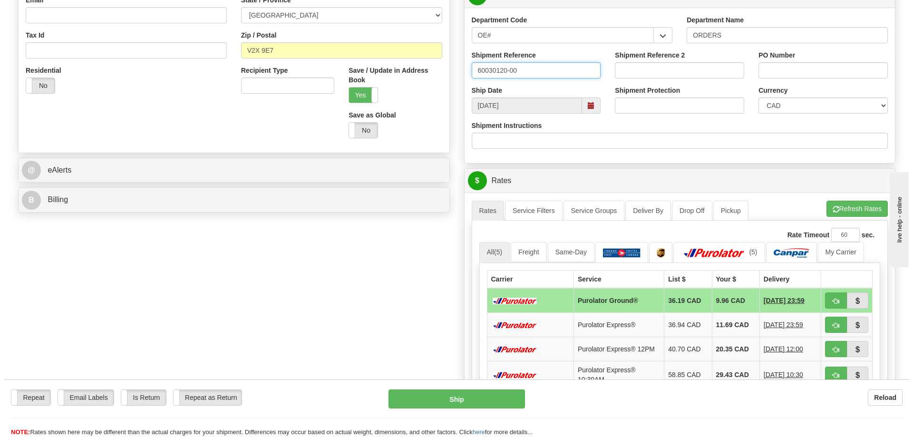
scroll to position [285, 0]
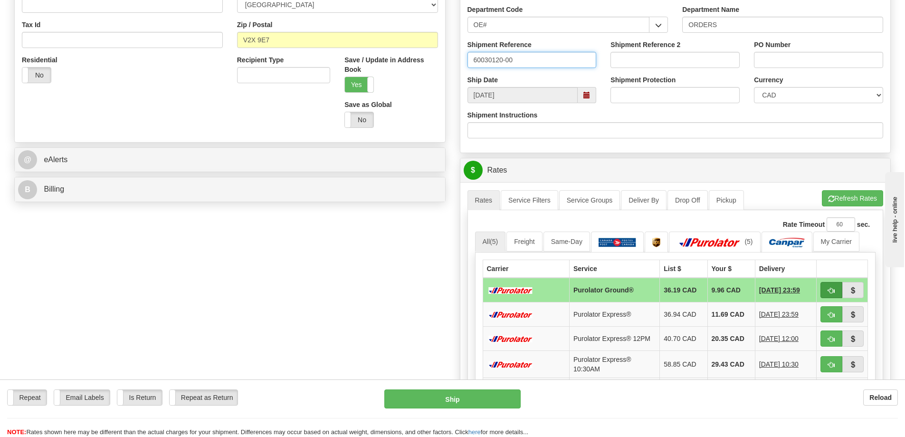
type input "60030120-00"
click at [827, 291] on button "button" at bounding box center [832, 290] width 22 height 16
type input "260"
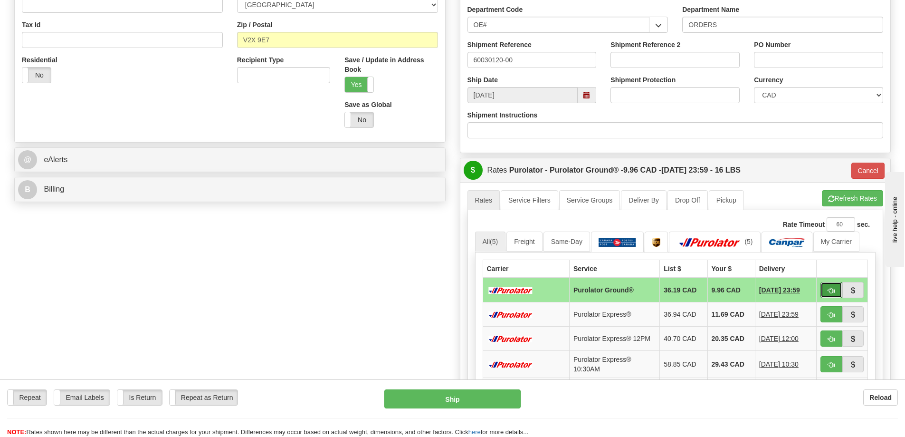
click at [828, 290] on span "button" at bounding box center [831, 291] width 7 height 6
click at [446, 403] on button "Ship" at bounding box center [453, 398] width 136 height 19
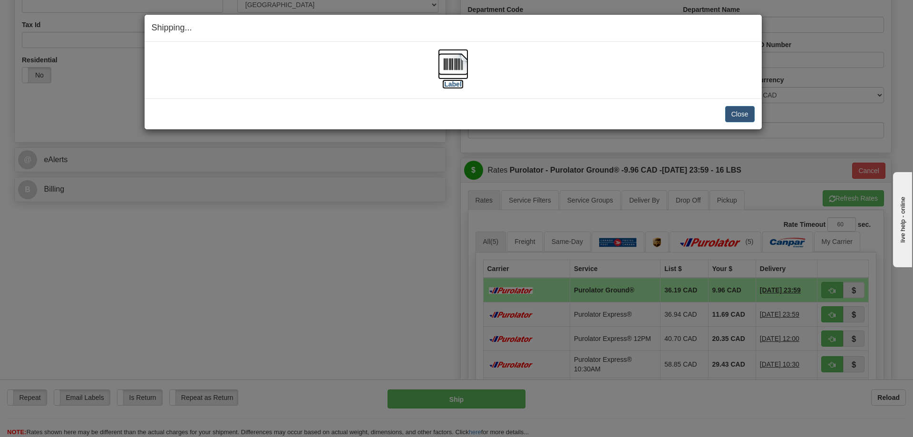
click at [455, 68] on img at bounding box center [453, 64] width 30 height 30
click at [744, 113] on button "Close" at bounding box center [739, 114] width 29 height 16
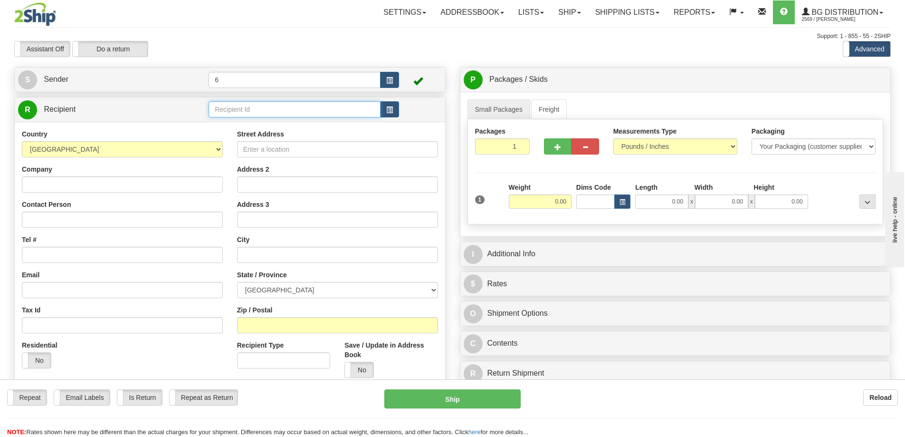
click at [231, 113] on input "text" at bounding box center [295, 109] width 172 height 16
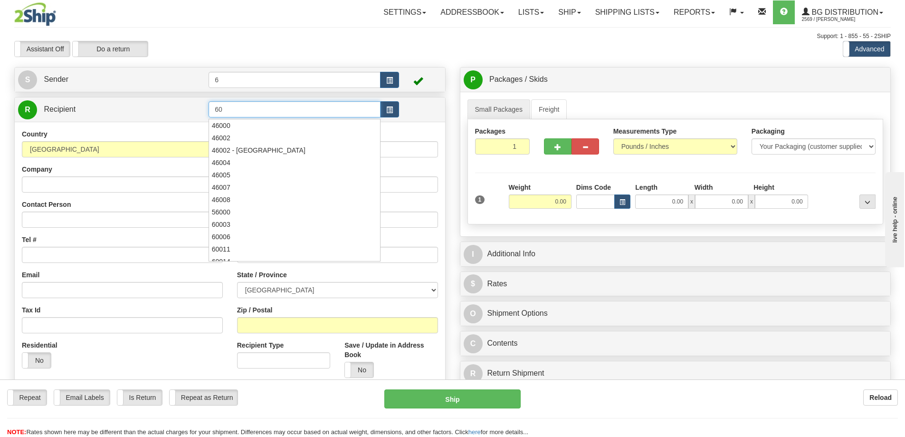
type input "6"
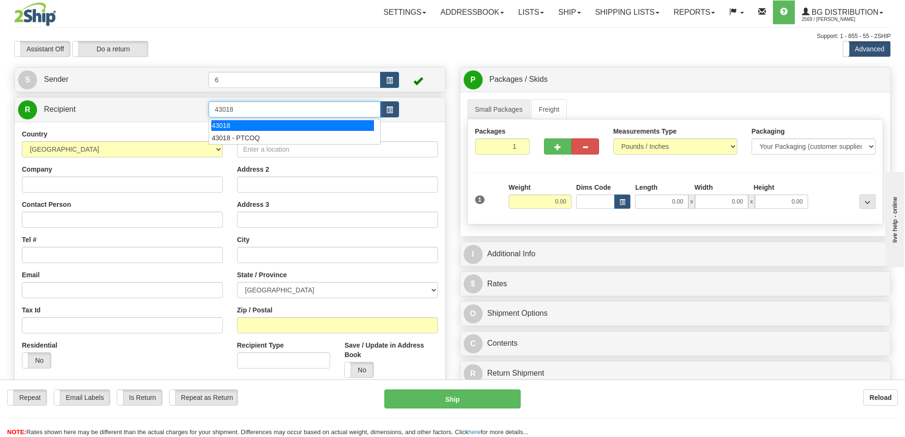
click at [229, 127] on div "43018" at bounding box center [293, 125] width 163 height 10
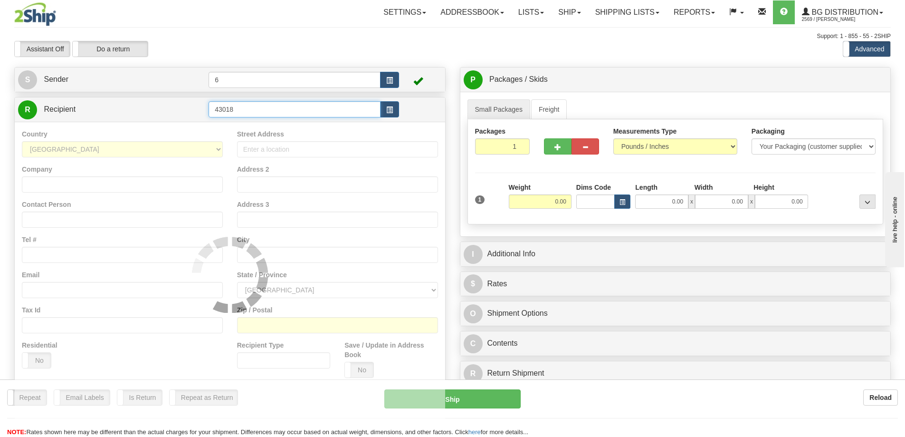
type input "43018"
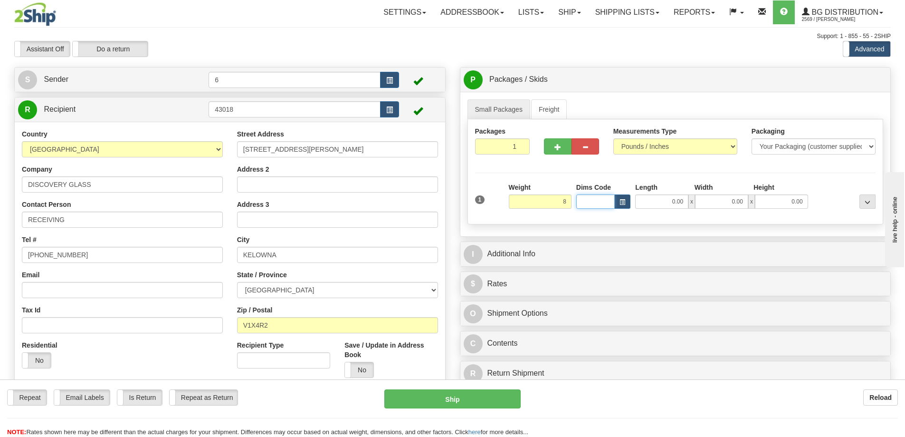
type input "8.00"
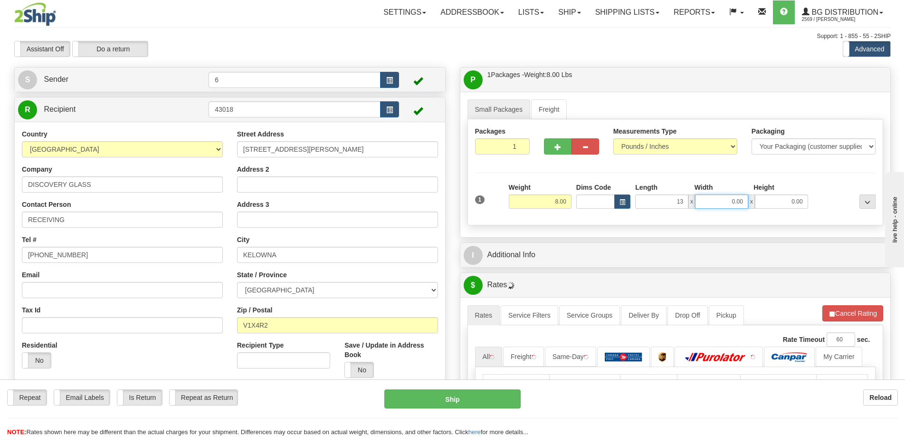
type input "13.00"
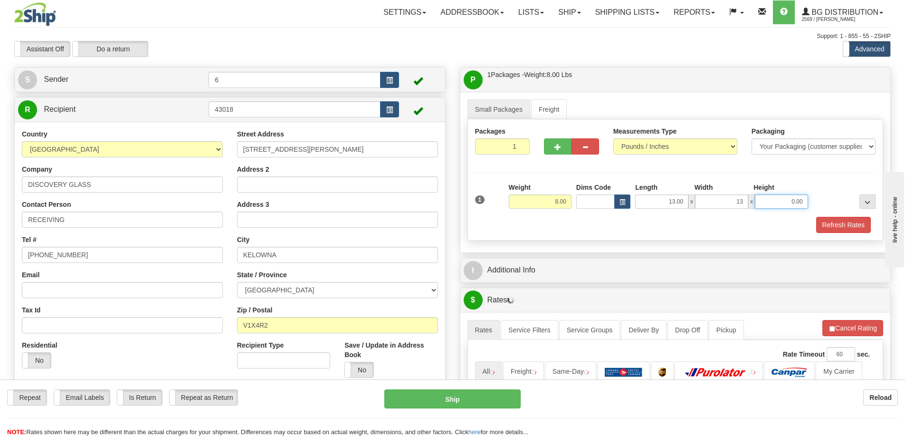
type input "13.00"
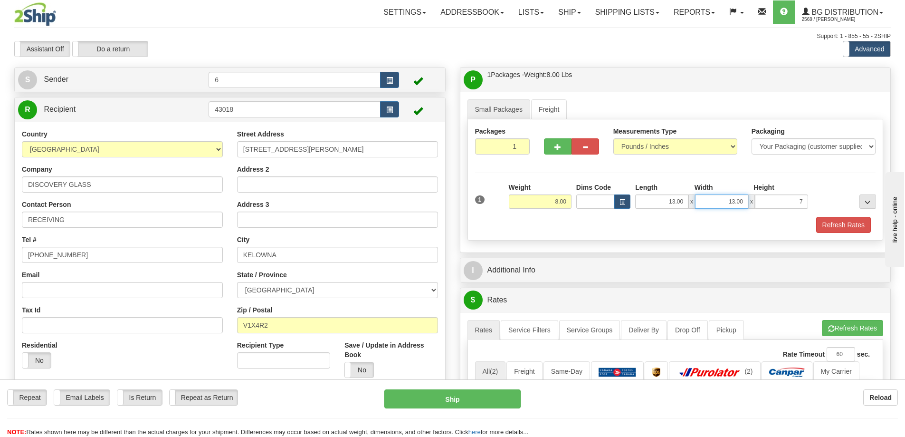
type input "7.00"
click at [740, 202] on input "13.00" at bounding box center [721, 201] width 53 height 14
type input "7.00"
click at [743, 230] on div "Refresh Rates" at bounding box center [676, 225] width 406 height 16
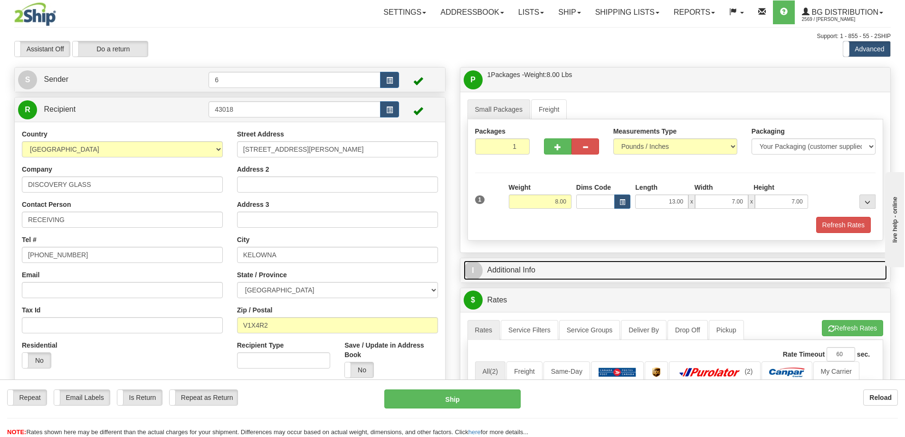
click at [507, 273] on link "I Additional Info" at bounding box center [676, 269] width 424 height 19
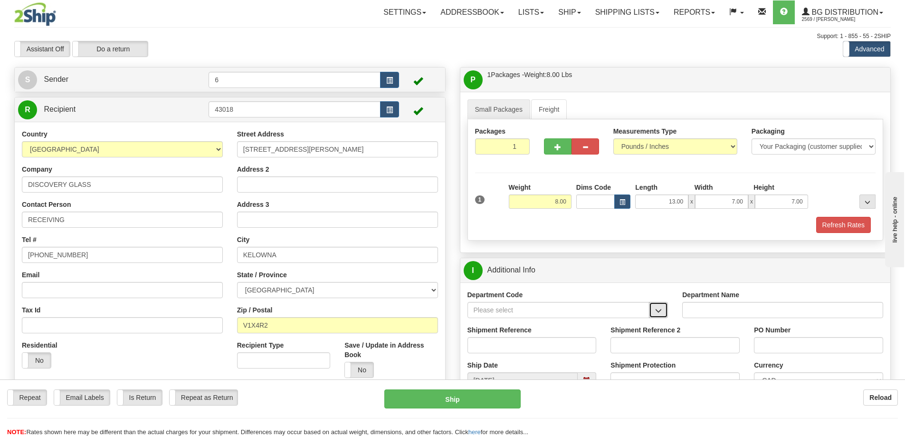
click at [664, 309] on button "button" at bounding box center [658, 310] width 19 height 16
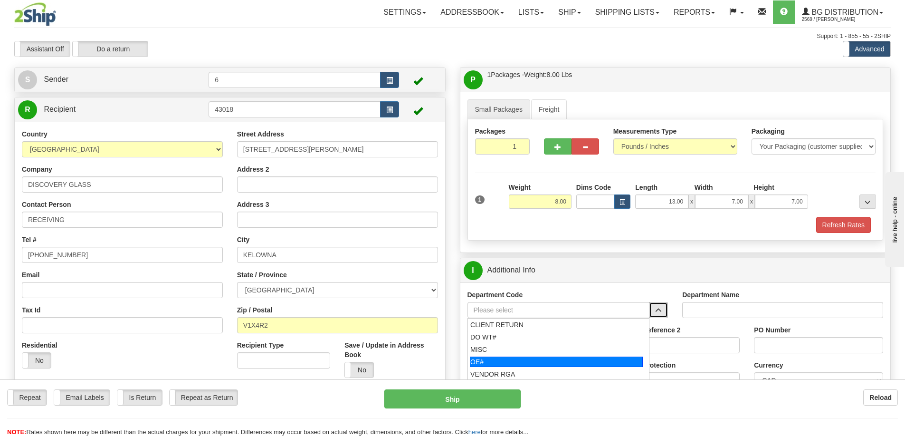
click at [532, 358] on div "OE#" at bounding box center [556, 361] width 173 height 10
type input "OE#"
type input "ORDERS"
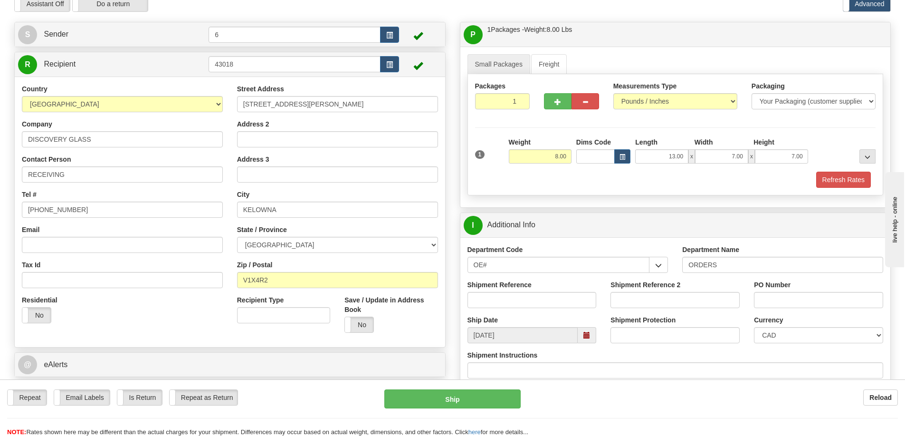
scroll to position [48, 0]
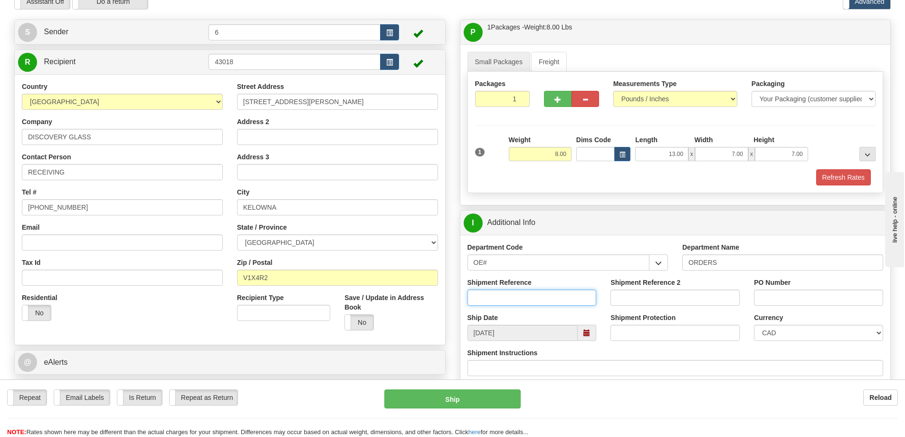
click at [552, 301] on input "Shipment Reference" at bounding box center [532, 297] width 129 height 16
type input "60026779-01"
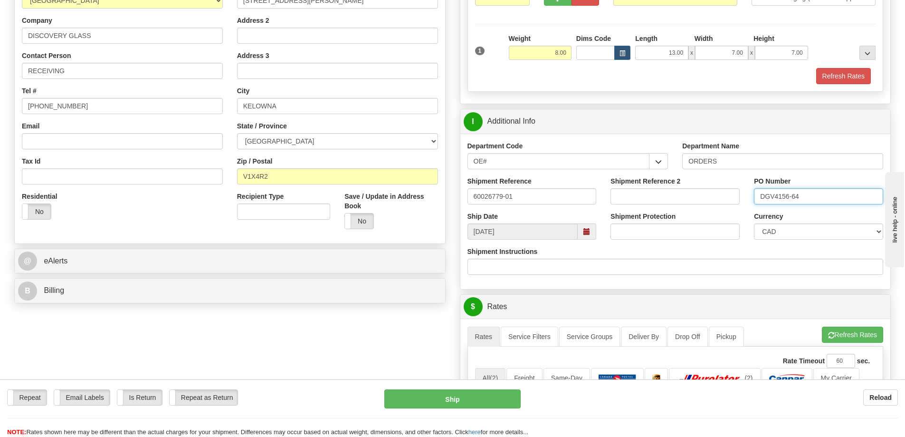
scroll to position [238, 0]
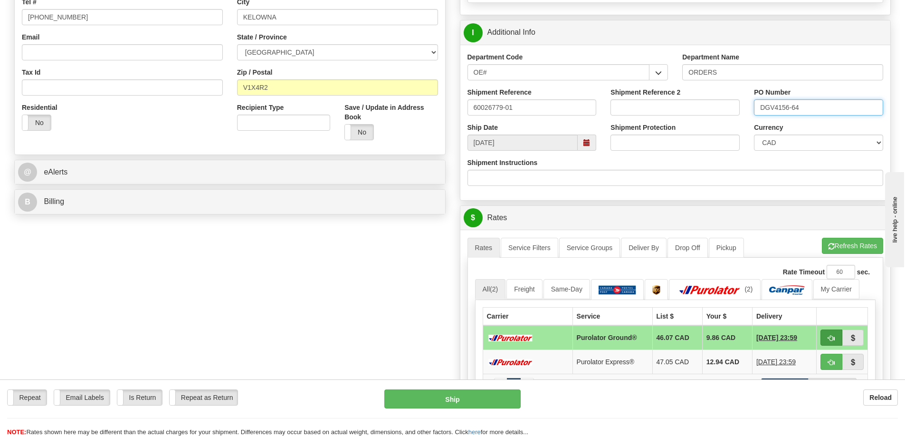
type input "DGV4156-64"
click at [828, 334] on button "button" at bounding box center [832, 337] width 22 height 16
type input "260"
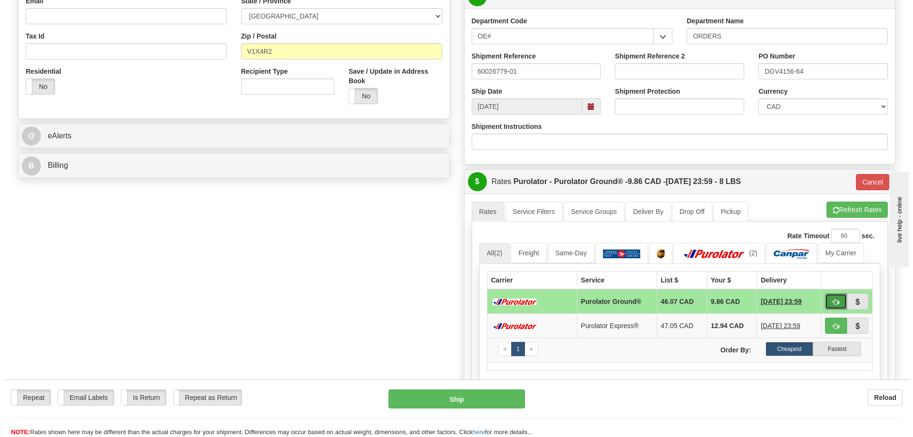
scroll to position [333, 0]
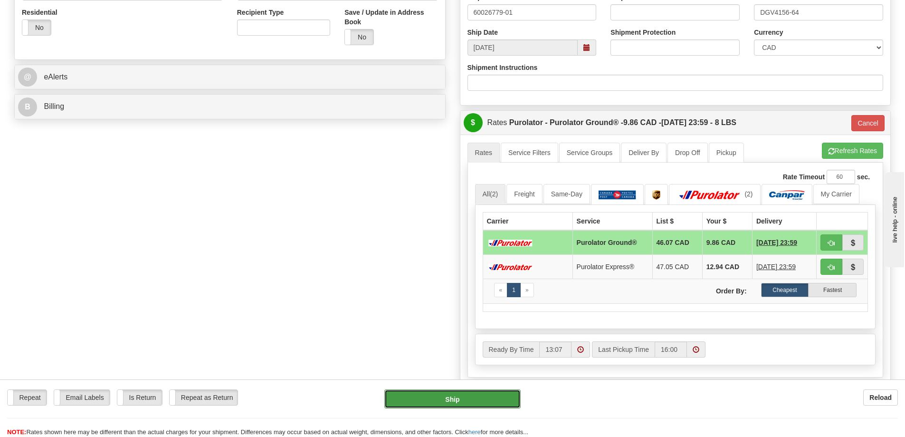
click at [443, 400] on button "Ship" at bounding box center [453, 398] width 136 height 19
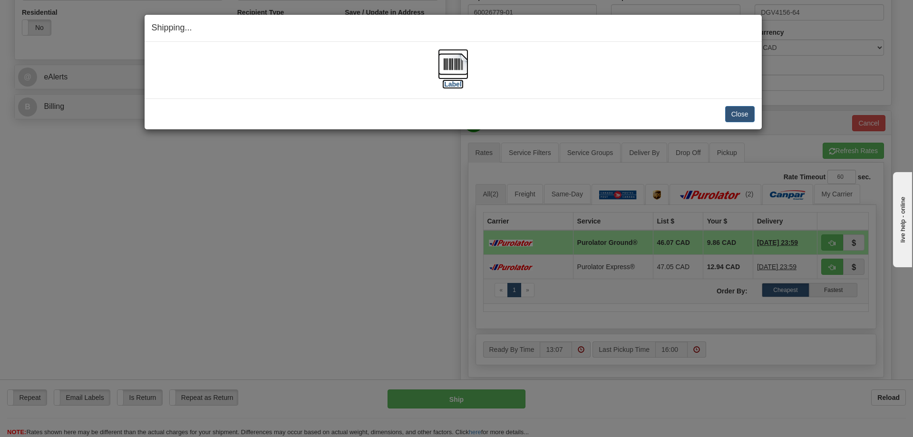
click at [448, 58] on img at bounding box center [453, 64] width 30 height 30
click at [734, 116] on button "Close" at bounding box center [739, 114] width 29 height 16
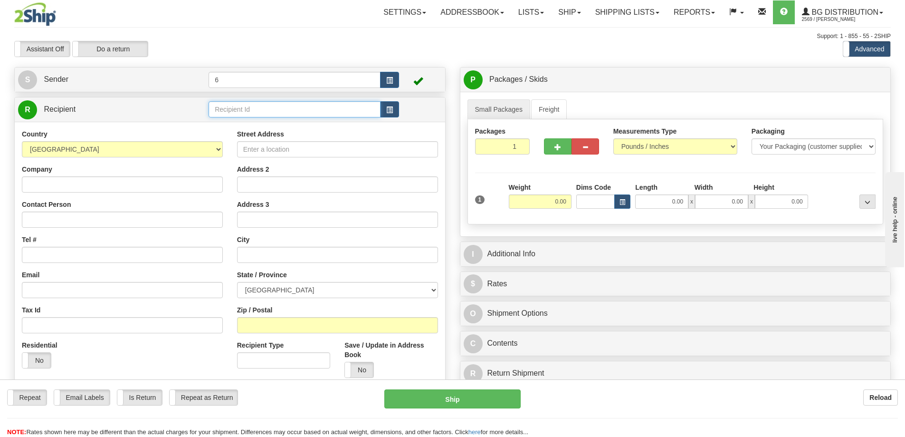
click at [229, 112] on input "text" at bounding box center [295, 109] width 172 height 16
click at [270, 121] on div "41099" at bounding box center [293, 125] width 163 height 10
type input "41099"
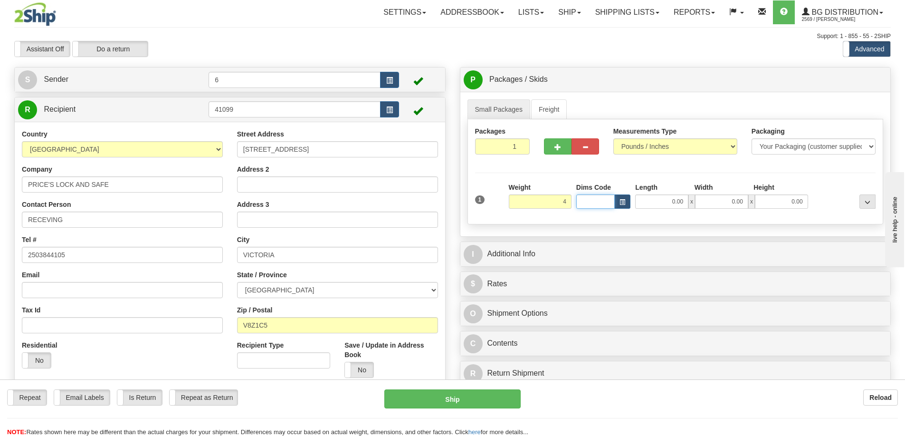
type input "4.00"
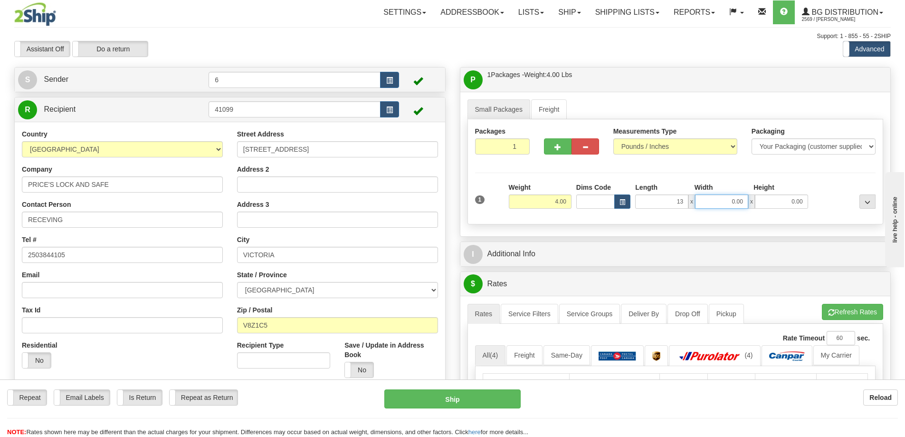
type input "13.00"
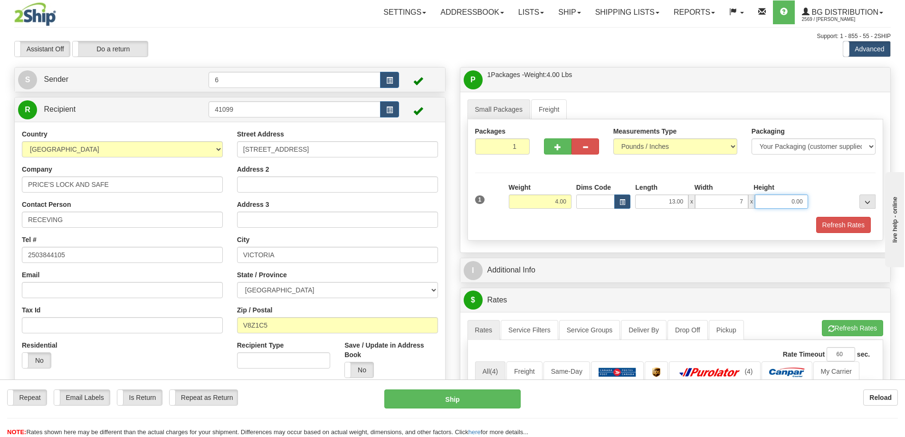
type input "7.00"
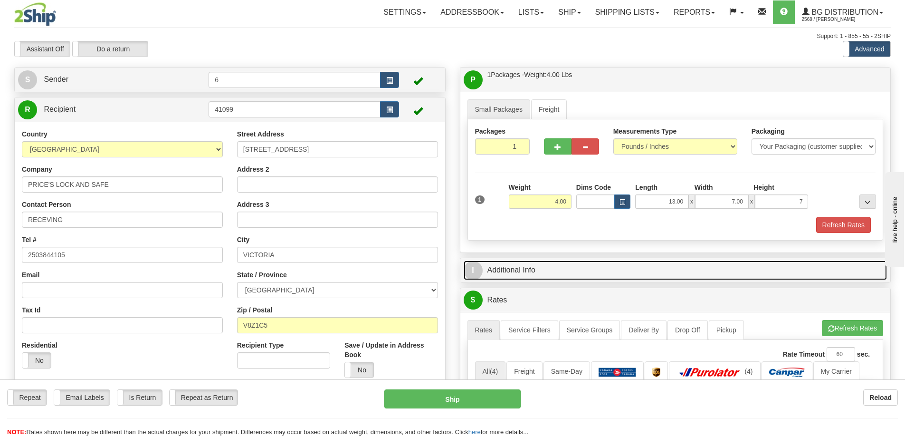
type input "7.00"
click at [551, 273] on link "I Additional Info" at bounding box center [676, 269] width 424 height 19
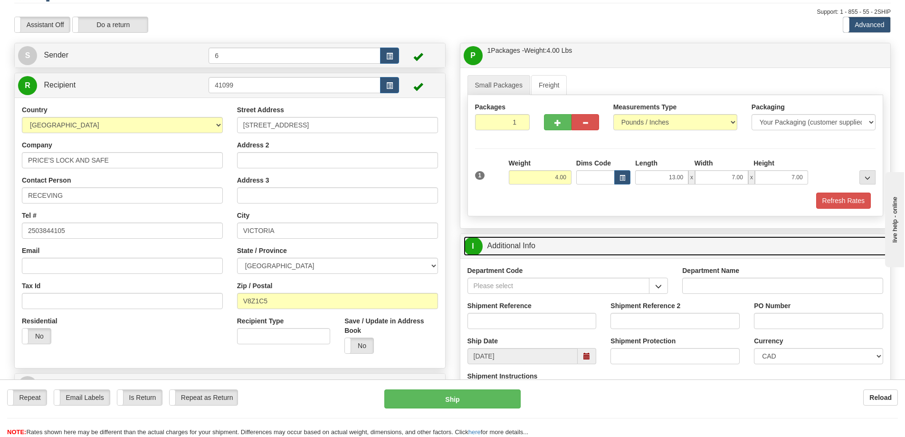
scroll to position [48, 0]
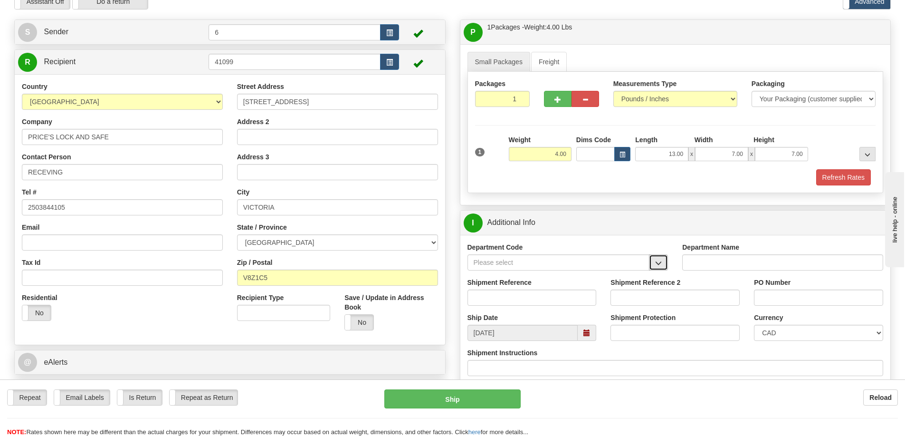
drag, startPoint x: 662, startPoint y: 262, endPoint x: 654, endPoint y: 269, distance: 10.4
click at [663, 261] on button "button" at bounding box center [658, 262] width 19 height 16
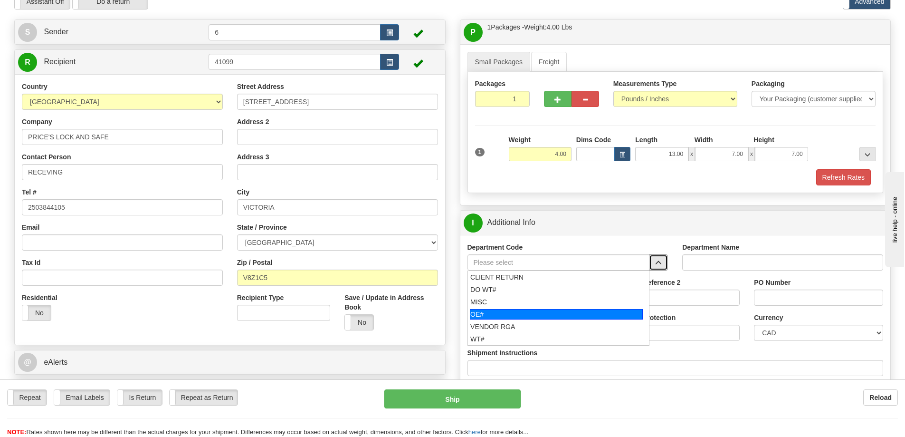
click at [576, 313] on div "OE#" at bounding box center [556, 314] width 173 height 10
type input "OE#"
type input "ORDERS"
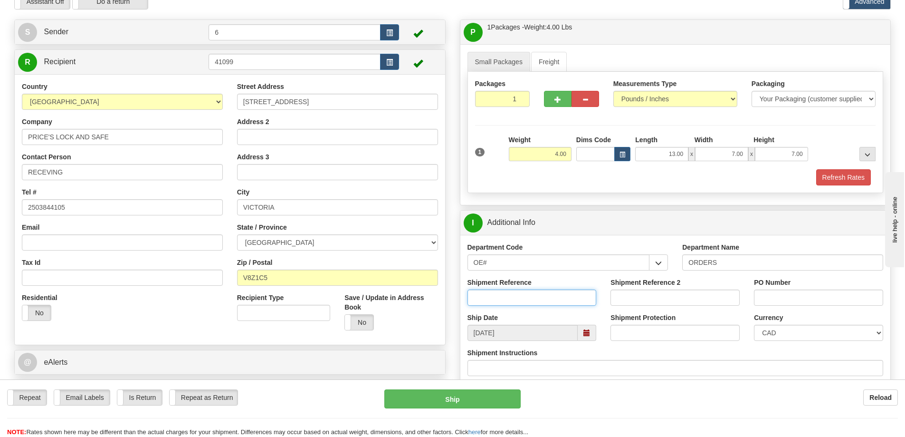
click at [539, 299] on input "Shipment Reference" at bounding box center [532, 297] width 129 height 16
type input "60031380-01"
type input "60031380-02"
click at [808, 299] on input "PO Number" at bounding box center [818, 297] width 129 height 16
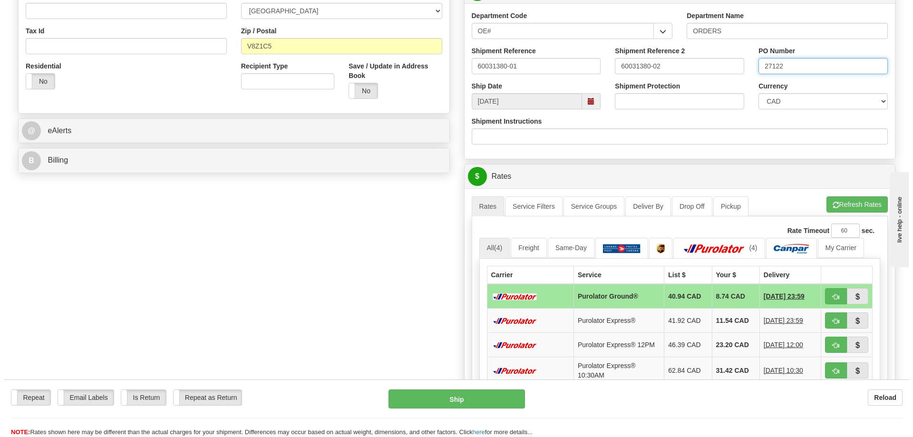
scroll to position [285, 0]
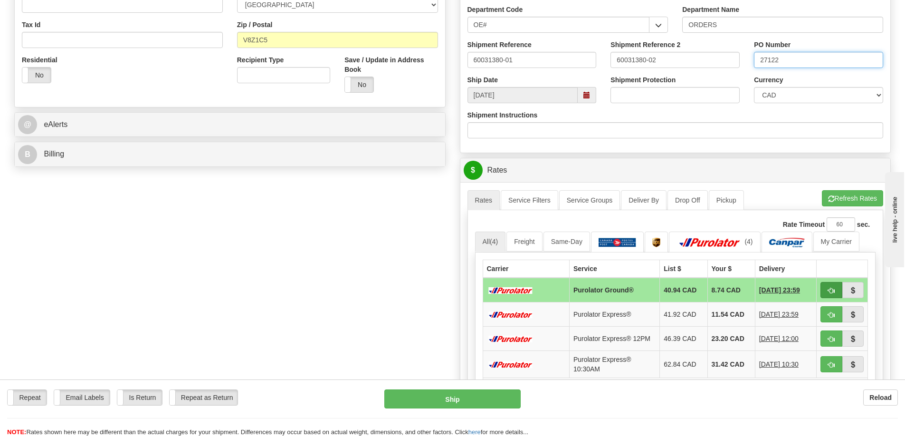
type input "27122"
drag, startPoint x: 831, startPoint y: 288, endPoint x: 11, endPoint y: 122, distance: 836.6
click at [831, 288] on span "button" at bounding box center [831, 291] width 7 height 6
type input "260"
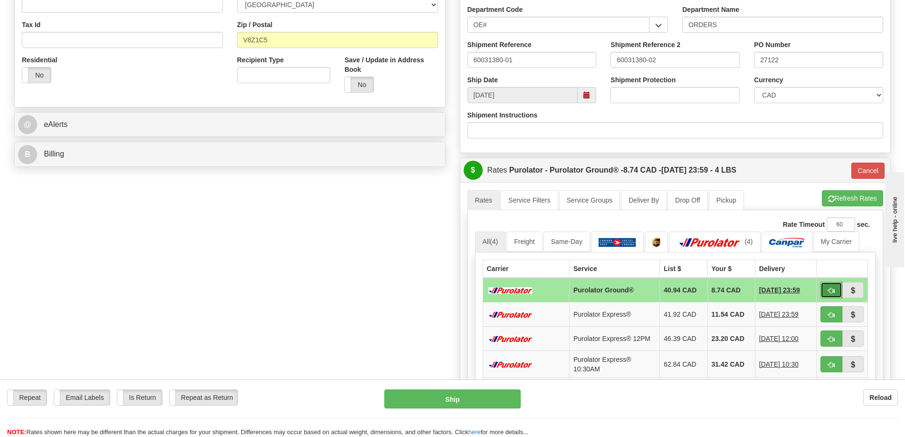
click at [823, 288] on button "button" at bounding box center [832, 290] width 22 height 16
click at [487, 395] on button "Ship" at bounding box center [453, 398] width 136 height 19
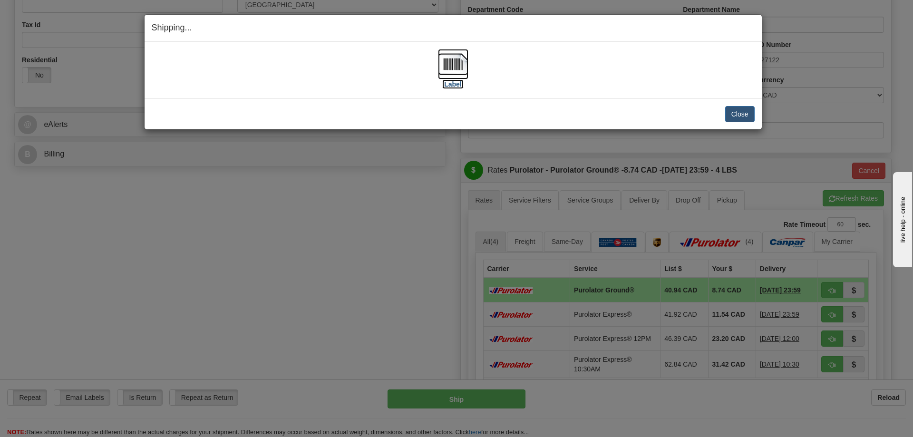
click at [454, 57] on img at bounding box center [453, 64] width 30 height 30
click at [734, 115] on button "Close" at bounding box center [739, 114] width 29 height 16
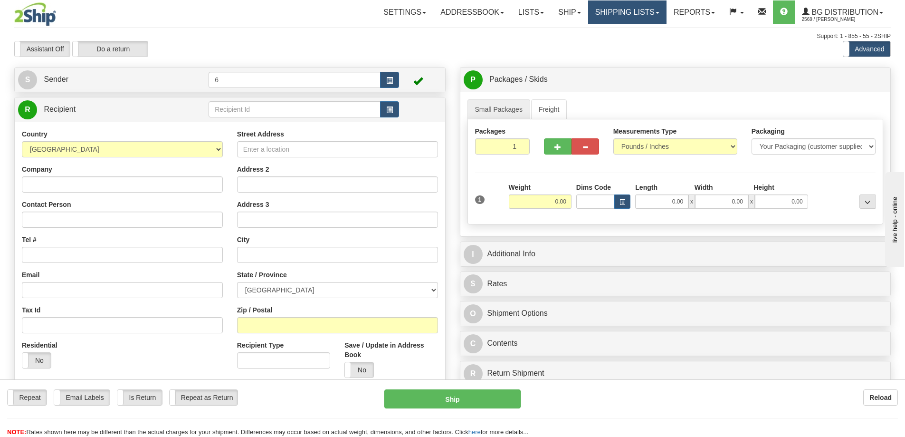
click at [598, 16] on link "Shipping lists" at bounding box center [627, 12] width 78 height 24
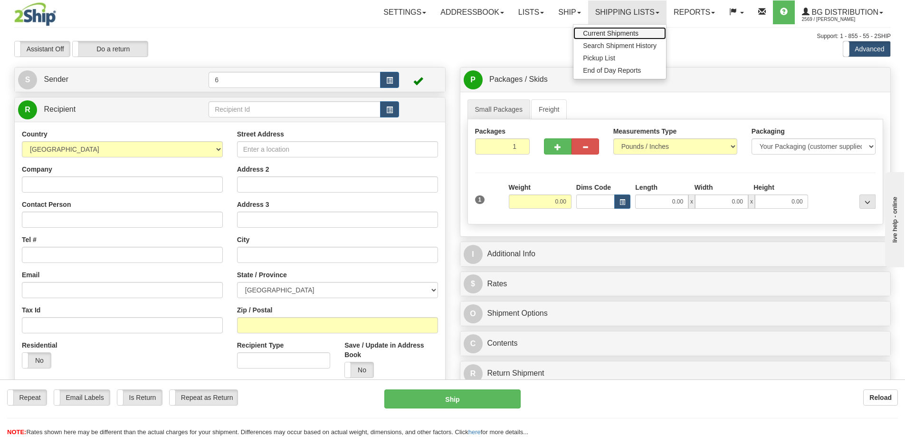
click at [608, 33] on span "Current Shipments" at bounding box center [611, 33] width 56 height 8
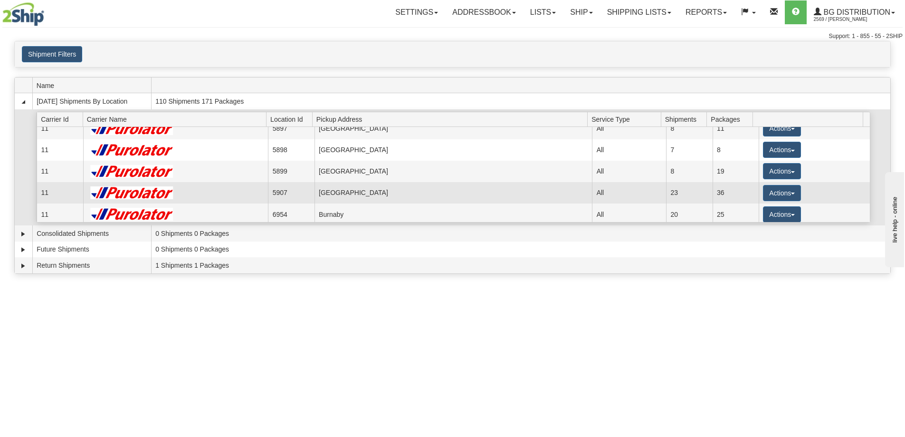
scroll to position [48, 0]
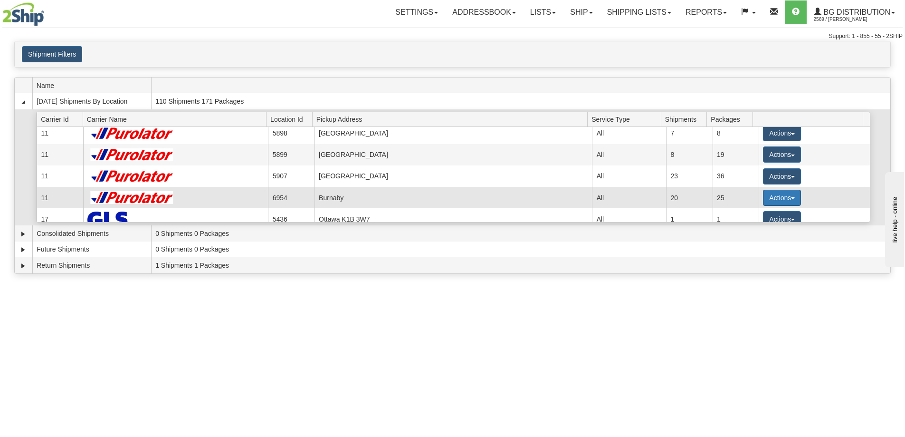
click at [768, 201] on button "Actions" at bounding box center [782, 198] width 38 height 16
click at [760, 218] on span "Details" at bounding box center [747, 215] width 26 height 7
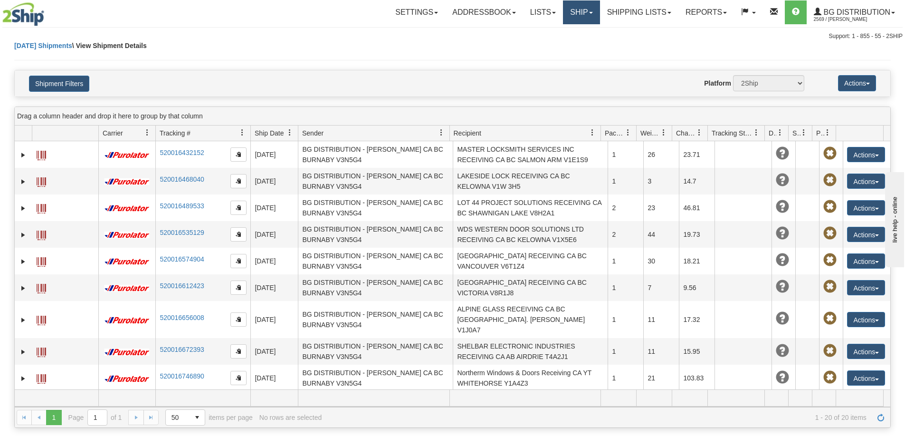
click at [577, 19] on link "Ship" at bounding box center [581, 12] width 37 height 24
click at [578, 35] on link "Ship Screen" at bounding box center [562, 33] width 75 height 12
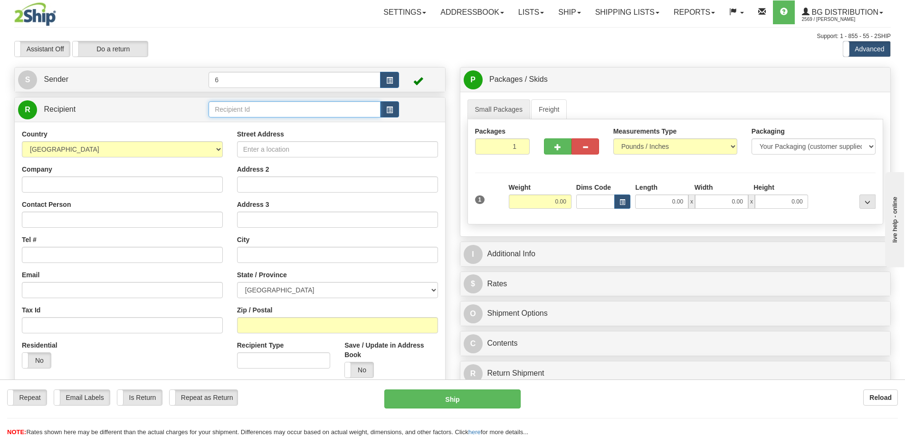
click at [262, 110] on input "text" at bounding box center [295, 109] width 172 height 16
click at [259, 121] on div "41037" at bounding box center [293, 125] width 163 height 10
type input "41037"
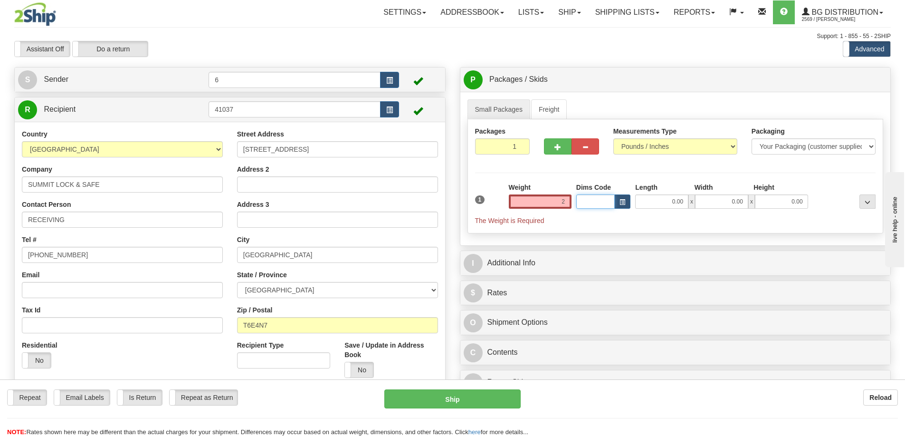
type input "2.00"
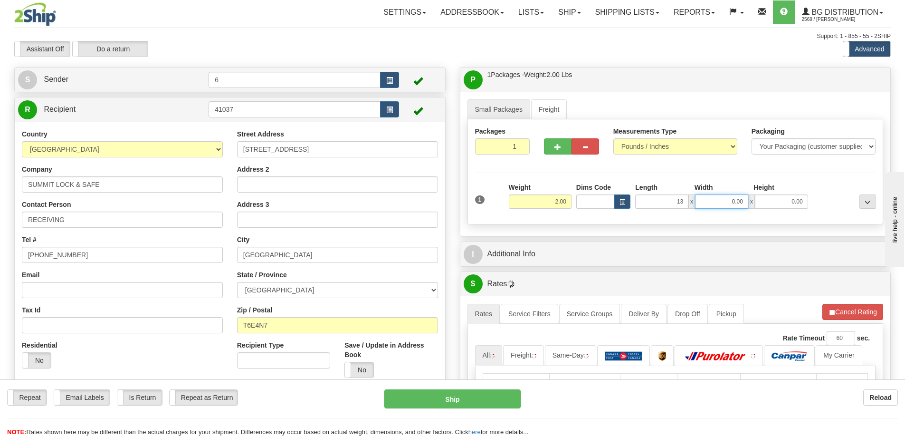
type input "13.00"
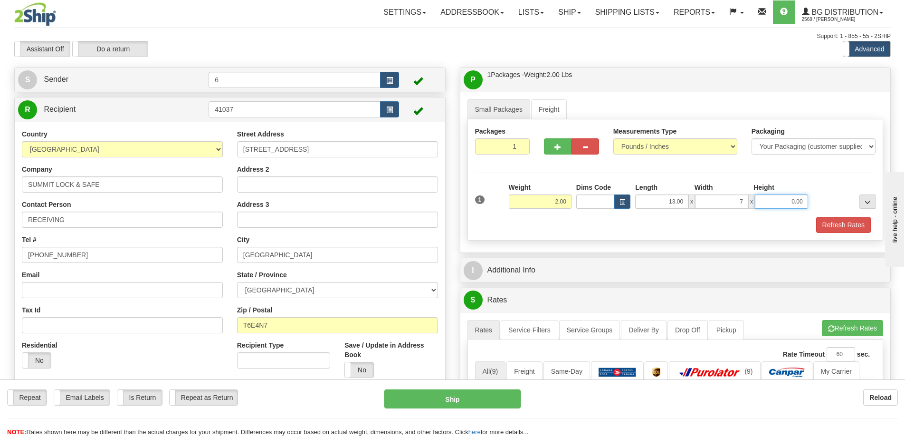
type input "7.00"
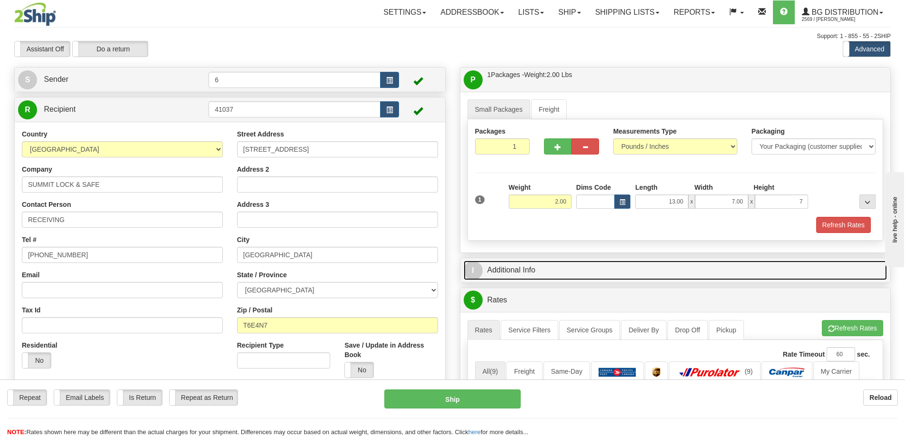
type input "7.00"
click at [592, 275] on link "I Additional Info" at bounding box center [676, 269] width 424 height 19
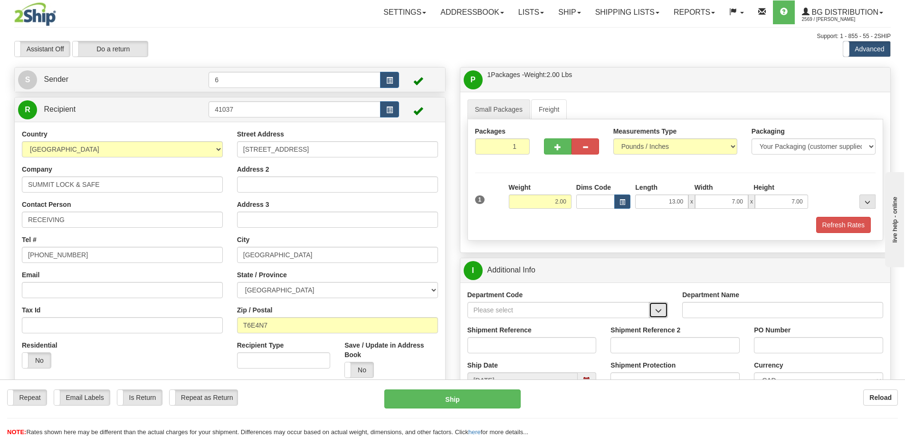
click at [663, 305] on button "button" at bounding box center [658, 310] width 19 height 16
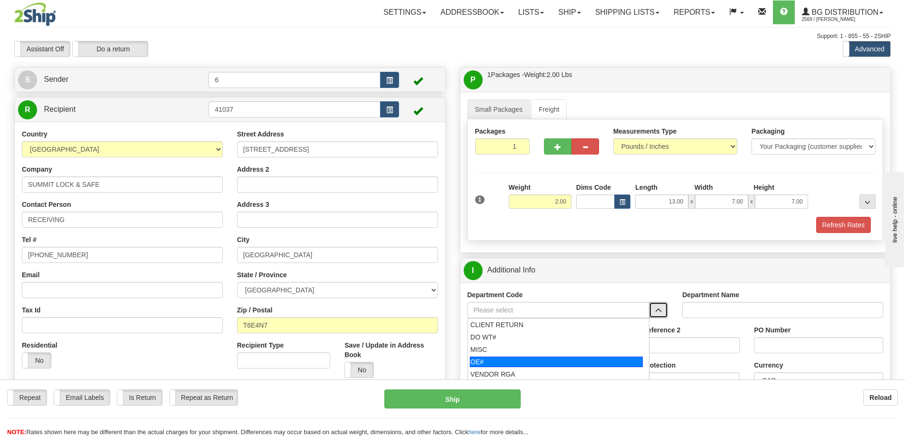
click at [513, 356] on li "OE#" at bounding box center [559, 362] width 182 height 12
type input "OE#"
type input "ORDERS"
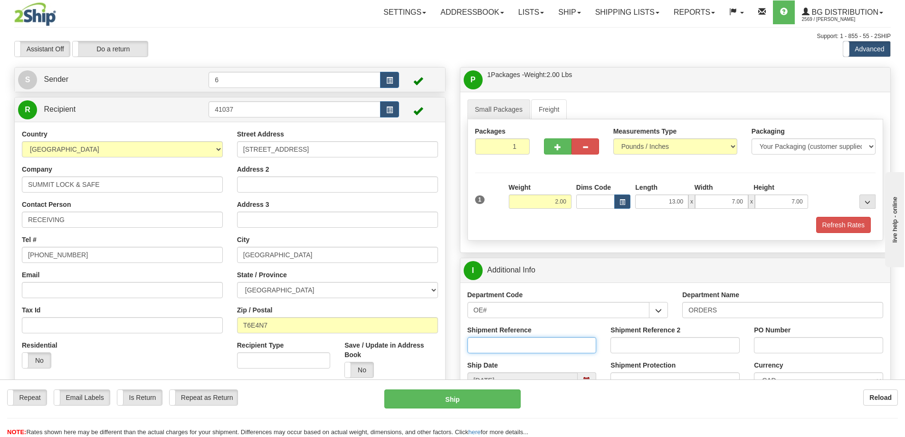
drag, startPoint x: 562, startPoint y: 345, endPoint x: 556, endPoint y: 344, distance: 6.7
click at [564, 345] on input "Shipment Reference" at bounding box center [532, 345] width 129 height 16
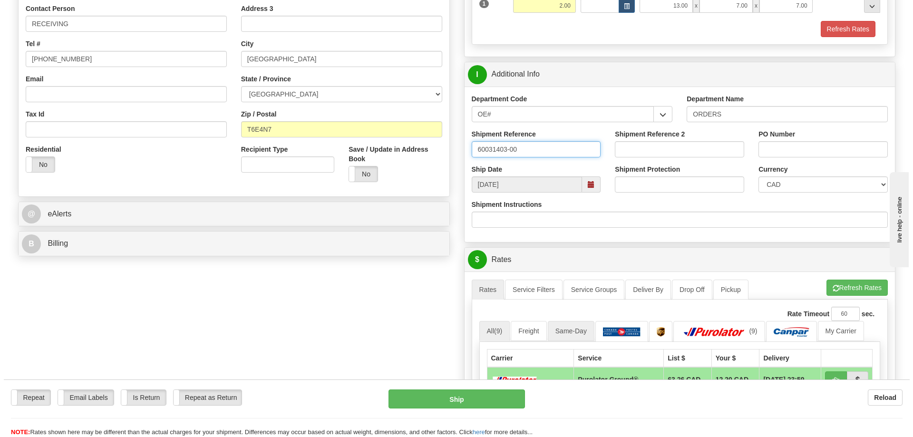
scroll to position [285, 0]
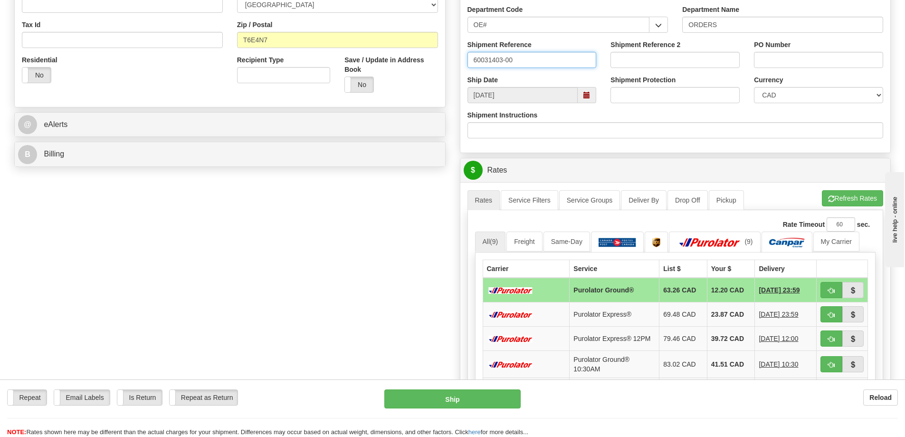
type input "60031403-00"
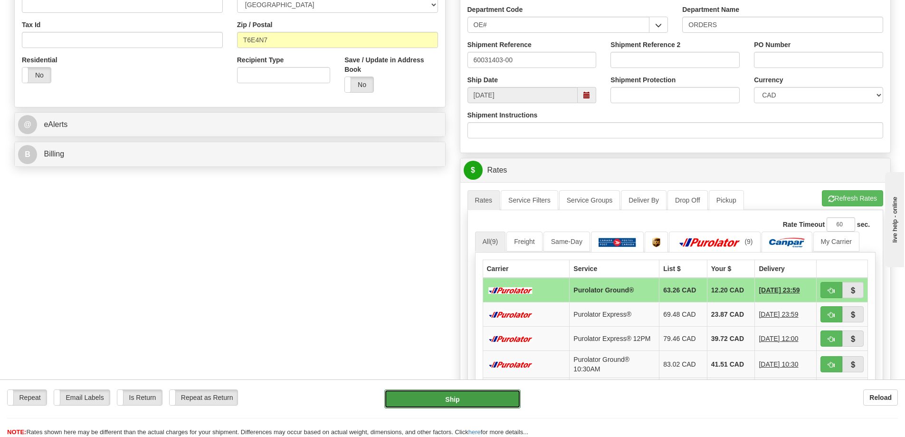
click at [490, 400] on button "Ship" at bounding box center [453, 398] width 136 height 19
type input "260"
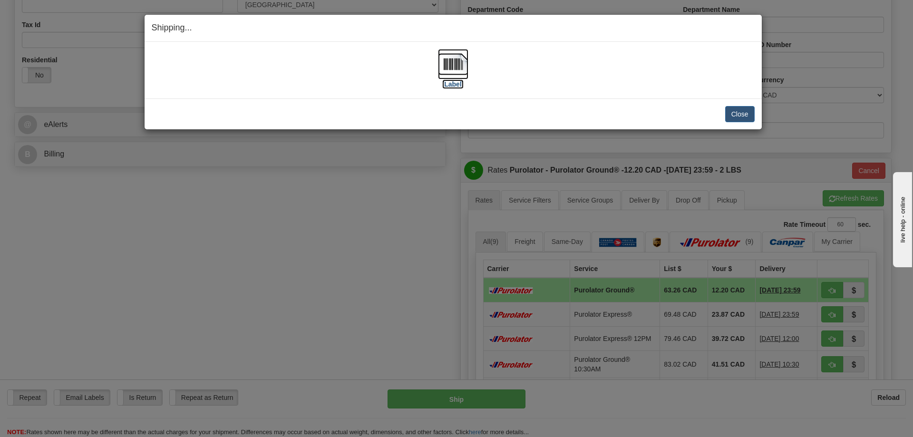
click at [455, 66] on img at bounding box center [453, 64] width 30 height 30
click at [751, 113] on button "Close" at bounding box center [739, 114] width 29 height 16
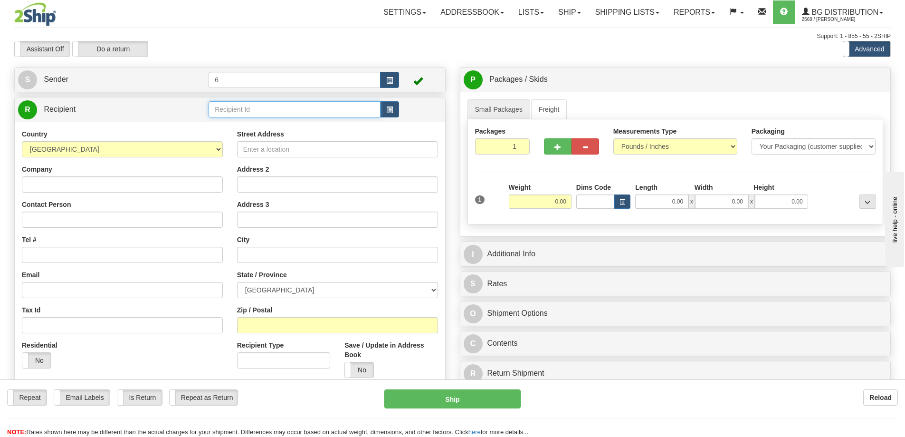
click at [238, 104] on input "text" at bounding box center [295, 109] width 172 height 16
click at [227, 130] on div "45028" at bounding box center [293, 125] width 163 height 10
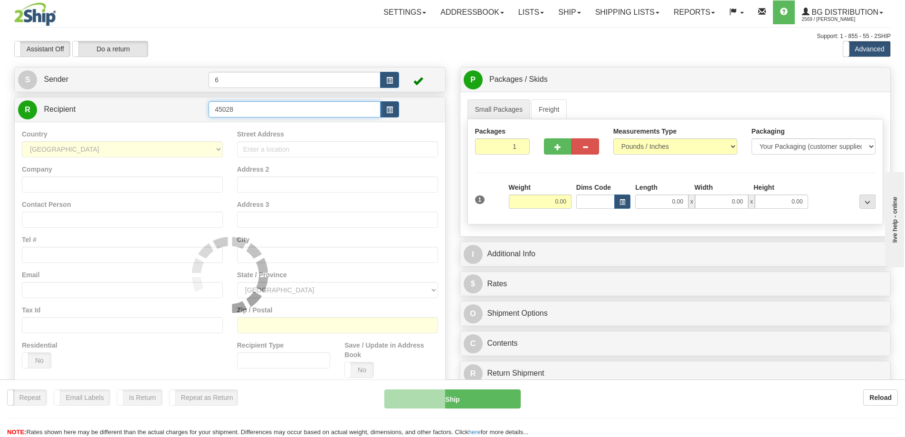
type input "45028"
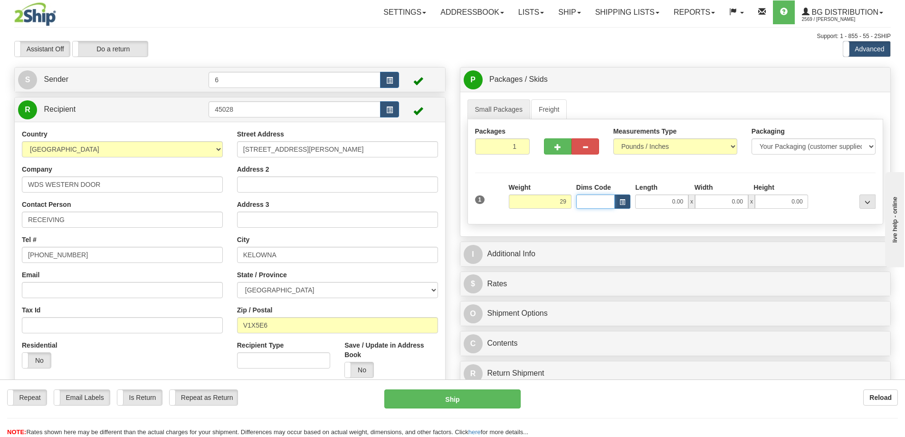
type input "29.00"
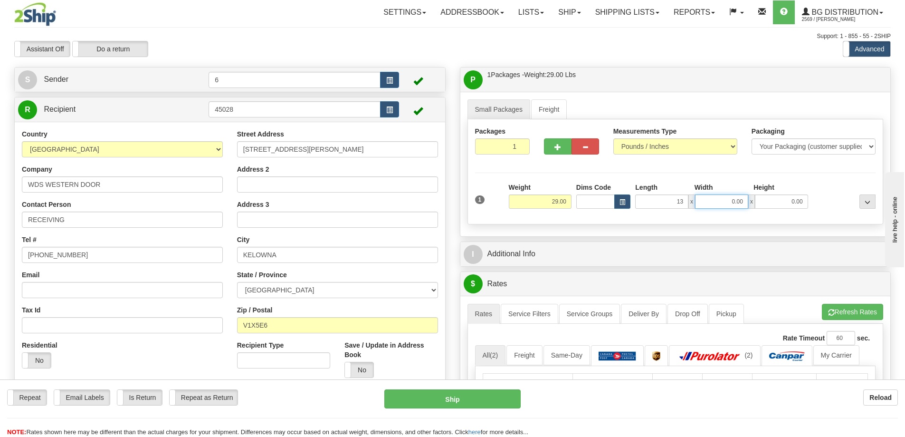
type input "13.00"
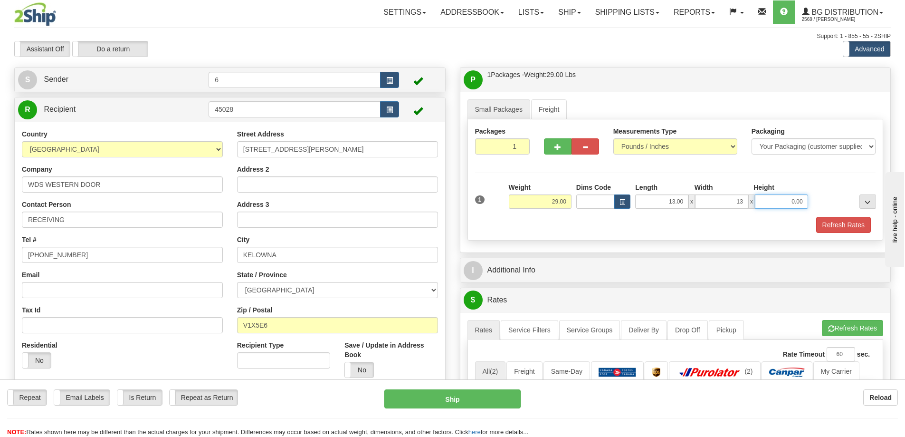
type input "13.00"
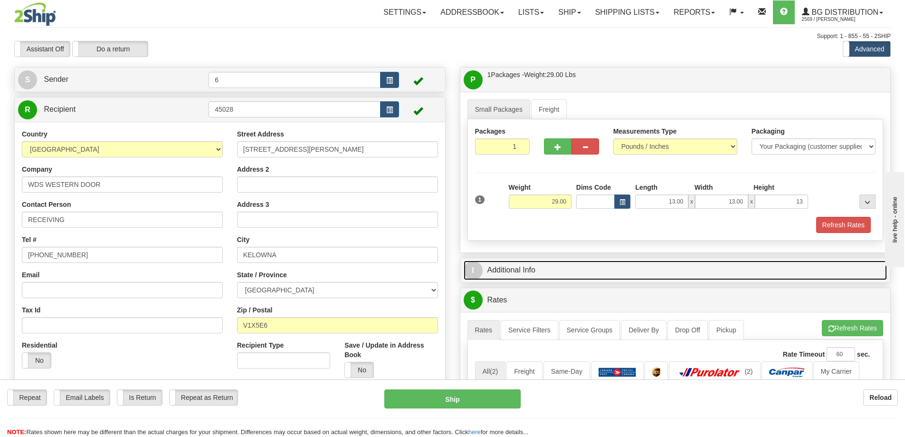
type input "13.00"
click at [581, 271] on link "I Additional Info" at bounding box center [676, 269] width 424 height 19
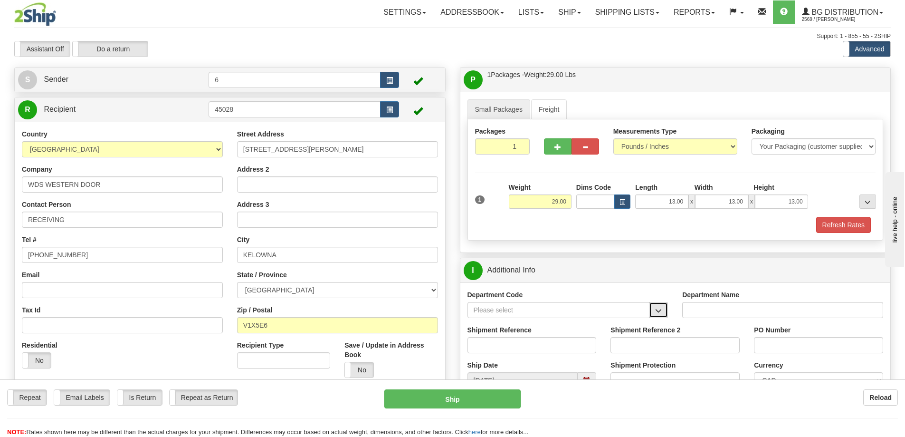
click at [660, 311] on span "button" at bounding box center [658, 311] width 7 height 6
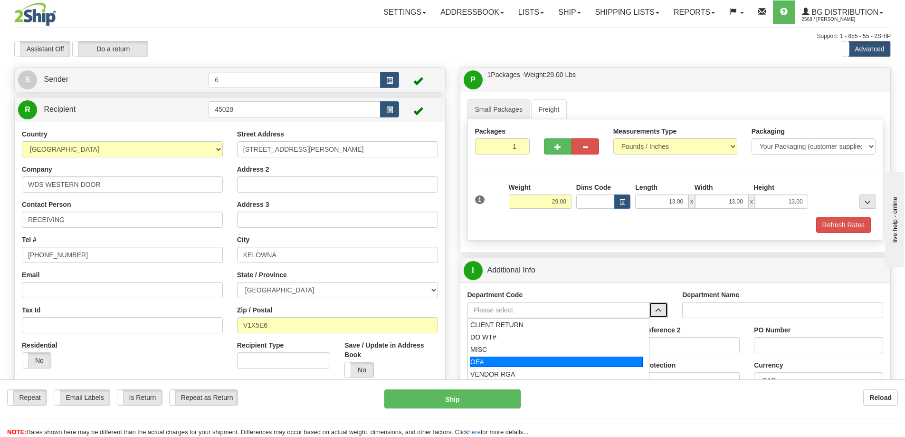
click at [564, 361] on div "OE#" at bounding box center [556, 361] width 173 height 10
type input "OE#"
type input "ORDERS"
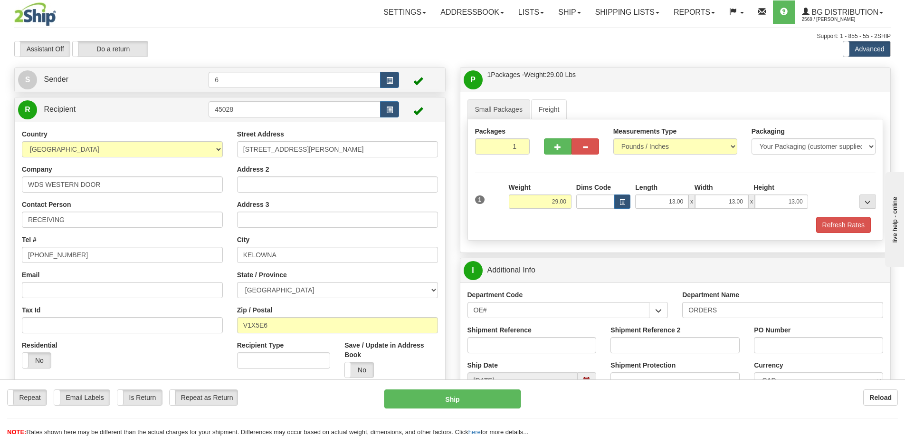
scroll to position [48, 0]
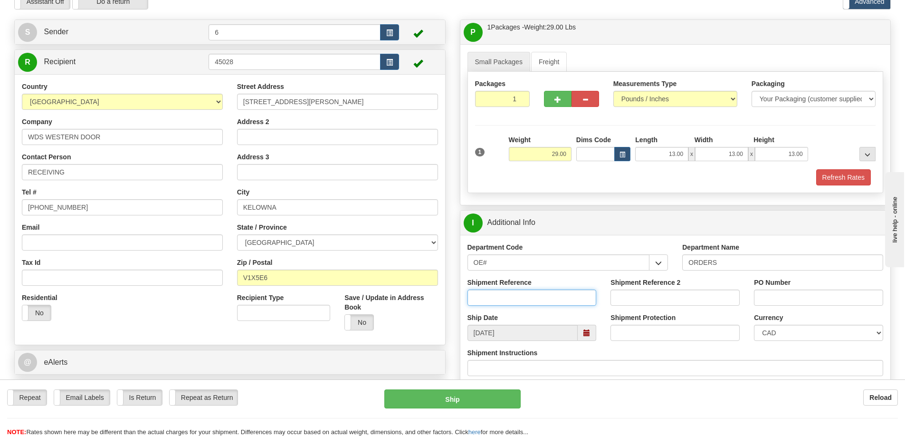
click at [549, 297] on input "Shipment Reference" at bounding box center [532, 297] width 129 height 16
type input "60030243-01"
type input "60031563-00"
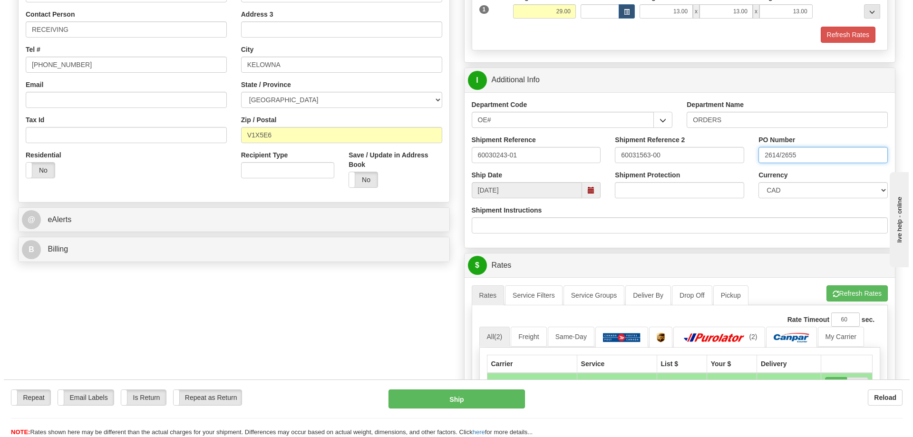
scroll to position [238, 0]
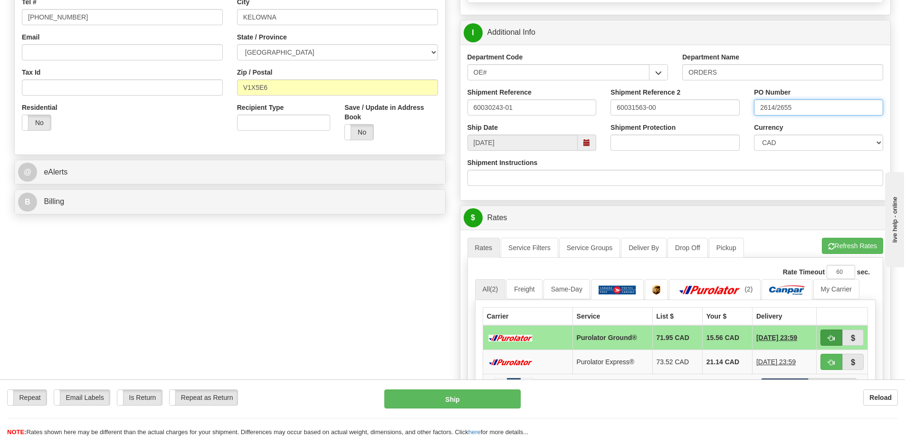
type input "2614/2655"
click at [835, 338] on span "button" at bounding box center [831, 338] width 7 height 6
type input "260"
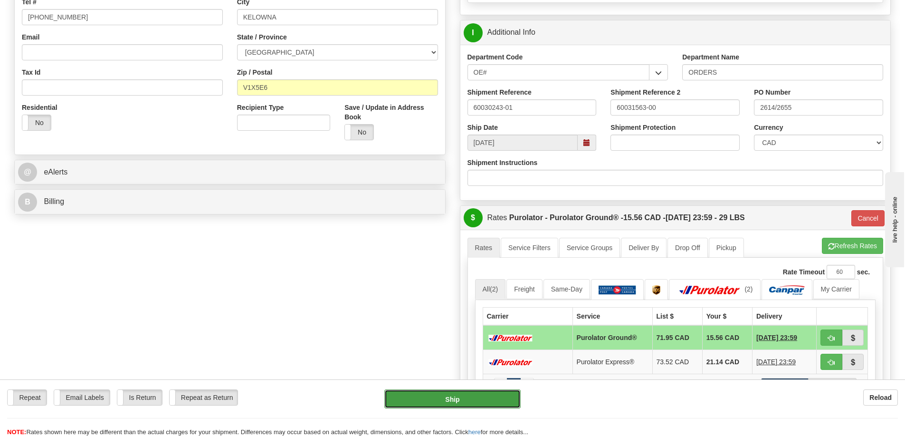
click at [448, 396] on button "Ship" at bounding box center [453, 398] width 136 height 19
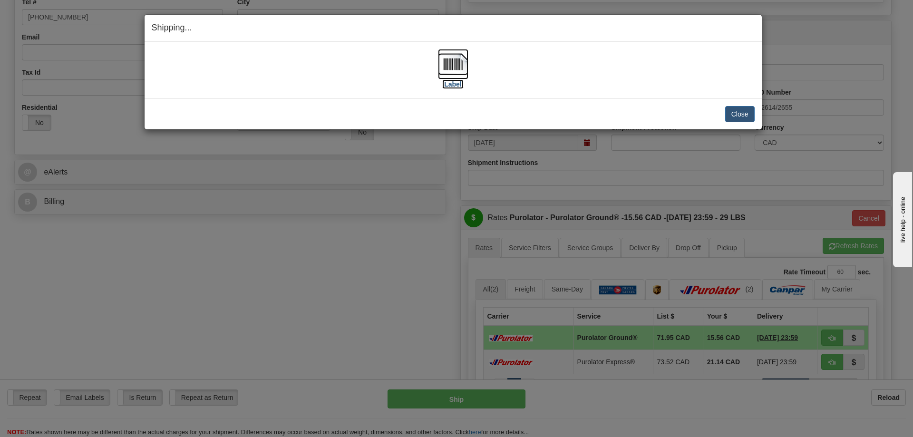
click at [456, 65] on img at bounding box center [453, 64] width 30 height 30
click at [739, 109] on button "Close" at bounding box center [739, 114] width 29 height 16
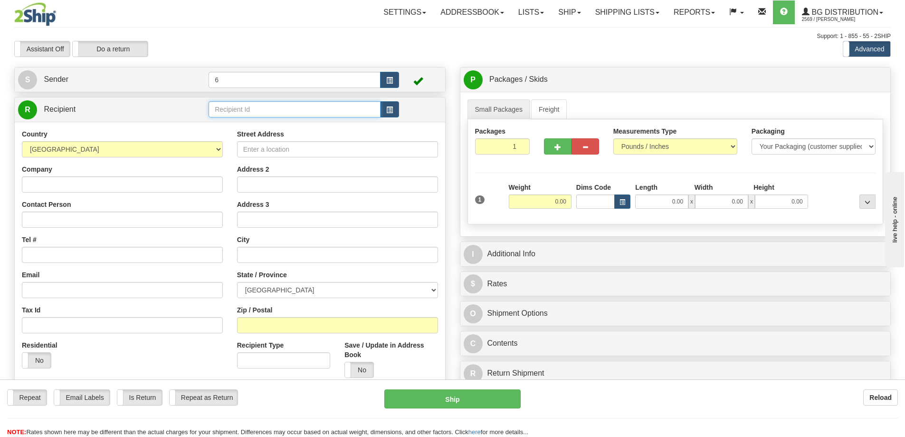
click at [262, 113] on input "text" at bounding box center [295, 109] width 172 height 16
click at [252, 125] on div "42007" at bounding box center [293, 125] width 163 height 10
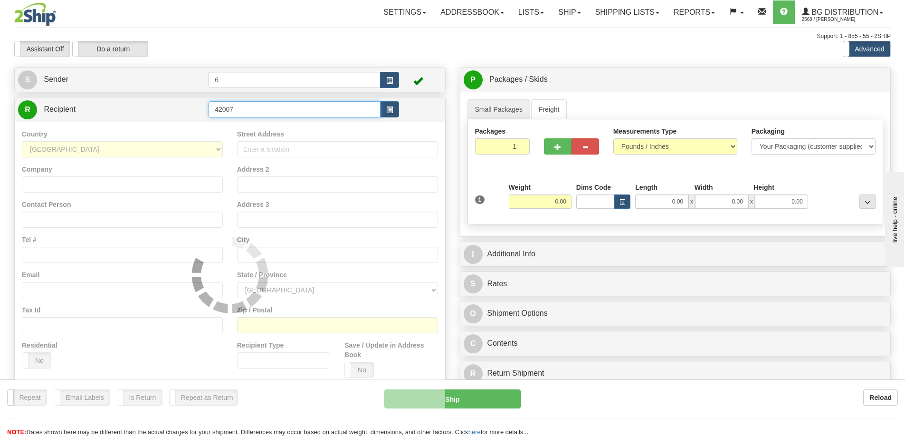
type input "42007"
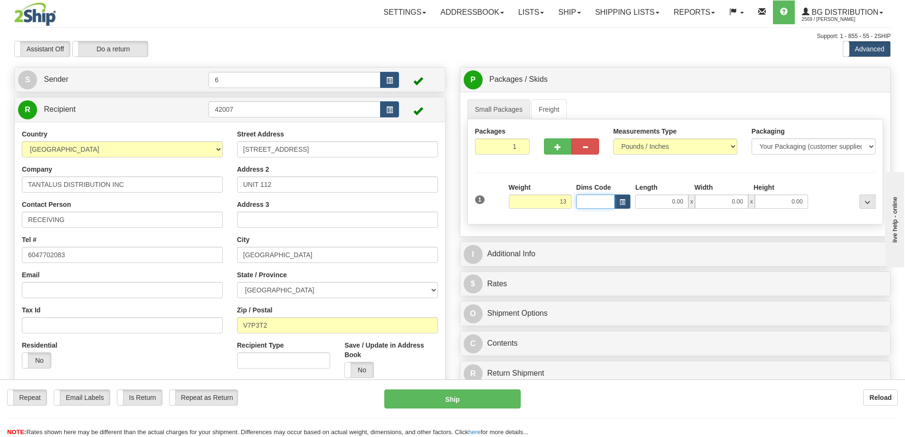
type input "13.00"
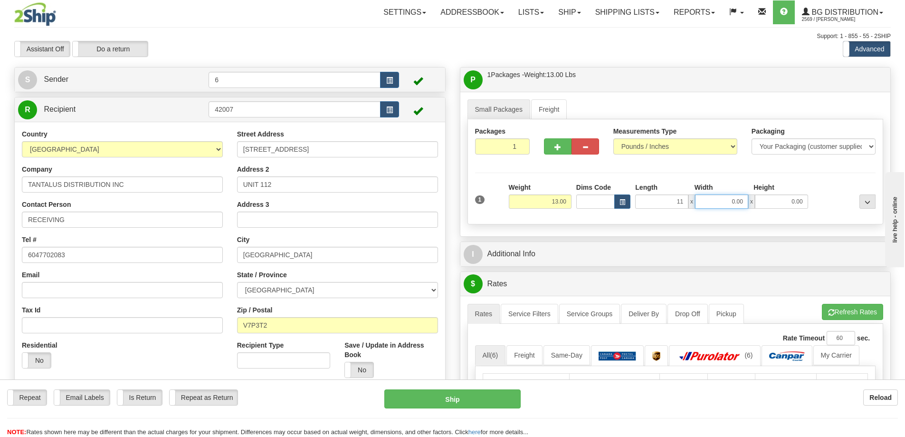
type input "11.00"
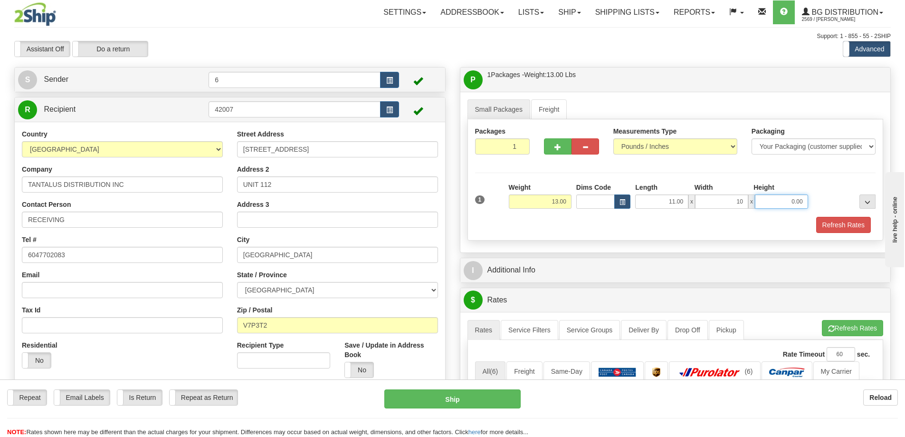
type input "10.00"
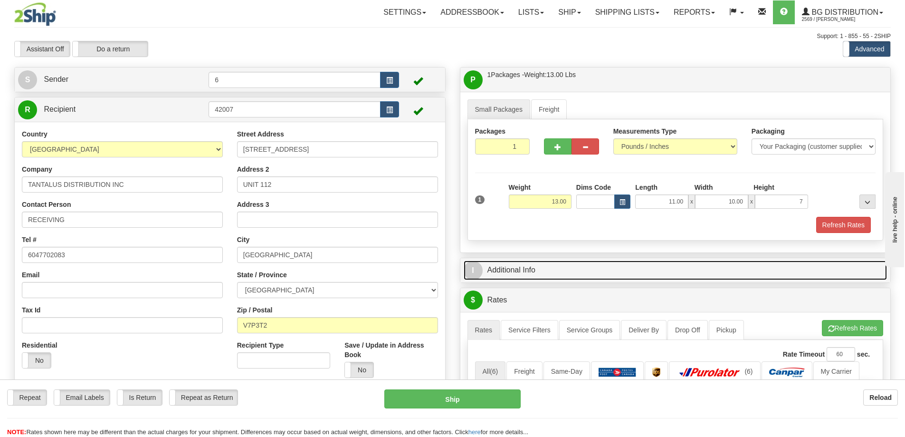
type input "7.00"
click at [545, 264] on link "I Additional Info" at bounding box center [676, 269] width 424 height 19
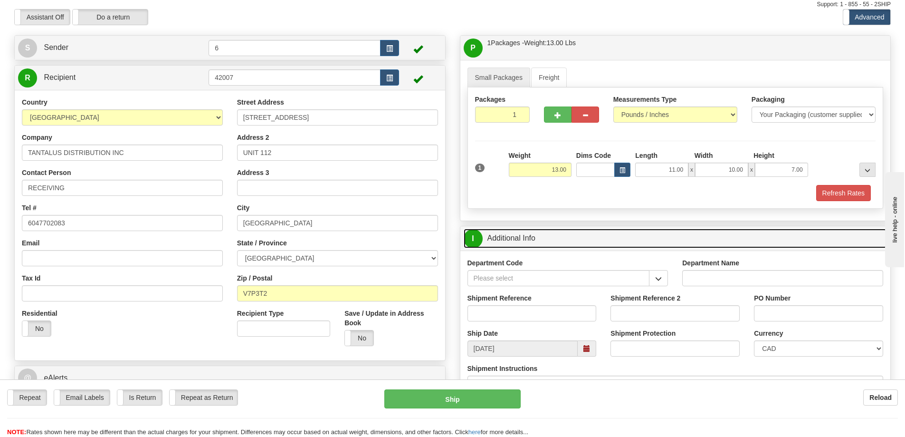
scroll to position [48, 0]
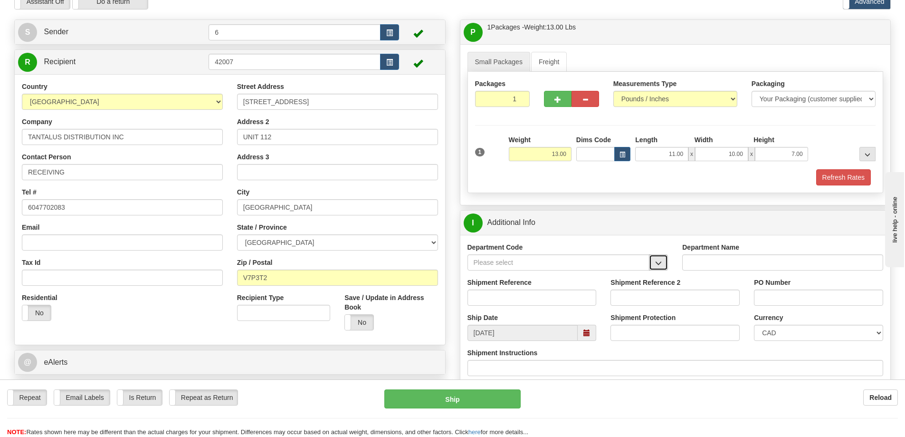
click at [663, 262] on button "button" at bounding box center [658, 262] width 19 height 16
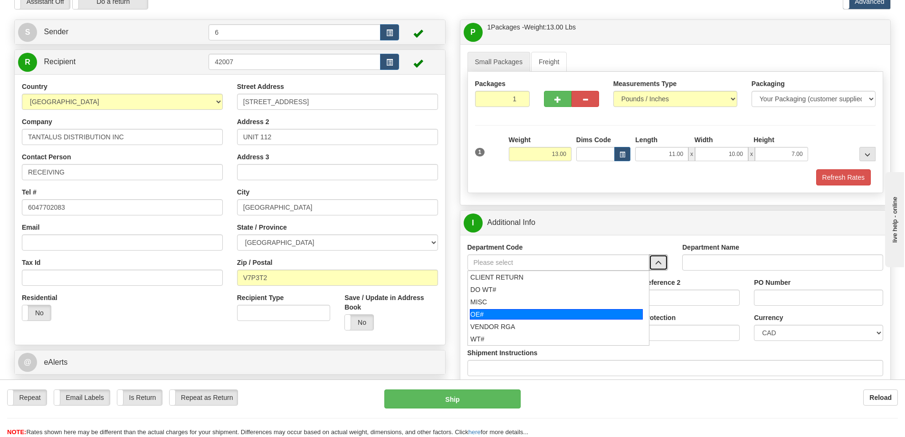
click at [545, 316] on div "OE#" at bounding box center [556, 314] width 173 height 10
type input "OE#"
type input "ORDERS"
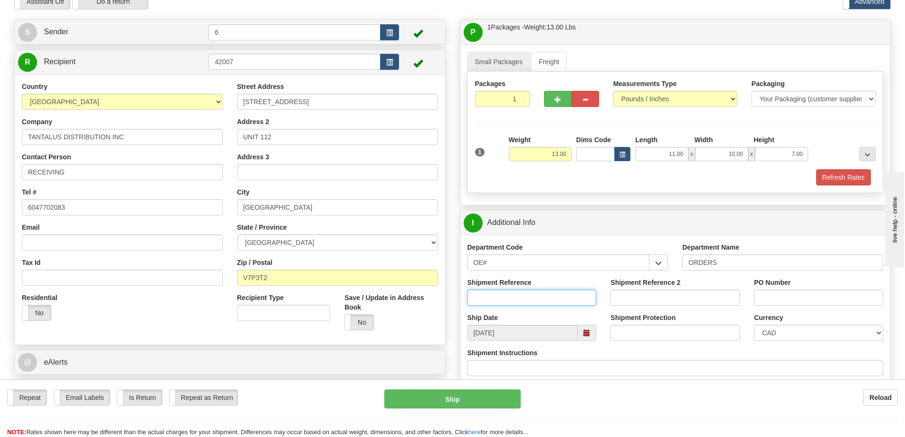
click at [538, 303] on input "Shipment Reference" at bounding box center [532, 297] width 129 height 16
type input "60030885-00"
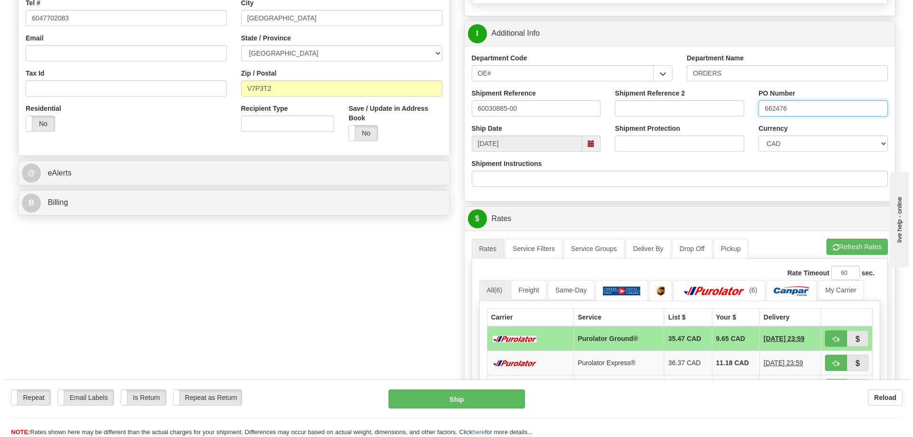
scroll to position [238, 0]
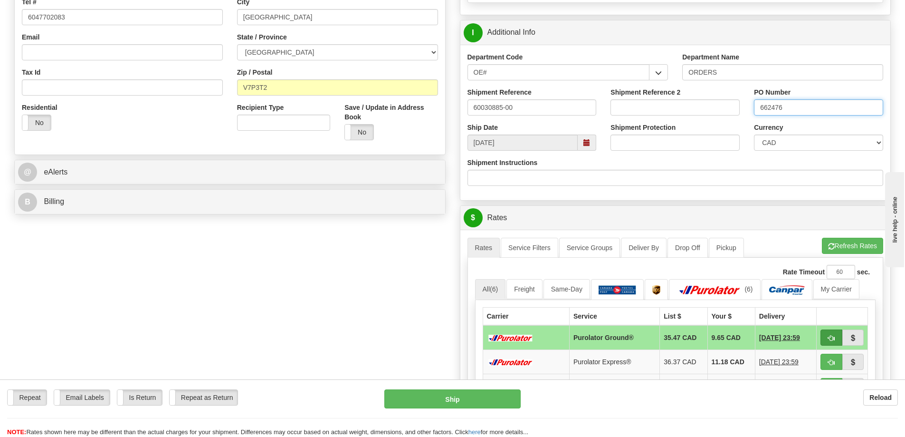
type input "662476"
click at [831, 336] on span "button" at bounding box center [831, 338] width 7 height 6
type input "260"
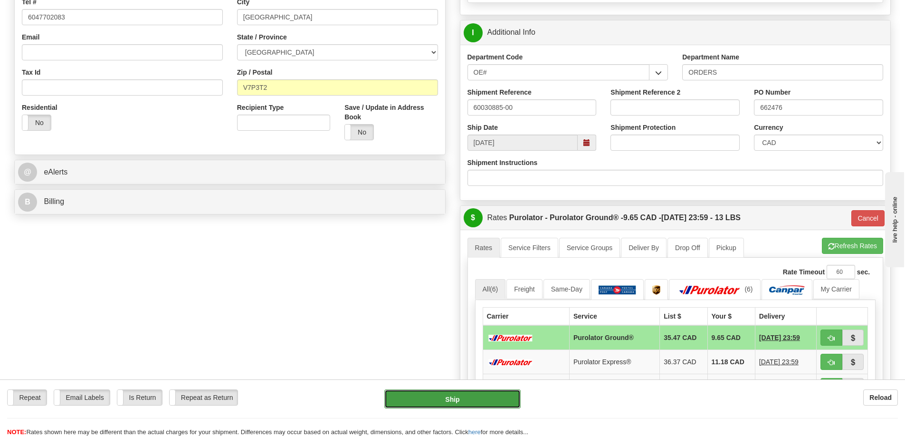
click at [451, 401] on button "Ship" at bounding box center [453, 398] width 136 height 19
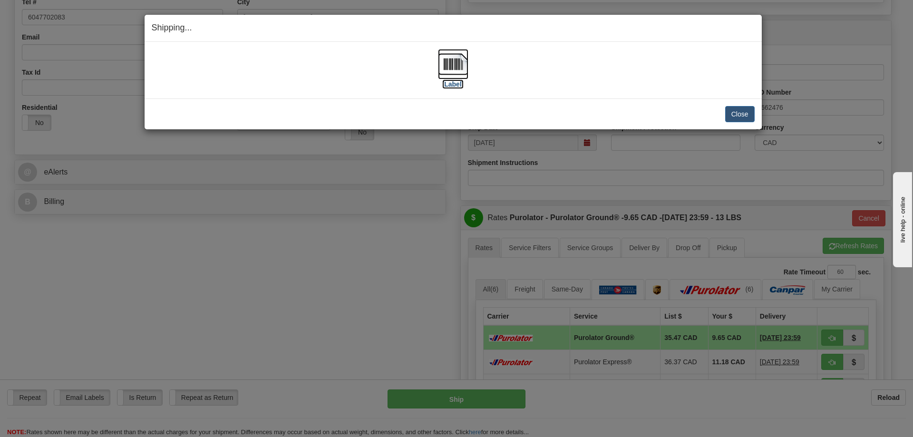
click at [454, 59] on img at bounding box center [453, 64] width 30 height 30
click at [734, 112] on button "Close" at bounding box center [739, 114] width 29 height 16
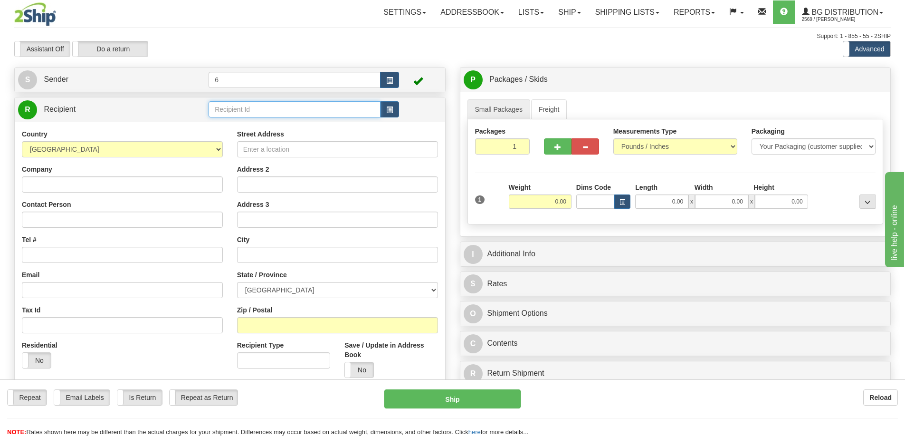
click at [218, 110] on input "text" at bounding box center [295, 109] width 172 height 16
click at [263, 122] on div "41012" at bounding box center [293, 125] width 163 height 10
type input "41012"
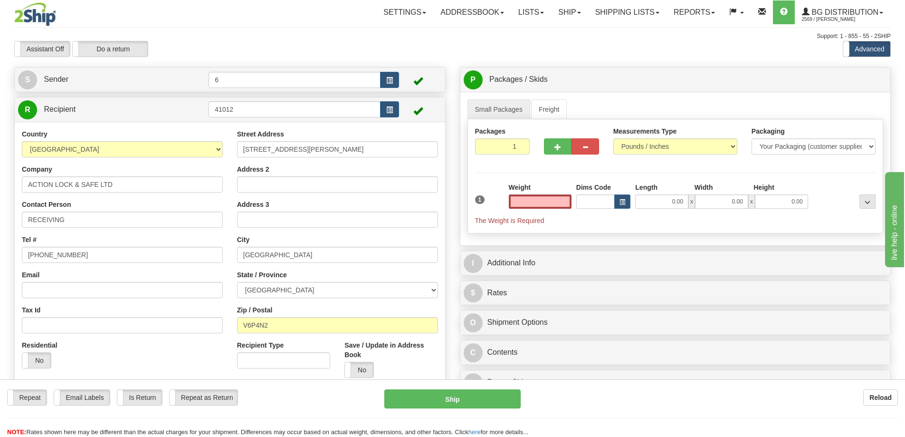
type input "0.00"
drag, startPoint x: 564, startPoint y: 202, endPoint x: 519, endPoint y: 203, distance: 45.2
click at [519, 203] on input "0.00" at bounding box center [540, 201] width 63 height 14
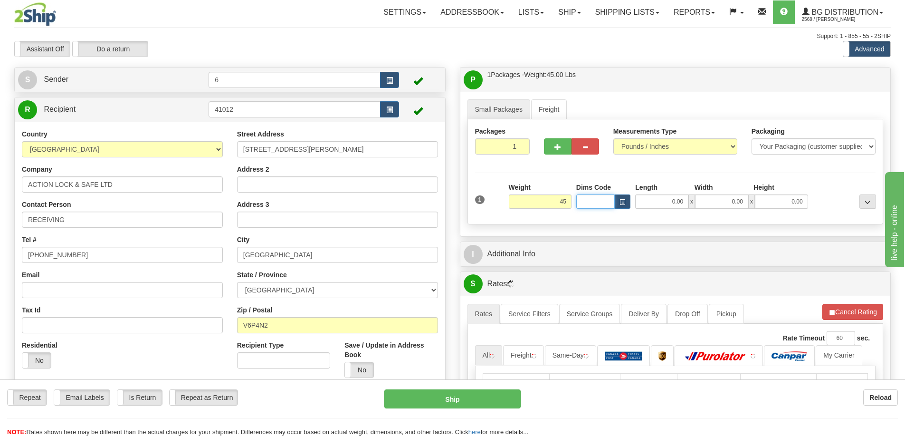
type input "45.00"
type input "13.00"
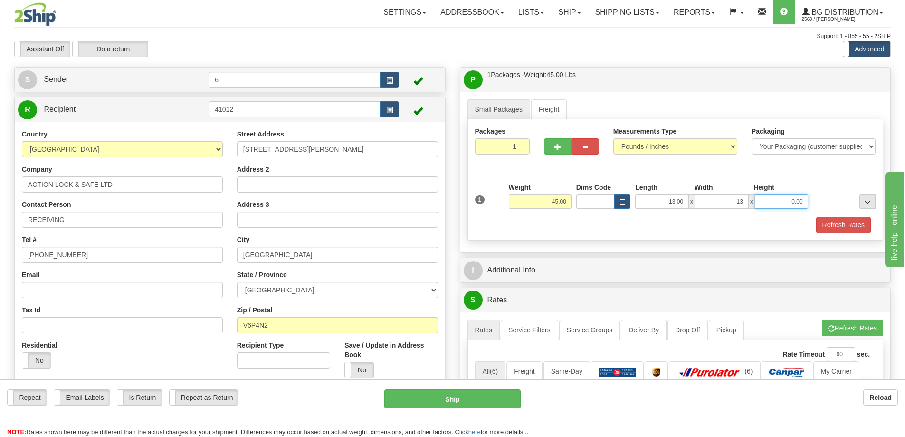
type input "13.00"
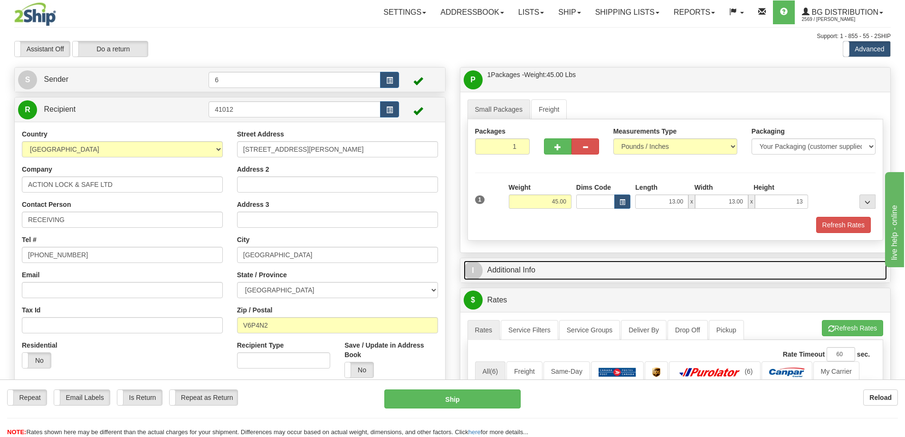
type input "13.00"
click at [512, 271] on link "I Additional Info" at bounding box center [676, 269] width 424 height 19
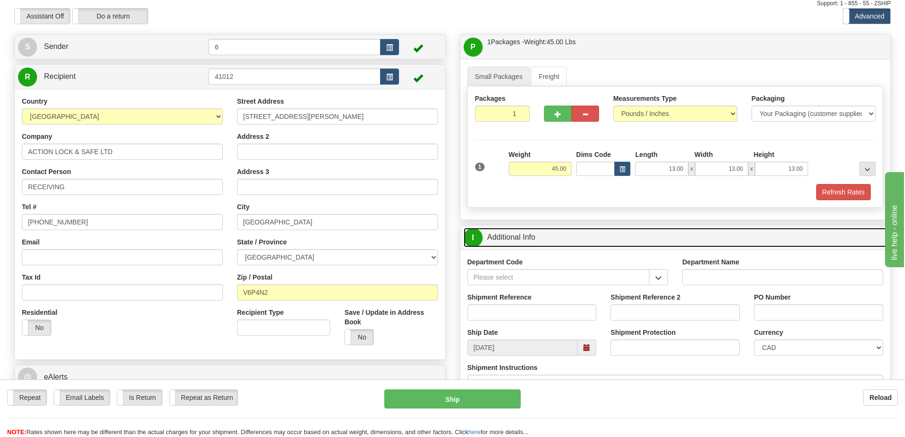
scroll to position [95, 0]
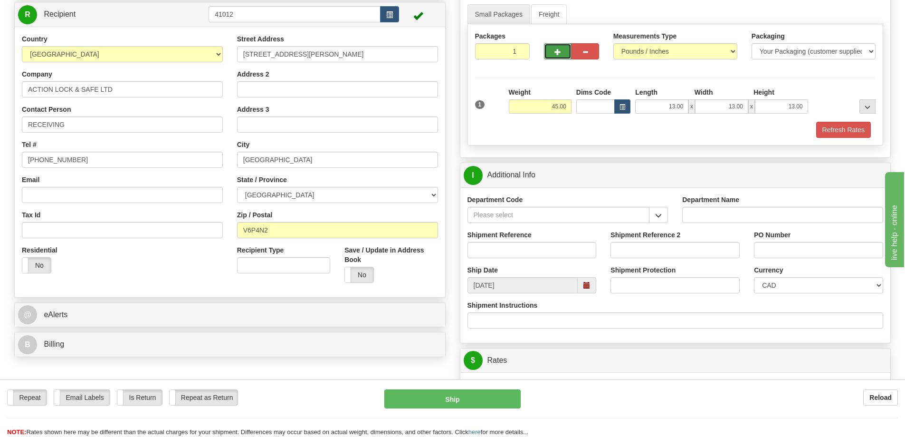
click at [558, 54] on span "button" at bounding box center [558, 52] width 7 height 6
radio input "true"
type input "2"
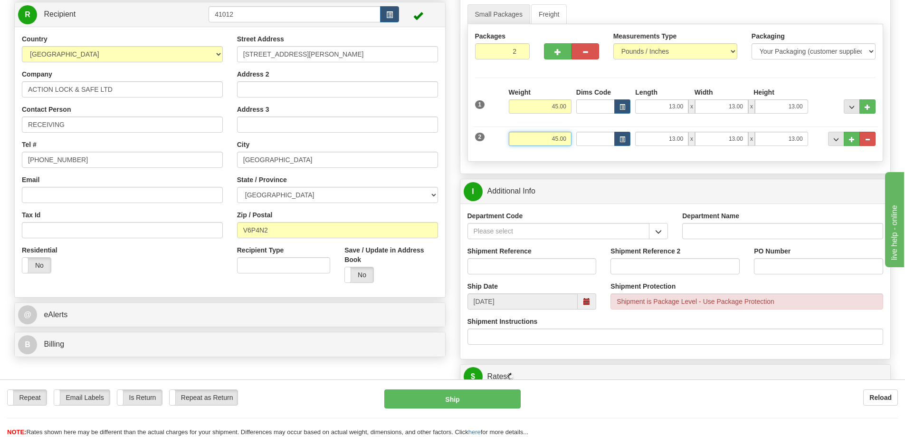
drag, startPoint x: 567, startPoint y: 140, endPoint x: 506, endPoint y: 133, distance: 61.7
click at [506, 134] on div "2 Weight 45.00 Dims Code Length Width Height" at bounding box center [676, 138] width 406 height 32
type input "38.00"
type input "20.00"
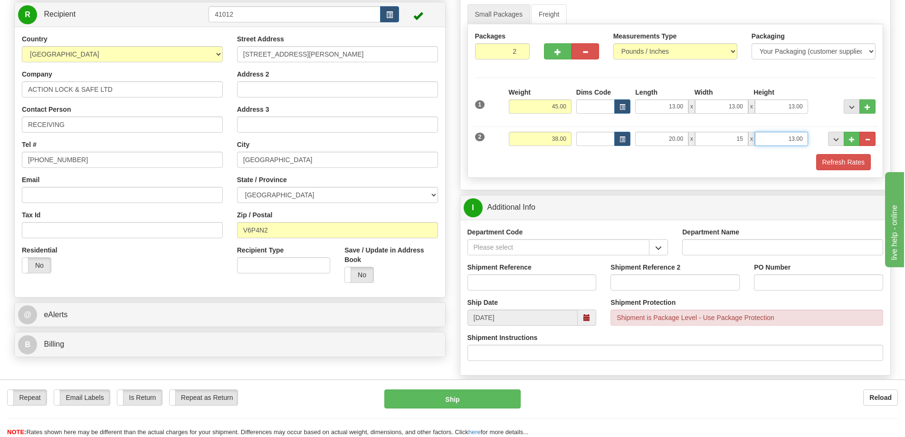
type input "15.00"
type input "9.00"
click at [659, 243] on button "button" at bounding box center [658, 247] width 19 height 16
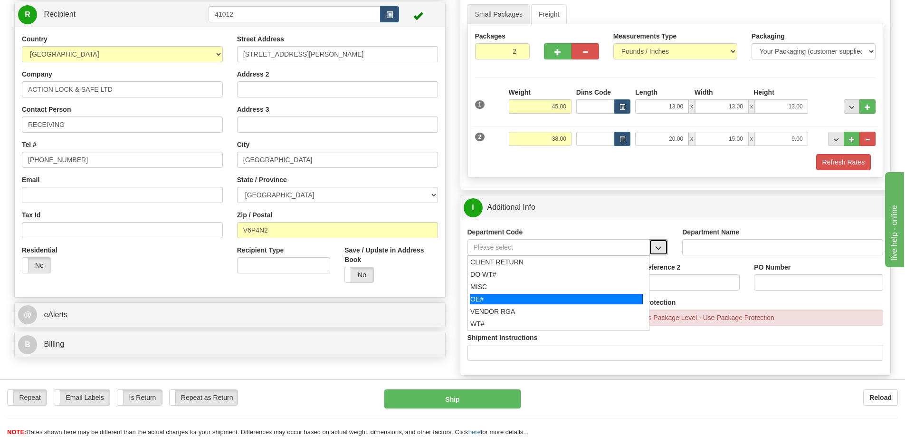
click at [629, 302] on div "OE#" at bounding box center [556, 299] width 173 height 10
type input "OE#"
type input "ORDERS"
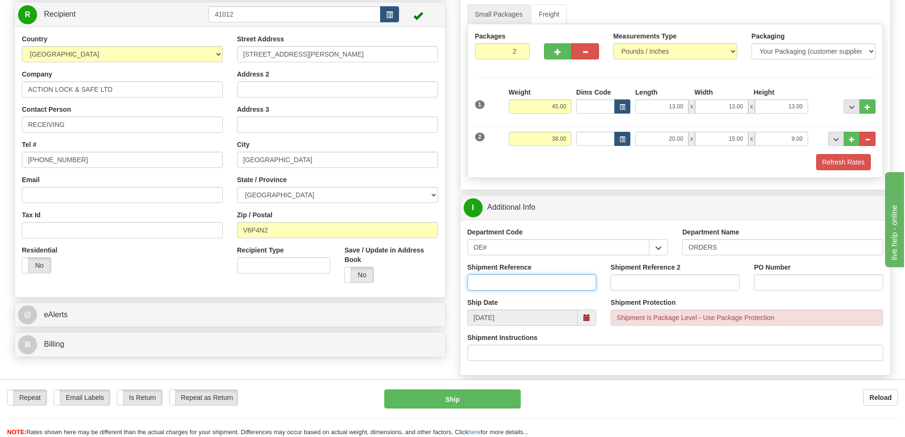
click at [533, 288] on input "Shipment Reference" at bounding box center [532, 282] width 129 height 16
type input "60031574/31594"
click at [633, 288] on input "Shipment Reference 2" at bounding box center [675, 282] width 129 height 16
type input "60031649/31679"
click at [780, 280] on input "PO Number" at bounding box center [818, 282] width 129 height 16
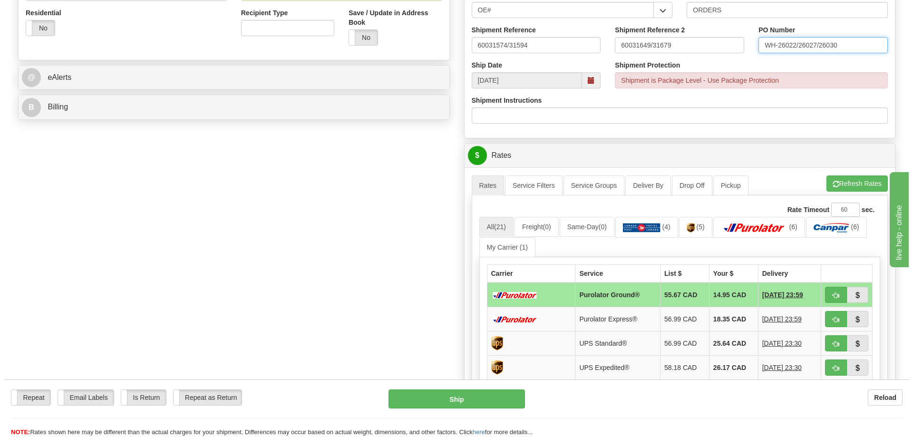
scroll to position [333, 0]
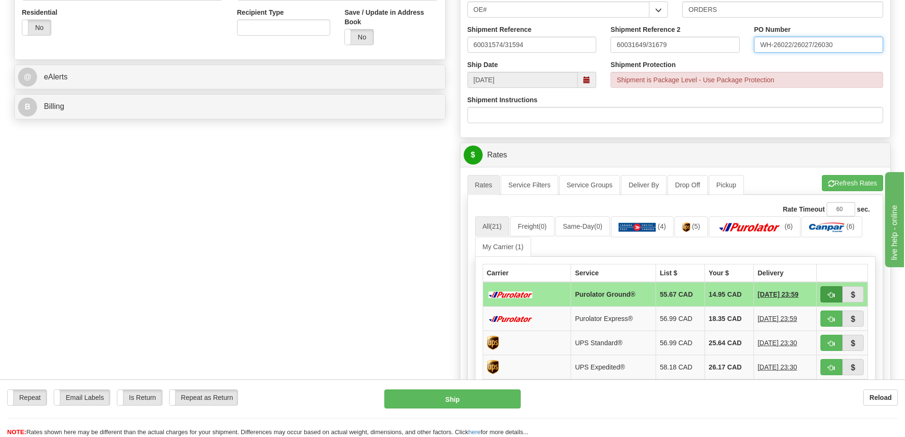
type input "WH-26022/26027/26030"
click at [831, 292] on span "button" at bounding box center [831, 295] width 7 height 6
type input "260"
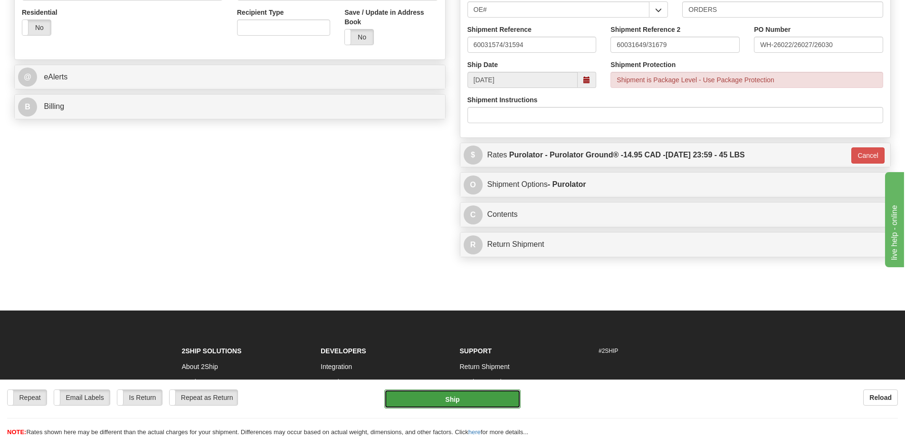
click at [473, 398] on button "Ship" at bounding box center [453, 398] width 136 height 19
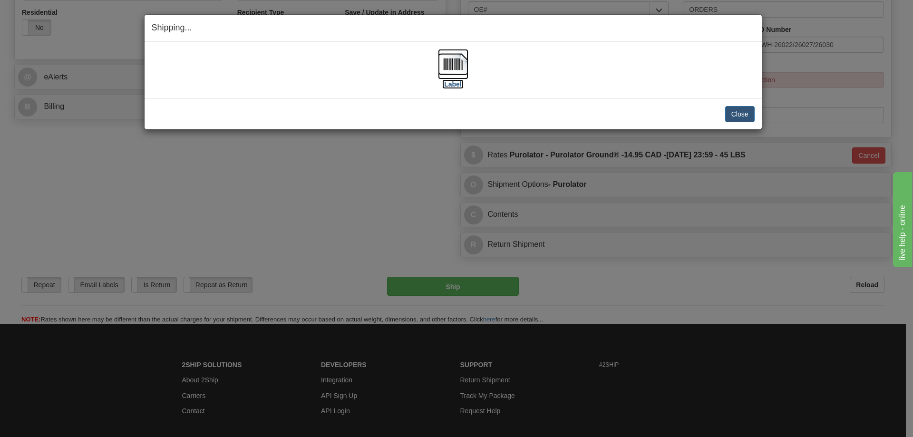
click at [453, 63] on img at bounding box center [453, 64] width 30 height 30
click at [741, 106] on button "Close" at bounding box center [739, 114] width 29 height 16
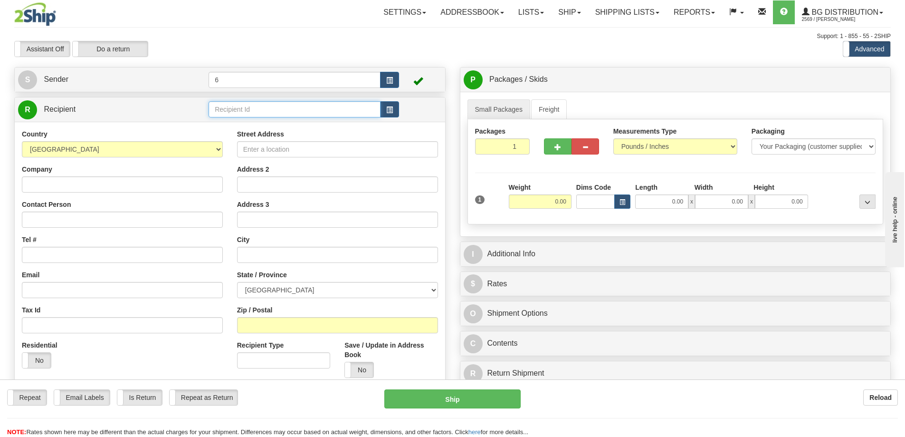
click at [263, 108] on input "text" at bounding box center [295, 109] width 172 height 16
click at [253, 125] on div "41055" at bounding box center [293, 125] width 163 height 10
type input "41055"
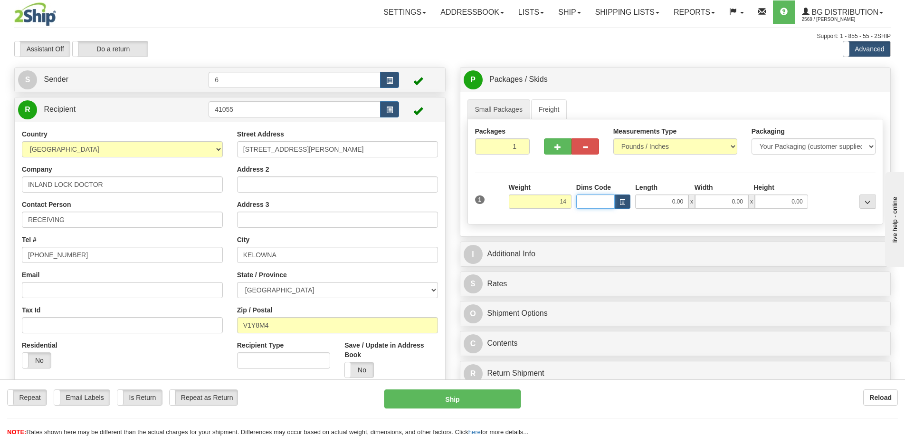
type input "14.00"
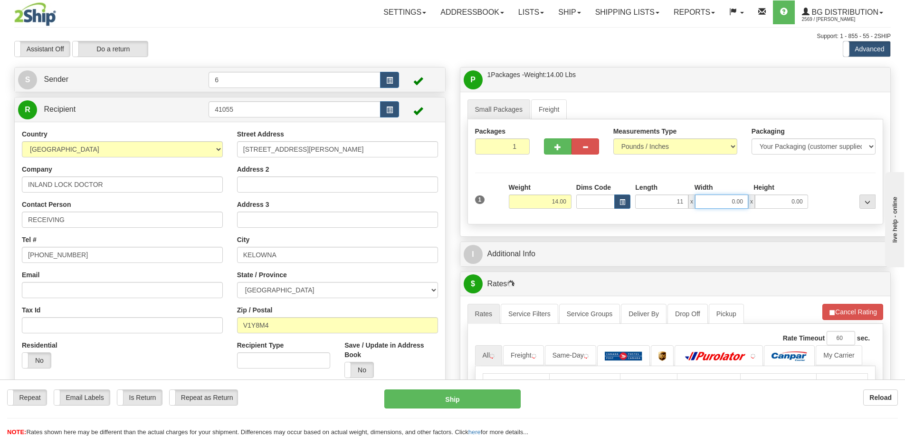
type input "11.00"
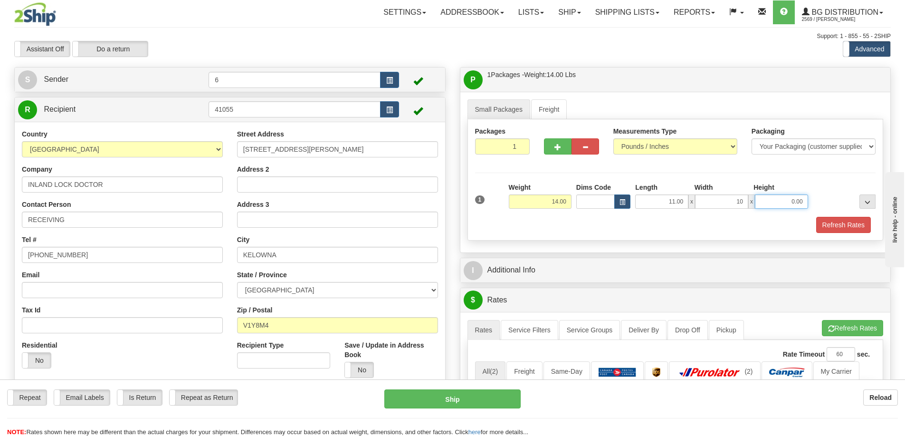
type input "10.00"
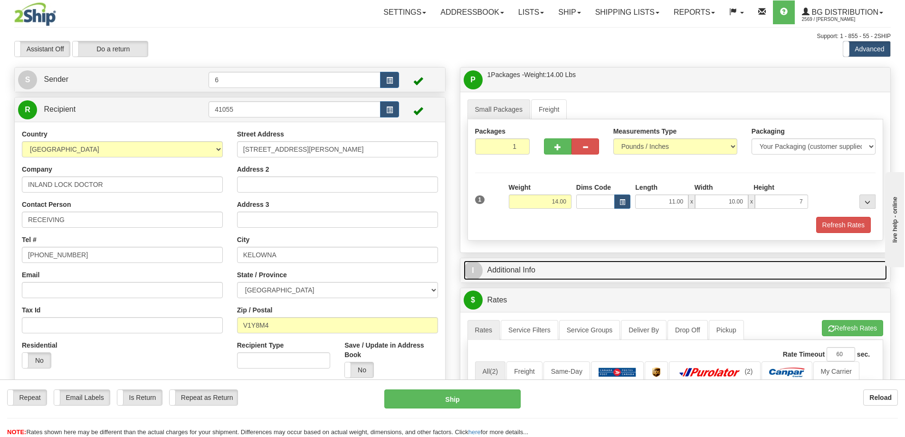
type input "7.00"
click at [558, 268] on link "I Additional Info" at bounding box center [676, 269] width 424 height 19
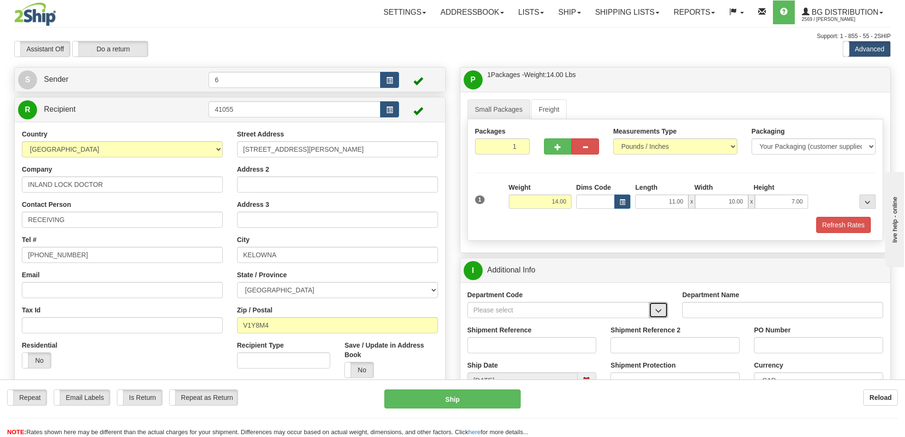
click at [656, 311] on span "button" at bounding box center [658, 311] width 7 height 6
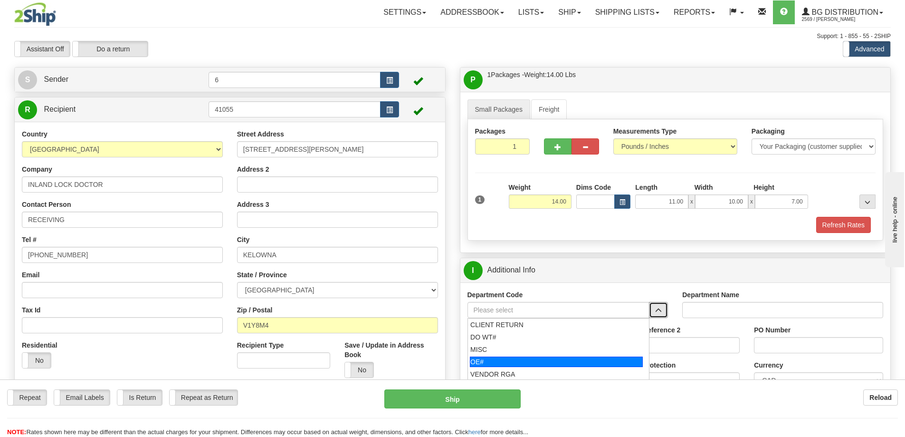
click at [585, 366] on div "OE#" at bounding box center [556, 361] width 173 height 10
type input "OE#"
type input "ORDERS"
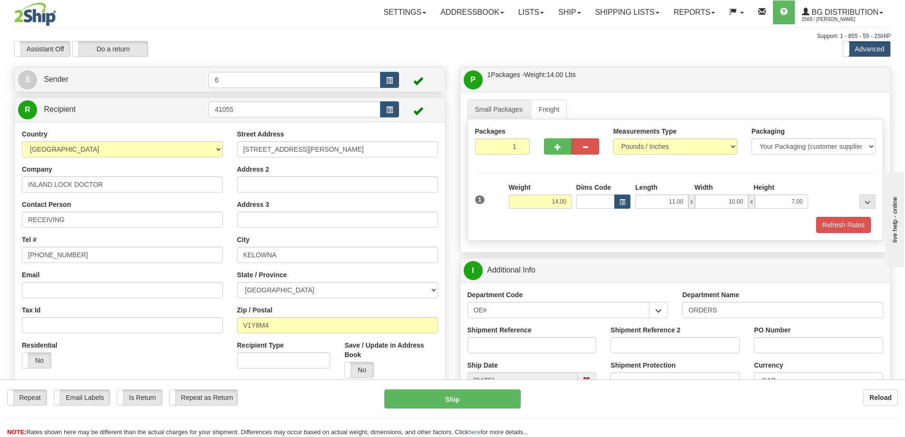
click at [587, 355] on div "Shipment Reference" at bounding box center [533, 342] width 144 height 35
click at [549, 343] on input "Shipment Reference" at bounding box center [532, 345] width 129 height 16
type input "60031584-00"
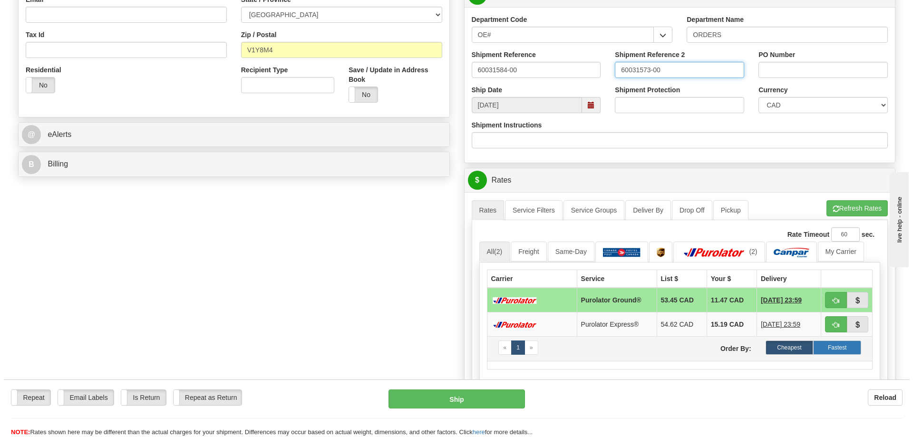
scroll to position [333, 0]
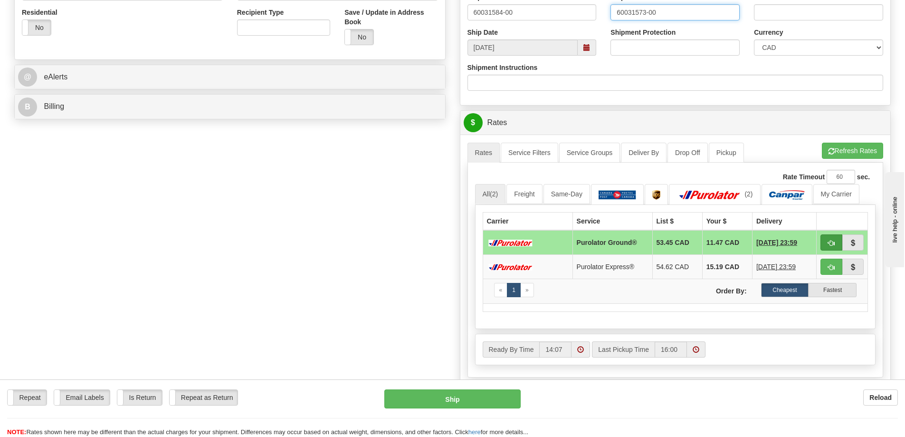
type input "60031573-00"
click at [835, 250] on button "button" at bounding box center [832, 242] width 22 height 16
type input "260"
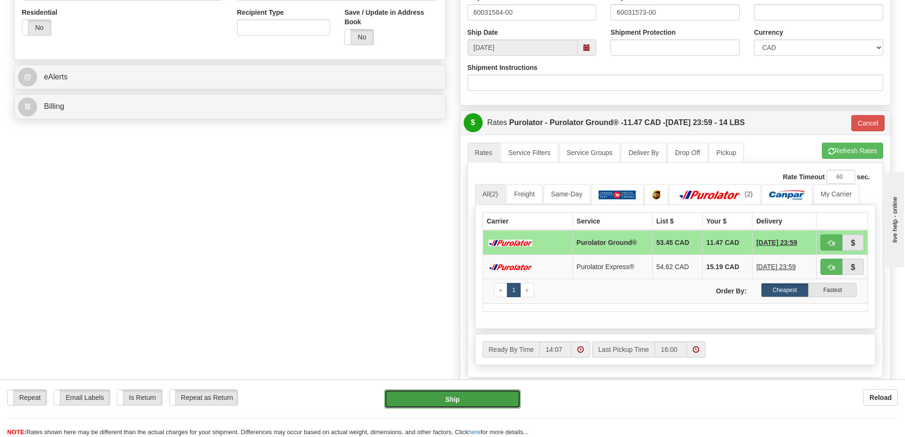
click at [421, 397] on button "Ship" at bounding box center [453, 398] width 136 height 19
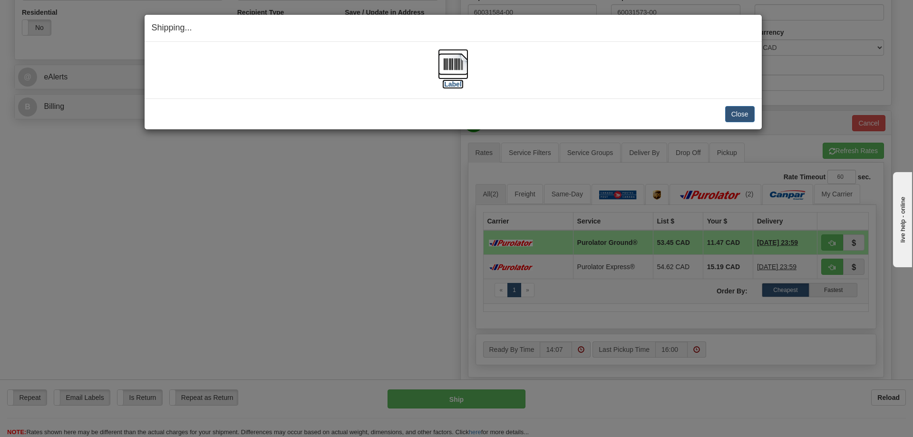
click at [454, 71] on img at bounding box center [453, 64] width 30 height 30
click at [737, 110] on button "Close" at bounding box center [739, 114] width 29 height 16
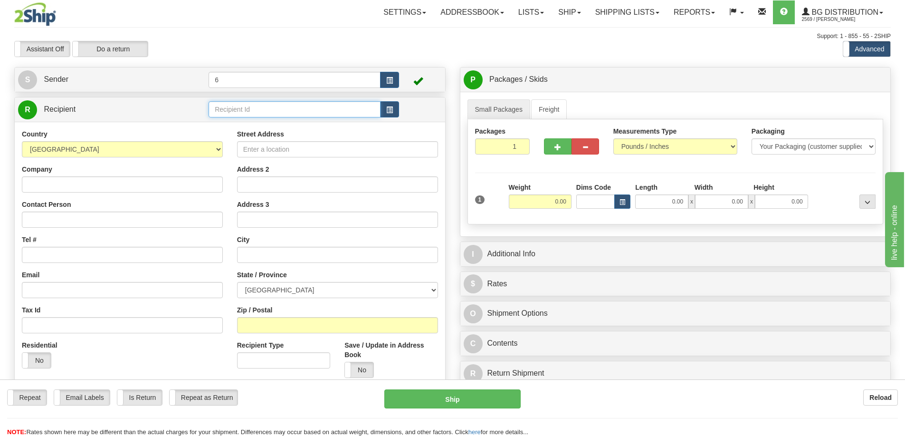
click at [279, 108] on input "text" at bounding box center [295, 109] width 172 height 16
click at [243, 128] on div "42001" at bounding box center [293, 125] width 163 height 10
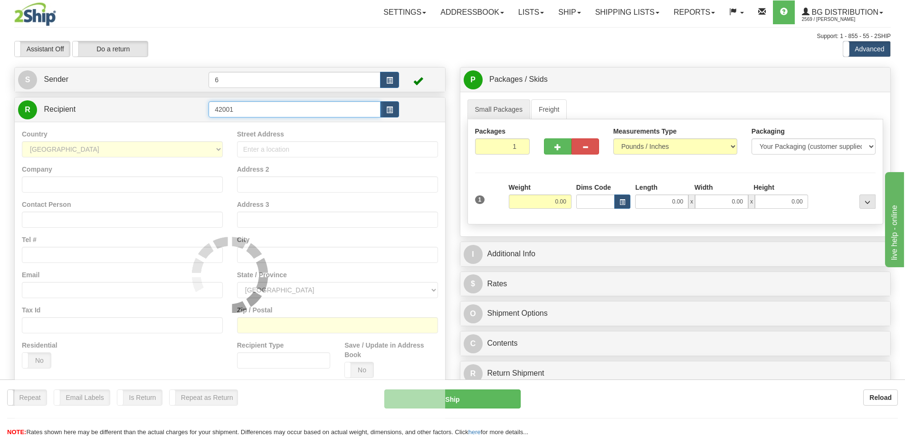
type input "42001"
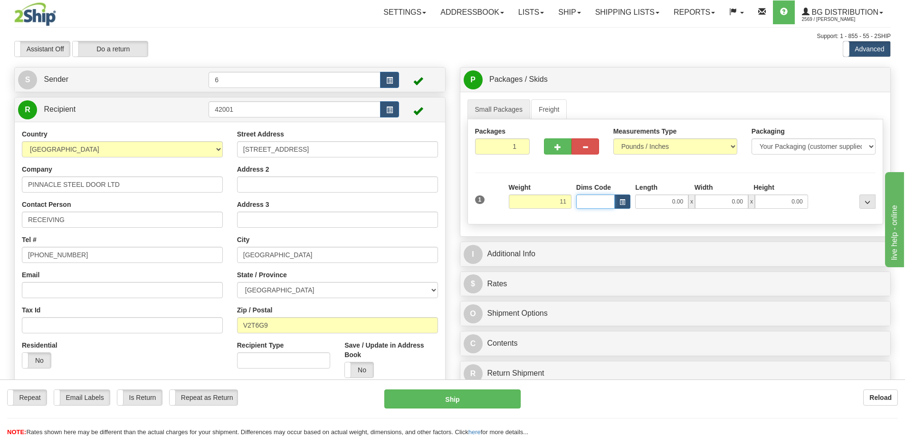
type input "11.00"
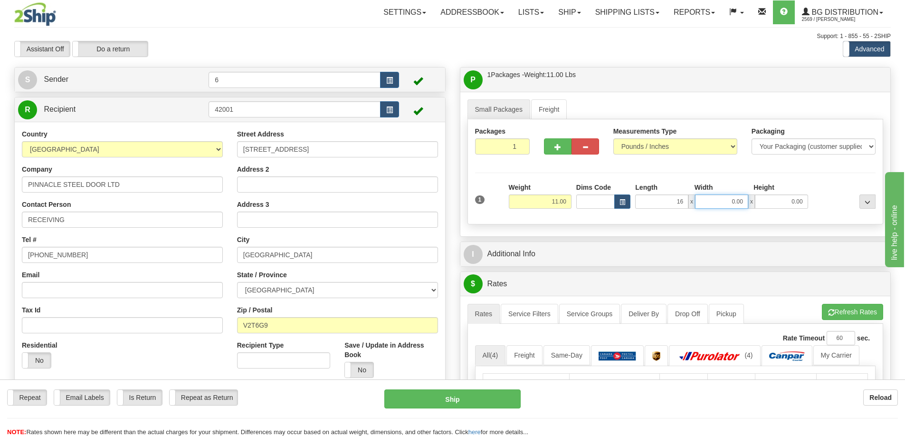
type input "16.00"
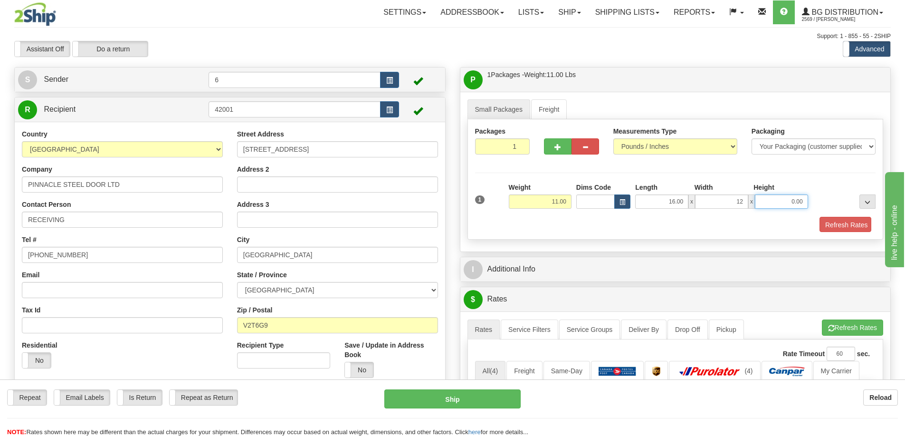
type input "12.00"
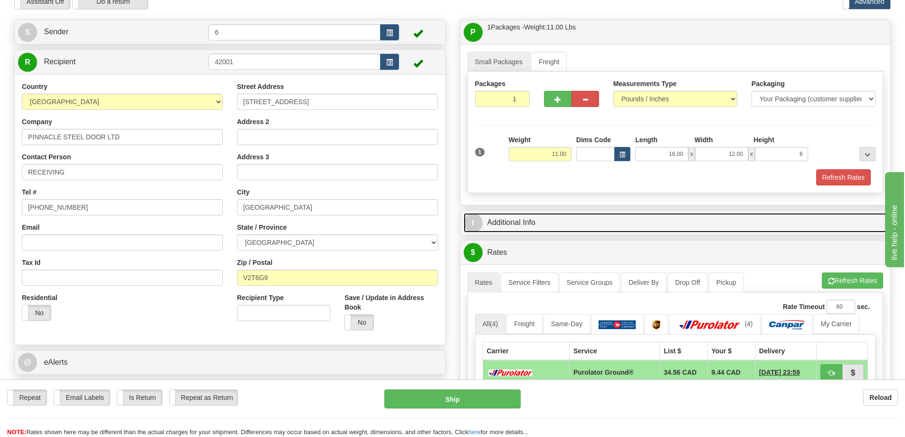
type input "6.00"
click at [522, 222] on link "I Additional Info" at bounding box center [676, 222] width 424 height 19
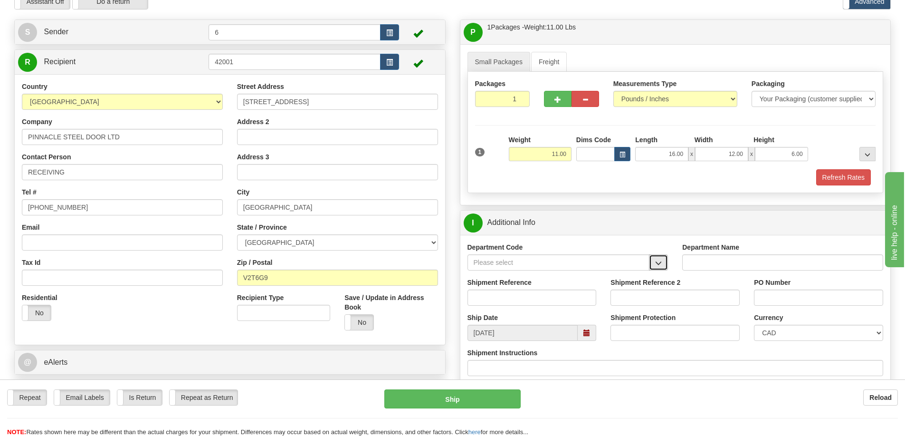
click at [661, 265] on span "button" at bounding box center [658, 263] width 7 height 6
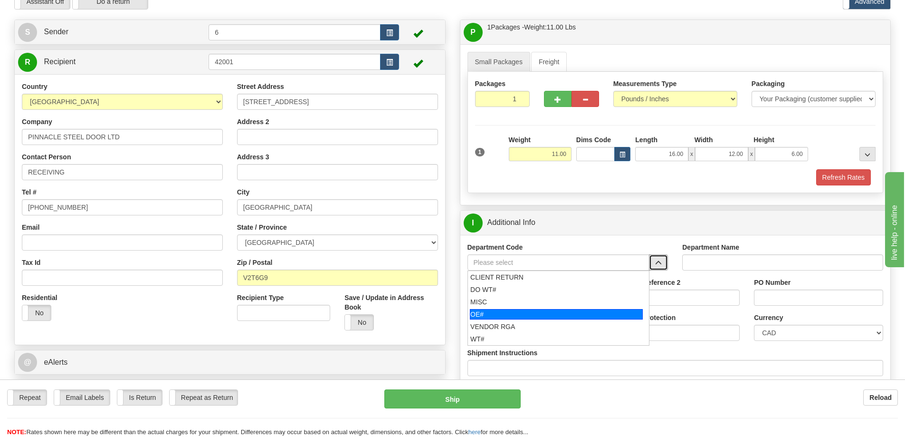
click at [565, 315] on div "OE#" at bounding box center [556, 314] width 173 height 10
type input "OE#"
type input "ORDERS"
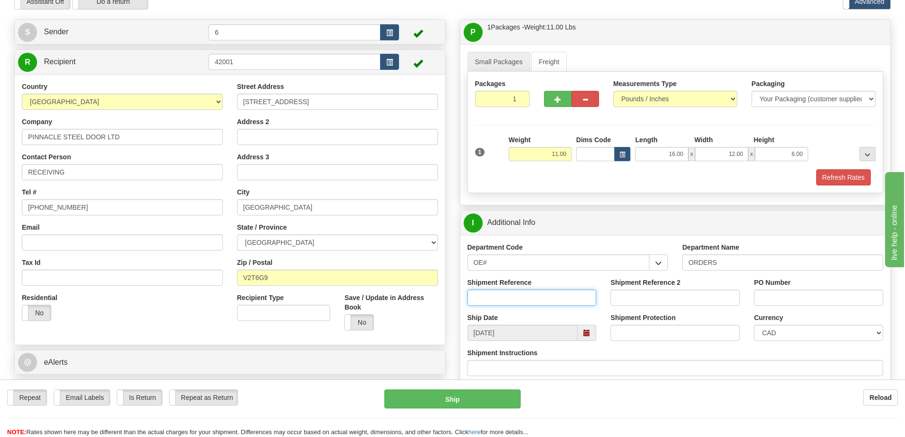
click at [564, 292] on input "Shipment Reference" at bounding box center [532, 297] width 129 height 16
type input "60031662-00"
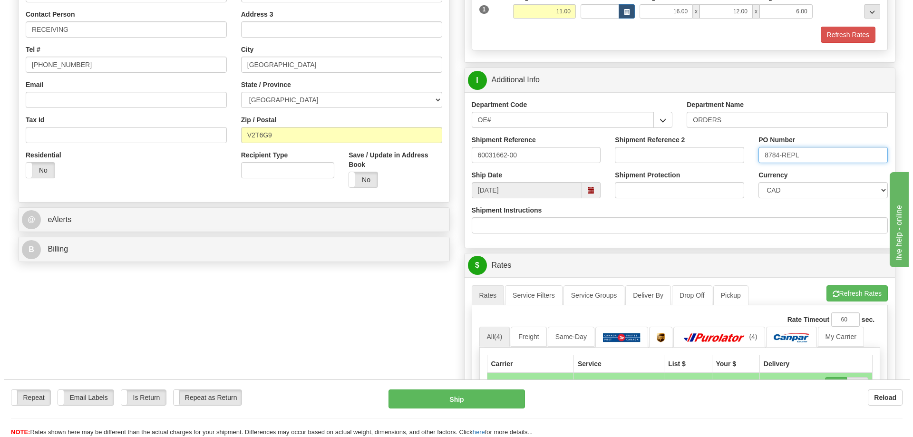
scroll to position [238, 0]
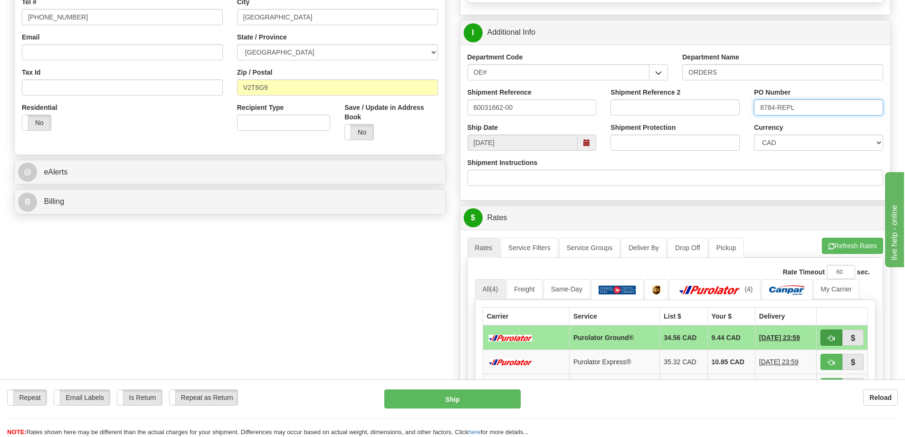
type input "8784-REPL"
drag, startPoint x: 832, startPoint y: 337, endPoint x: 831, endPoint y: 329, distance: 8.6
click at [831, 334] on button "button" at bounding box center [832, 337] width 22 height 16
type input "260"
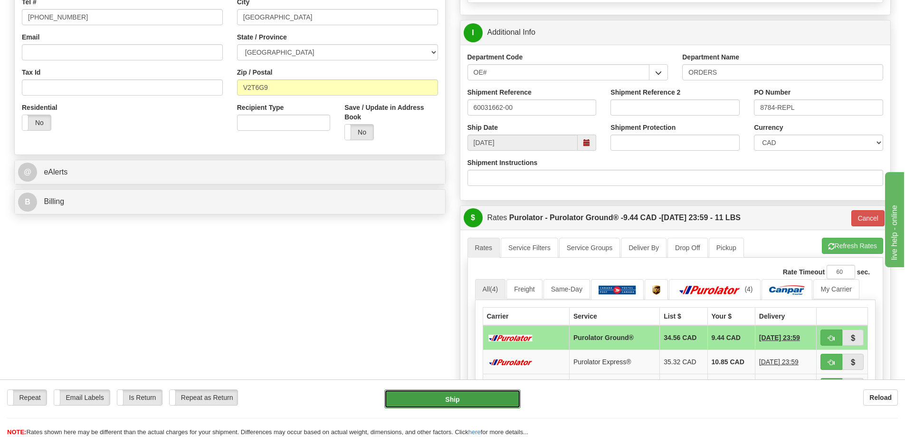
click at [435, 399] on button "Ship" at bounding box center [453, 398] width 136 height 19
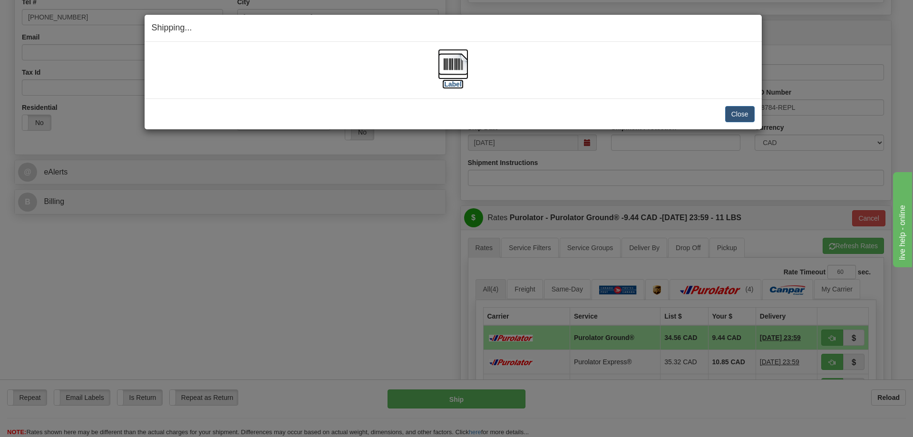
click at [458, 67] on img at bounding box center [453, 64] width 30 height 30
click at [742, 112] on button "Close" at bounding box center [739, 114] width 29 height 16
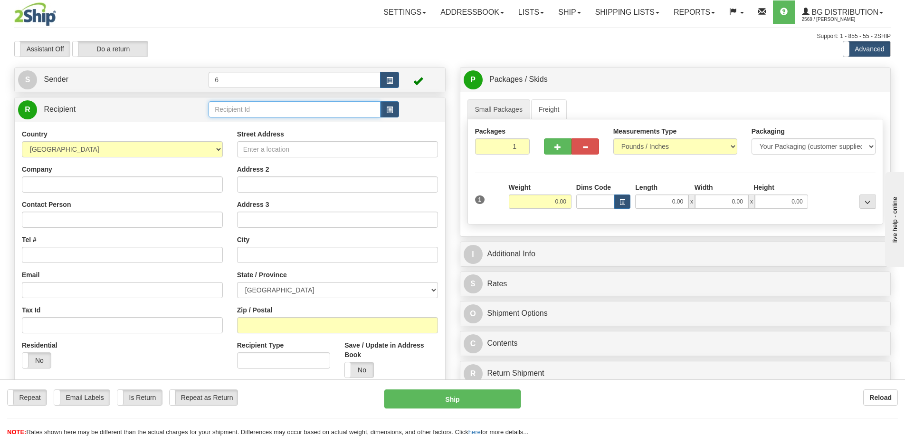
click at [266, 110] on input "text" at bounding box center [295, 109] width 172 height 16
click at [226, 120] on li "44004" at bounding box center [294, 125] width 171 height 12
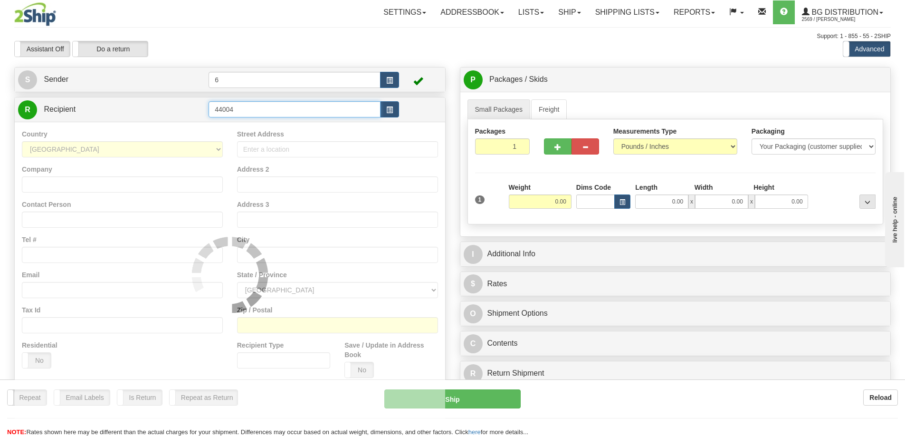
type input "44004"
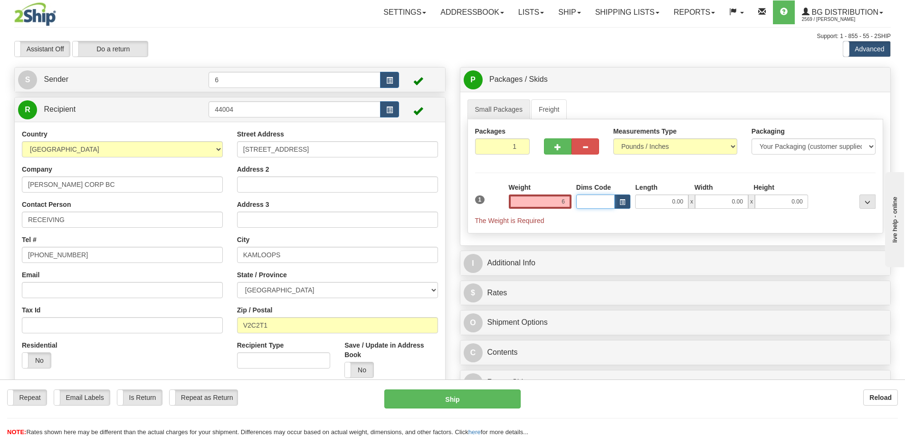
type input "6.00"
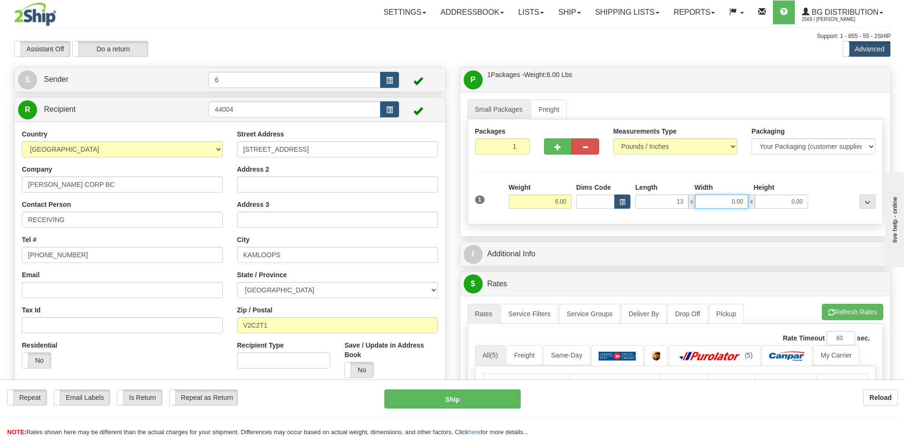
type input "13.00"
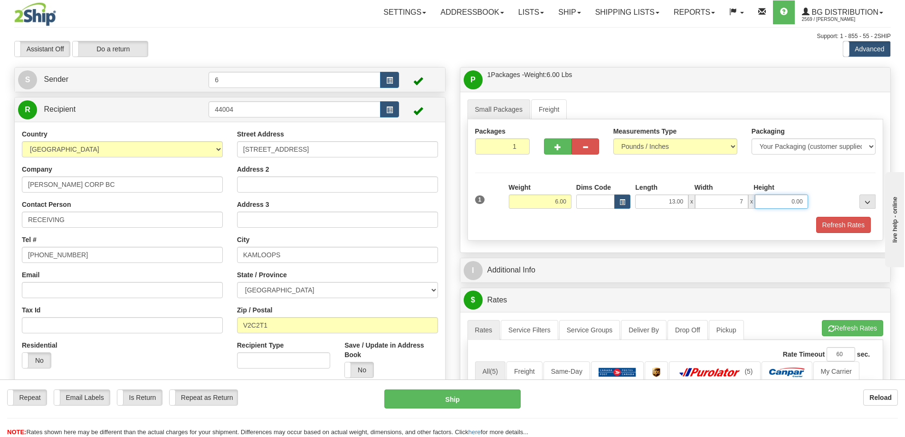
type input "7.00"
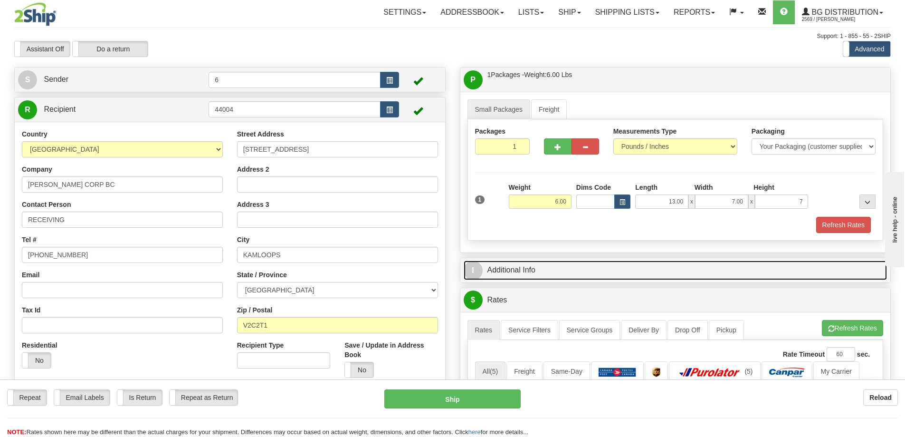
type input "7.00"
click at [589, 262] on link "I Additional Info" at bounding box center [676, 269] width 424 height 19
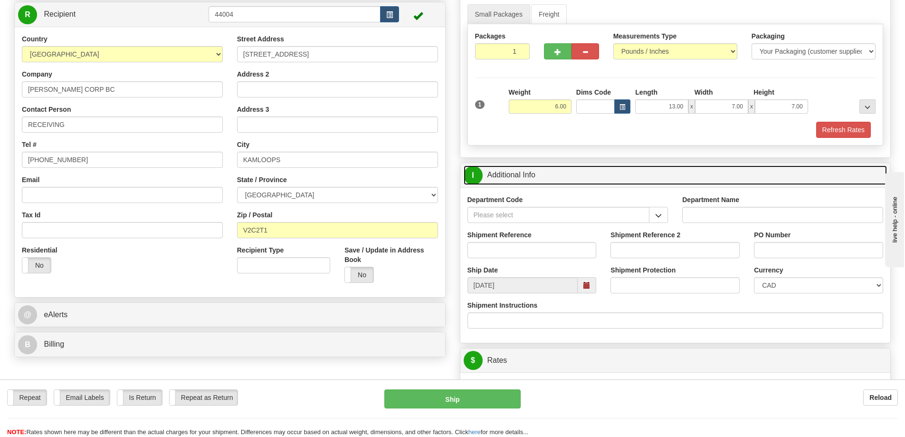
scroll to position [143, 0]
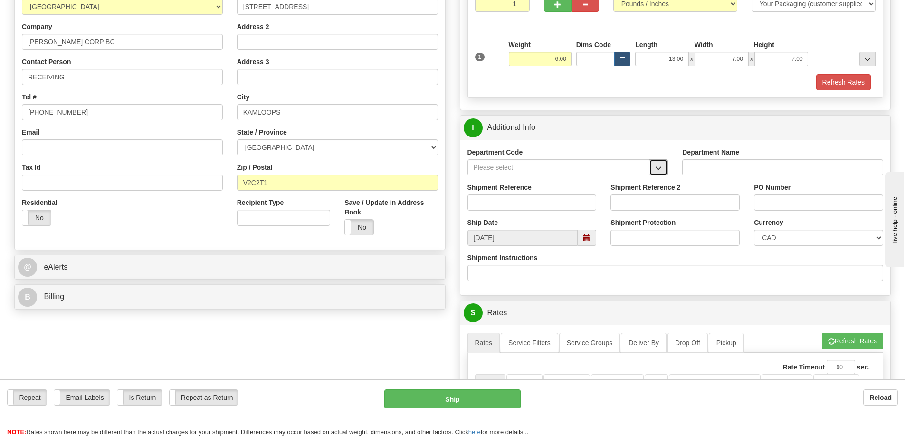
click at [656, 171] on span "button" at bounding box center [658, 168] width 7 height 6
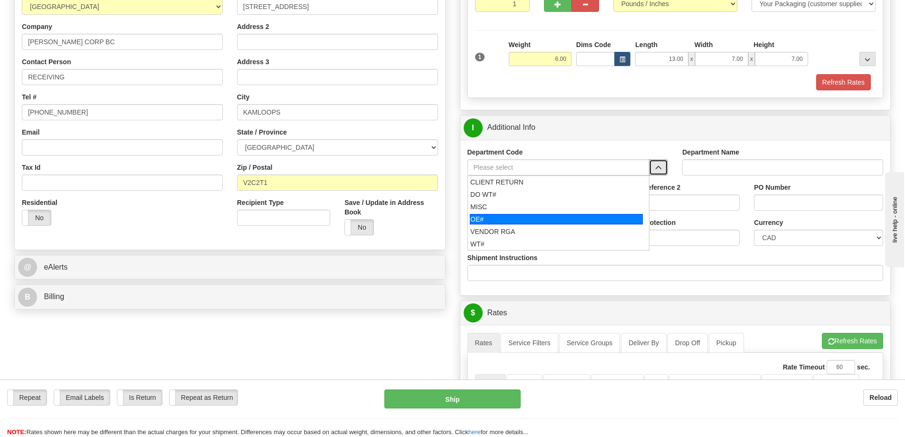
click at [560, 222] on div "OE#" at bounding box center [556, 219] width 173 height 10
type input "OE#"
type input "ORDERS"
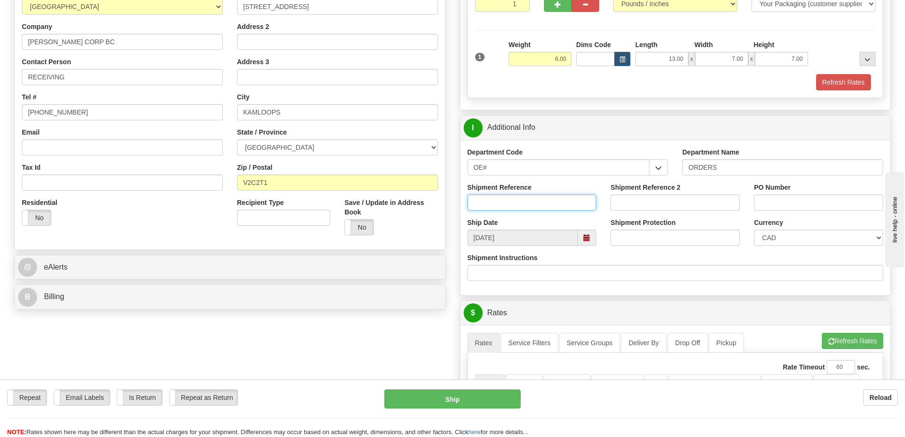
click at [512, 209] on input "Shipment Reference" at bounding box center [532, 202] width 129 height 16
type input "60030037-00"
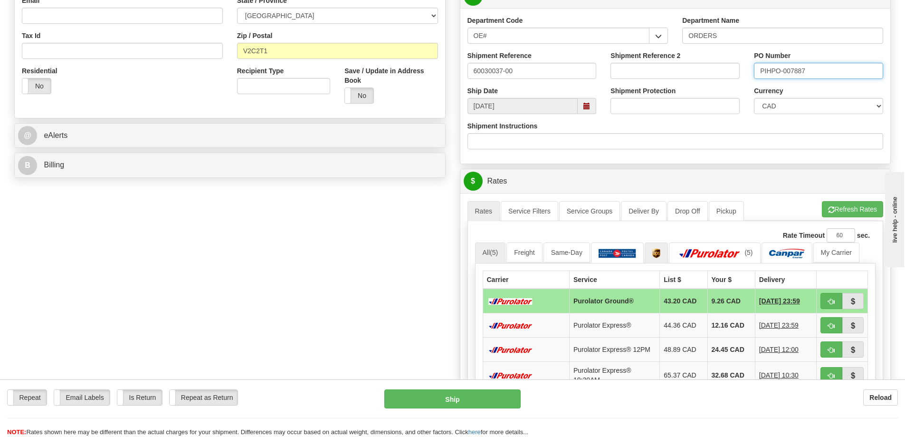
scroll to position [285, 0]
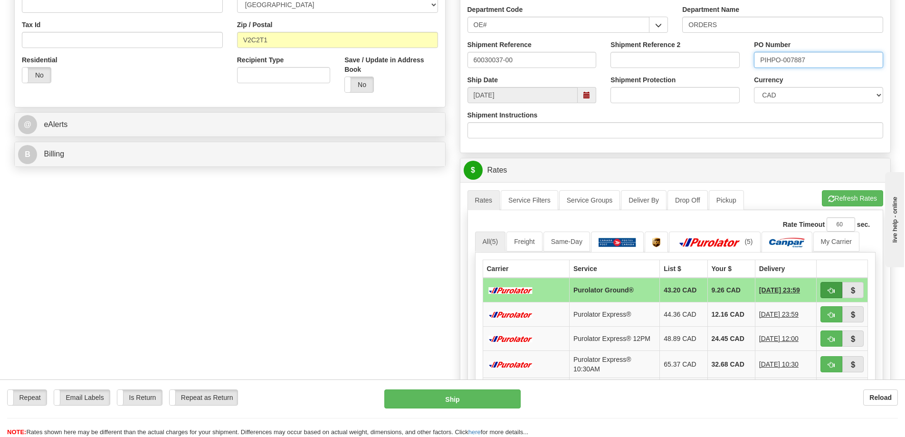
type input "PIHPO-007887"
click at [834, 291] on span "button" at bounding box center [831, 291] width 7 height 6
type input "260"
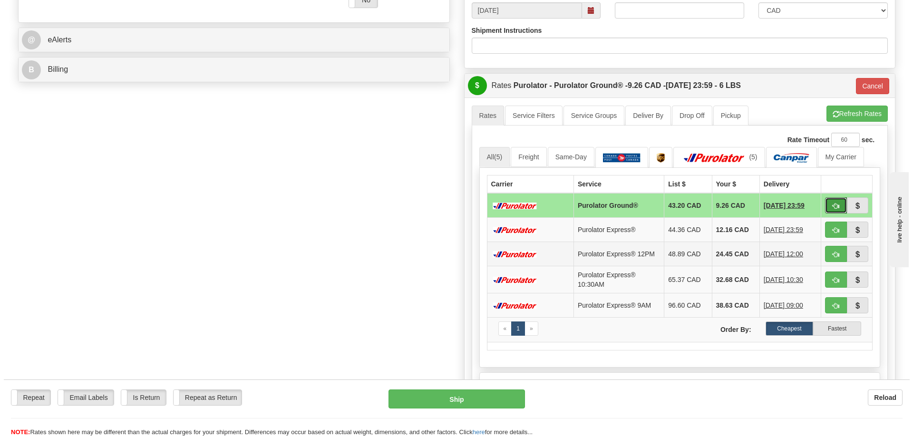
scroll to position [380, 0]
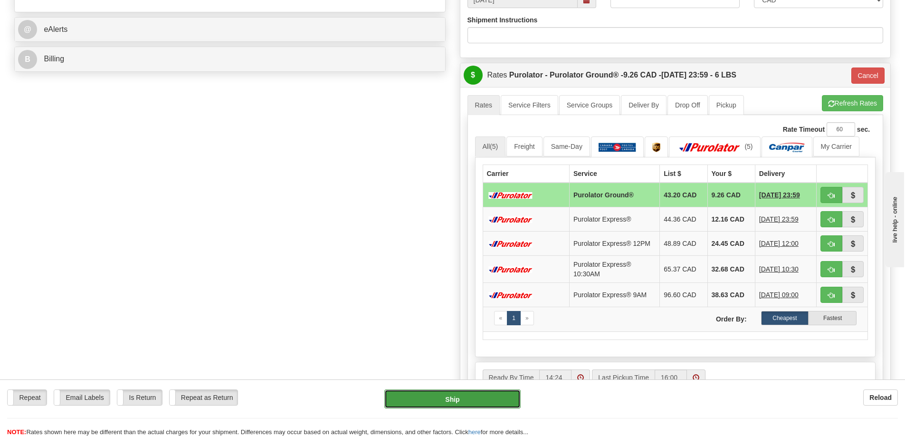
click at [477, 401] on button "Ship" at bounding box center [453, 398] width 136 height 19
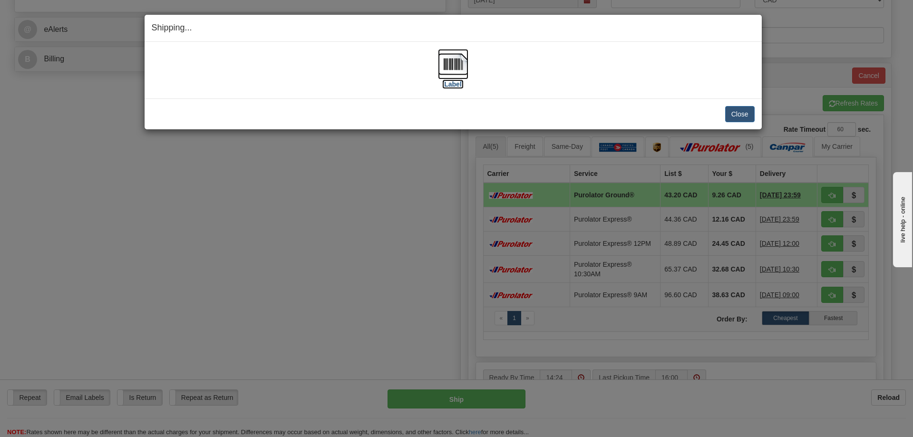
click at [458, 60] on img at bounding box center [453, 64] width 30 height 30
click at [454, 75] on img at bounding box center [453, 64] width 30 height 30
click at [735, 112] on button "Close" at bounding box center [739, 114] width 29 height 16
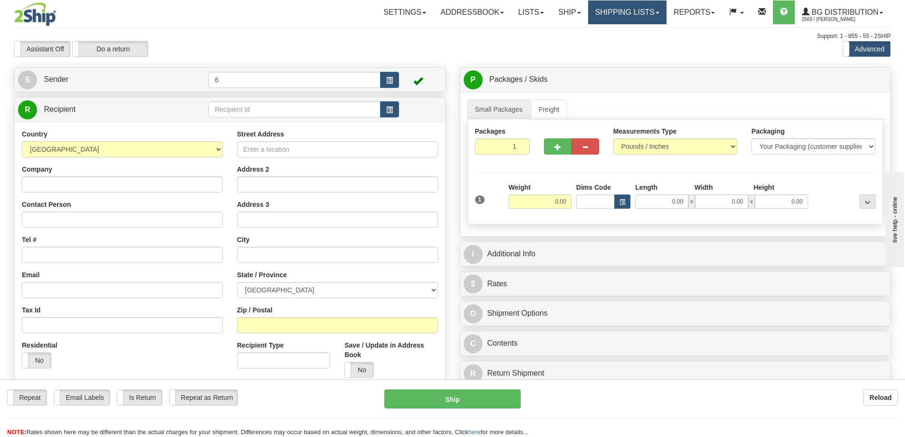
click at [612, 14] on link "Shipping lists" at bounding box center [627, 12] width 78 height 24
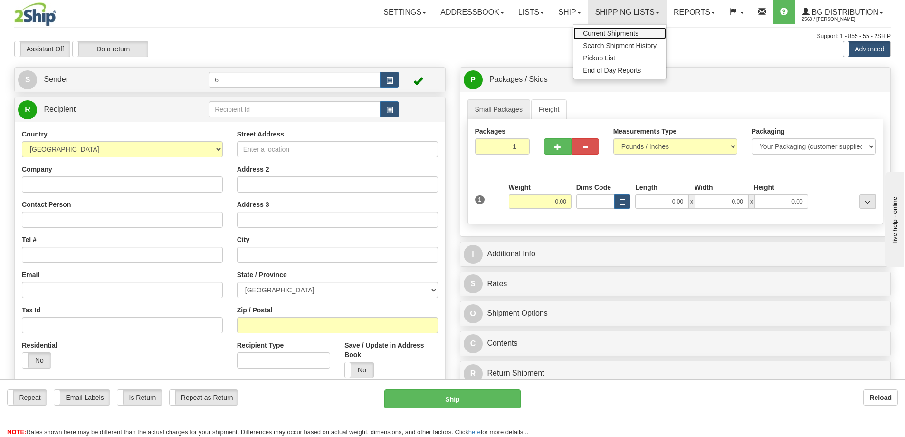
click at [611, 29] on link "Current Shipments" at bounding box center [620, 33] width 93 height 12
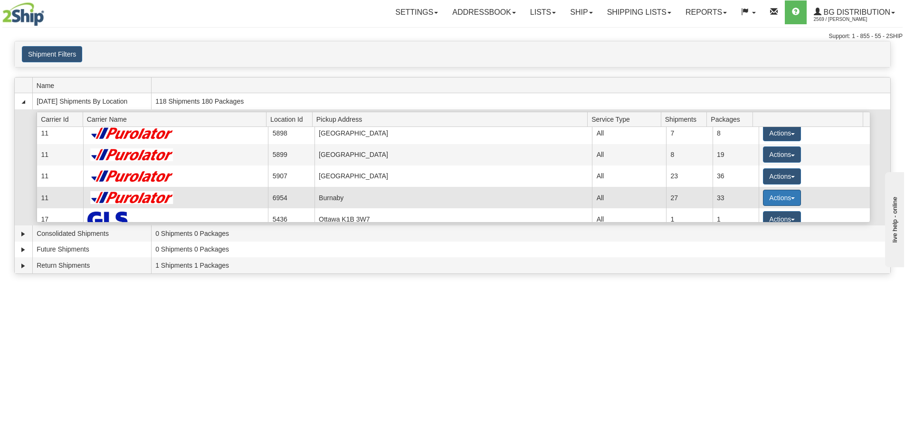
click at [787, 201] on button "Actions" at bounding box center [782, 198] width 38 height 16
click at [758, 219] on span "Details" at bounding box center [747, 215] width 26 height 7
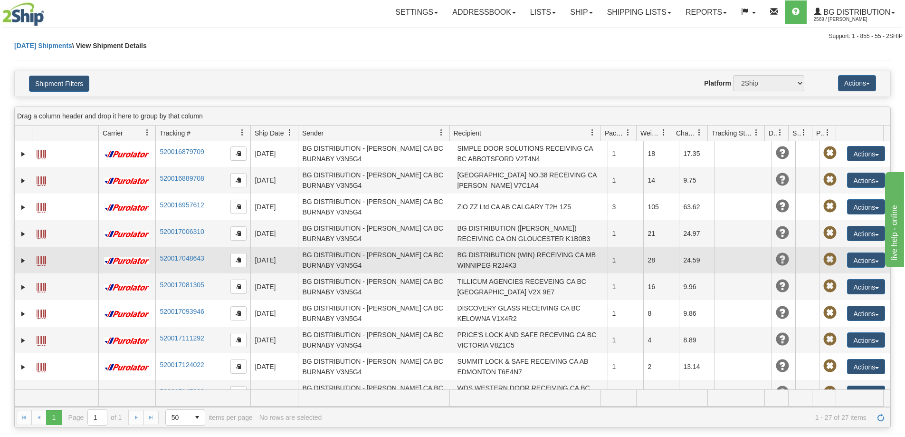
scroll to position [328, 0]
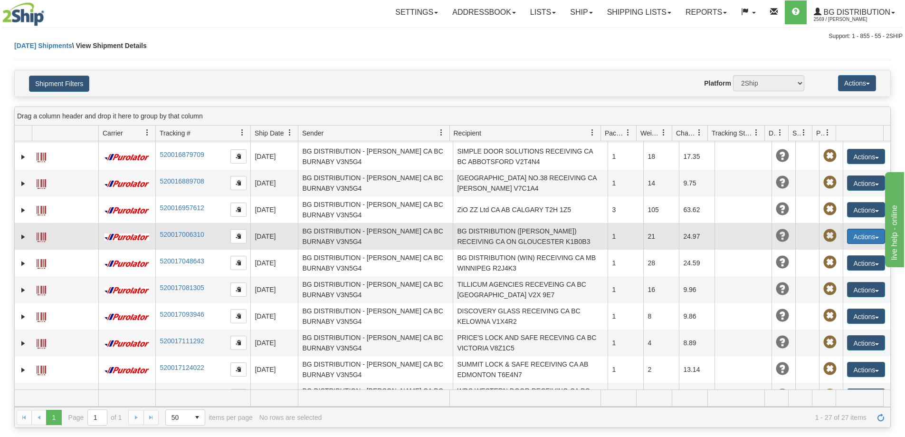
click at [860, 229] on button "Actions" at bounding box center [866, 236] width 38 height 15
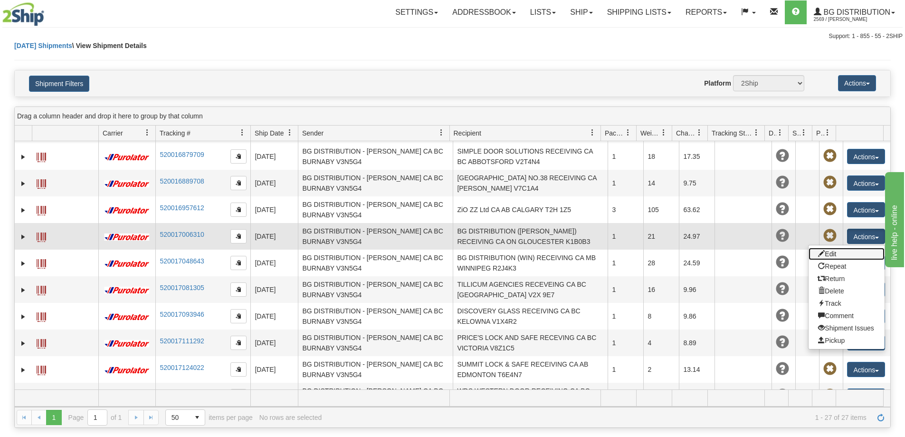
click at [836, 248] on link "Edit" at bounding box center [847, 254] width 76 height 12
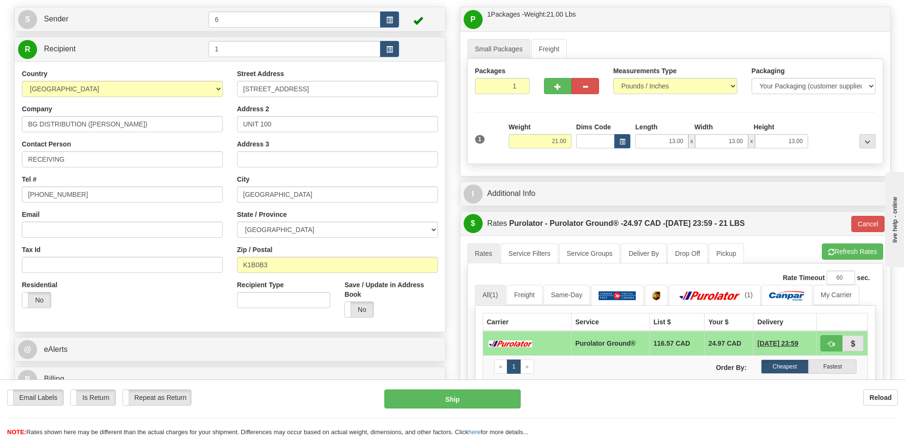
scroll to position [285, 0]
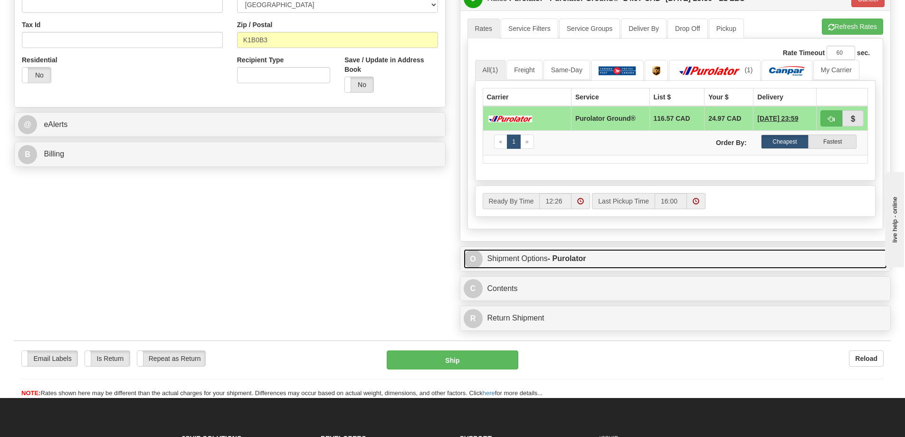
click at [566, 262] on strong "- Purolator" at bounding box center [567, 258] width 38 height 8
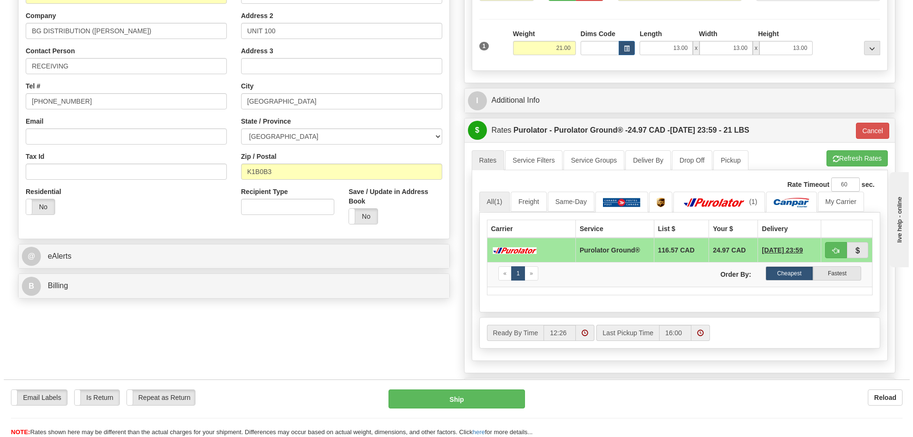
scroll to position [143, 0]
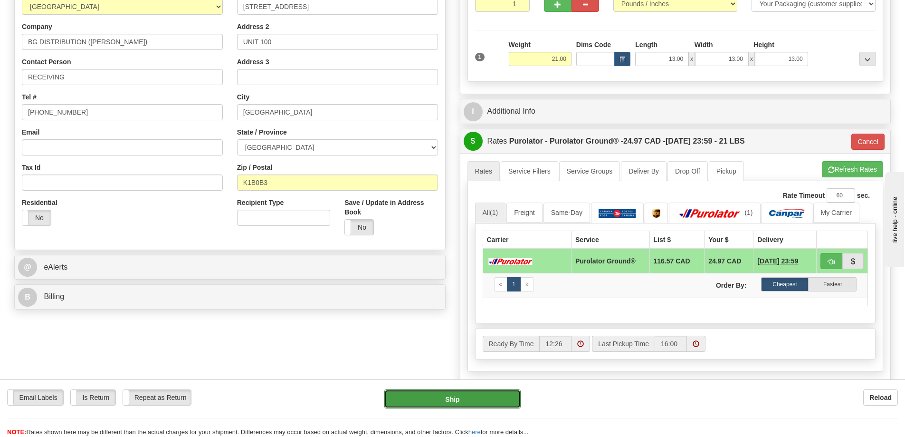
click at [495, 396] on button "Ship" at bounding box center [453, 398] width 136 height 19
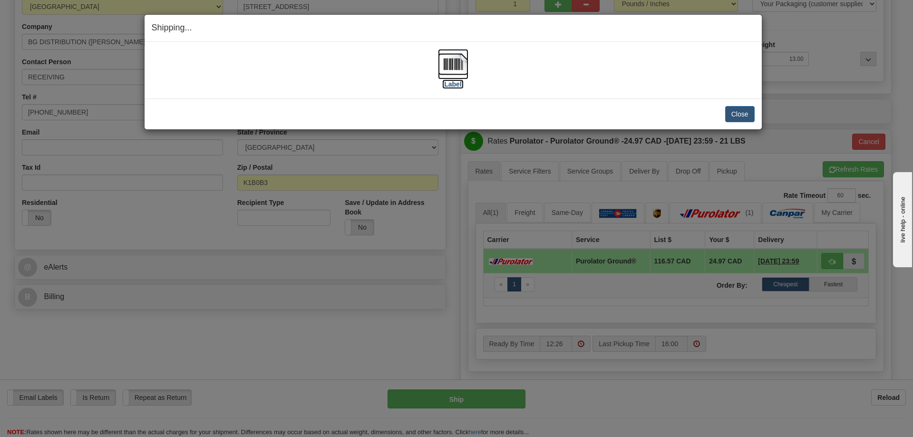
click at [446, 64] on img at bounding box center [453, 64] width 30 height 30
